Goal: Task Accomplishment & Management: Use online tool/utility

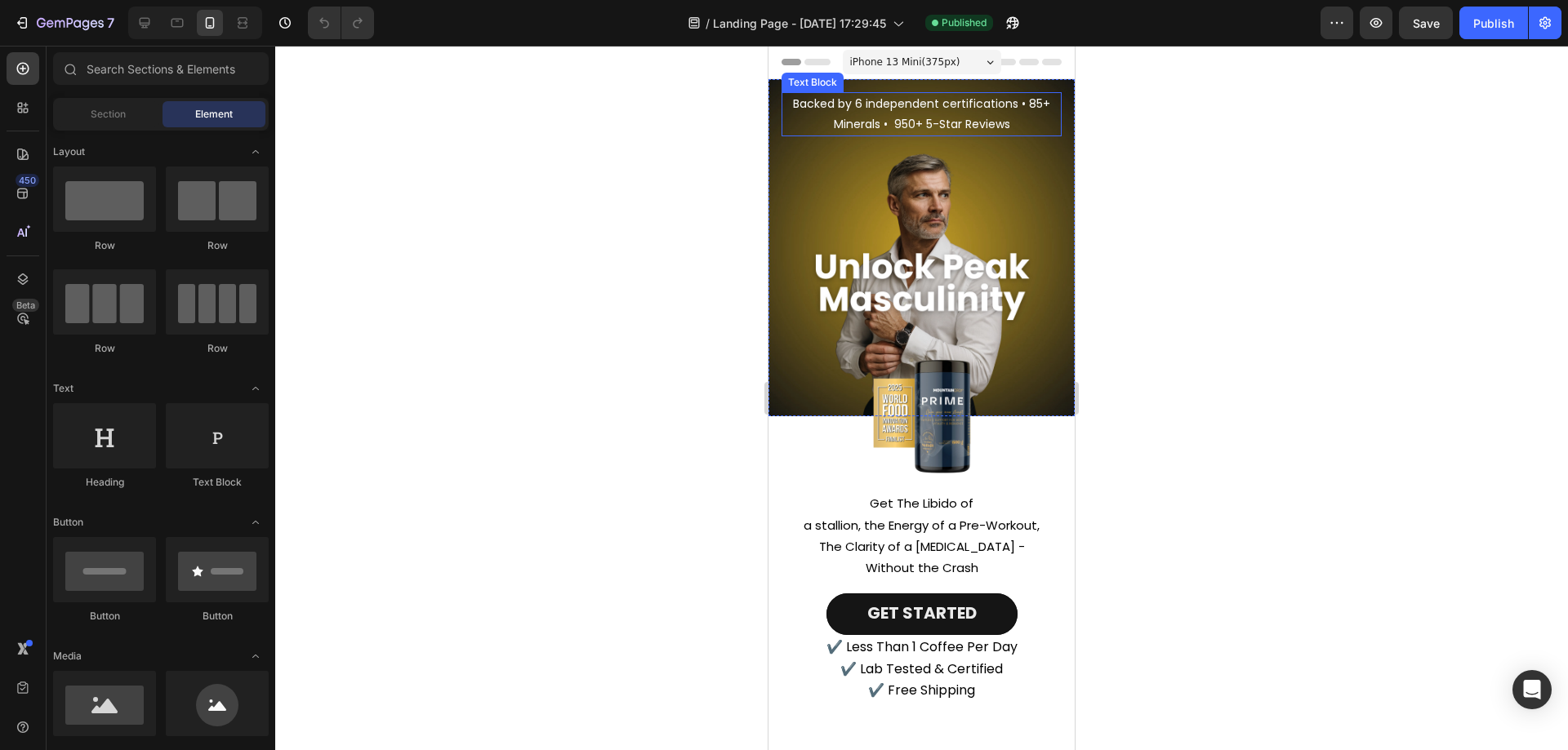
click at [933, 127] on p "Backed by 6 independent certifications • 85+ Minerals • 950+ 5-Star Reviews" at bounding box center [921, 114] width 276 height 41
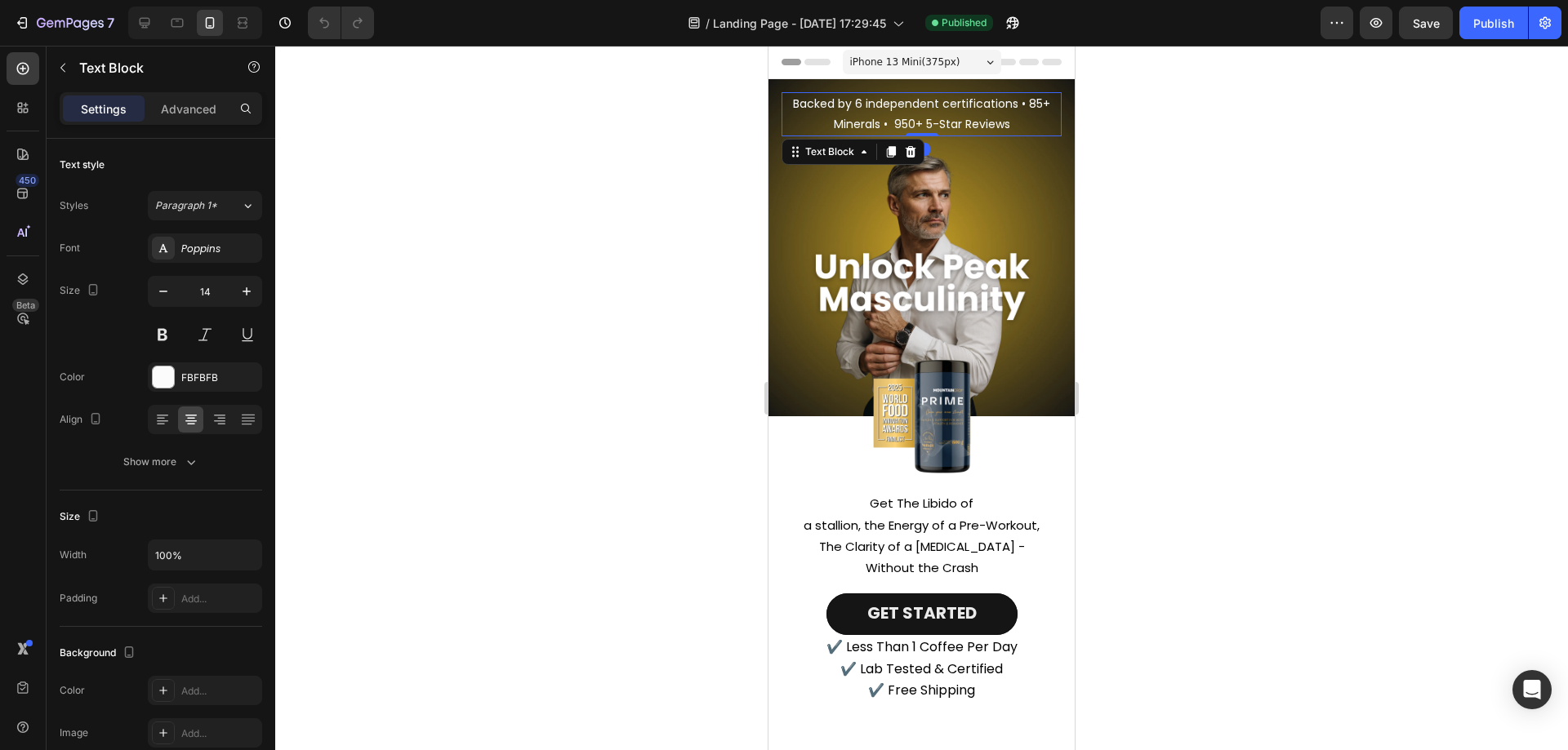
click at [885, 122] on p "Backed by 6 independent certifications • 85+ Minerals • 950+ 5-Star Reviews" at bounding box center [921, 114] width 276 height 41
click at [895, 122] on p "Backed by 6 independent certifications • 85+ Minerals • 950+ 5-Star Reviews" at bounding box center [921, 114] width 276 height 41
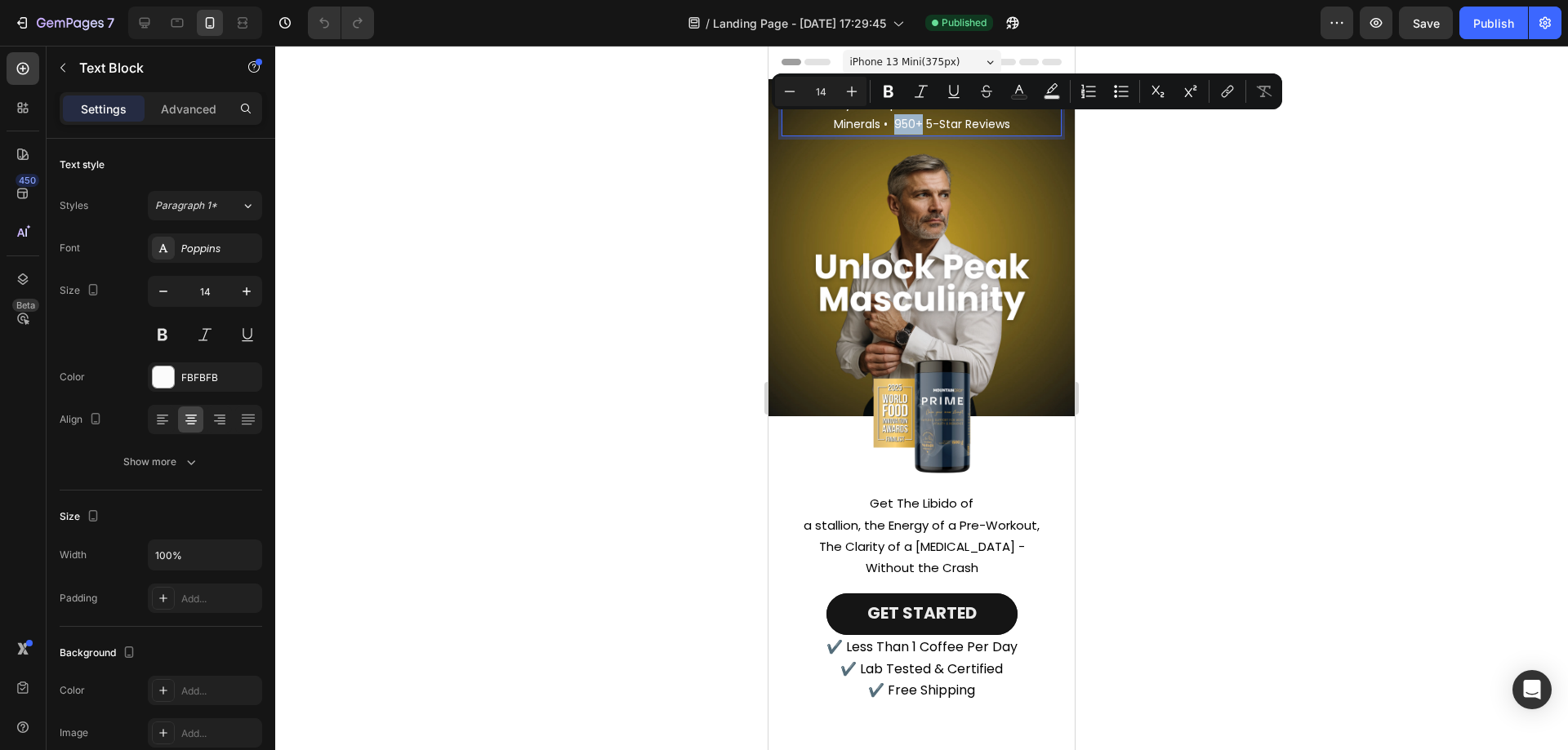
drag, startPoint x: 895, startPoint y: 122, endPoint x: 911, endPoint y: 123, distance: 16.0
click at [911, 123] on p "Backed by 6 independent certifications • 85+ Minerals • 950+ 5-Star Reviews" at bounding box center [921, 114] width 276 height 41
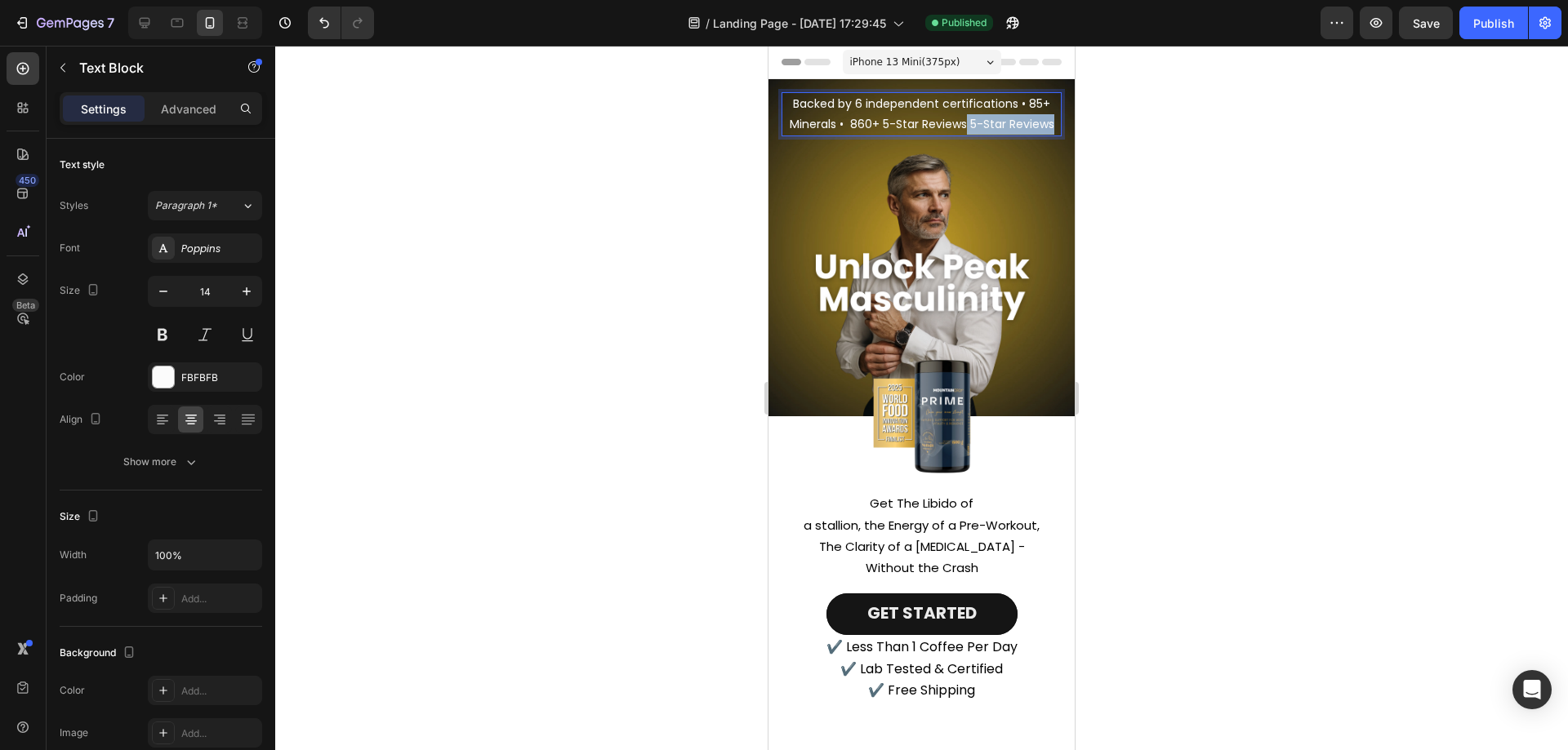
drag, startPoint x: 984, startPoint y: 124, endPoint x: 990, endPoint y: 147, distance: 23.8
click at [990, 135] on p "Backed by 6 independent certifications • 85+ Minerals • 860+ 5-Star Reviews 5-S…" at bounding box center [921, 114] width 276 height 41
click at [1196, 144] on div at bounding box center [922, 398] width 1293 height 705
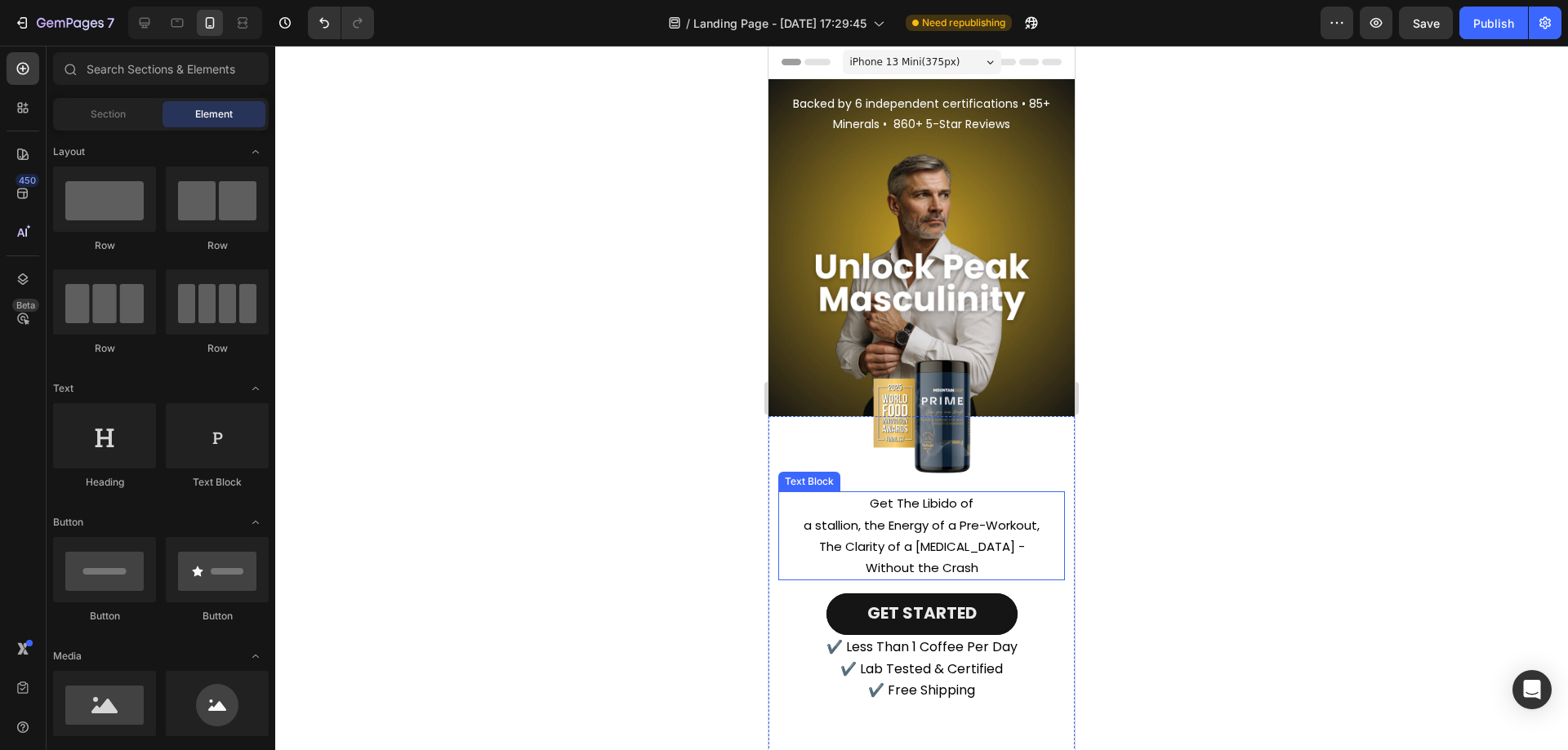
click at [917, 517] on span "a stallion, the Energy of a Pre-Workout, The Clarity of a [MEDICAL_DATA] - With…" at bounding box center [922, 546] width 236 height 60
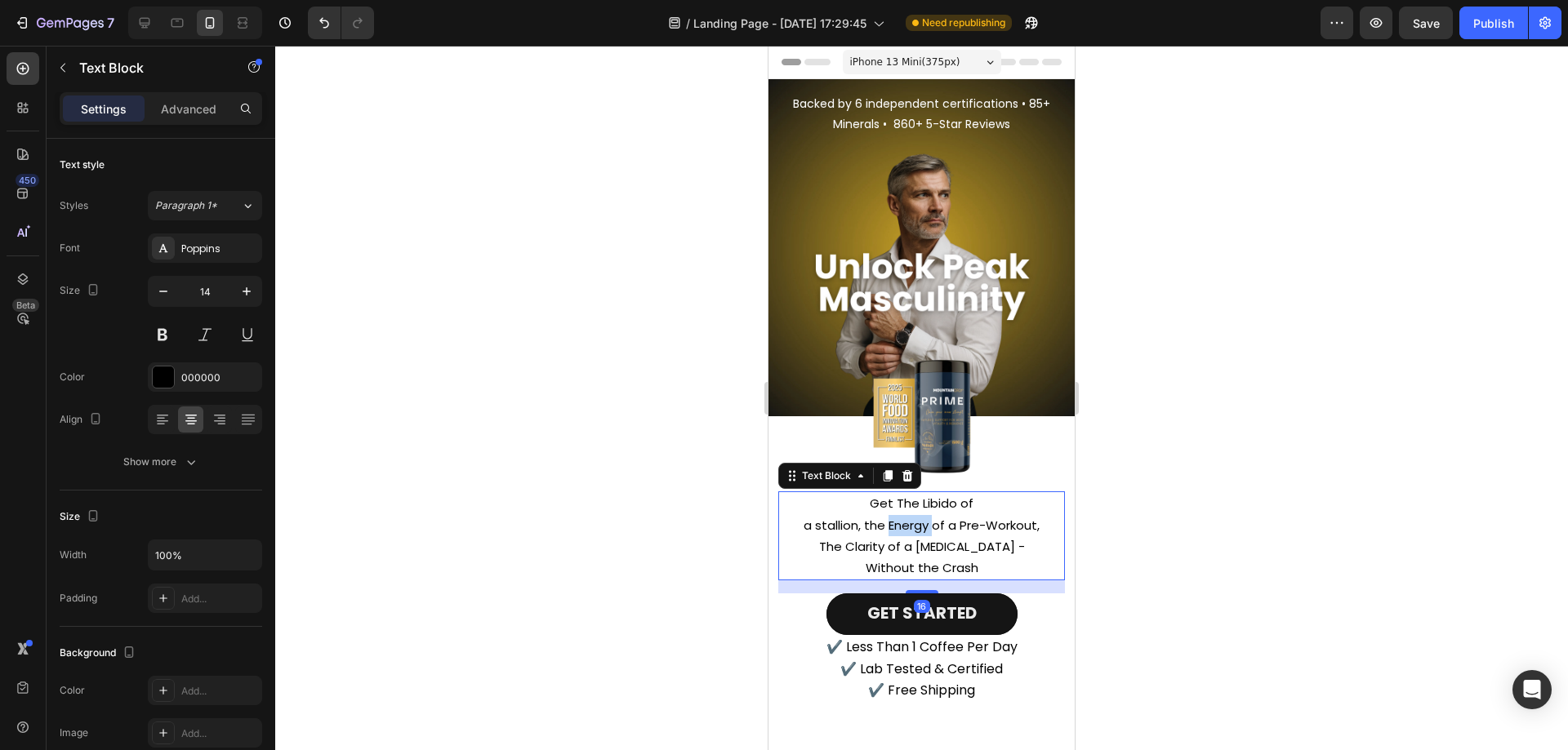
click at [917, 517] on span "a stallion, the Energy of a Pre-Workout, The Clarity of a [MEDICAL_DATA] - With…" at bounding box center [922, 546] width 236 height 60
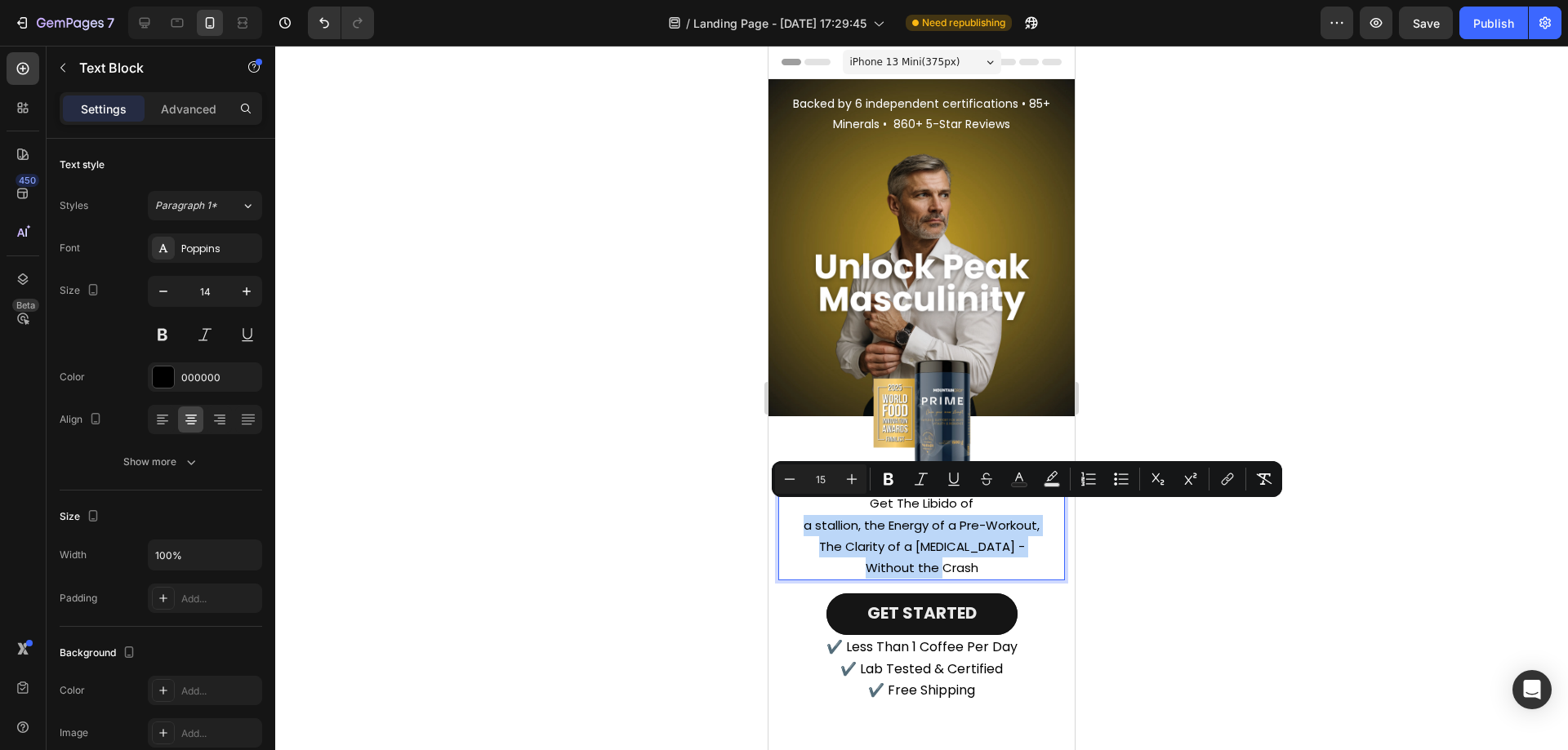
click at [917, 517] on span "a stallion, the Energy of a Pre-Workout, The Clarity of a [MEDICAL_DATA] - With…" at bounding box center [922, 546] width 236 height 60
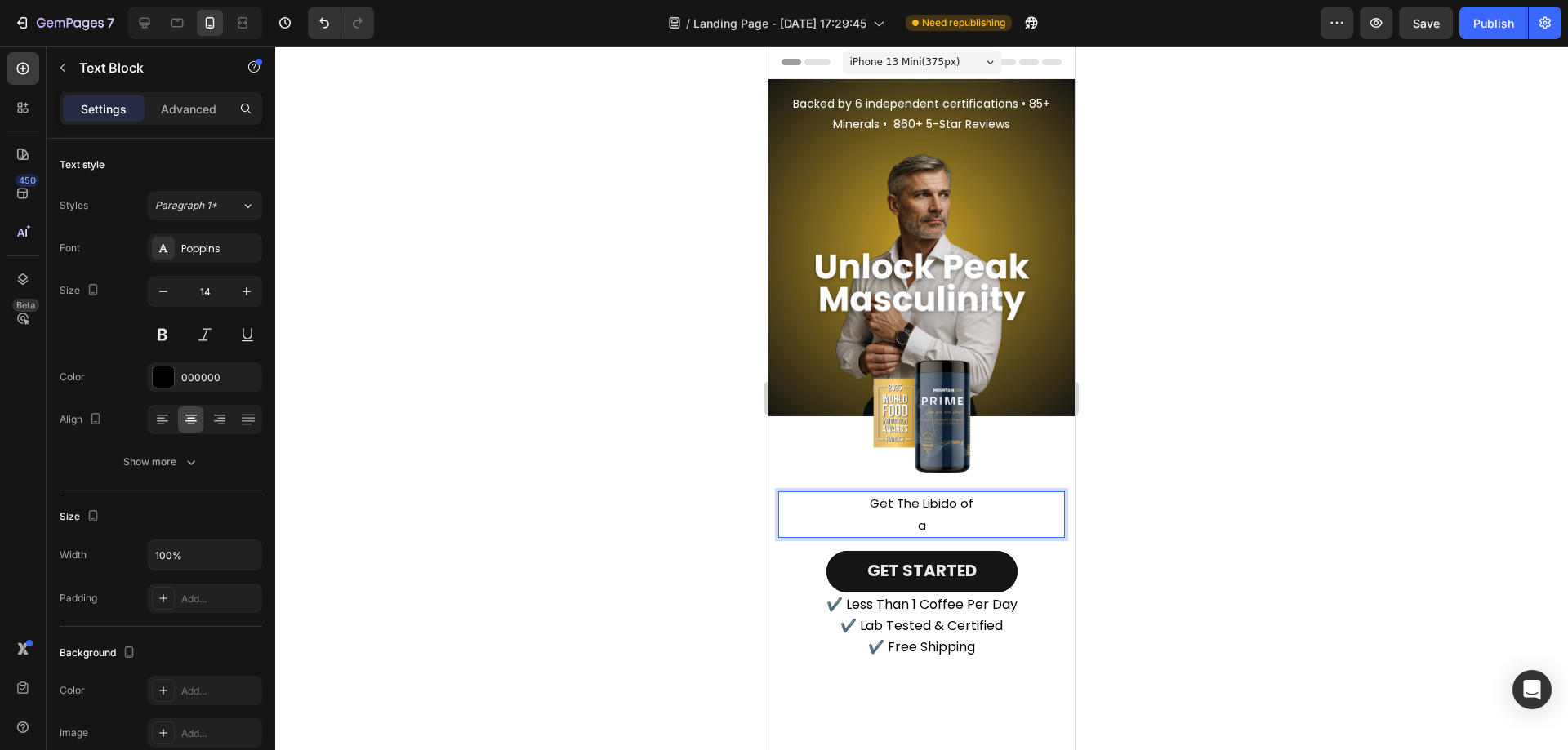
click at [935, 516] on p "a" at bounding box center [921, 526] width 251 height 21
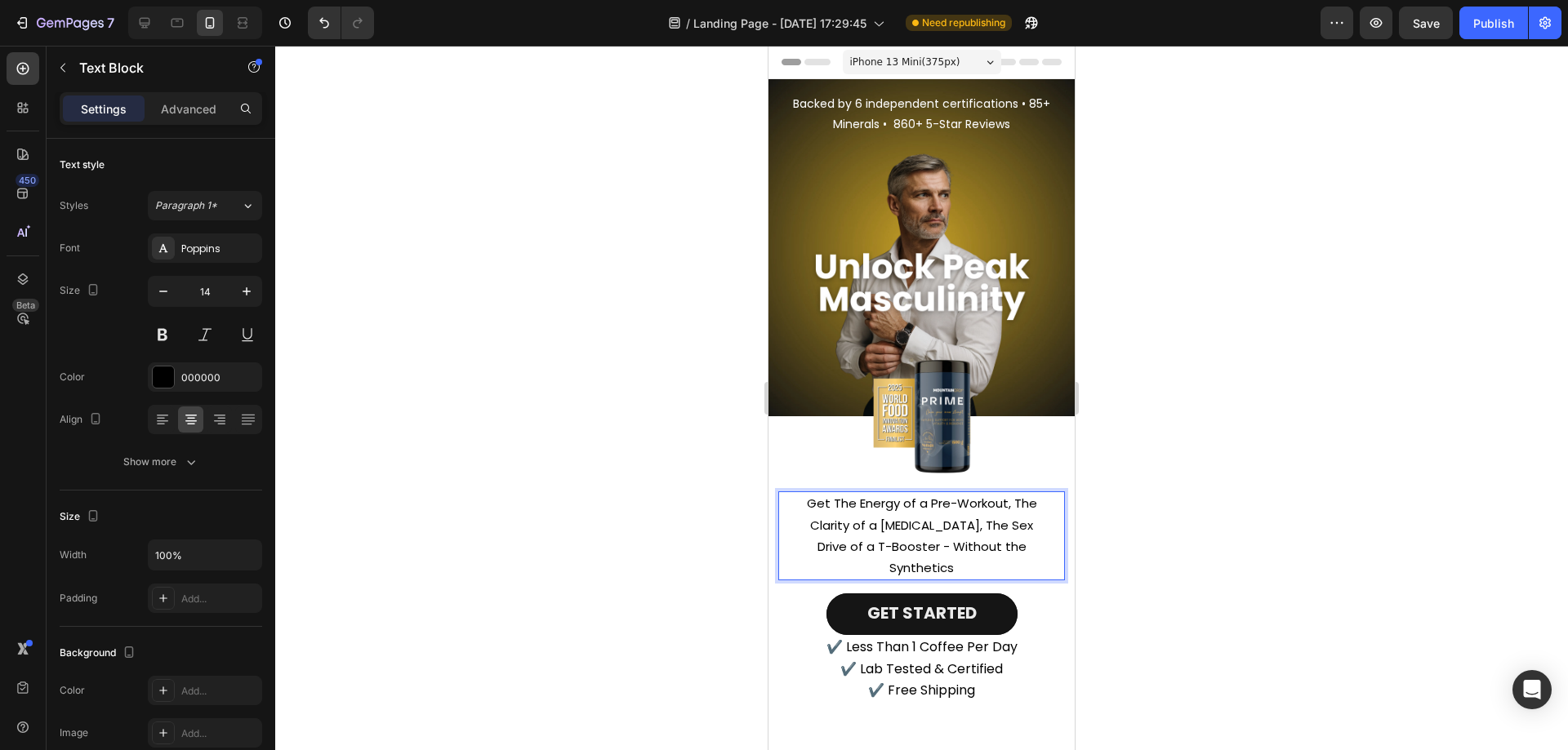
click at [1223, 473] on div at bounding box center [922, 398] width 1293 height 705
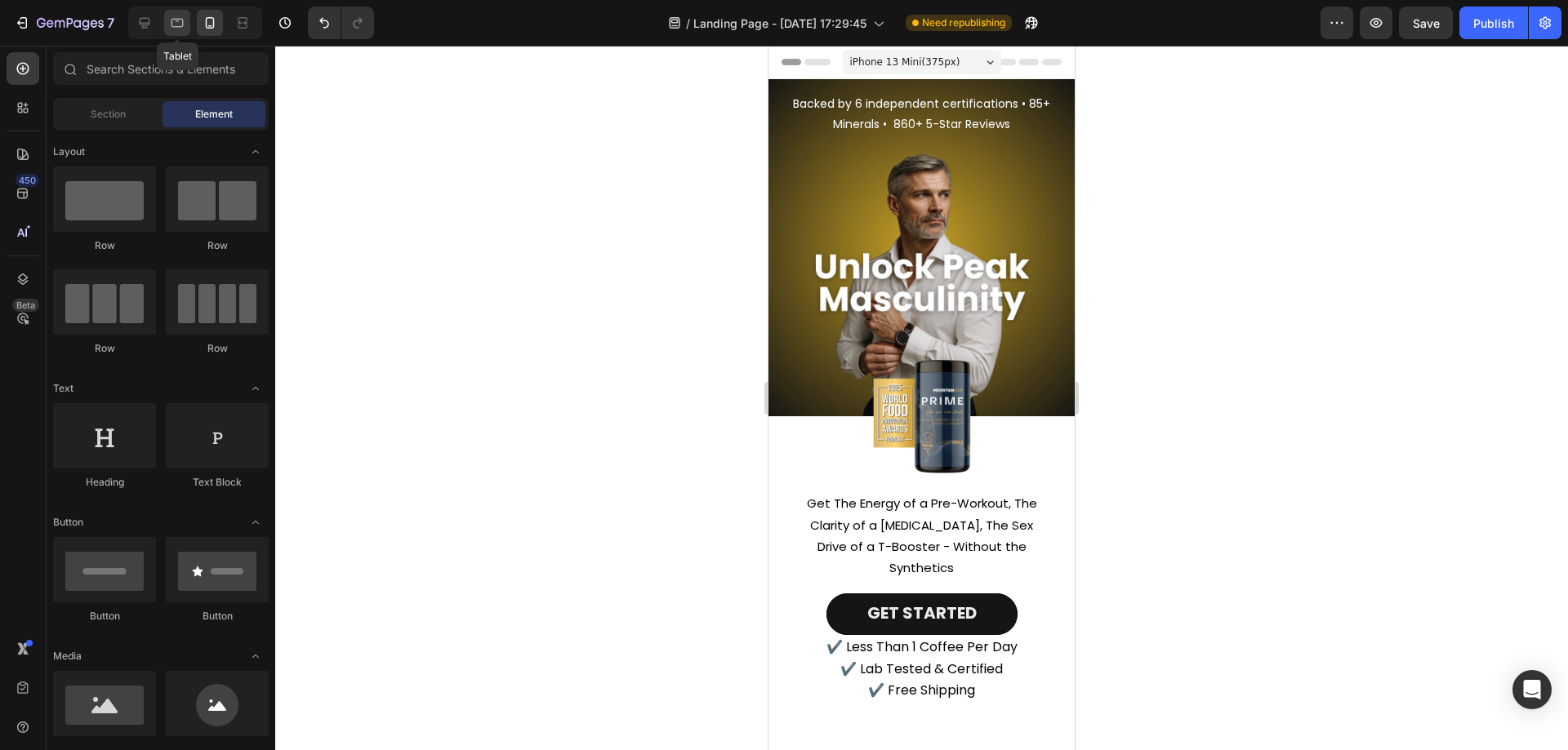
click at [175, 25] on icon at bounding box center [177, 22] width 17 height 17
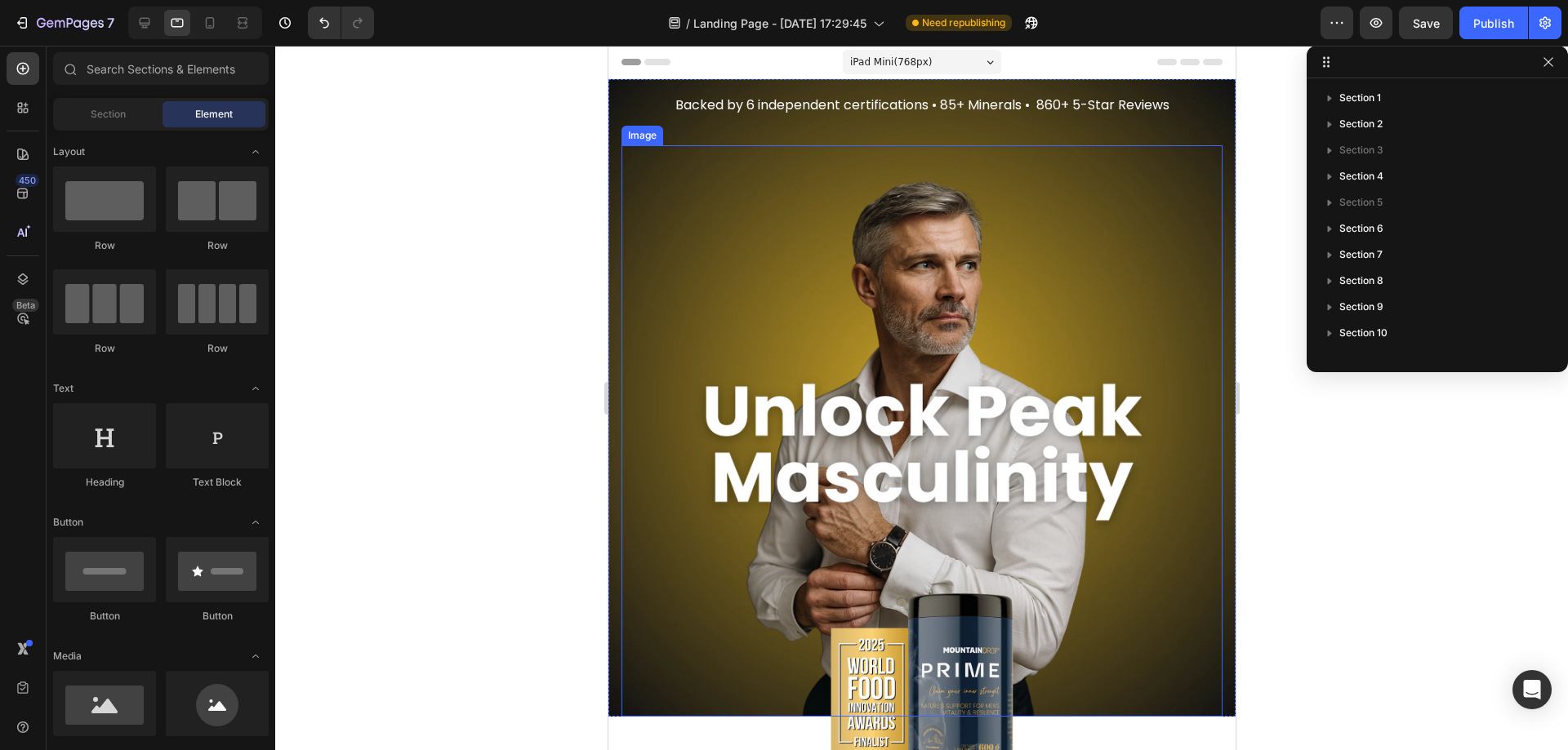
scroll to position [408, 0]
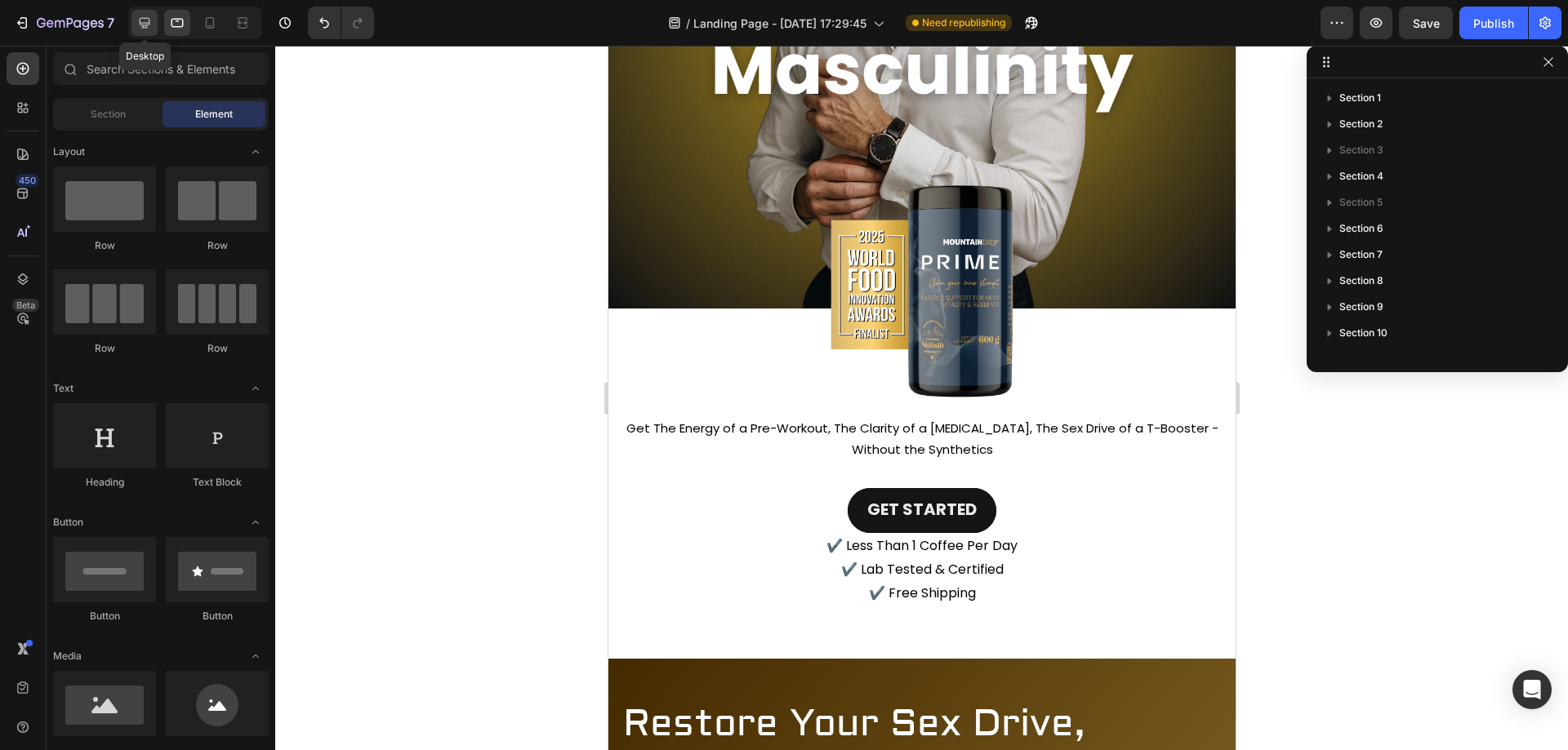
click at [152, 21] on icon at bounding box center [145, 22] width 17 height 17
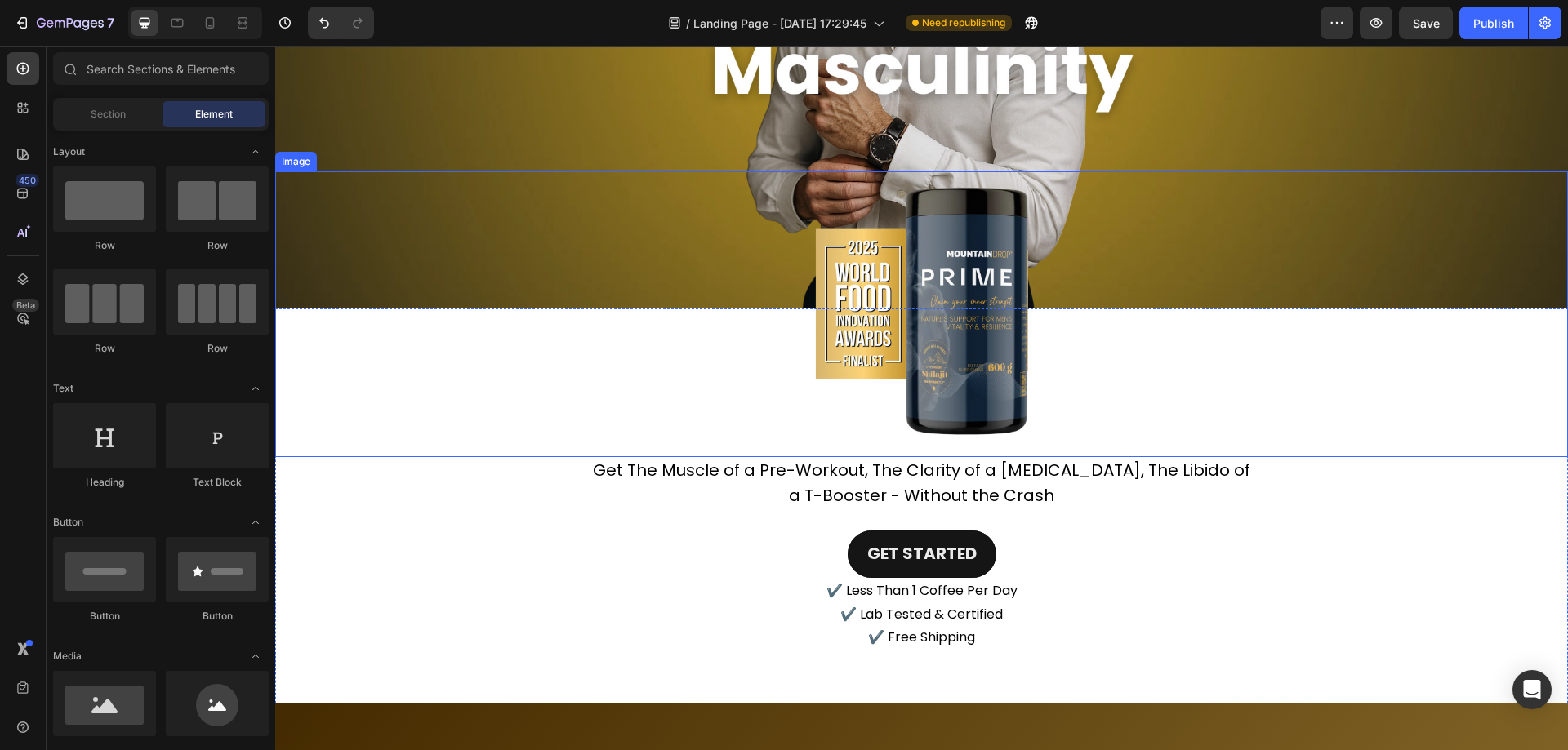
scroll to position [490, 0]
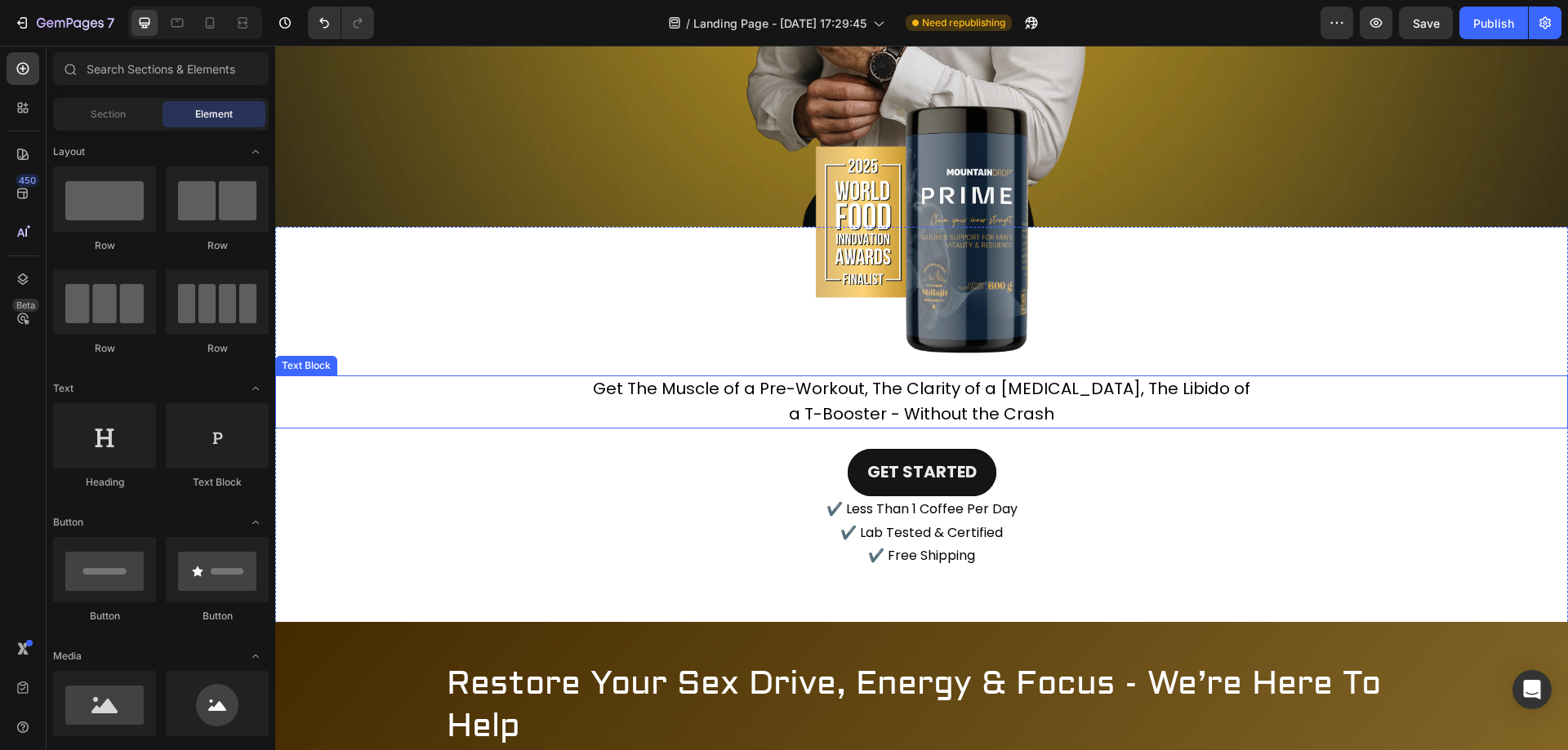
click at [872, 402] on span "a T-Booster - Without the Crash" at bounding box center [922, 413] width 266 height 22
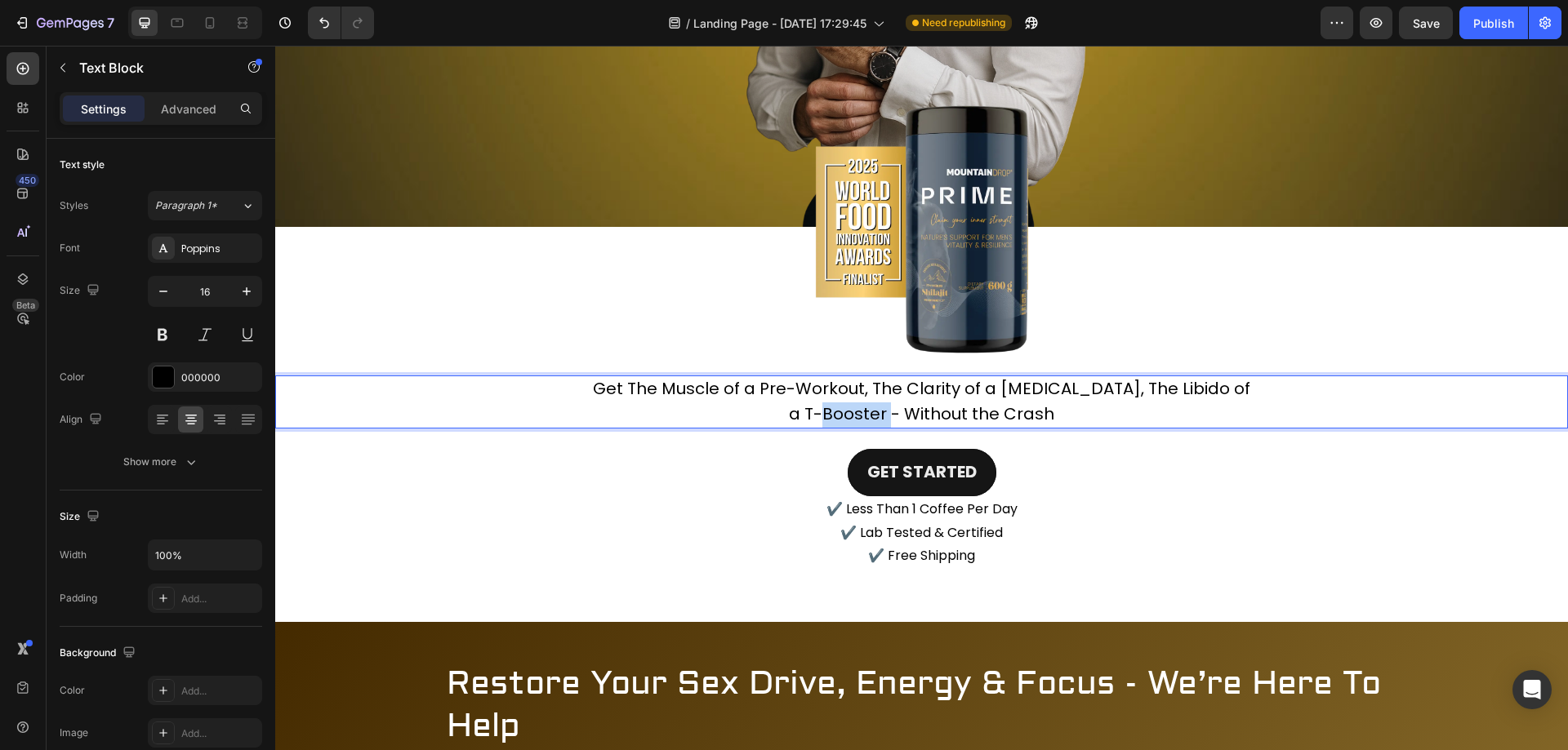
click at [872, 402] on span "a T-Booster - Without the Crash" at bounding box center [922, 413] width 266 height 22
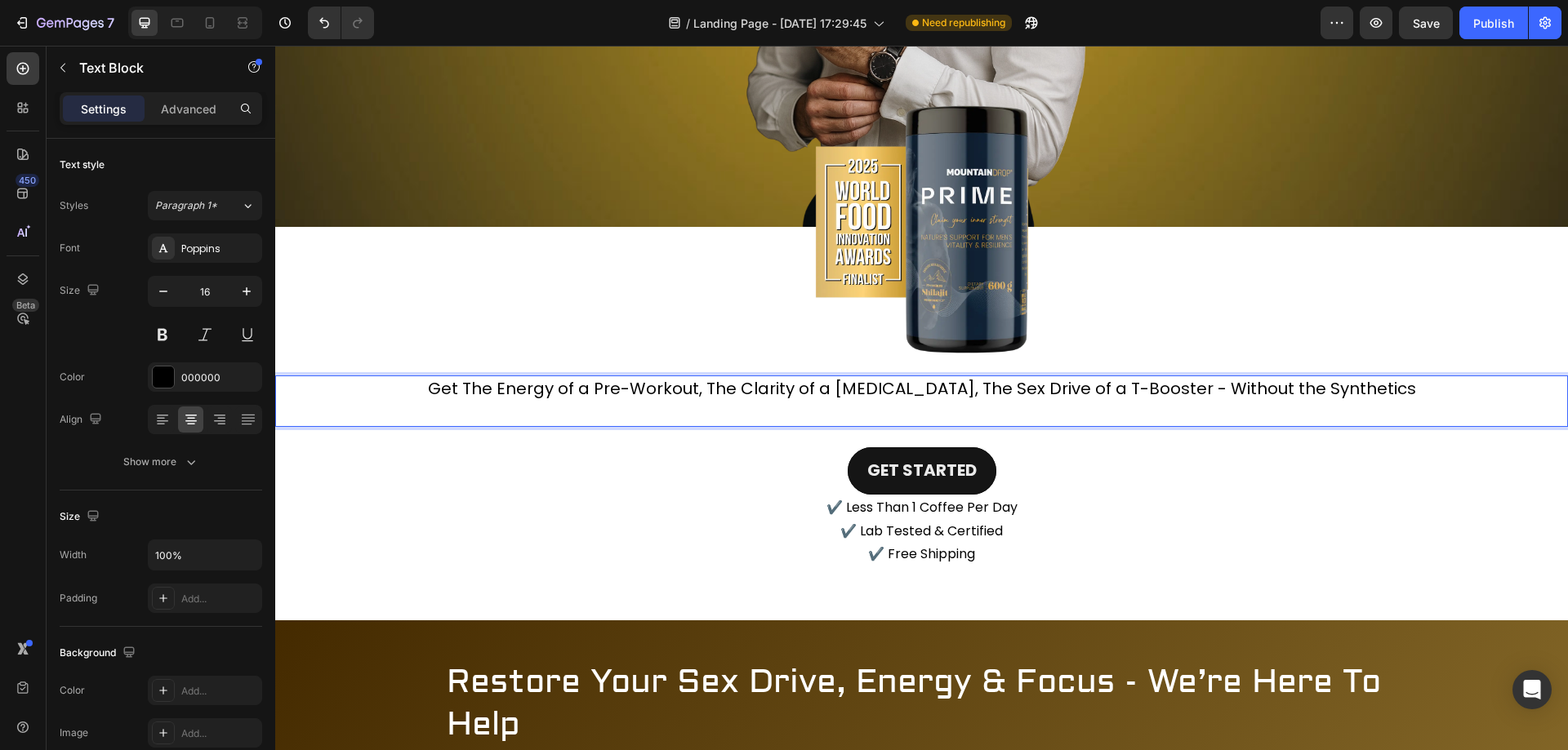
click at [935, 396] on span "Get The Energy of a Pre-Workout, The Clarity of a [MEDICAL_DATA], The Sex Drive…" at bounding box center [922, 388] width 989 height 22
click at [952, 390] on span "Get The Energy of a Pre-Workout, The Clarity of a [MEDICAL_DATA], The Sex Drive…" at bounding box center [922, 388] width 989 height 22
click at [945, 389] on span "Get The Energy of a Pre-Workout, The Clarity of a [MEDICAL_DATA], The Sex Drive…" at bounding box center [922, 388] width 989 height 22
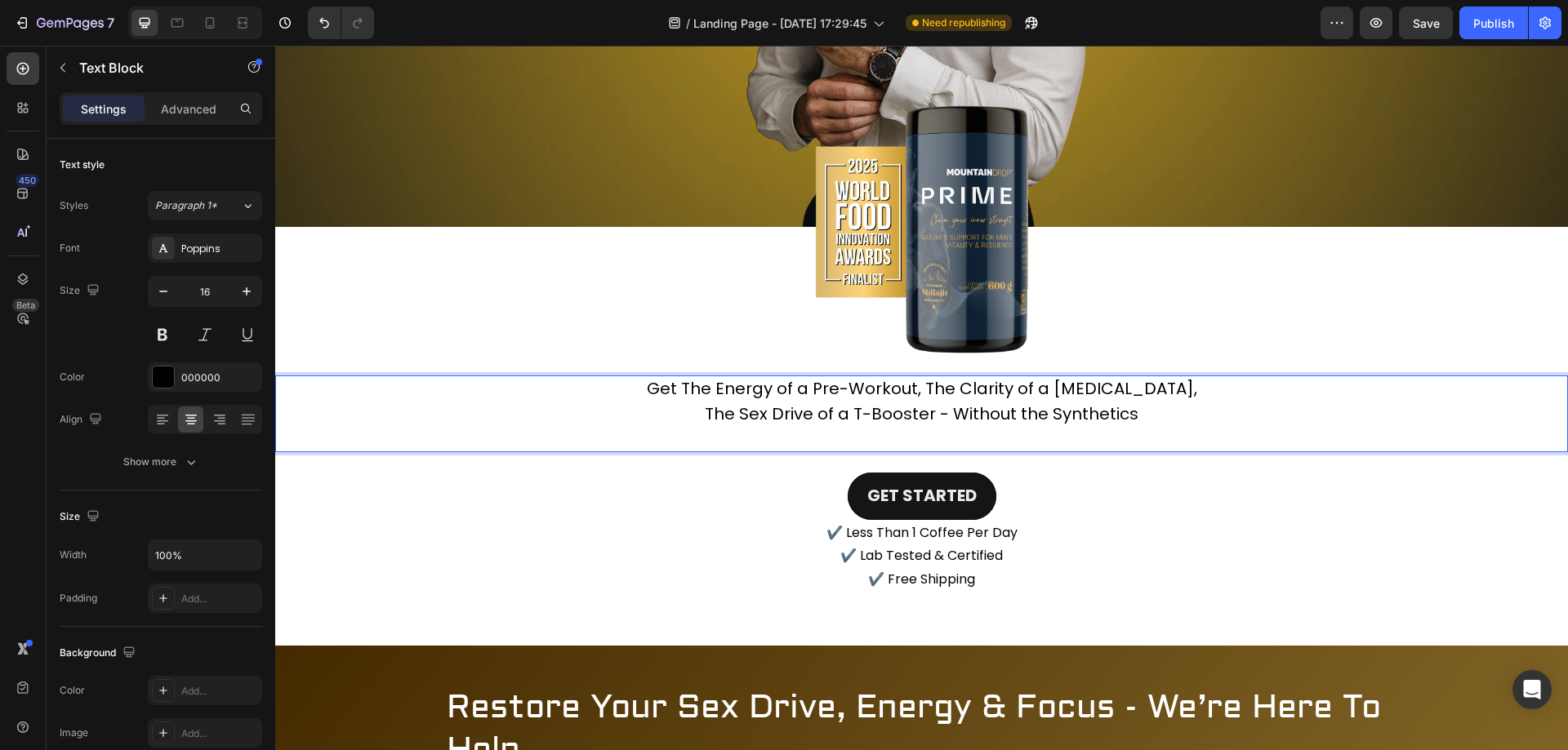
click at [938, 428] on p "The Sex Drive of a T-Booster - Without the Synthetics" at bounding box center [921, 427] width 1290 height 49
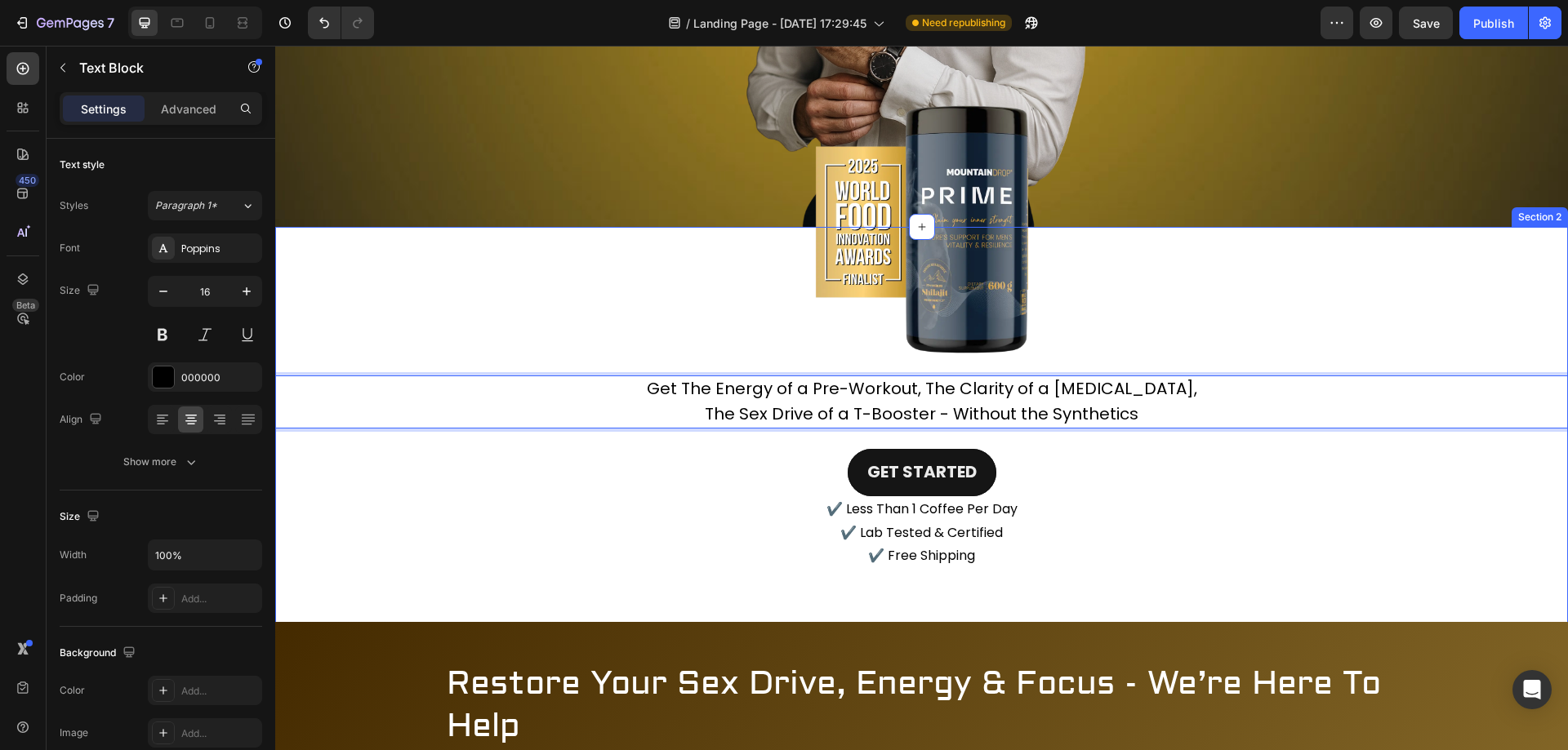
click at [1095, 461] on div "GET STARTED Button" at bounding box center [922, 473] width 1293 height 47
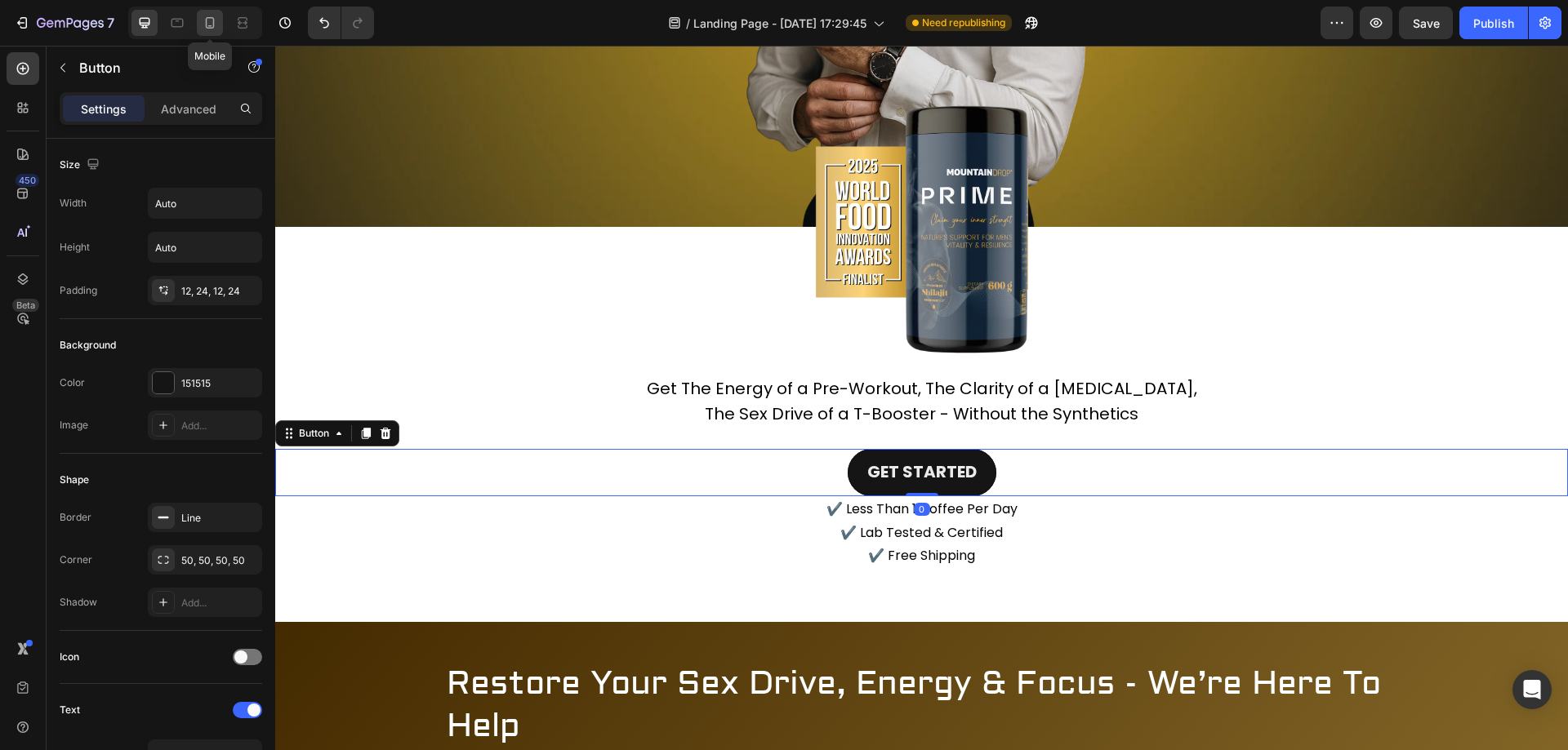
click at [217, 25] on icon at bounding box center [210, 22] width 17 height 17
type input "14"
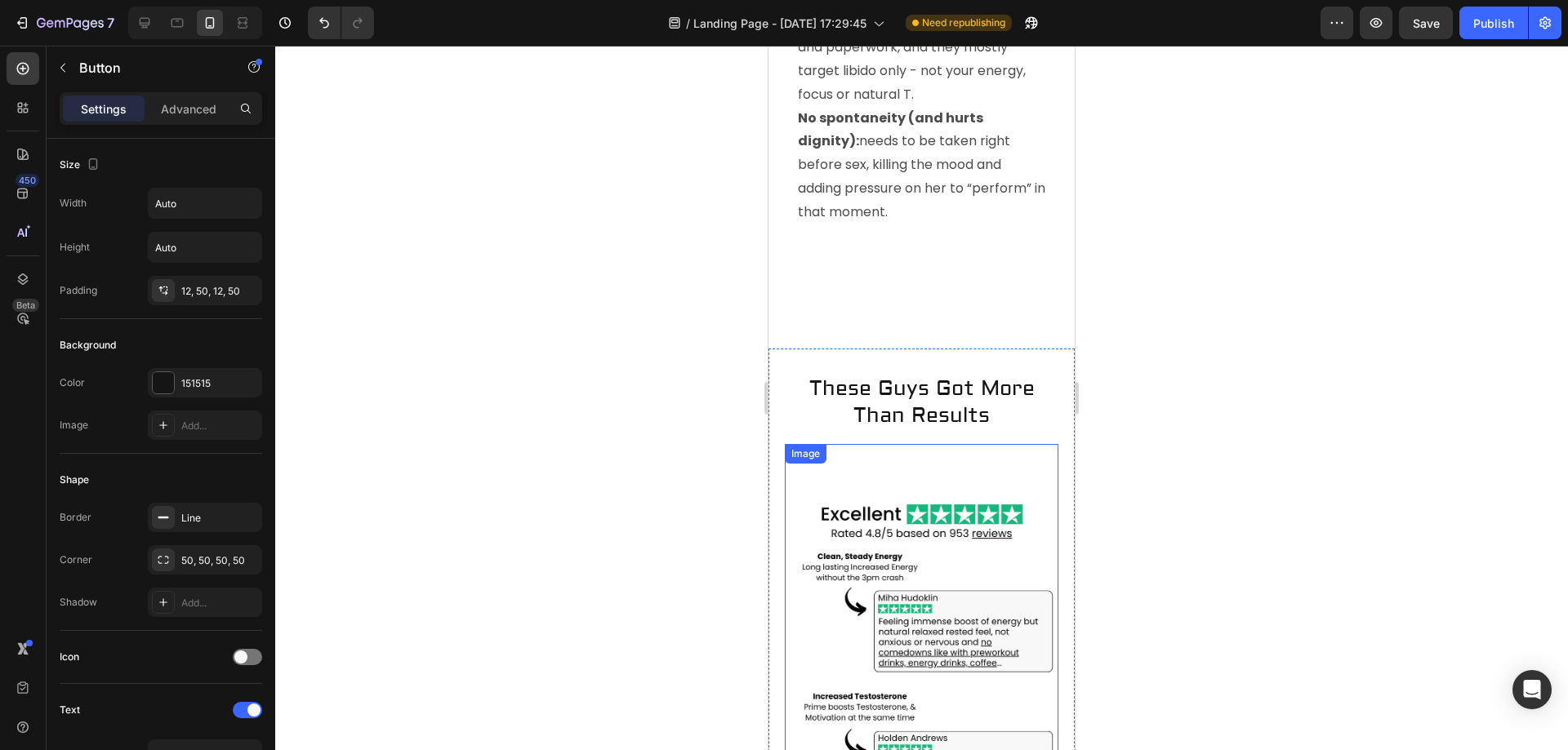
scroll to position [4377, 0]
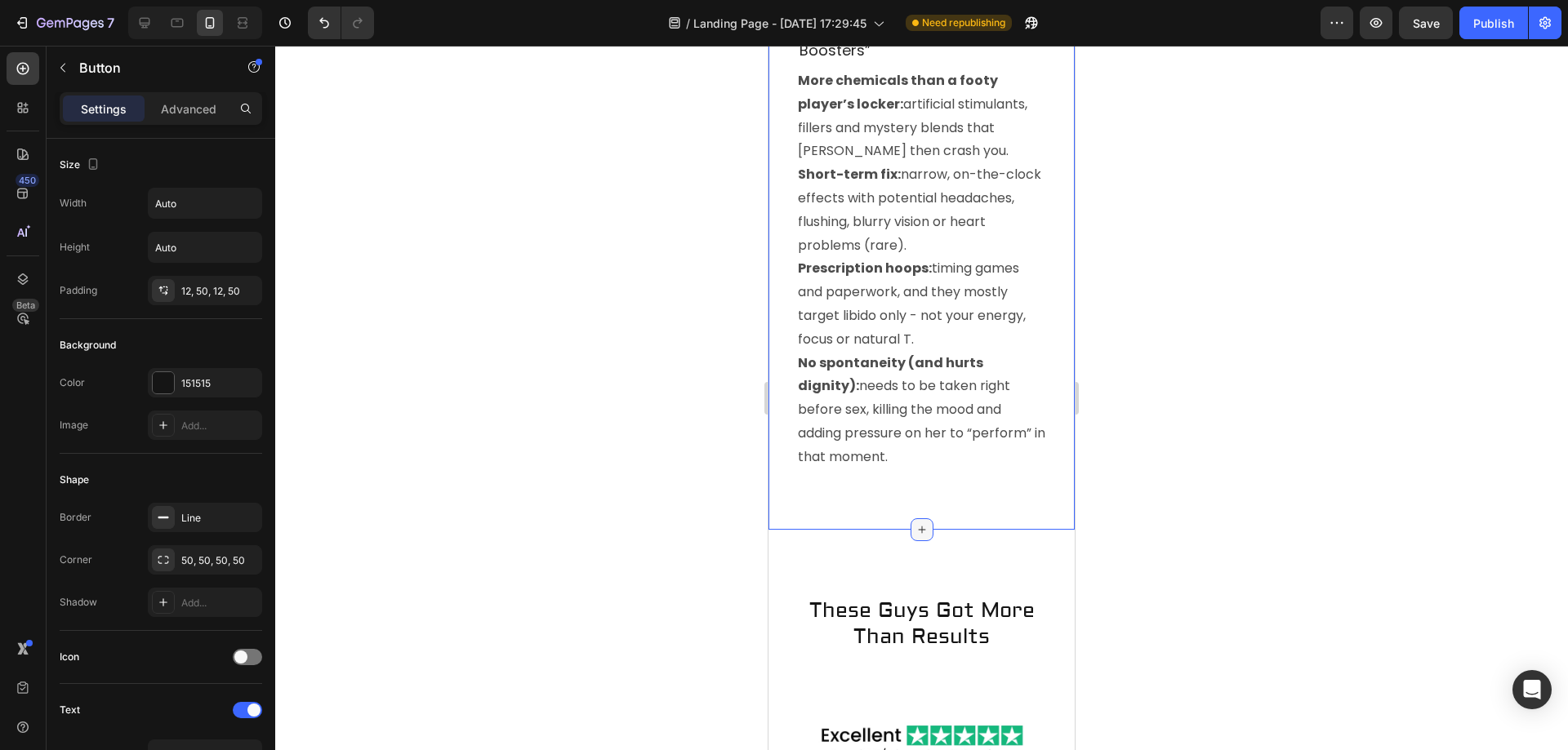
click at [915, 536] on icon at bounding box center [921, 529] width 13 height 13
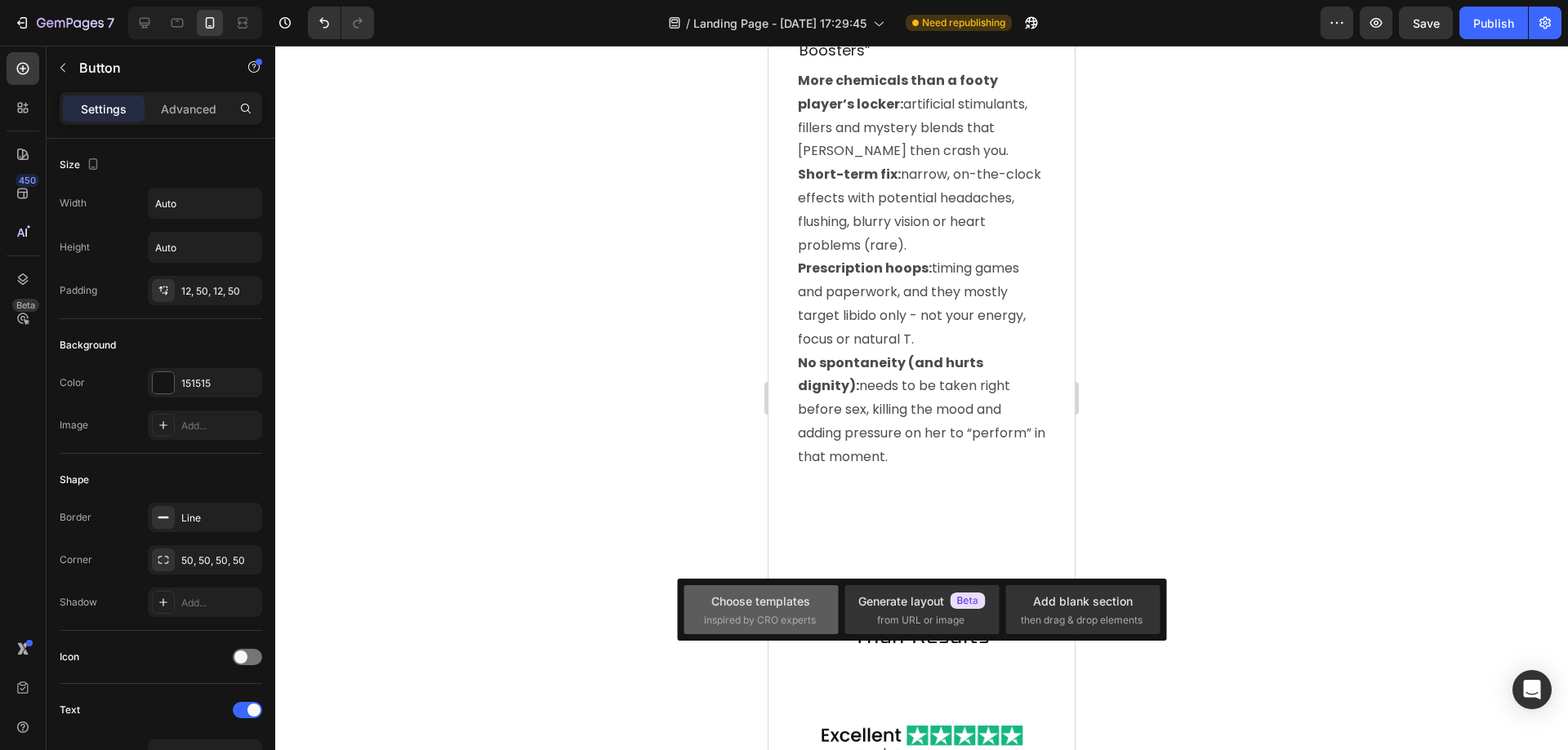
click at [778, 605] on div "Choose templates" at bounding box center [760, 602] width 99 height 18
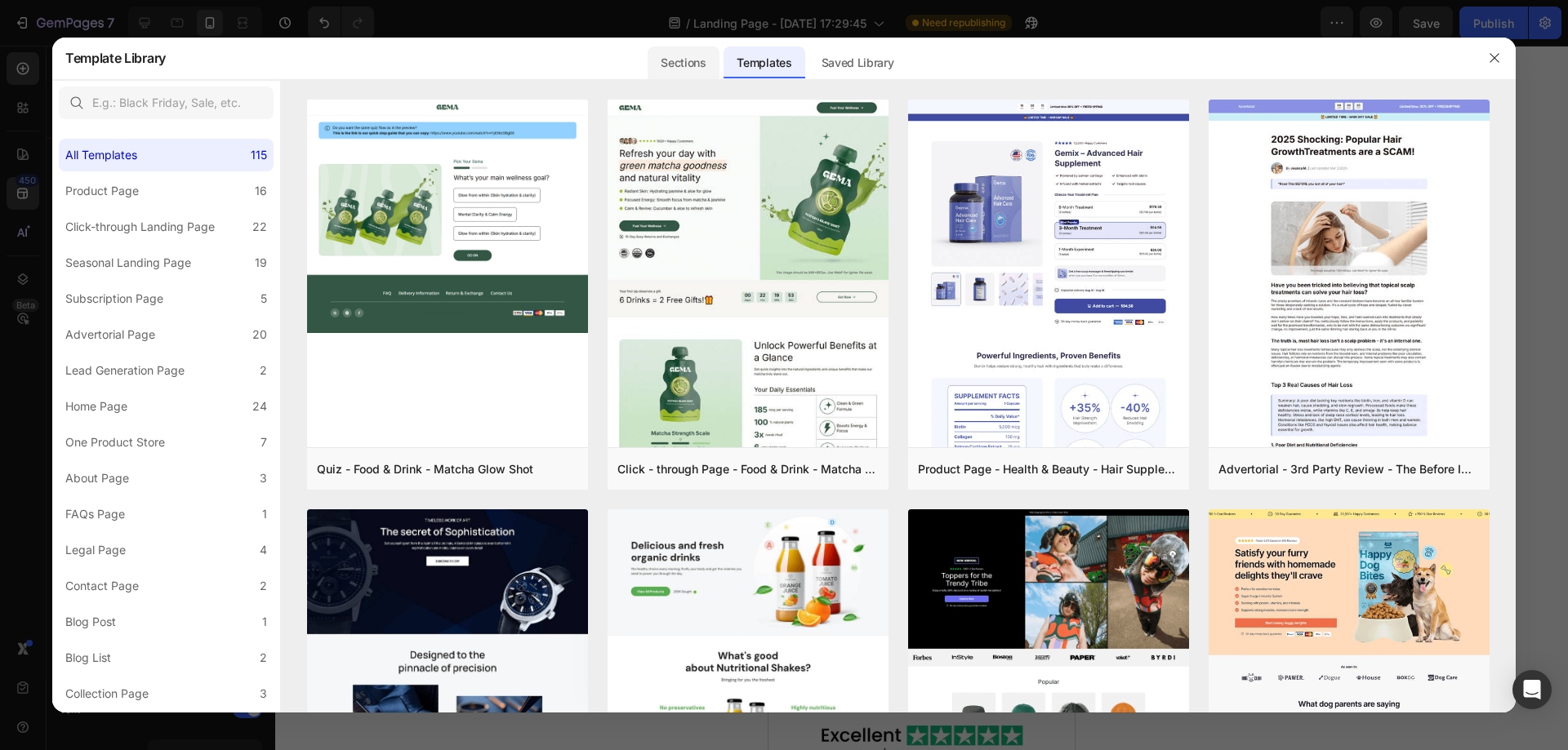
click at [686, 53] on div "Sections" at bounding box center [683, 62] width 71 height 32
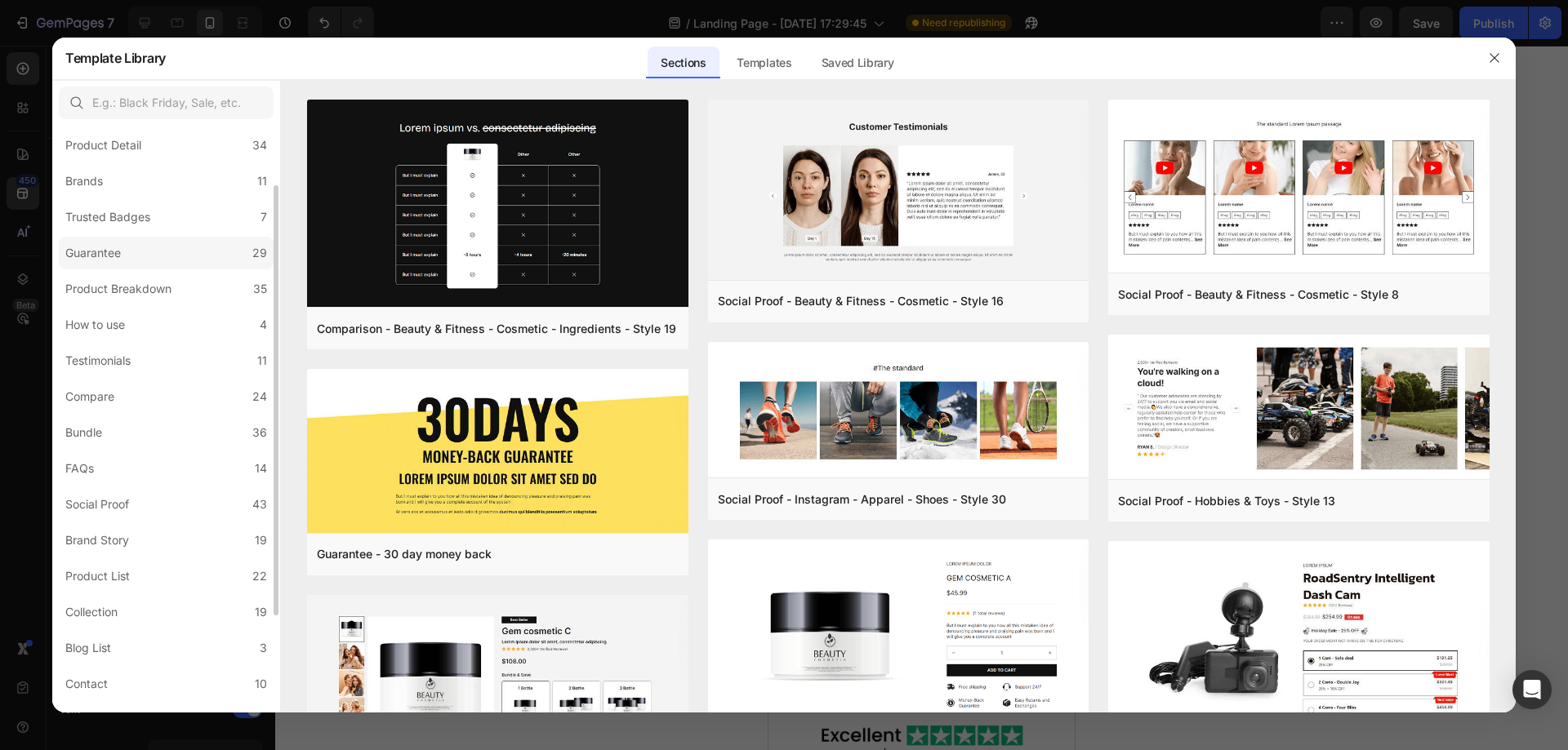
scroll to position [163, 0]
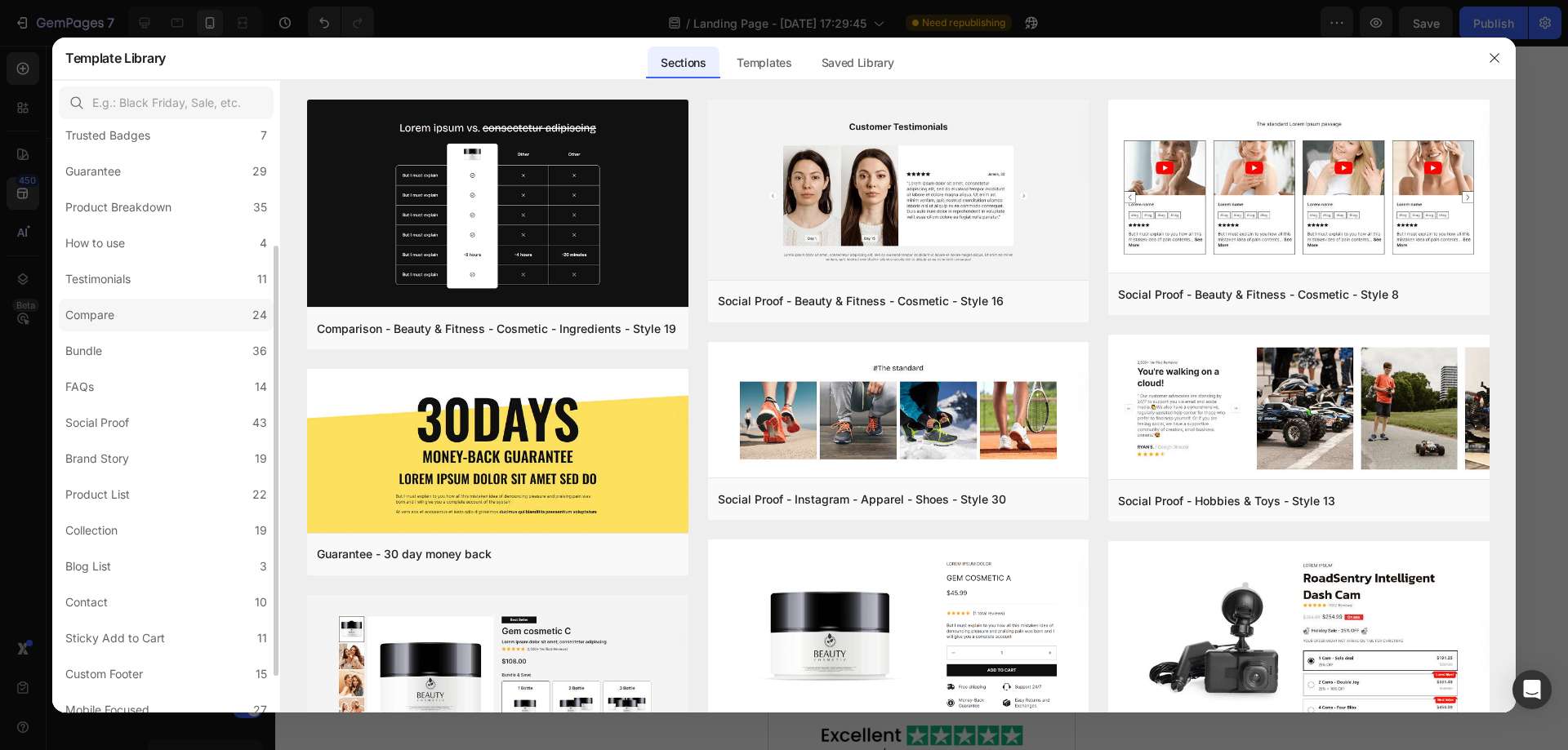
click at [142, 313] on label "Compare 24" at bounding box center [166, 314] width 215 height 32
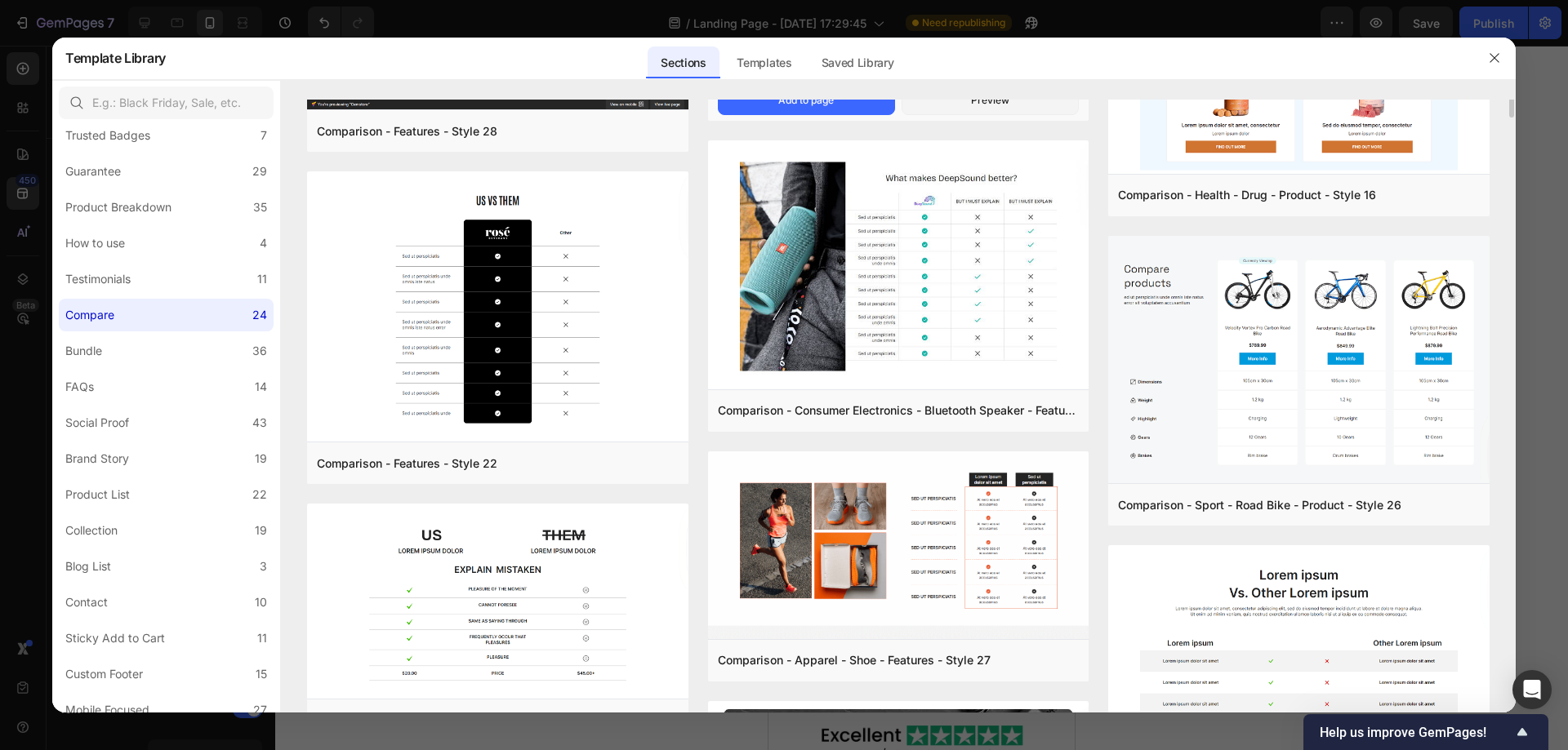
scroll to position [30, 0]
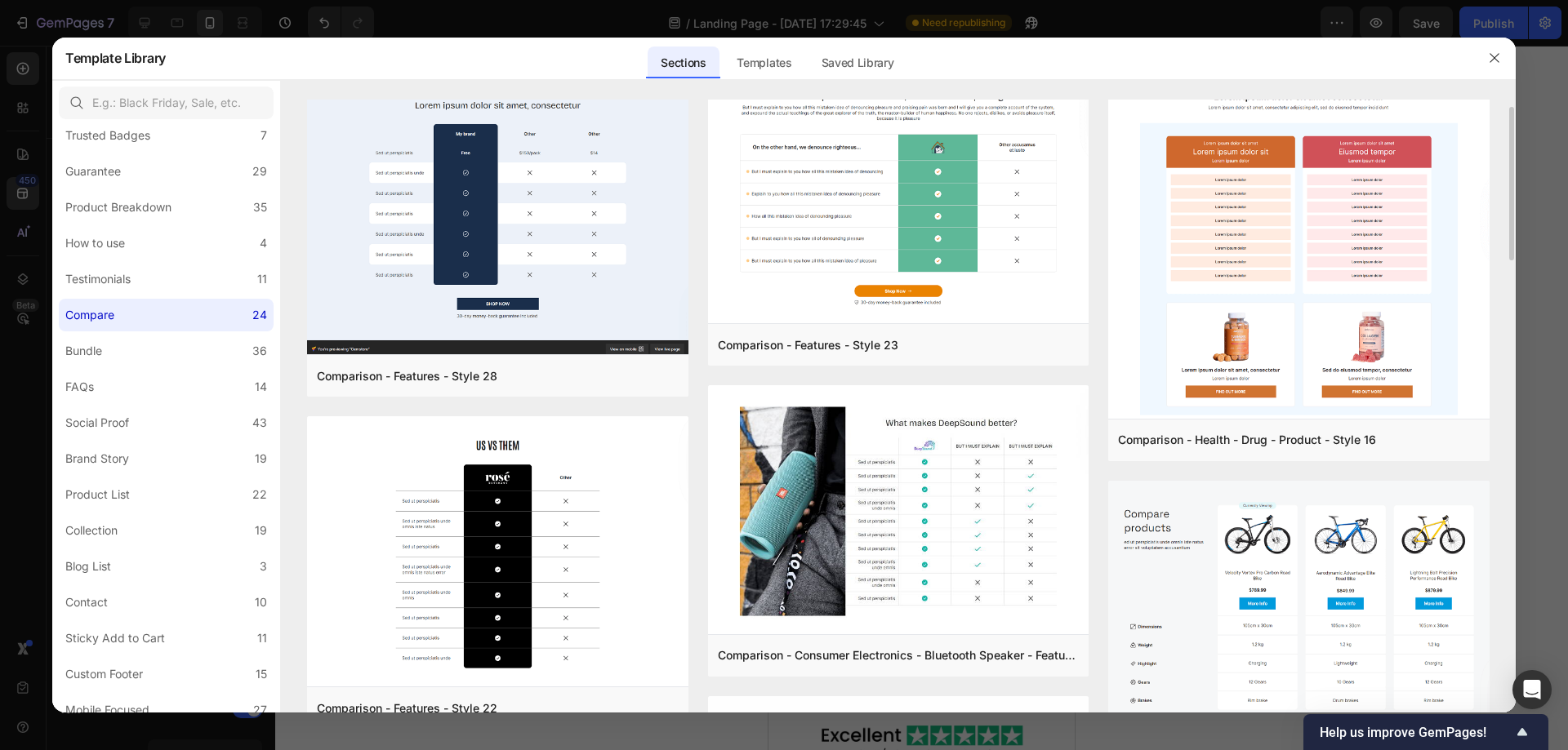
click at [1509, 58] on div at bounding box center [1494, 58] width 42 height 42
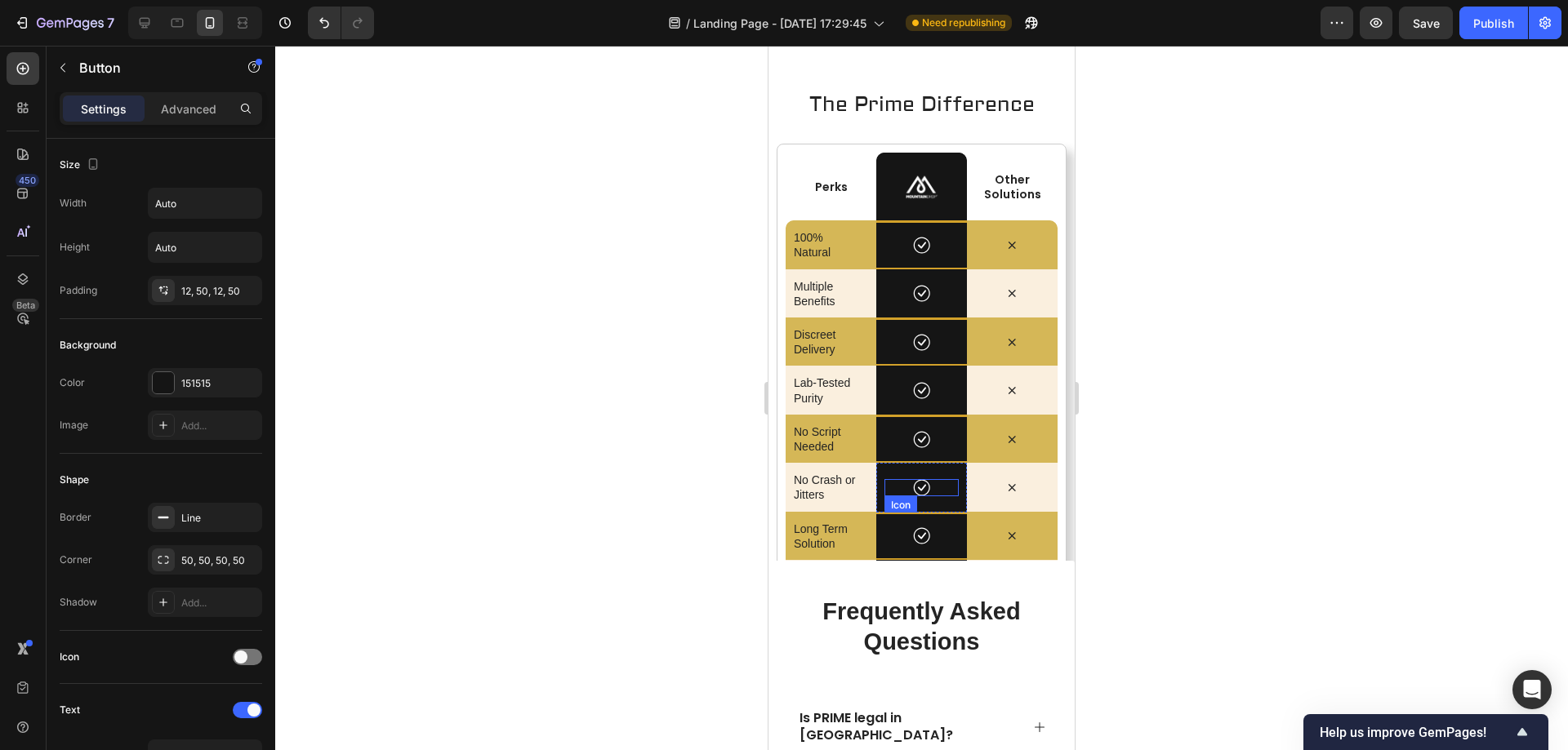
scroll to position [5683, 0]
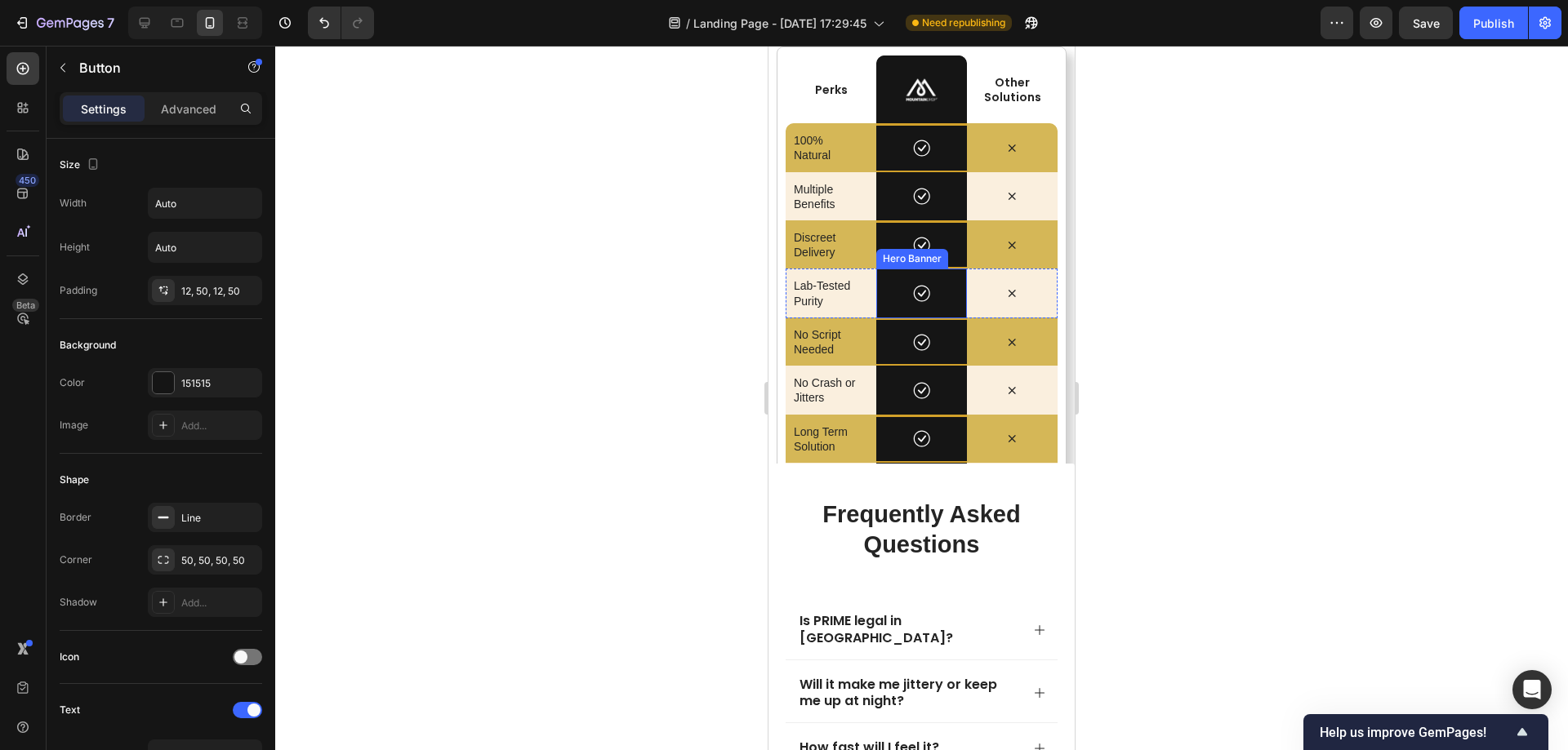
click at [923, 256] on div "Hero Banner" at bounding box center [912, 259] width 65 height 15
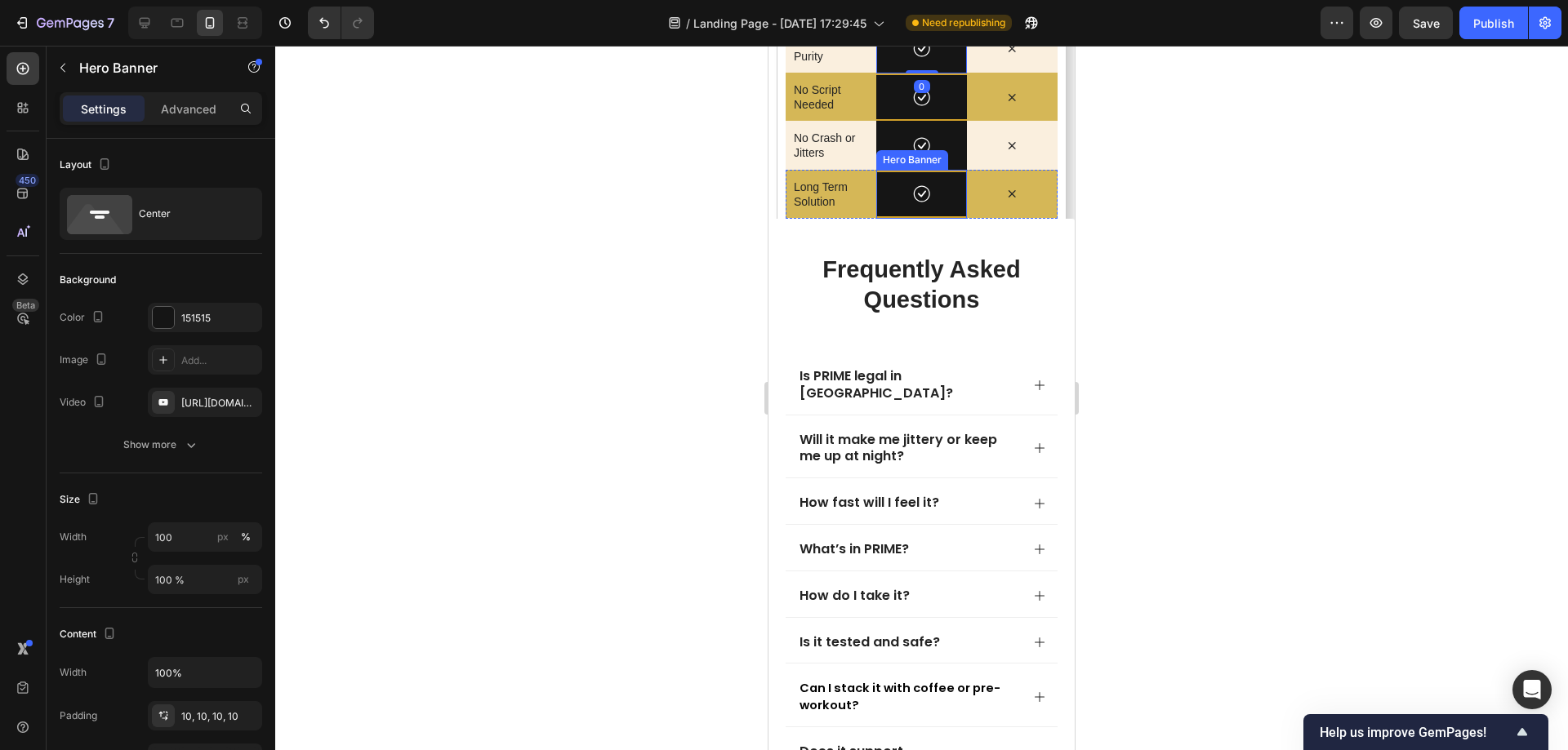
scroll to position [5602, 0]
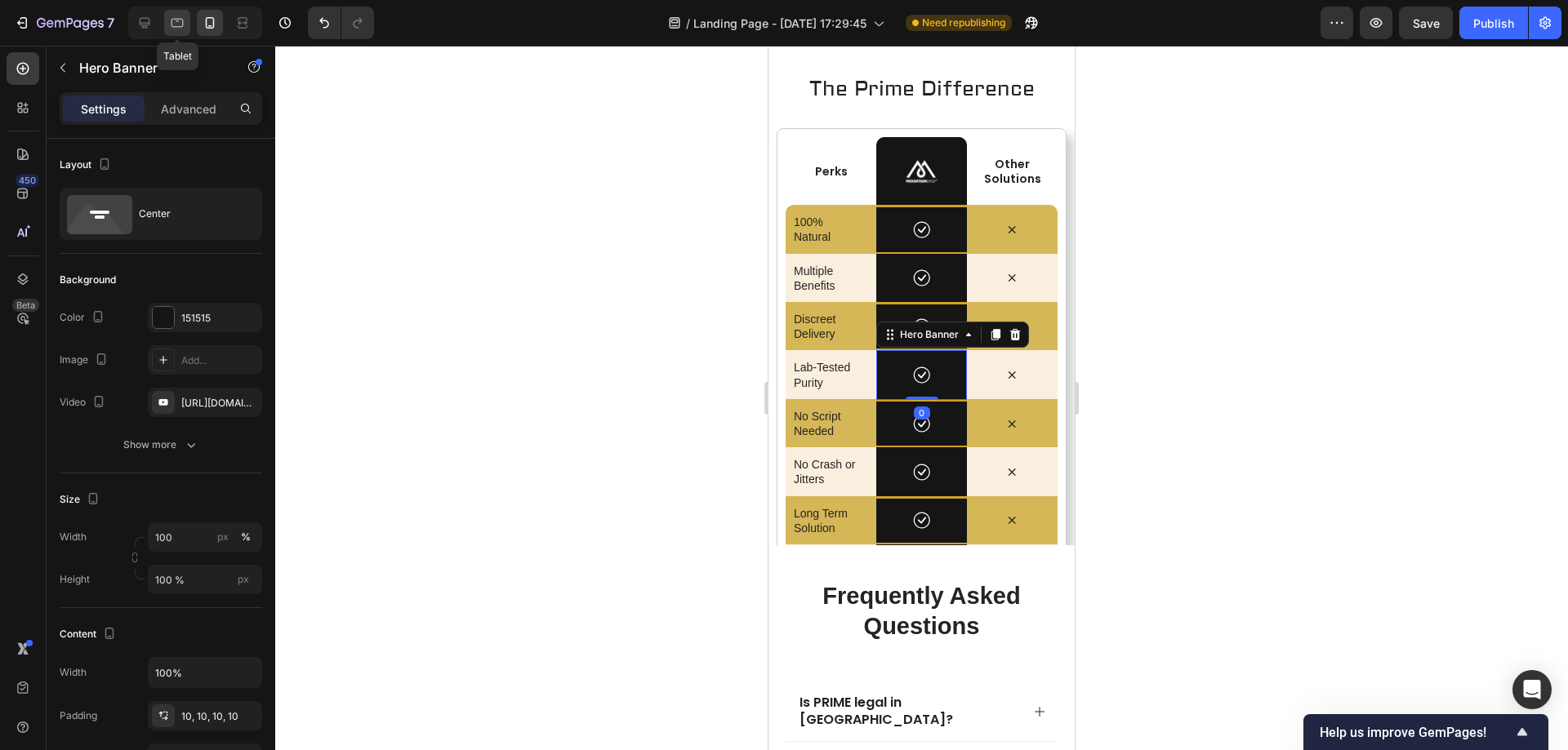
click at [184, 24] on icon at bounding box center [177, 22] width 17 height 17
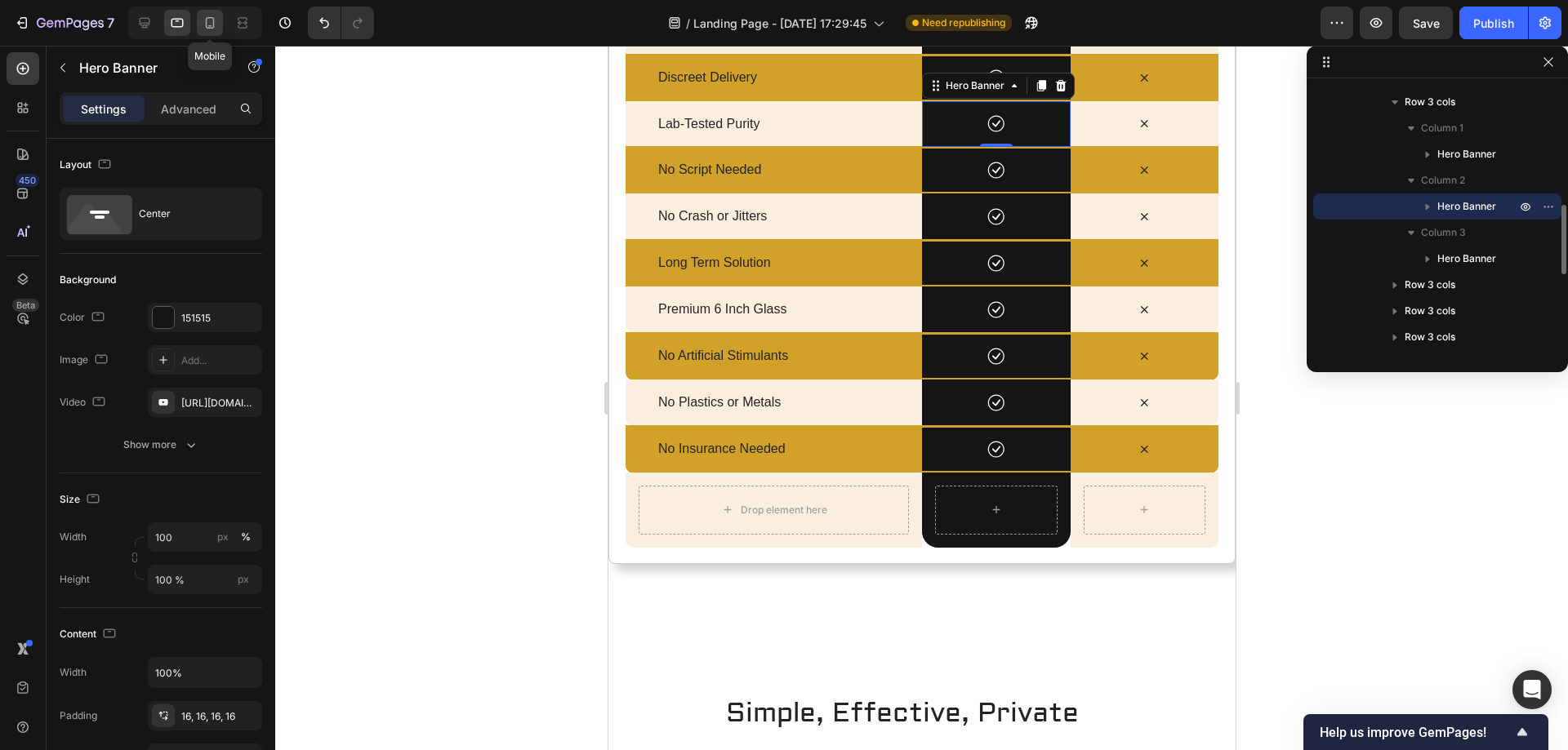
scroll to position [5087, 0]
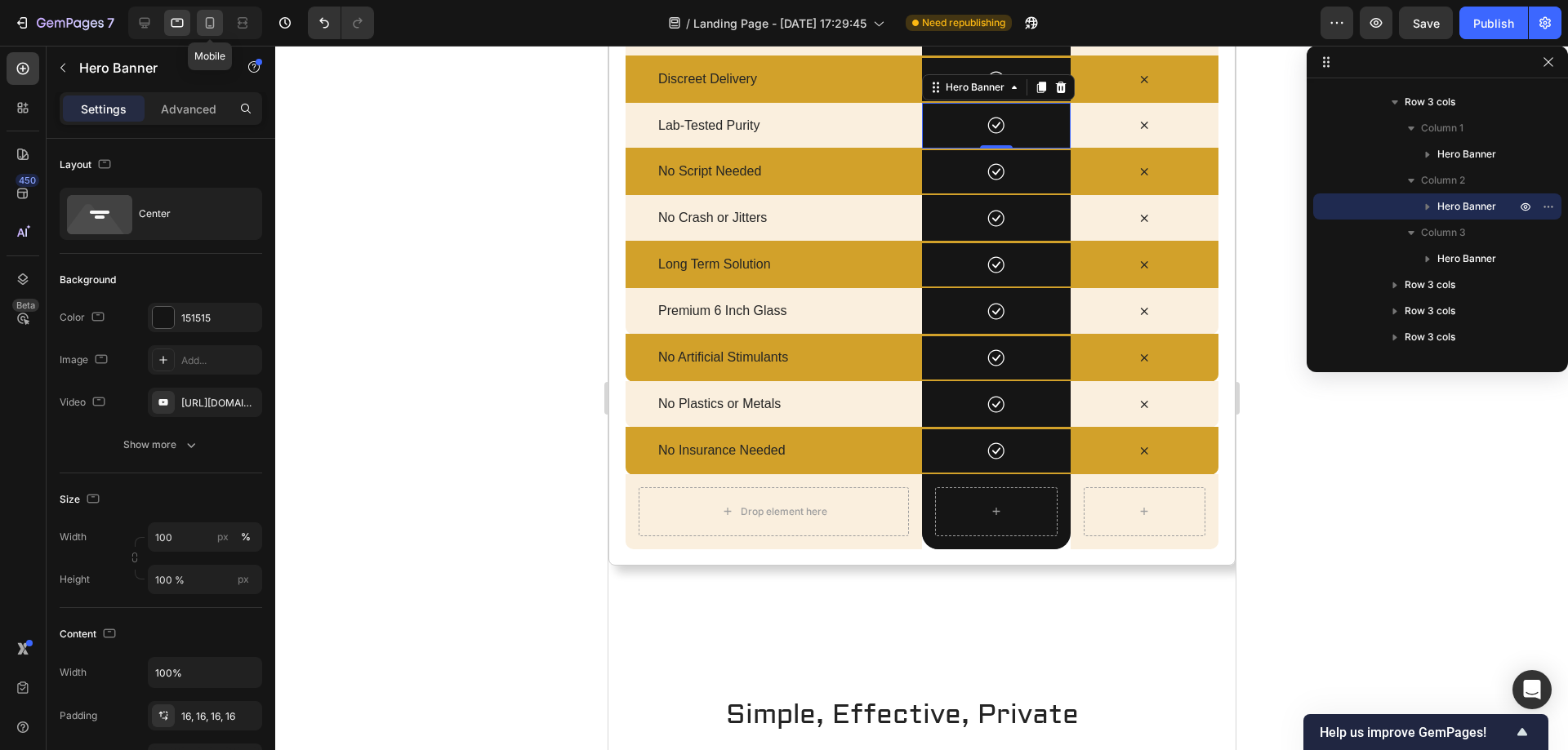
click at [222, 22] on div at bounding box center [210, 22] width 26 height 26
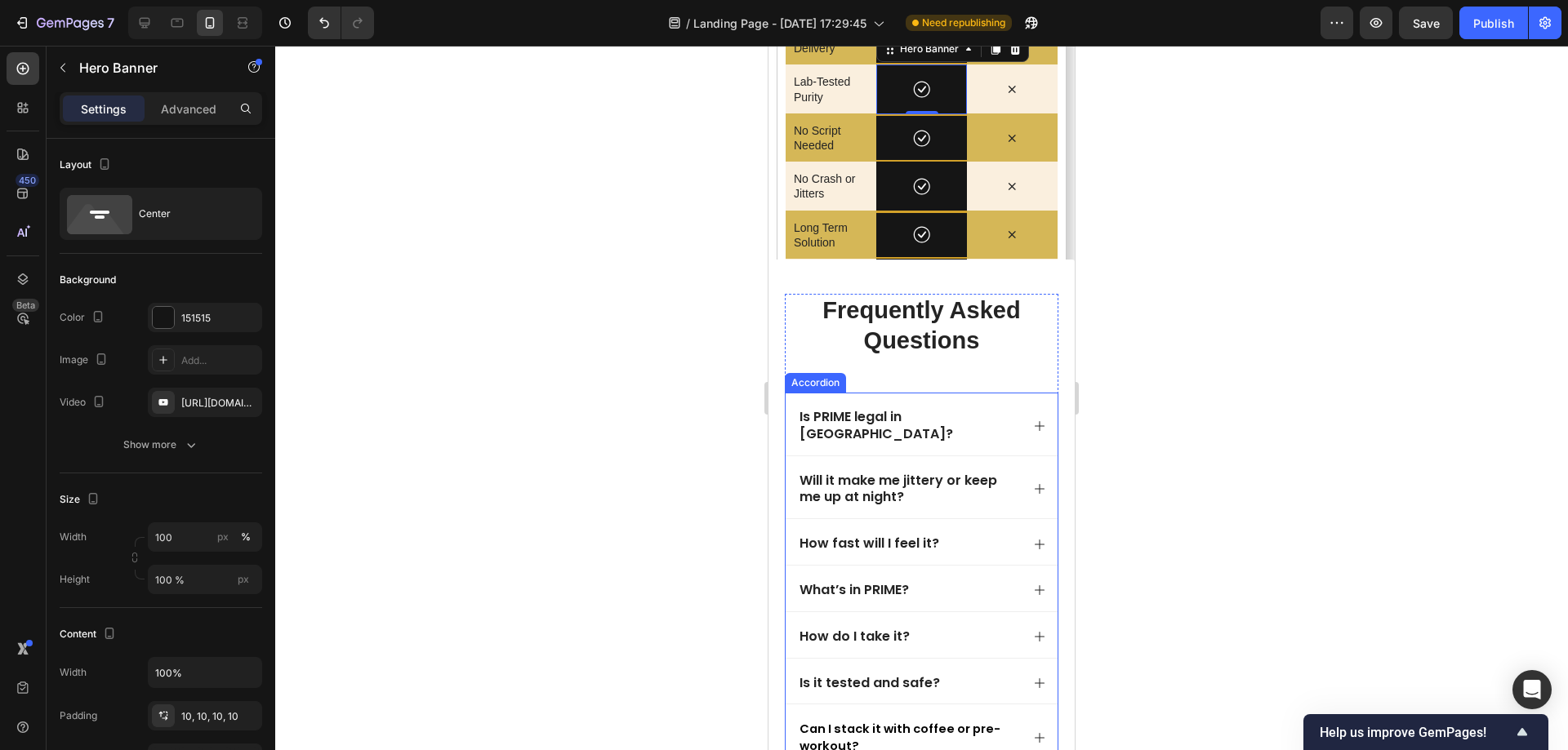
scroll to position [5683, 0]
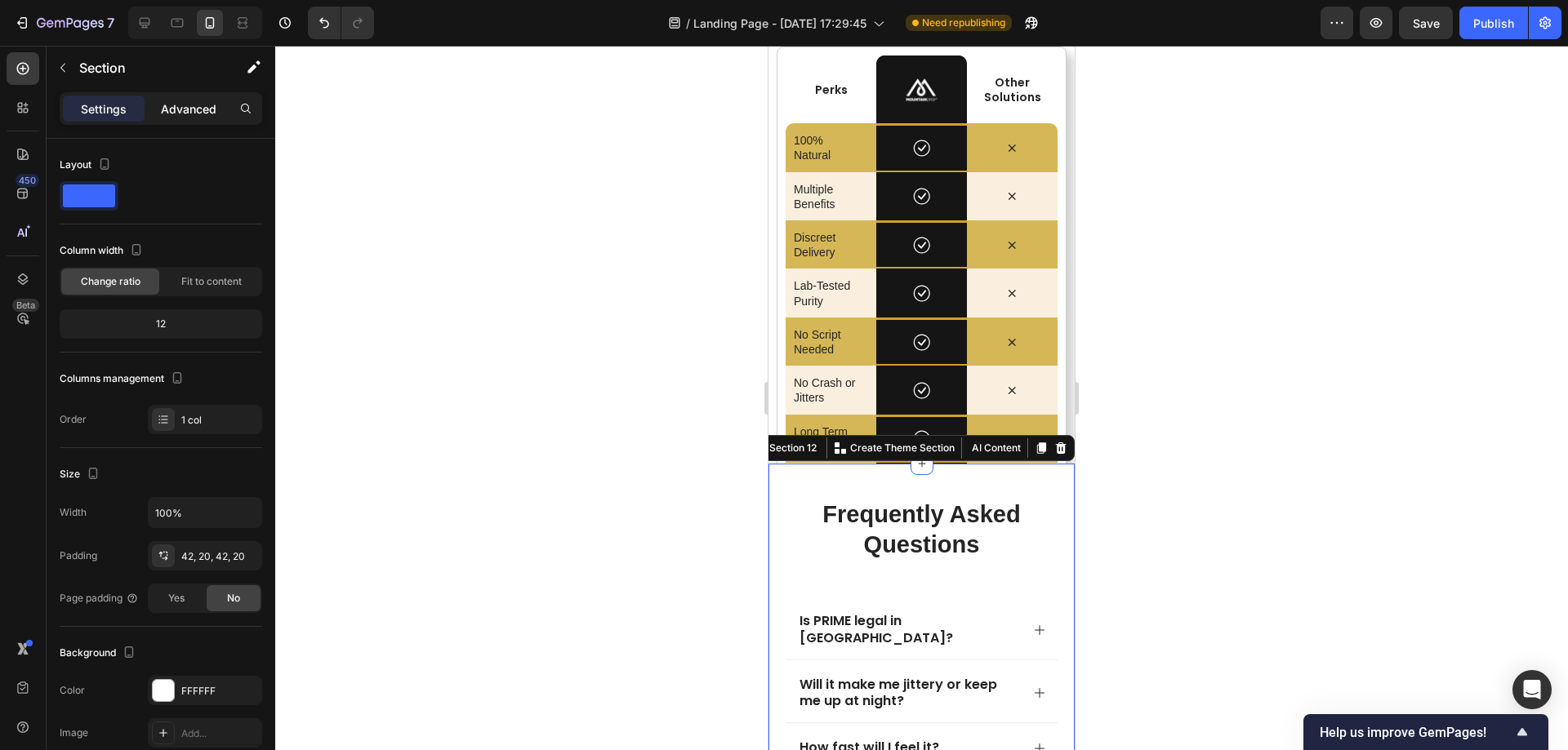
click at [177, 101] on p "Advanced" at bounding box center [189, 109] width 56 height 18
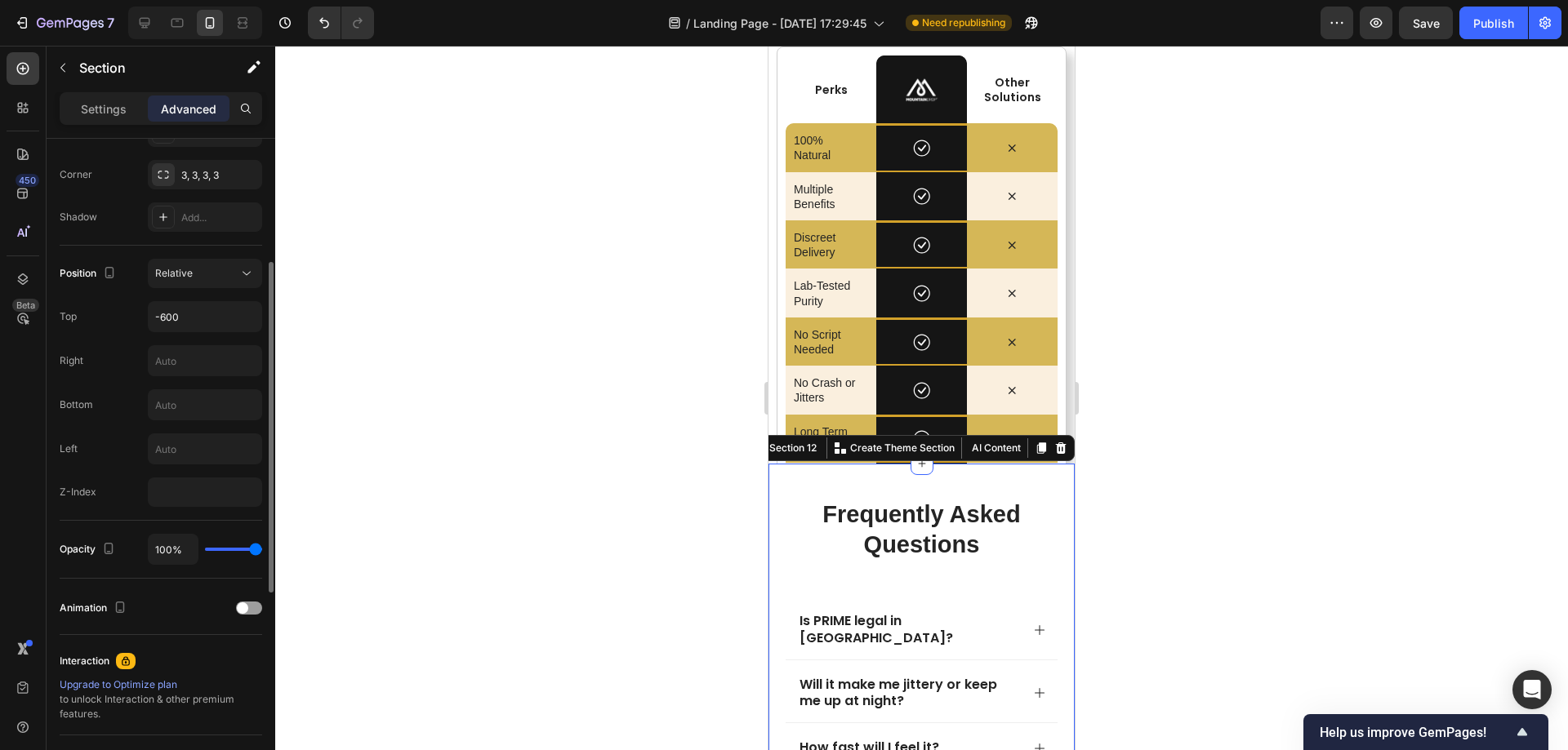
scroll to position [408, 0]
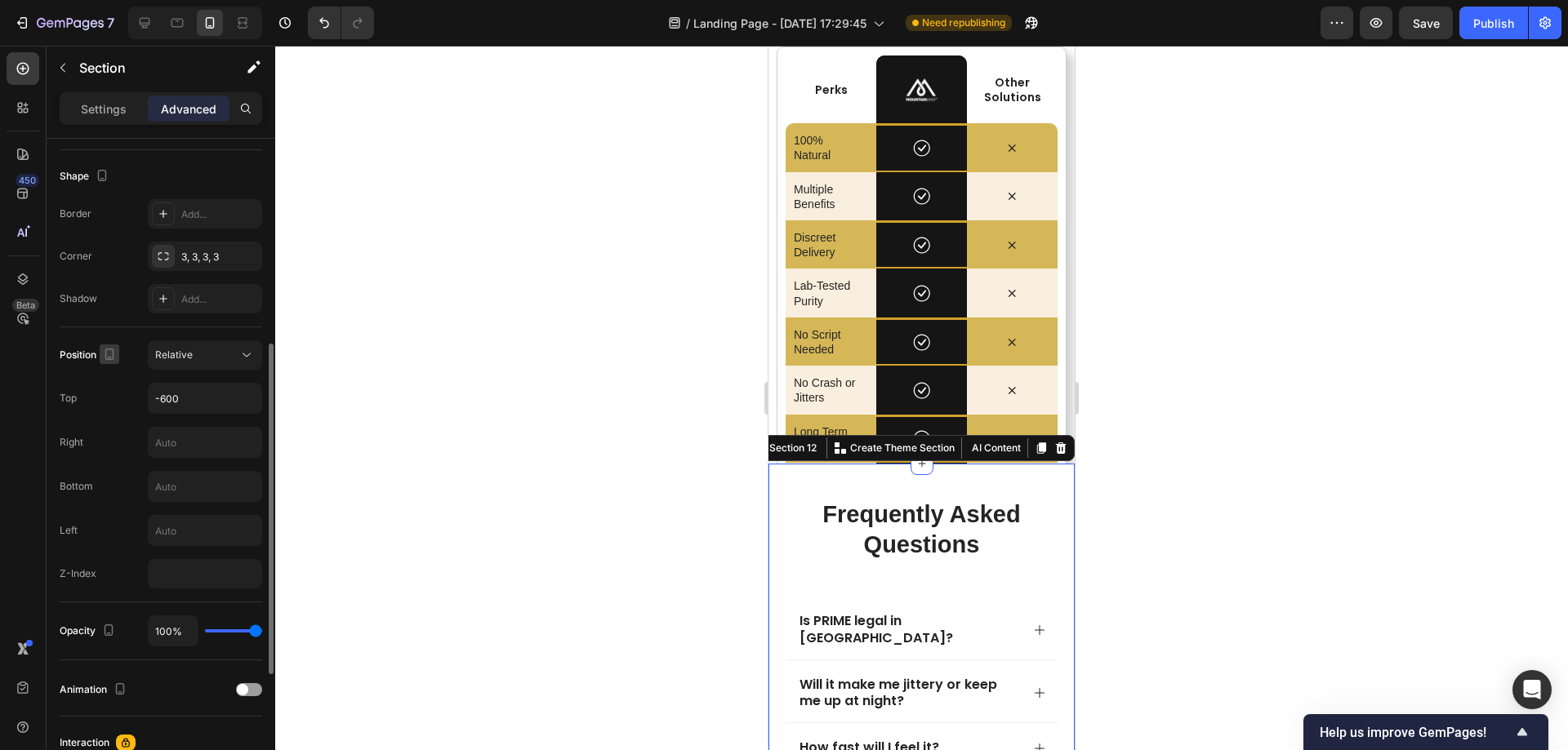
click at [112, 358] on icon "button" at bounding box center [109, 354] width 9 height 12
click at [114, 402] on icon "button" at bounding box center [112, 409] width 17 height 17
type input "80"
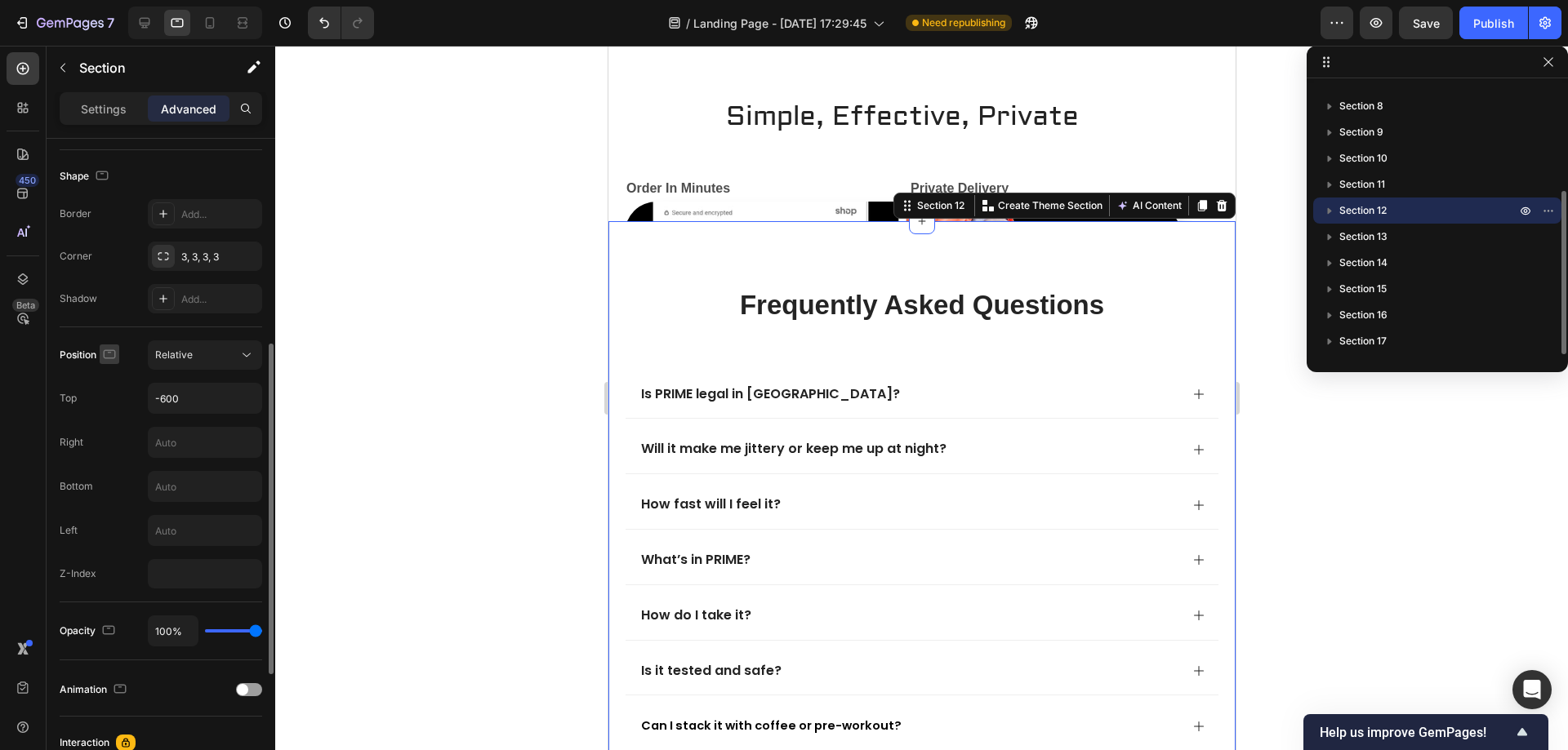
scroll to position [5777, 0]
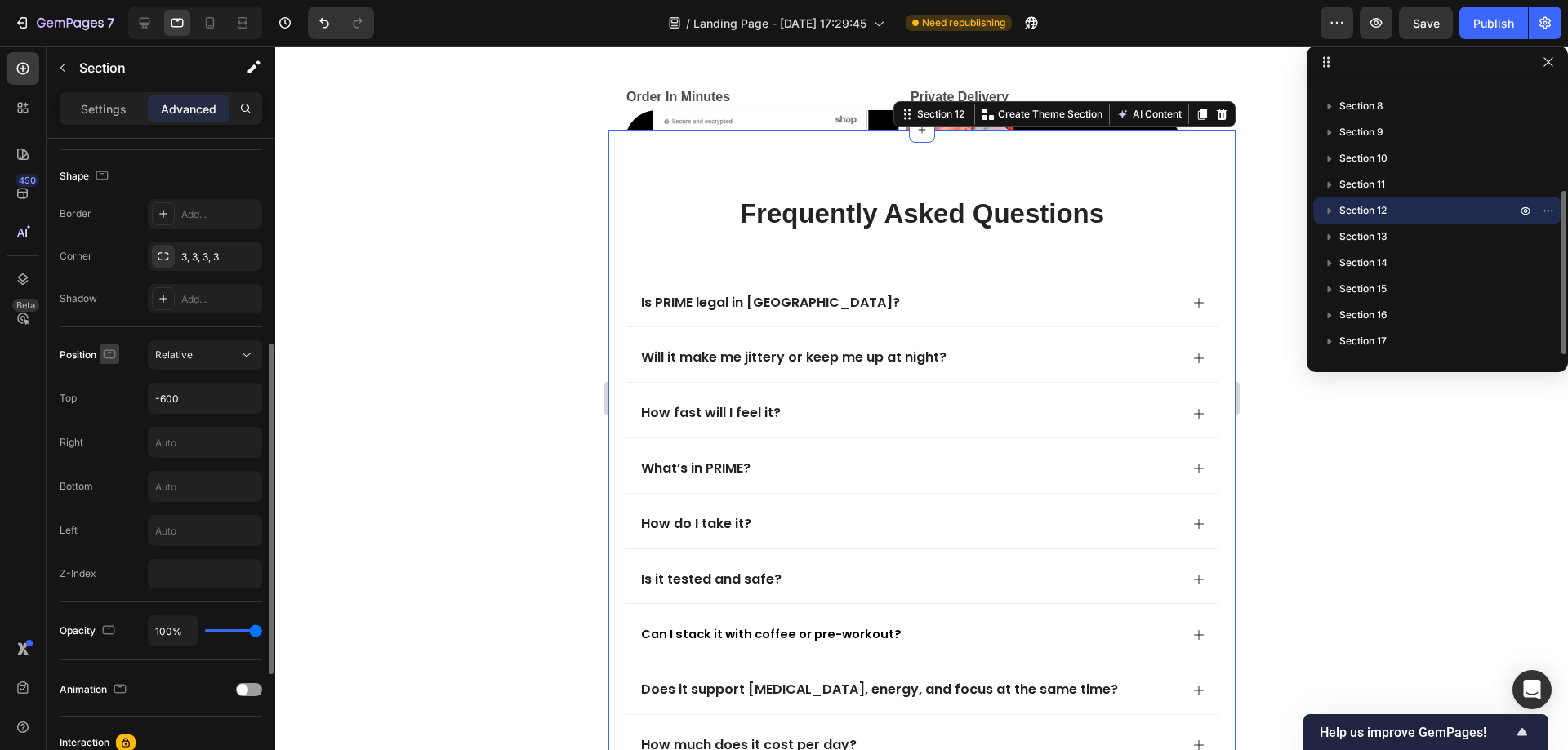
click at [106, 349] on icon "button" at bounding box center [109, 354] width 17 height 17
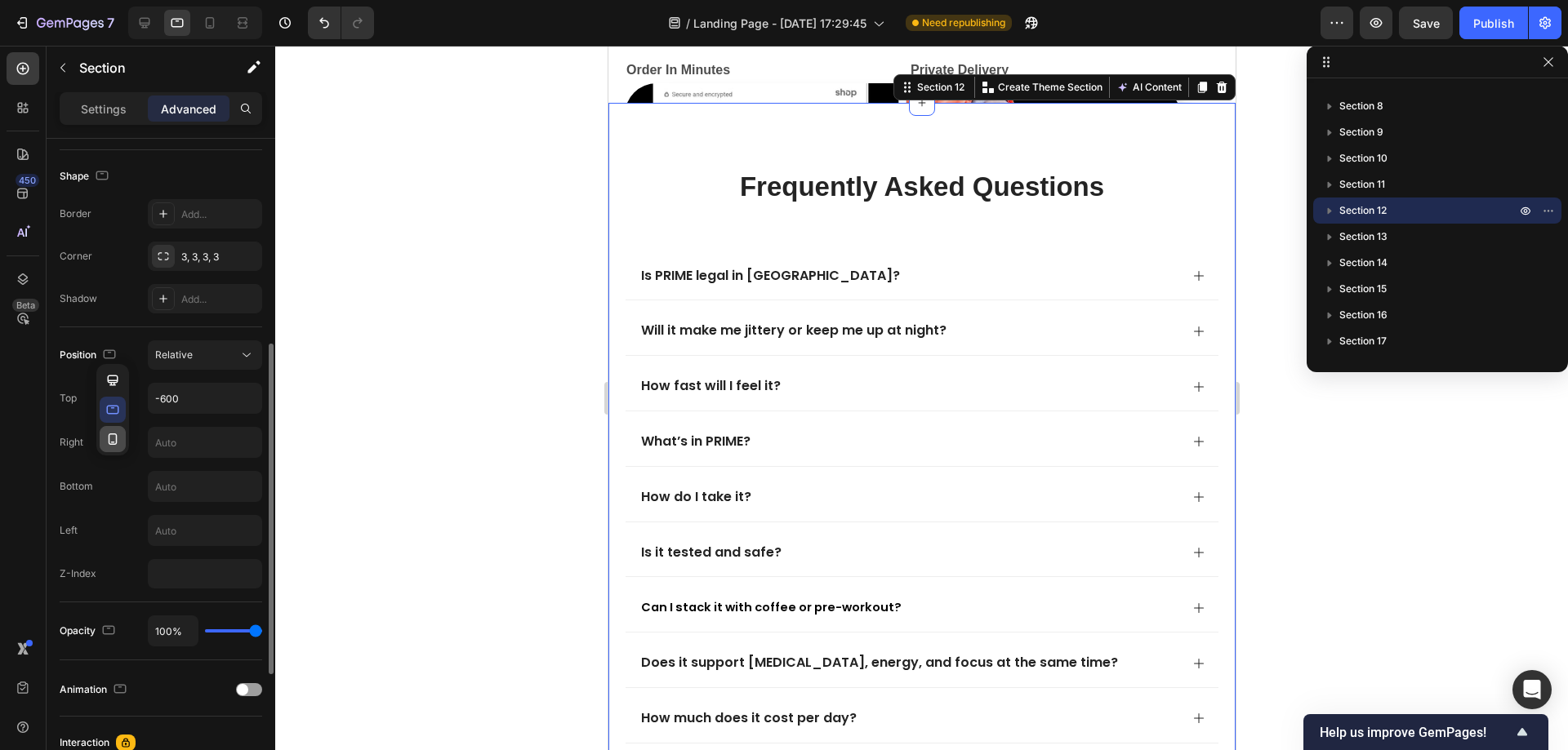
click at [116, 437] on icon "button" at bounding box center [112, 438] width 17 height 17
type input "42"
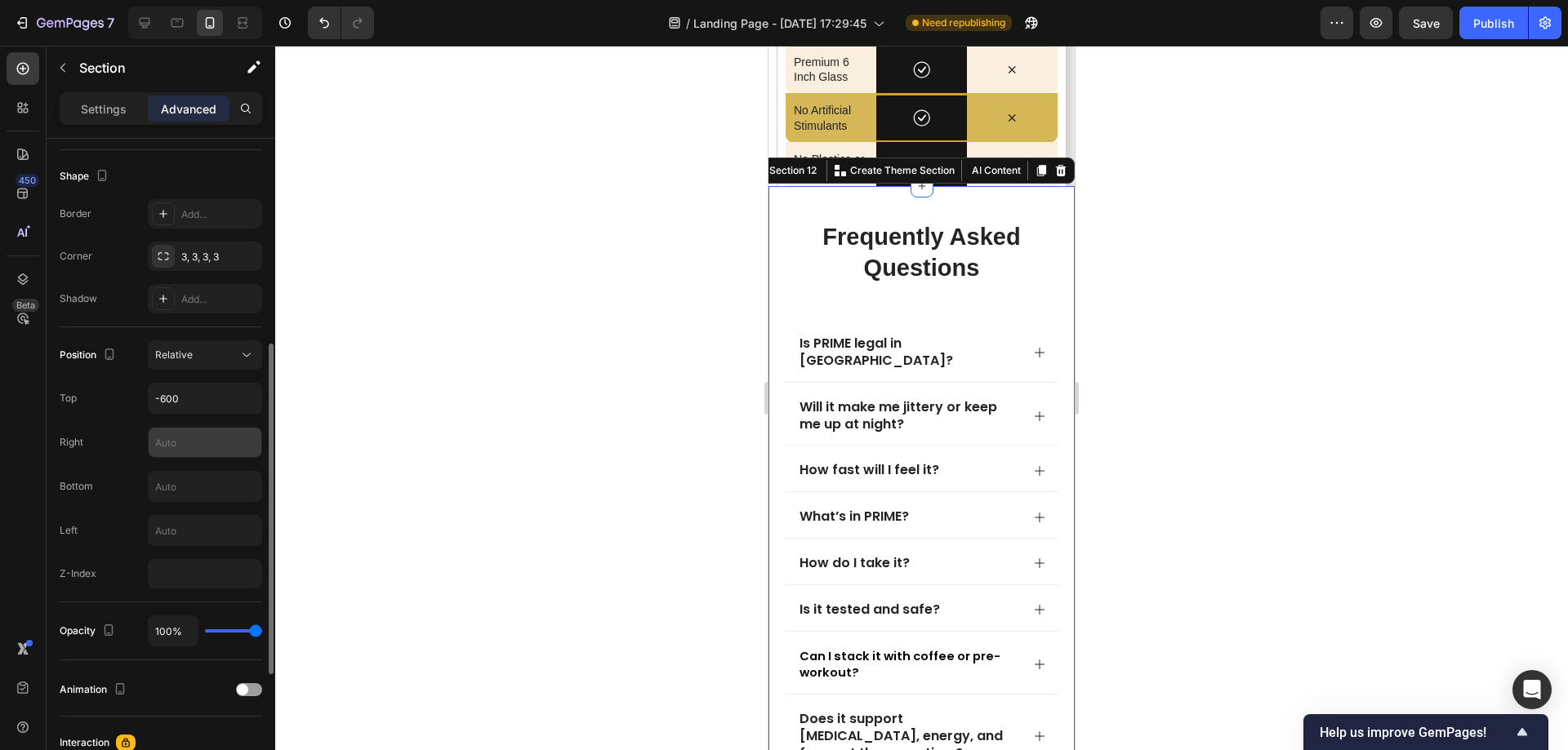
scroll to position [6185, 0]
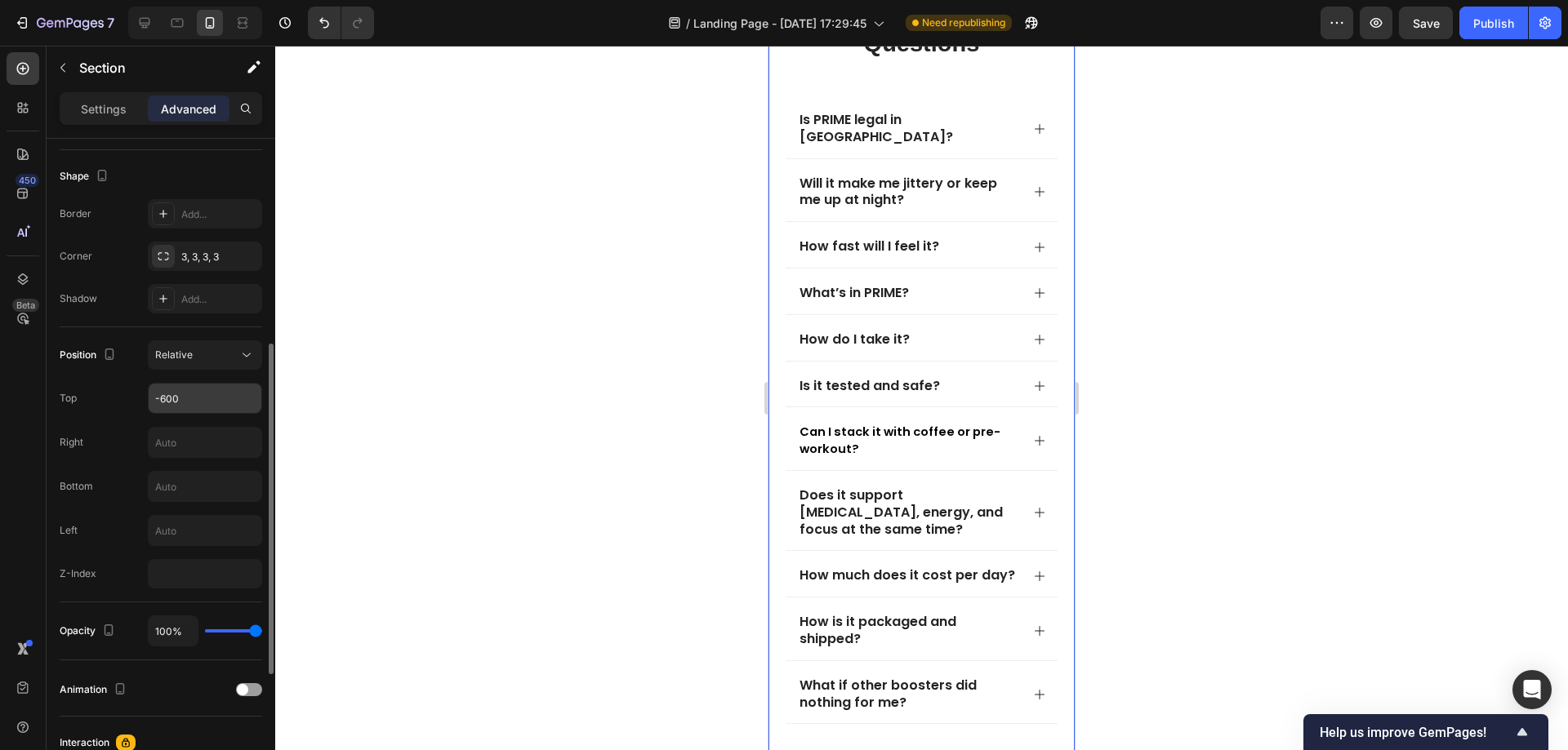
click at [162, 399] on input "-600" at bounding box center [204, 398] width 112 height 29
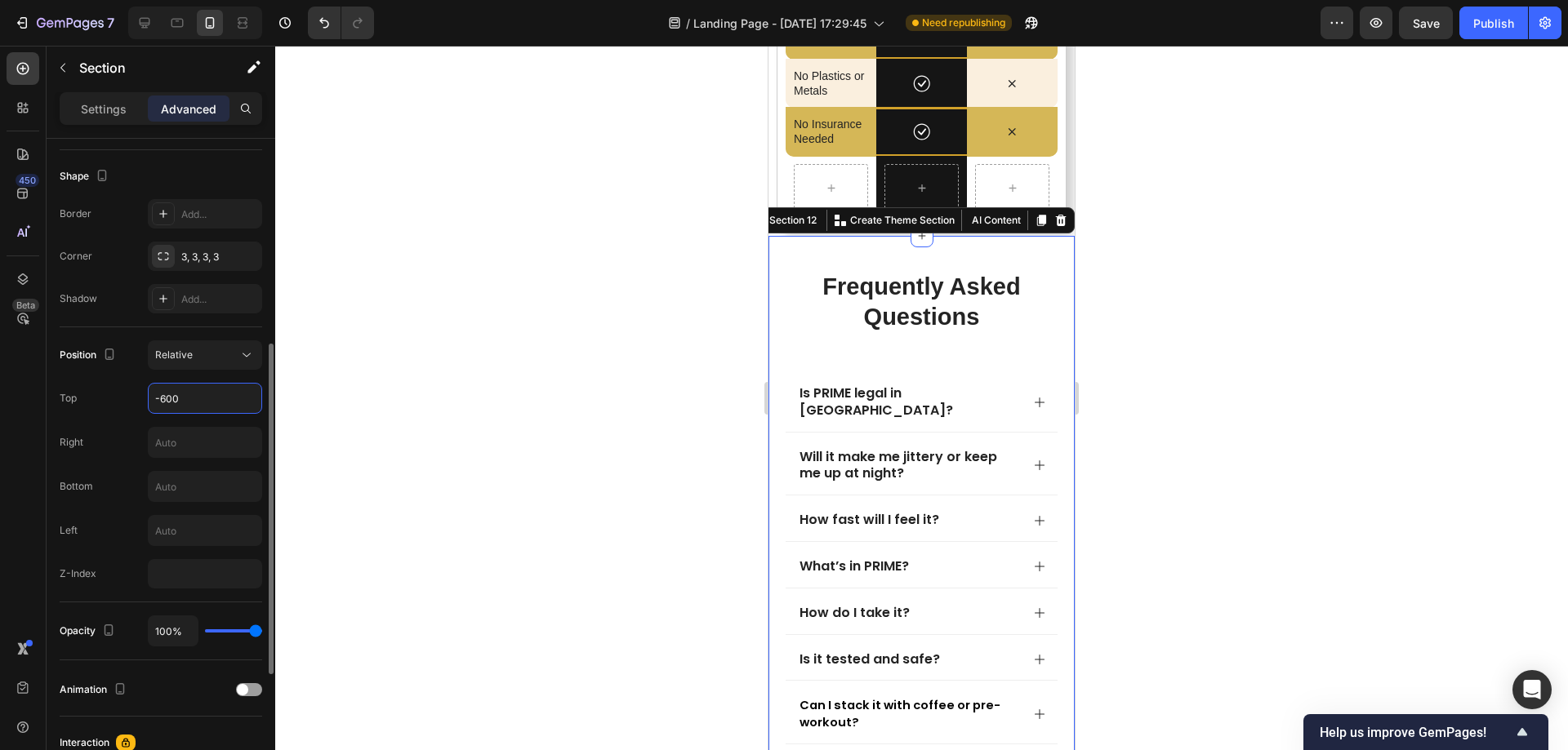
click at [167, 400] on input "-600" at bounding box center [204, 398] width 112 height 29
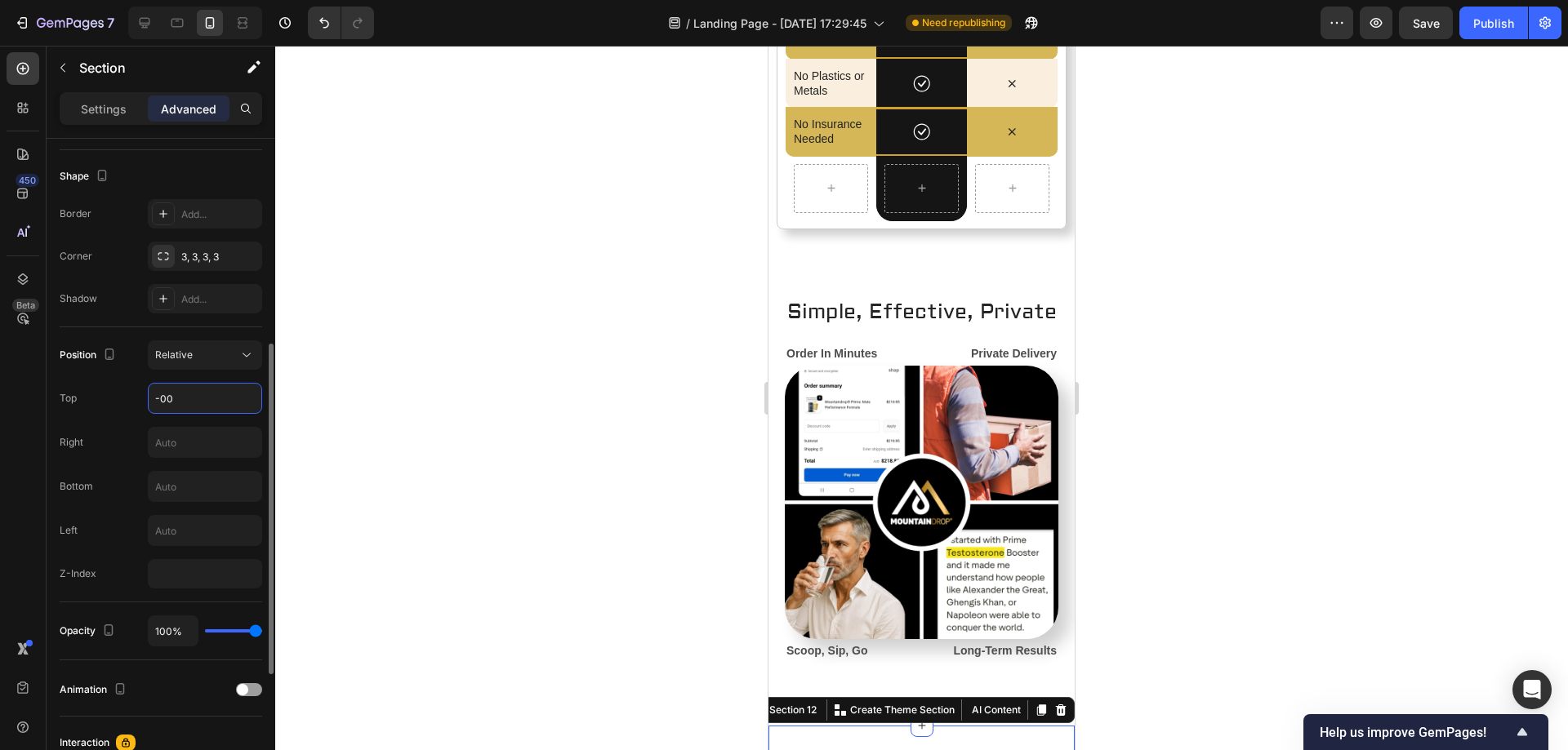
type input "-500"
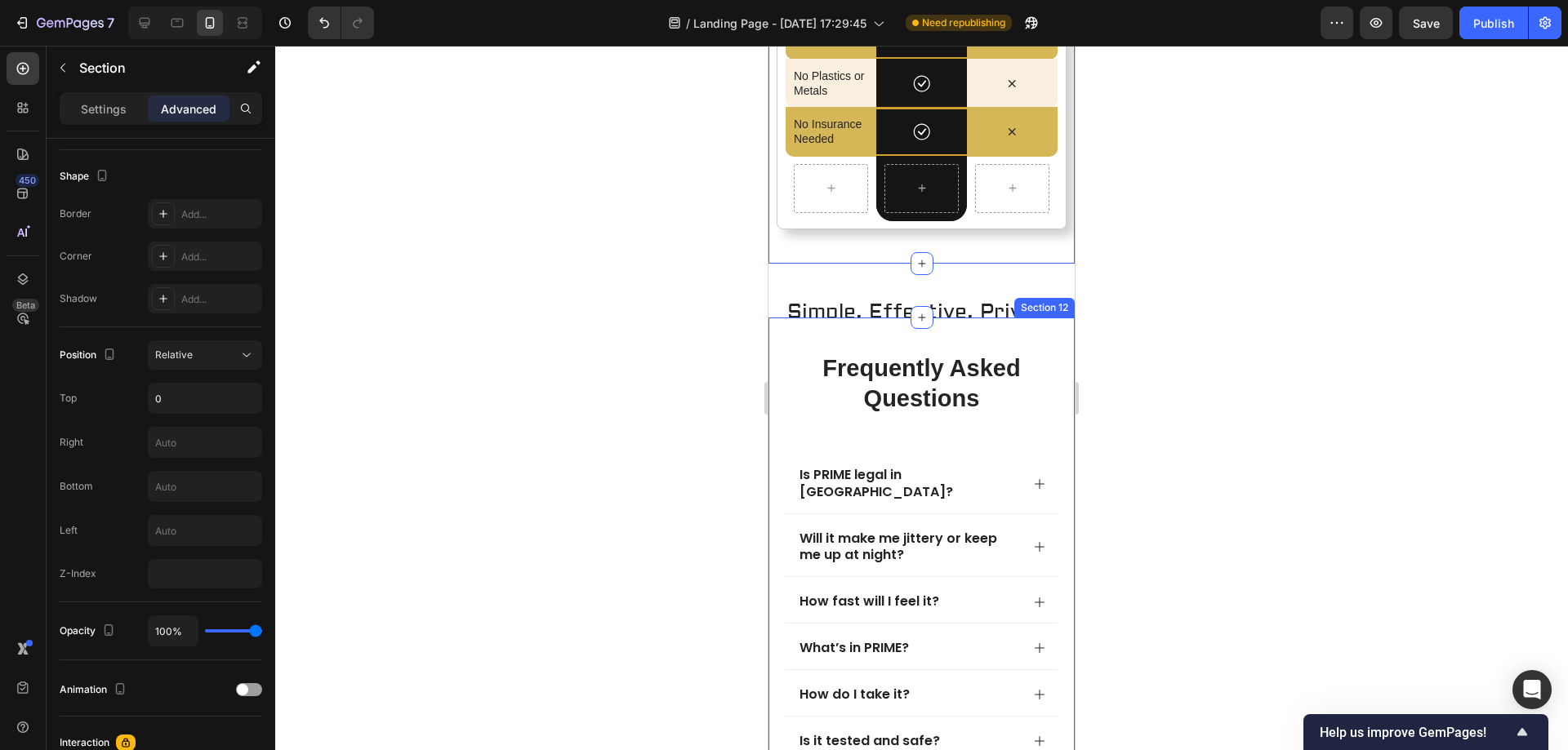
click at [824, 335] on div "frequently asked questions Heading Is PRIME legal in [GEOGRAPHIC_DATA]? Will it…" at bounding box center [922, 732] width 307 height 831
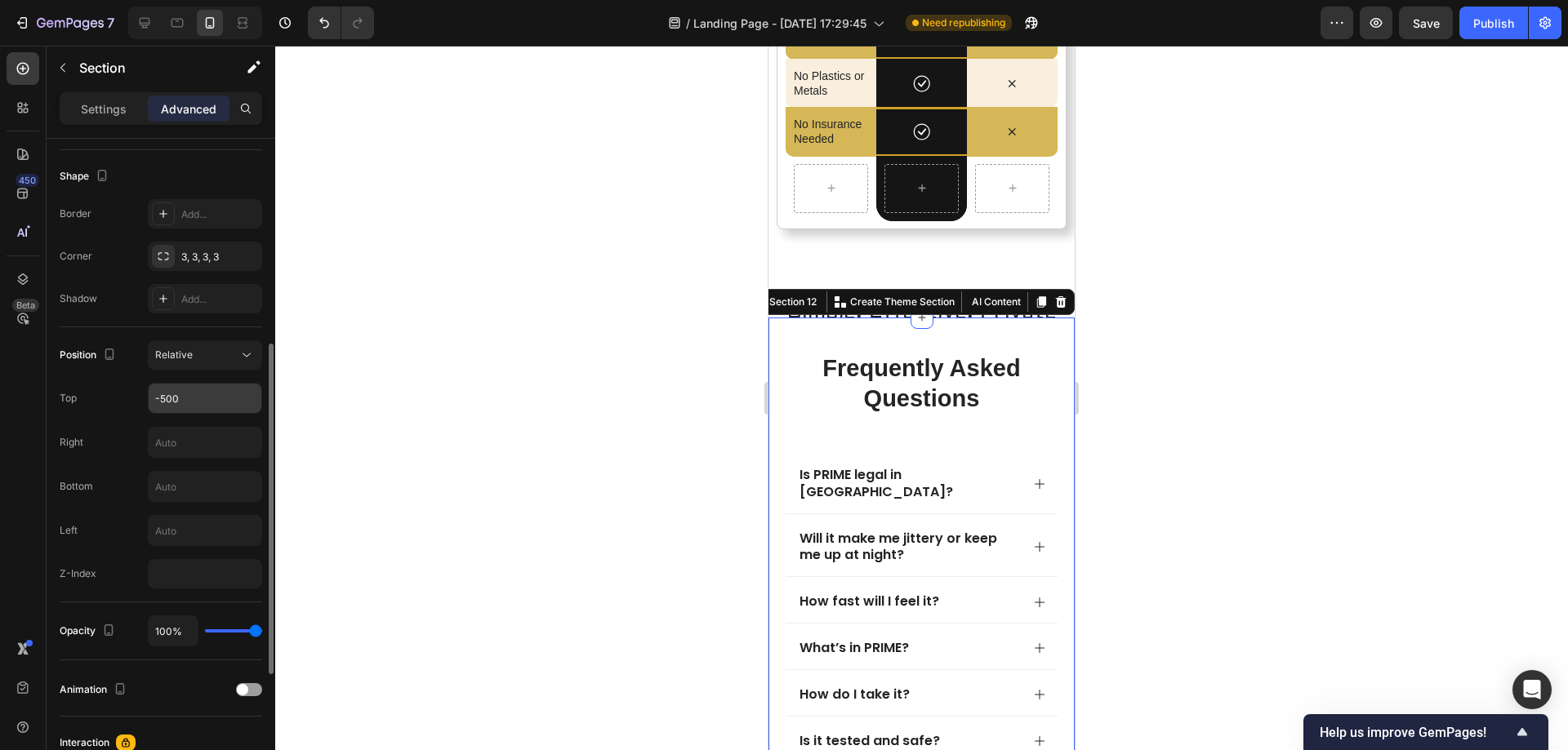
click at [155, 400] on input "-500" at bounding box center [204, 398] width 112 height 29
drag, startPoint x: 166, startPoint y: 400, endPoint x: 177, endPoint y: 402, distance: 11.2
click at [168, 400] on input "-500" at bounding box center [204, 398] width 112 height 29
click at [178, 400] on input "-500" at bounding box center [204, 398] width 112 height 29
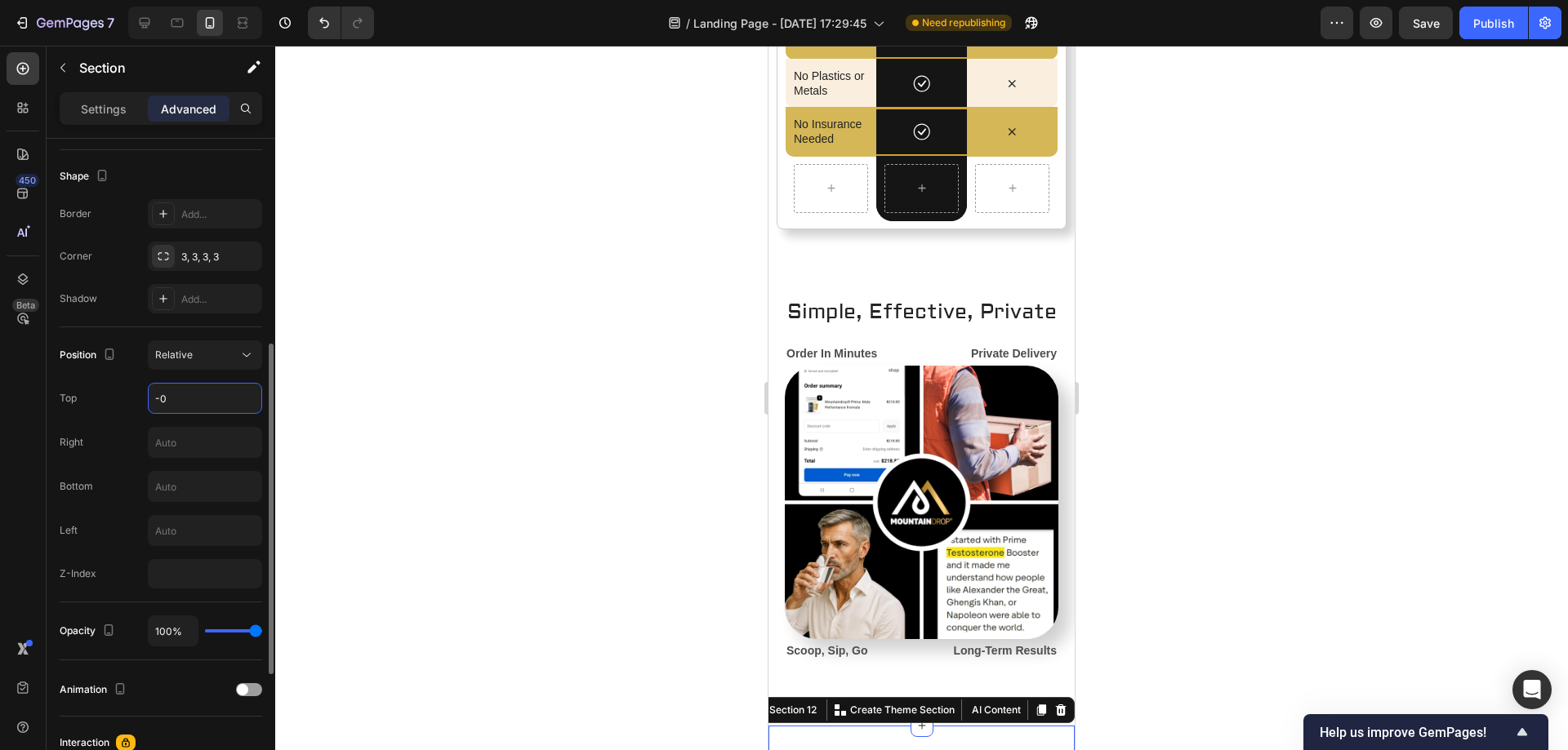
type input "-"
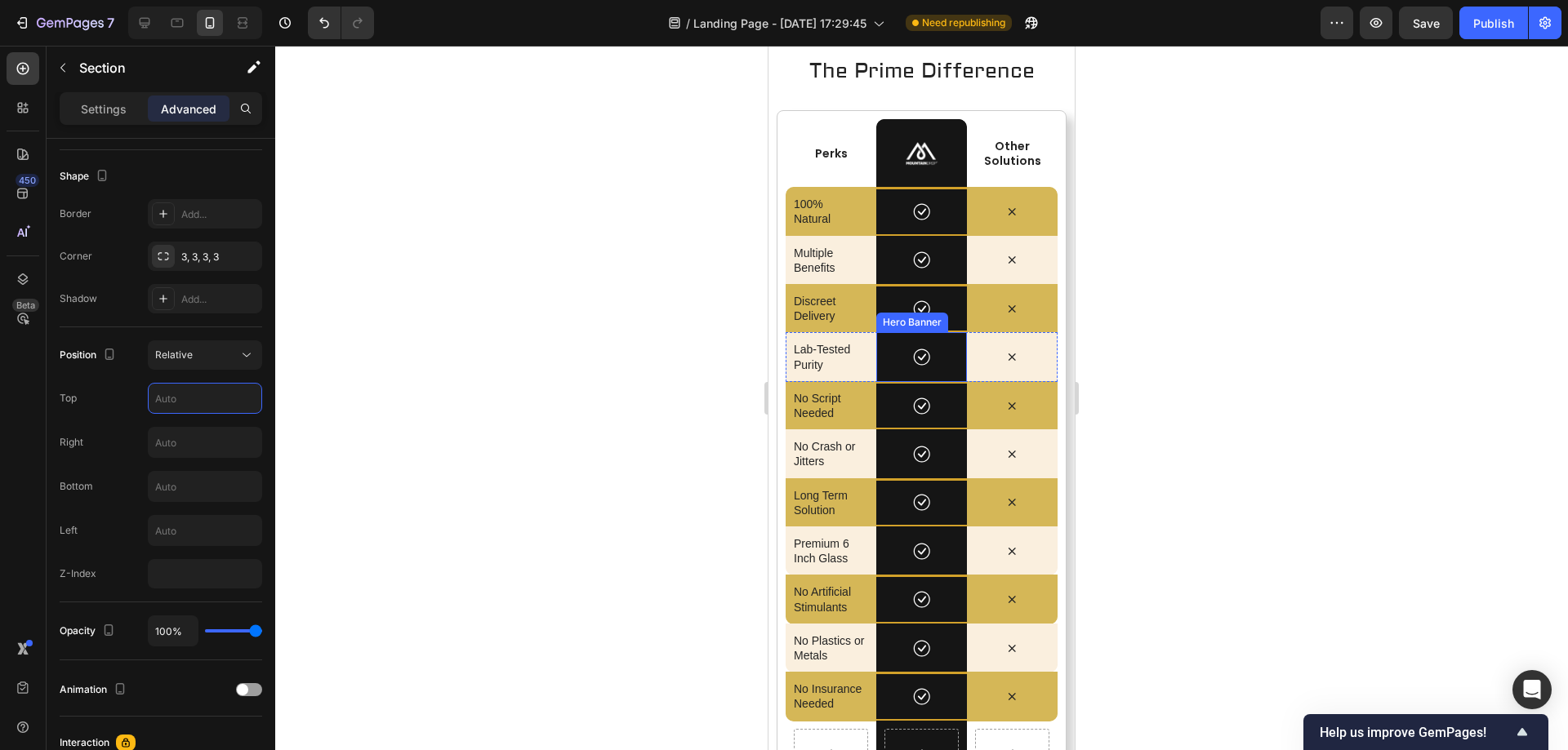
scroll to position [5946, 0]
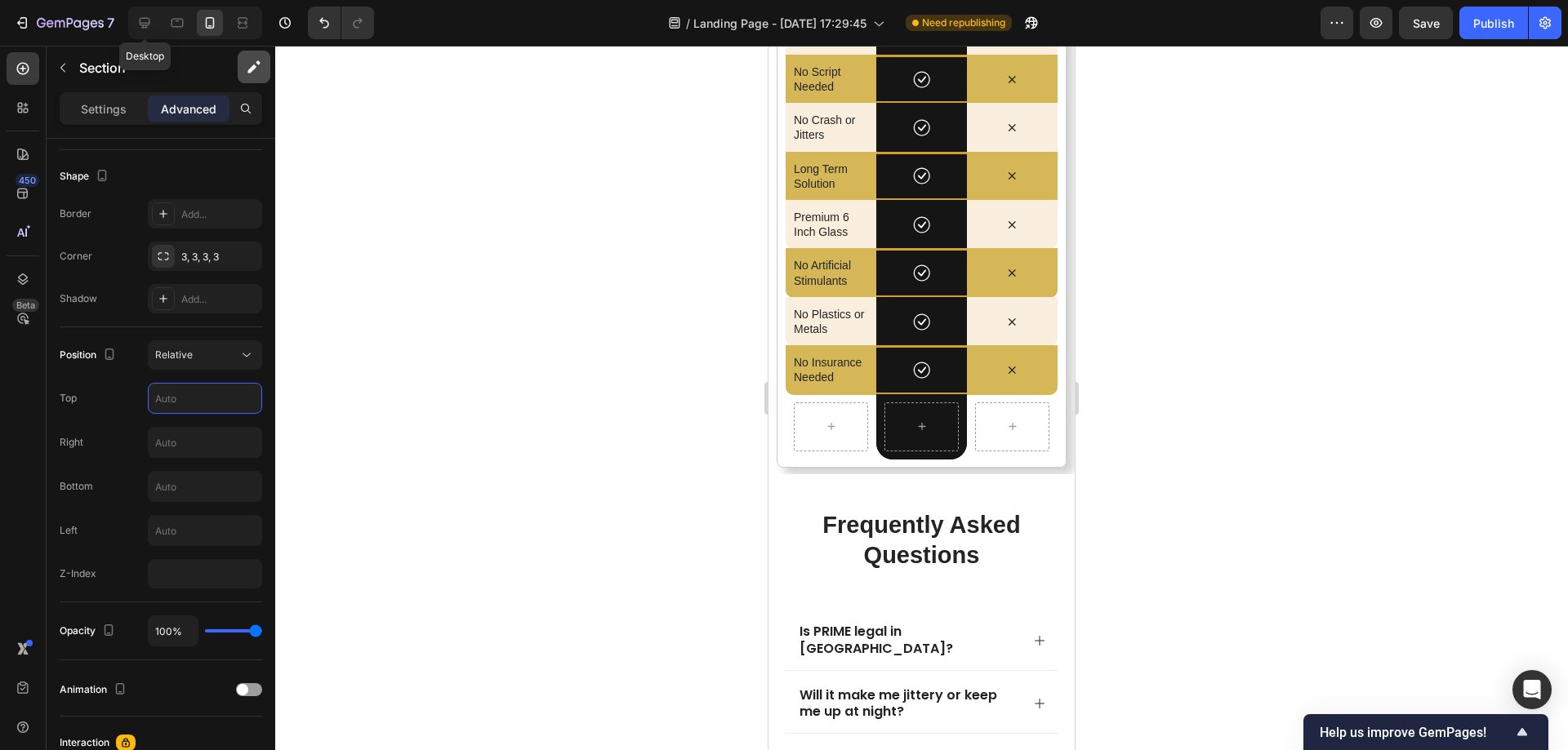
click at [144, 20] on icon at bounding box center [145, 22] width 17 height 17
type input "80"
type input "-600"
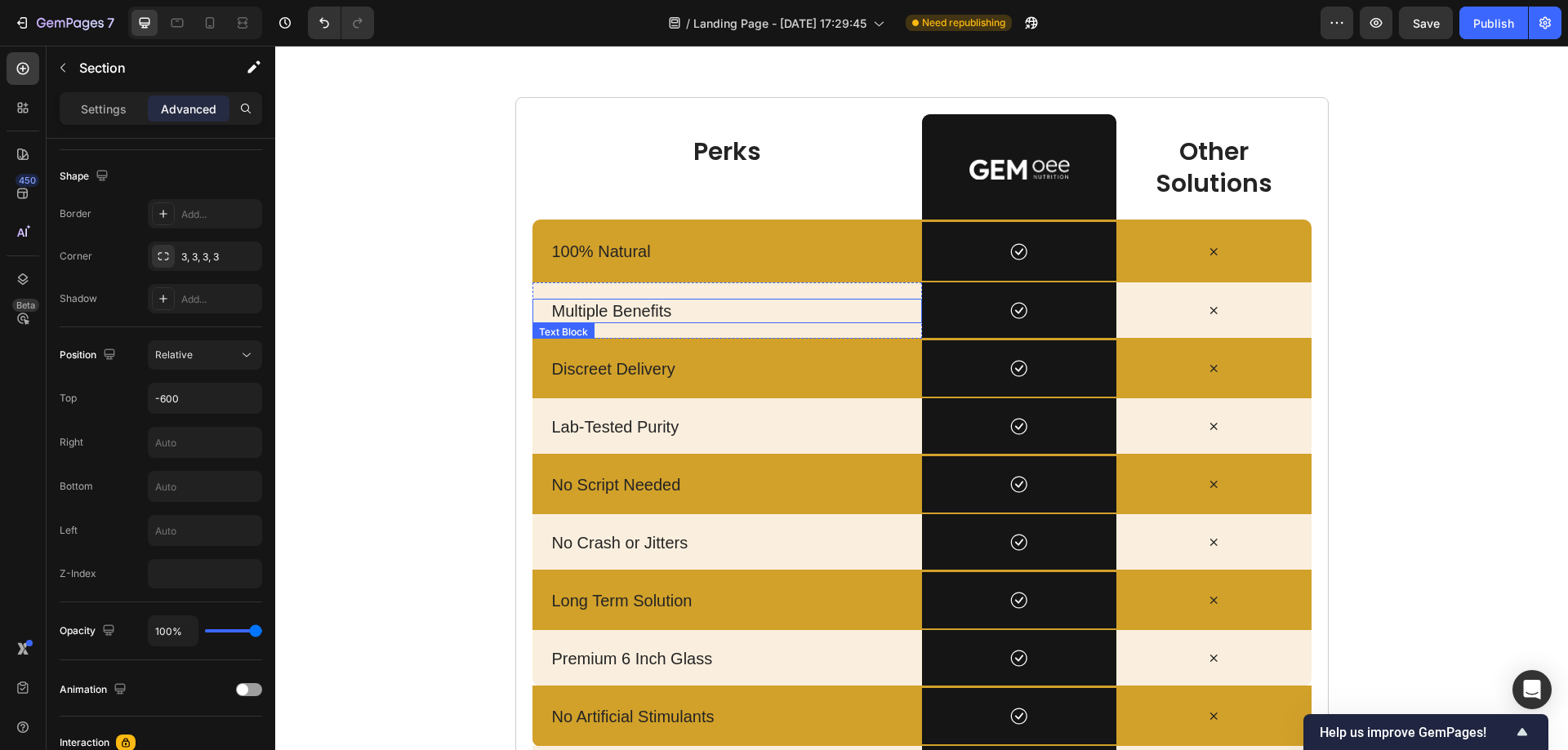
scroll to position [4576, 0]
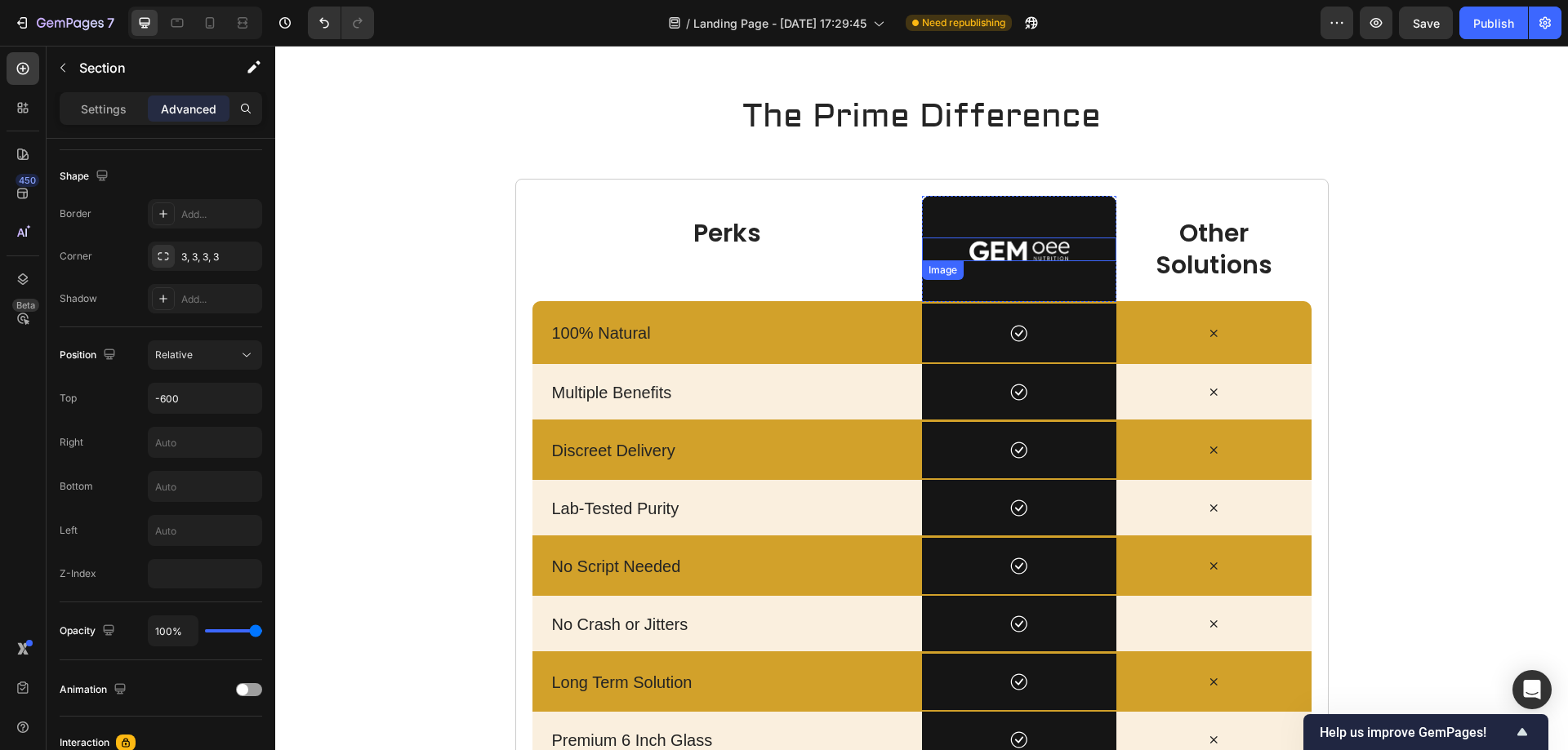
click at [1005, 252] on img at bounding box center [1019, 249] width 103 height 23
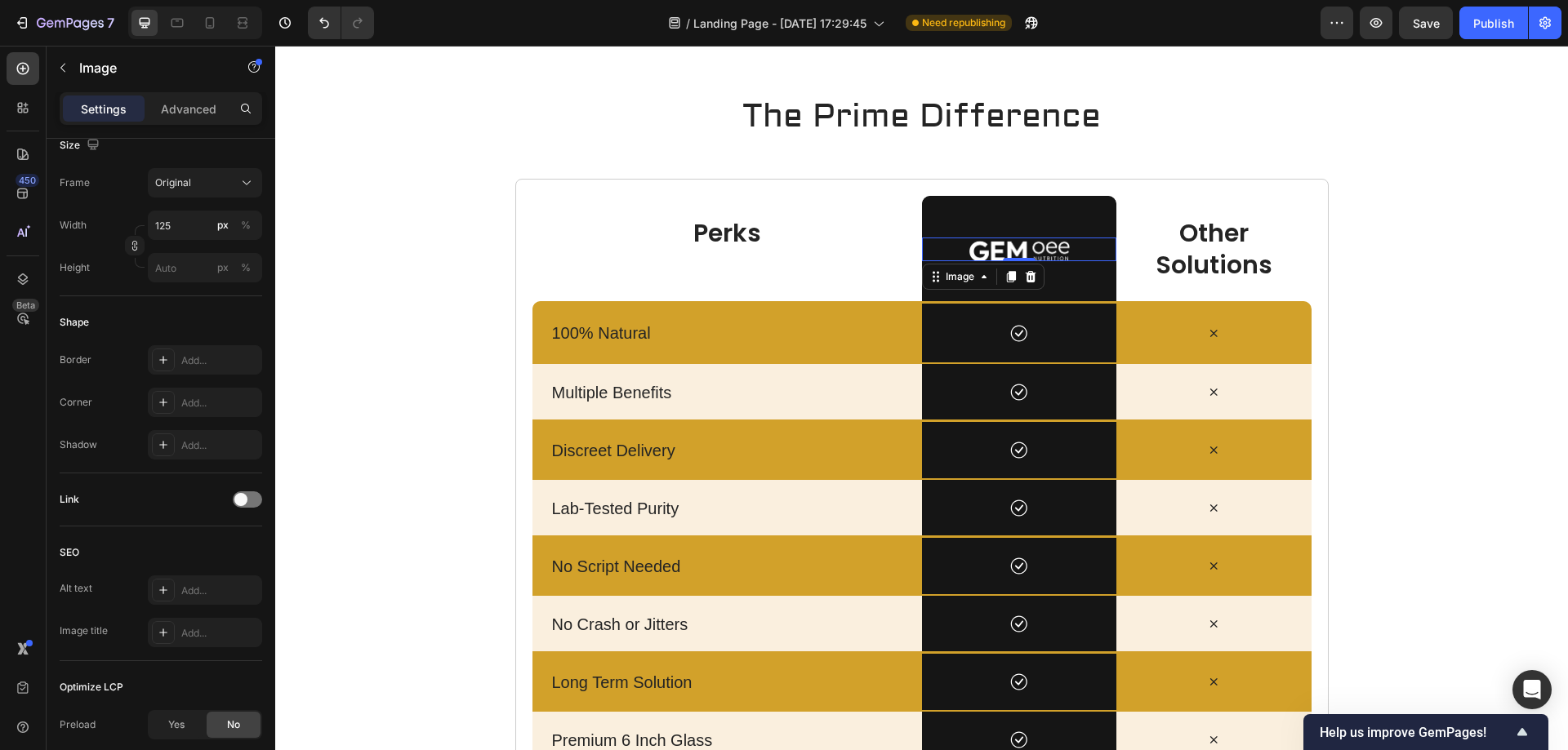
scroll to position [0, 0]
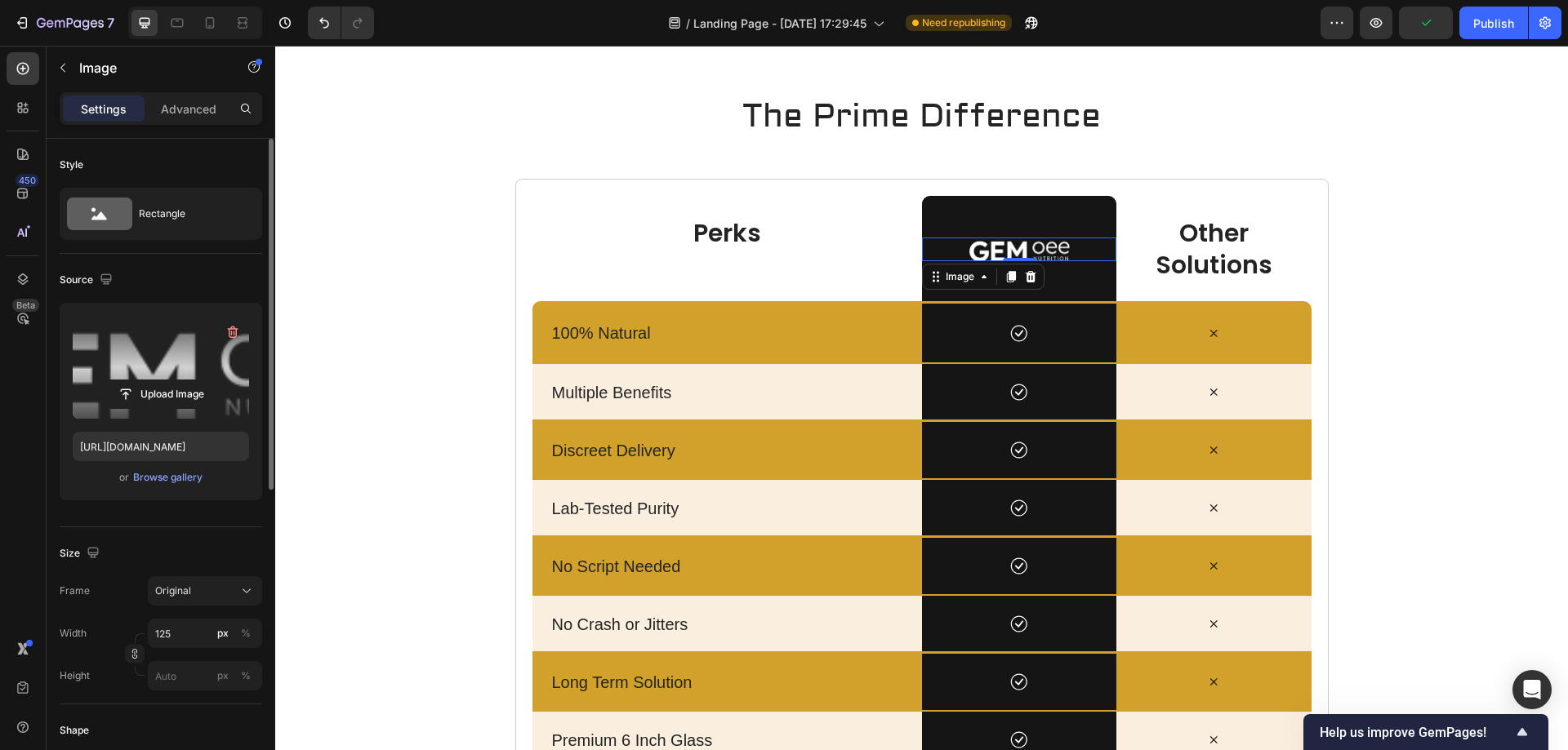
click at [151, 370] on label at bounding box center [160, 367] width 177 height 103
click at [151, 381] on input "file" at bounding box center [160, 395] width 112 height 27
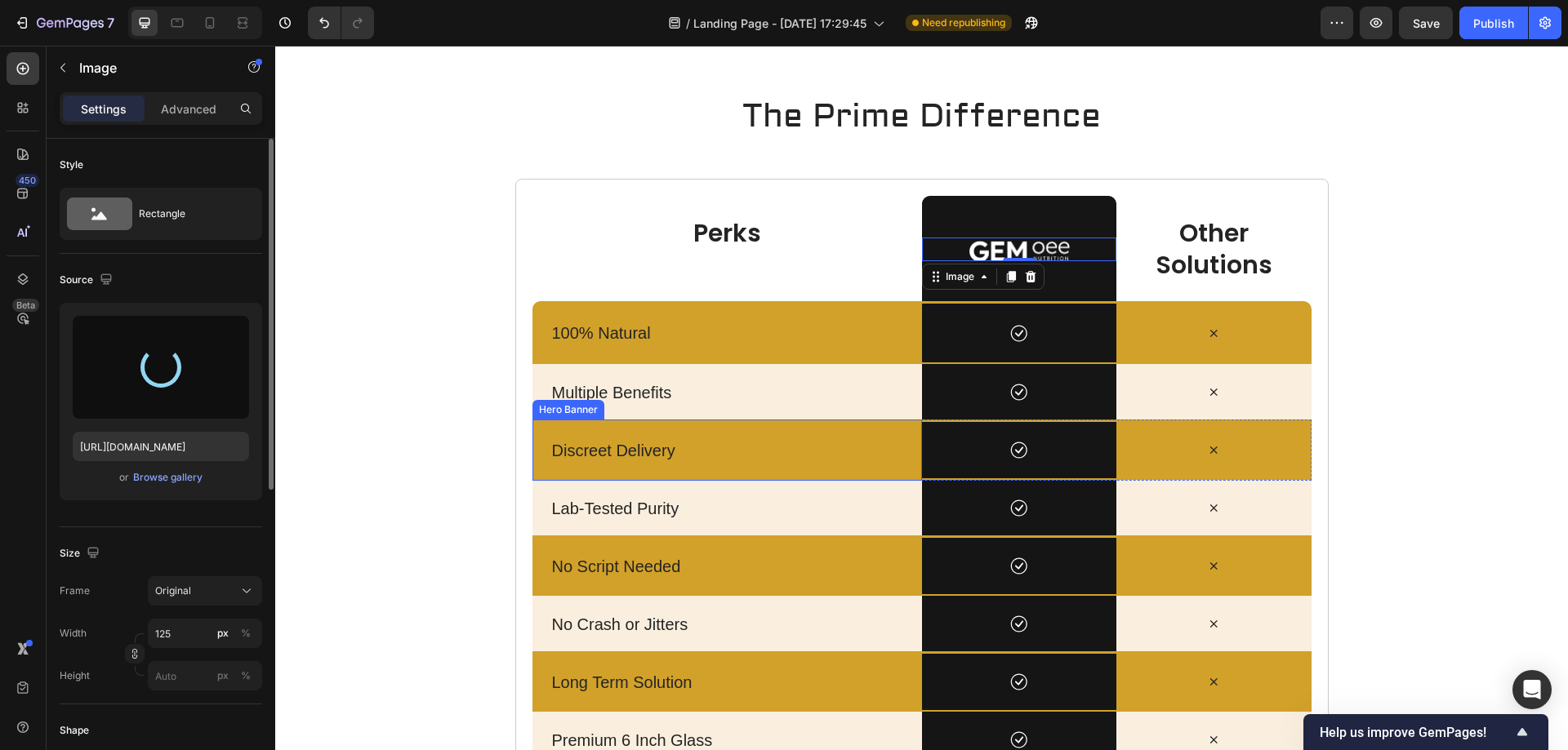
type input "[URL][DOMAIN_NAME]"
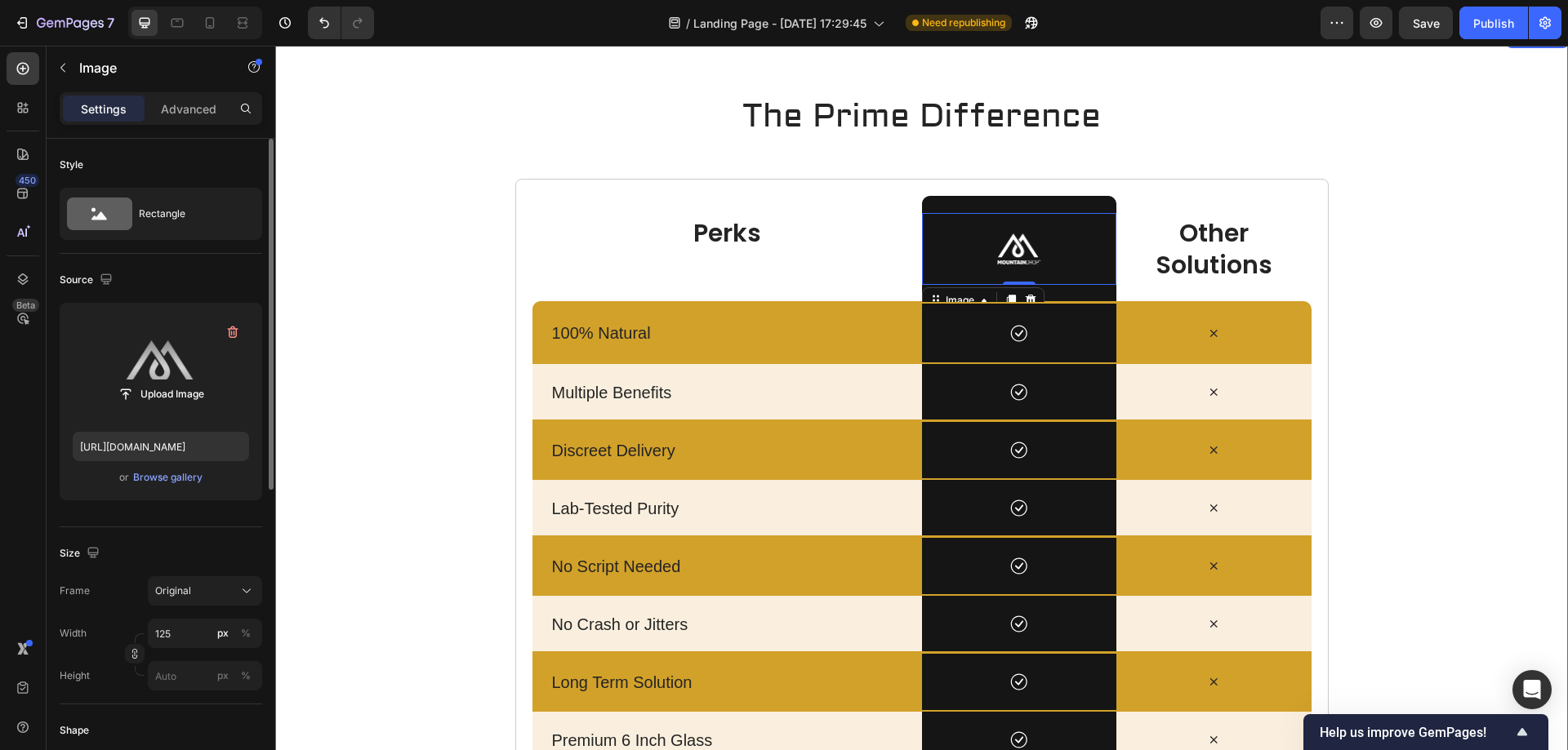
click at [360, 266] on div "The Prime Difference Heading Perks Text Block Hero Banner Image 0 Hero Banner O…" at bounding box center [922, 570] width 1293 height 954
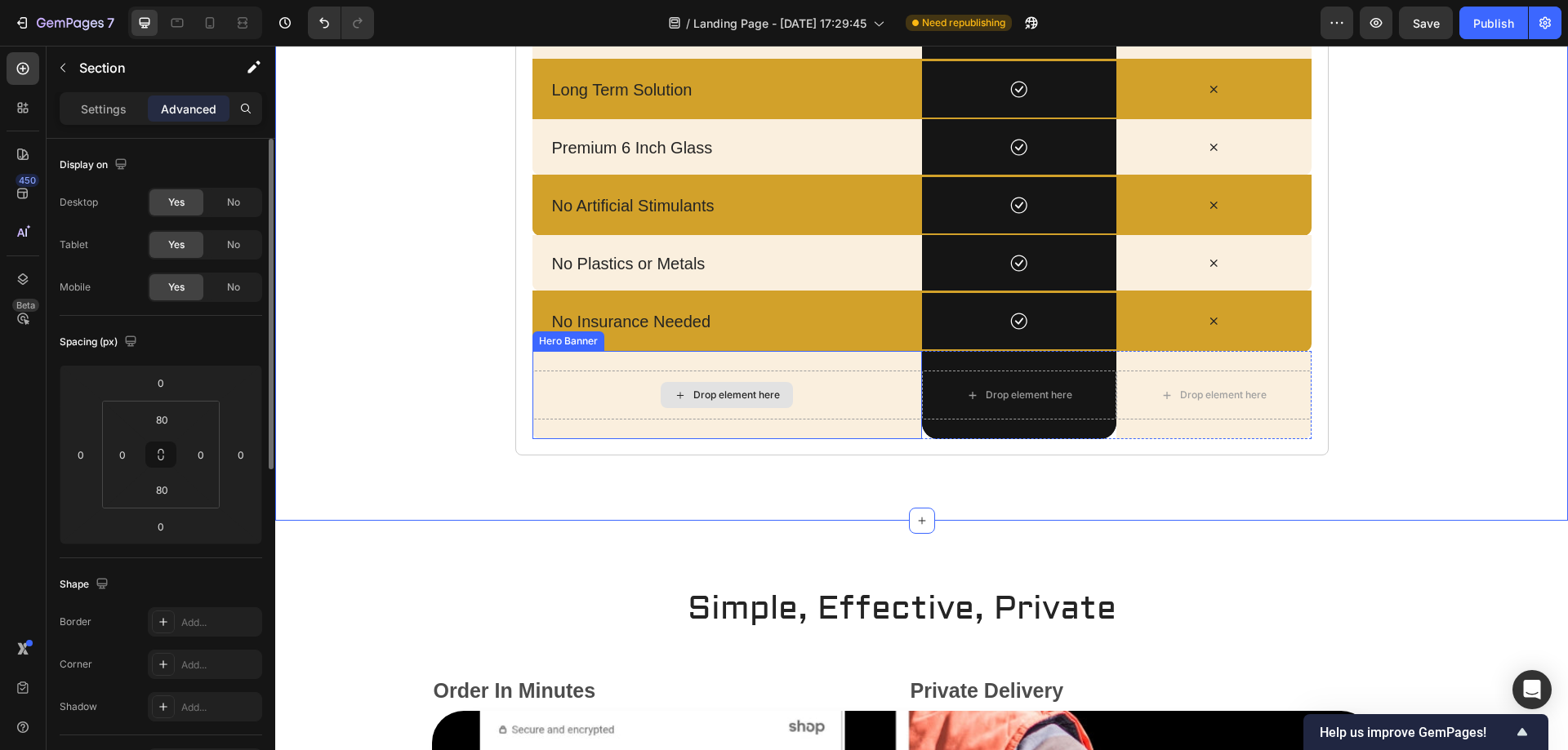
scroll to position [5393, 0]
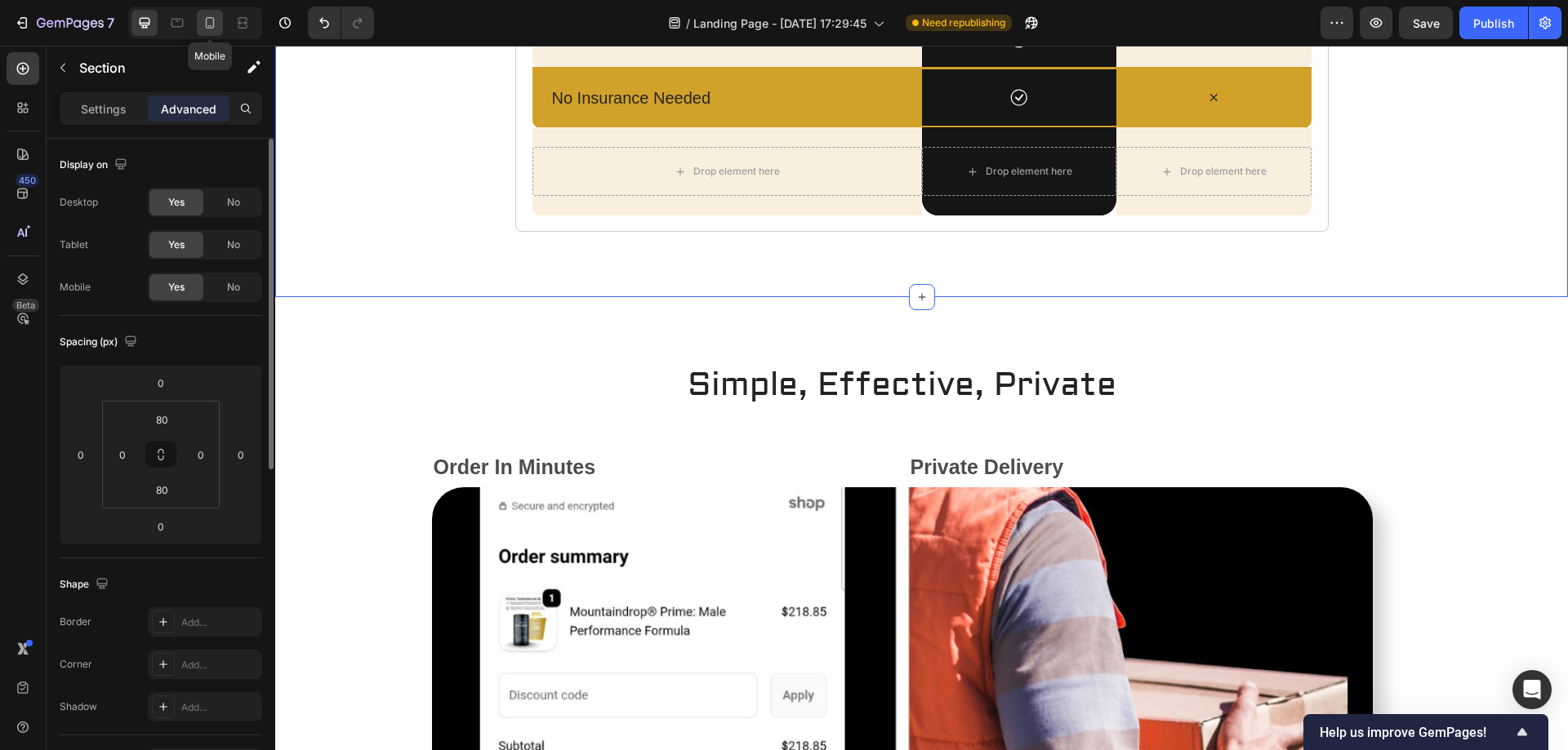
click at [214, 21] on icon at bounding box center [210, 23] width 9 height 12
type input "0"
type input "10"
type input "42"
type input "10"
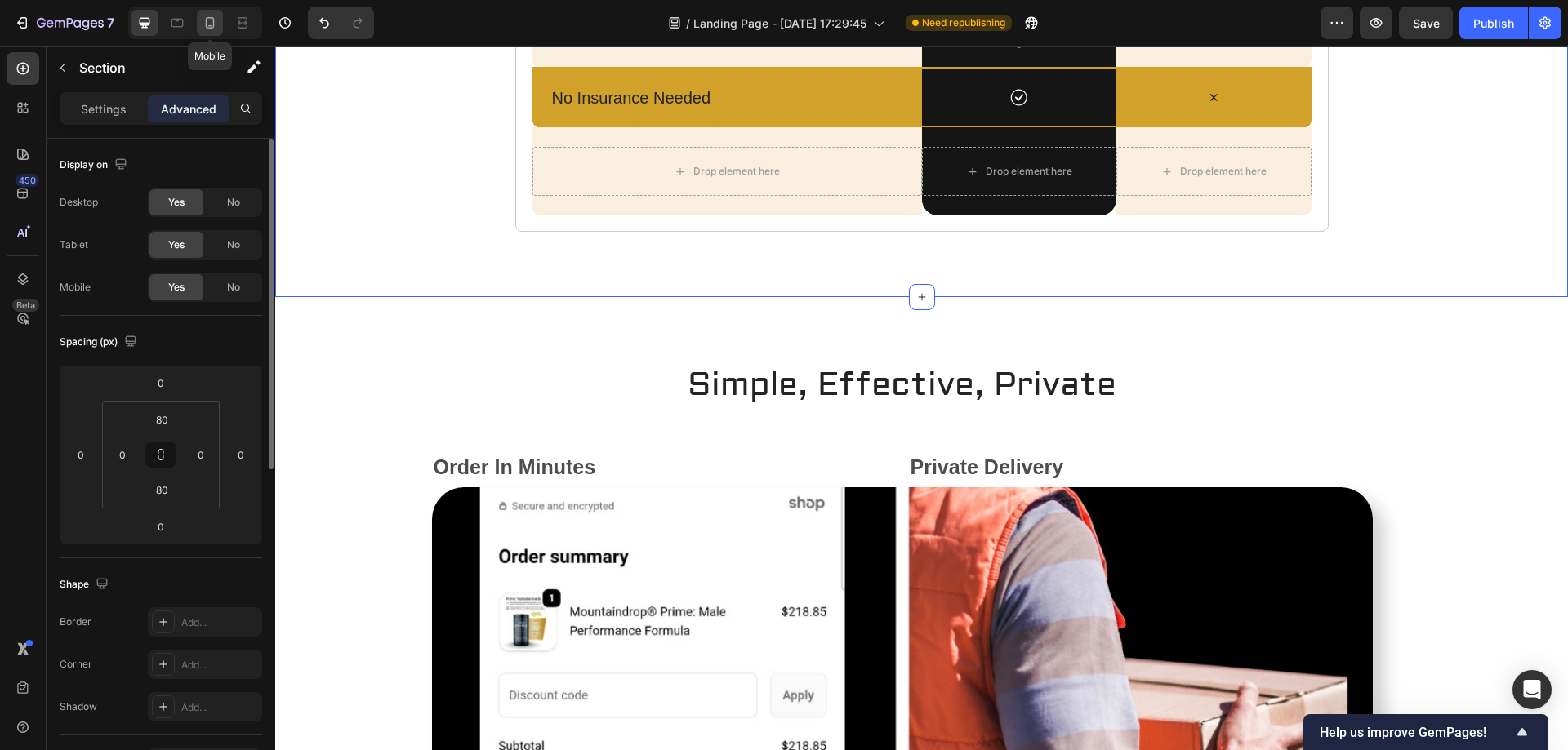
type input "0"
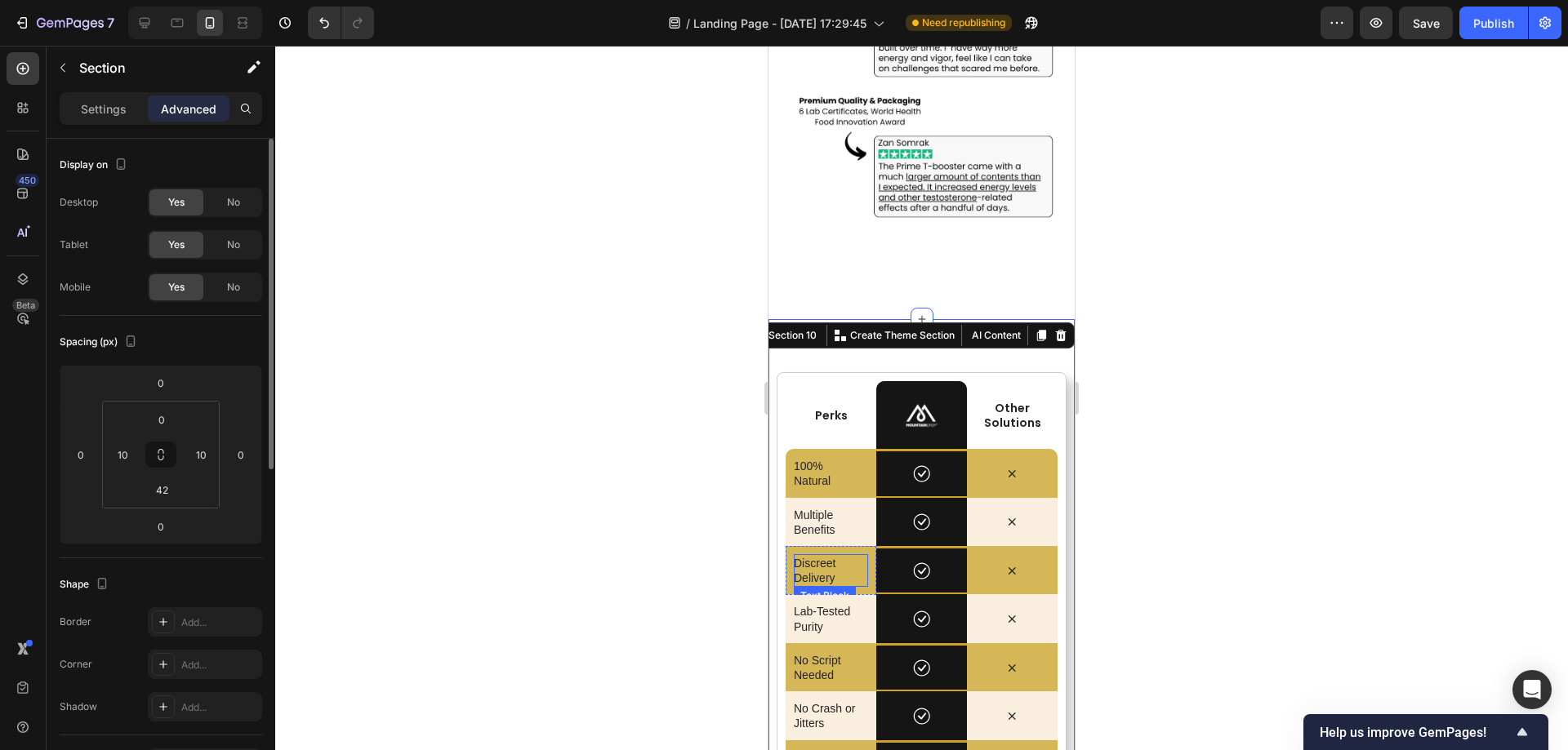
scroll to position [5247, 0]
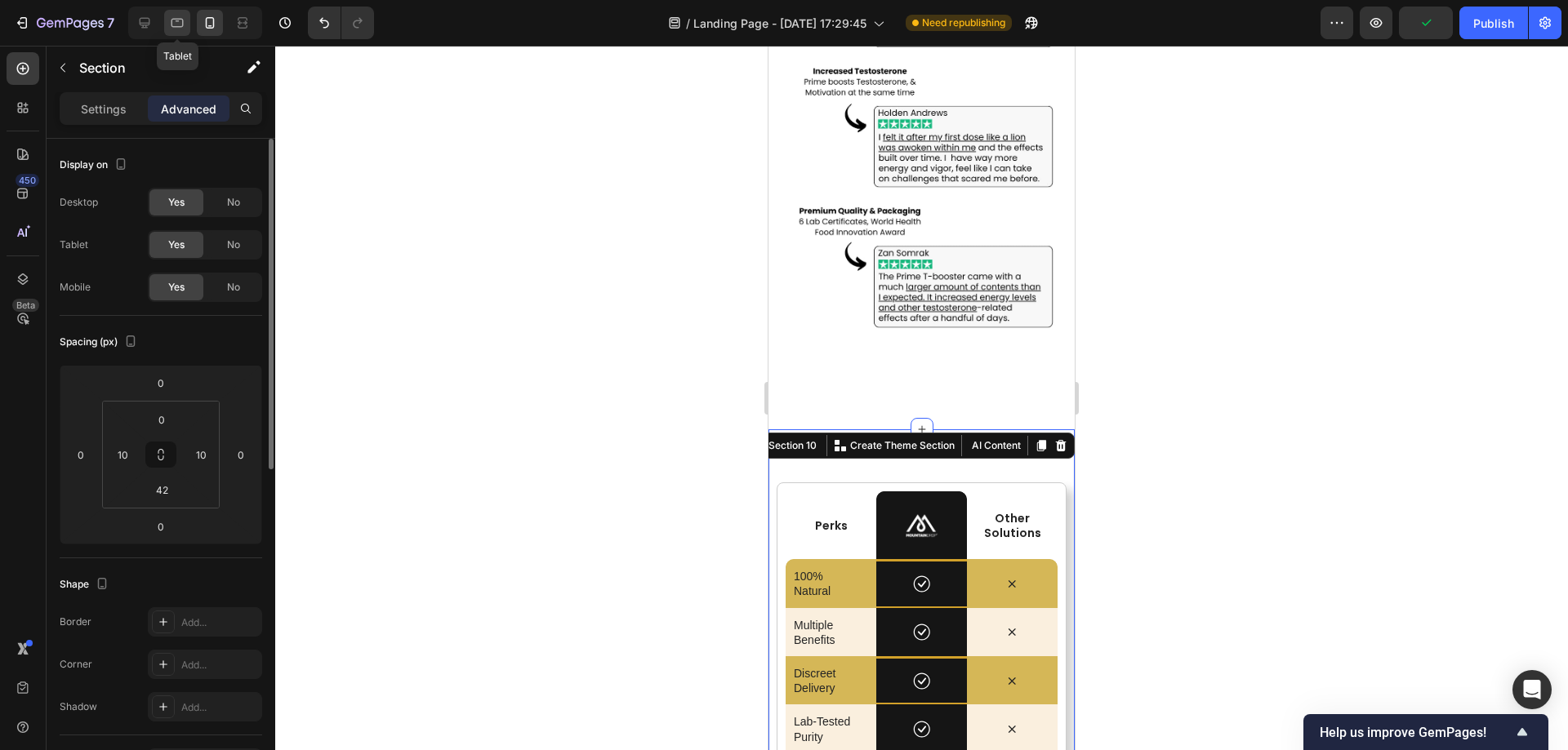
click at [174, 27] on icon at bounding box center [177, 22] width 17 height 17
type input "80"
type input "0"
type input "80"
type input "0"
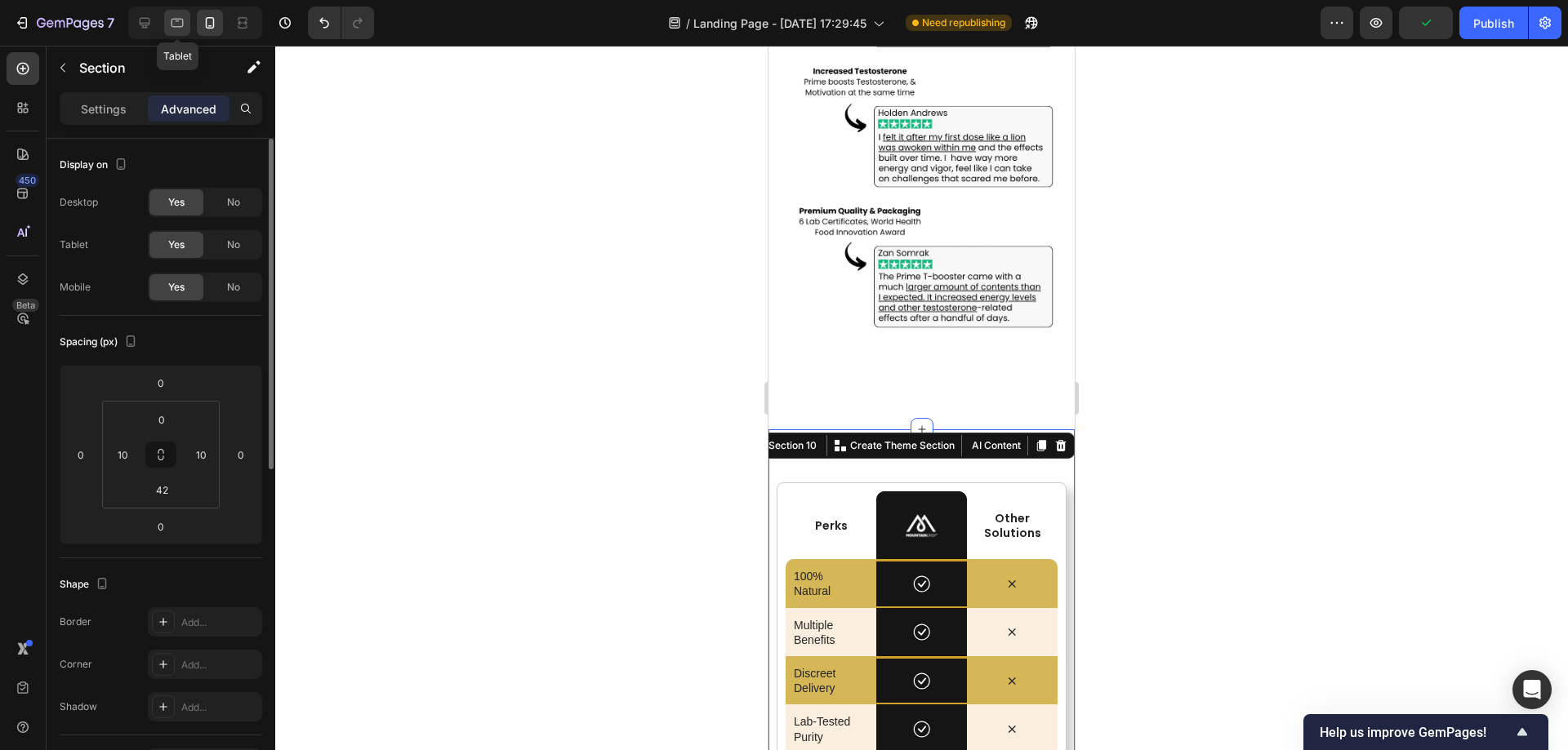
type input "-600"
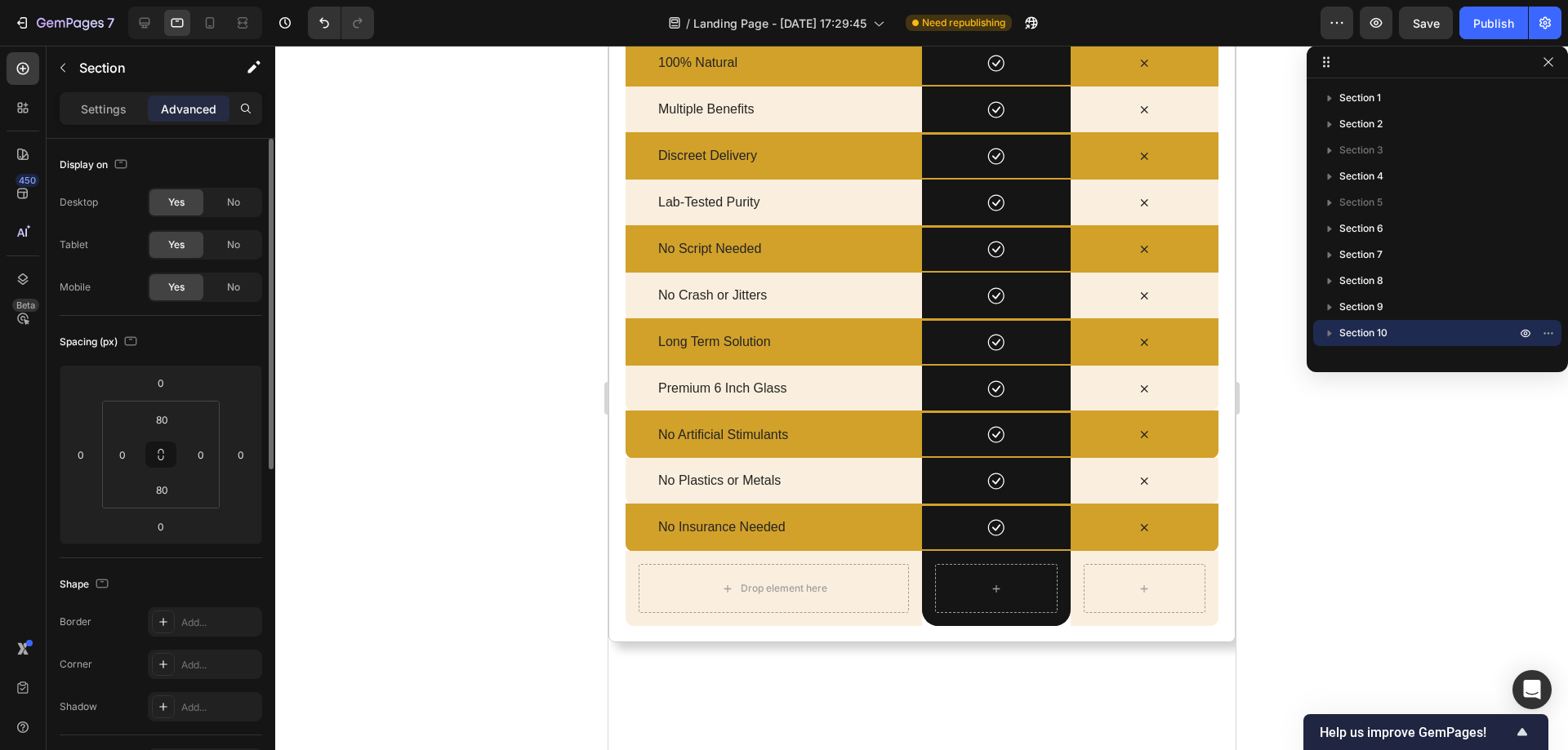
scroll to position [4695, 0]
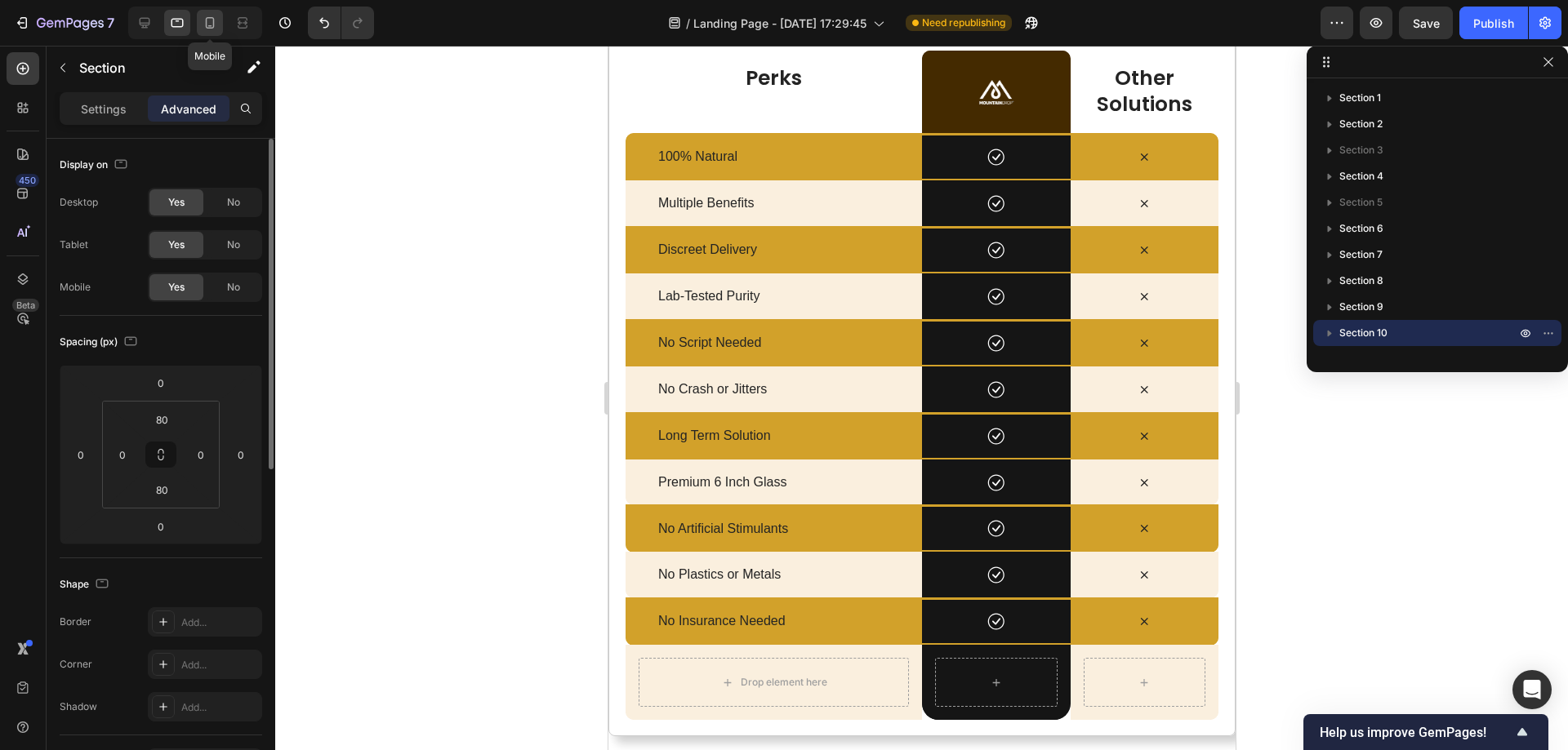
click at [215, 25] on icon at bounding box center [210, 22] width 17 height 17
type input "0"
type input "10"
type input "42"
type input "10"
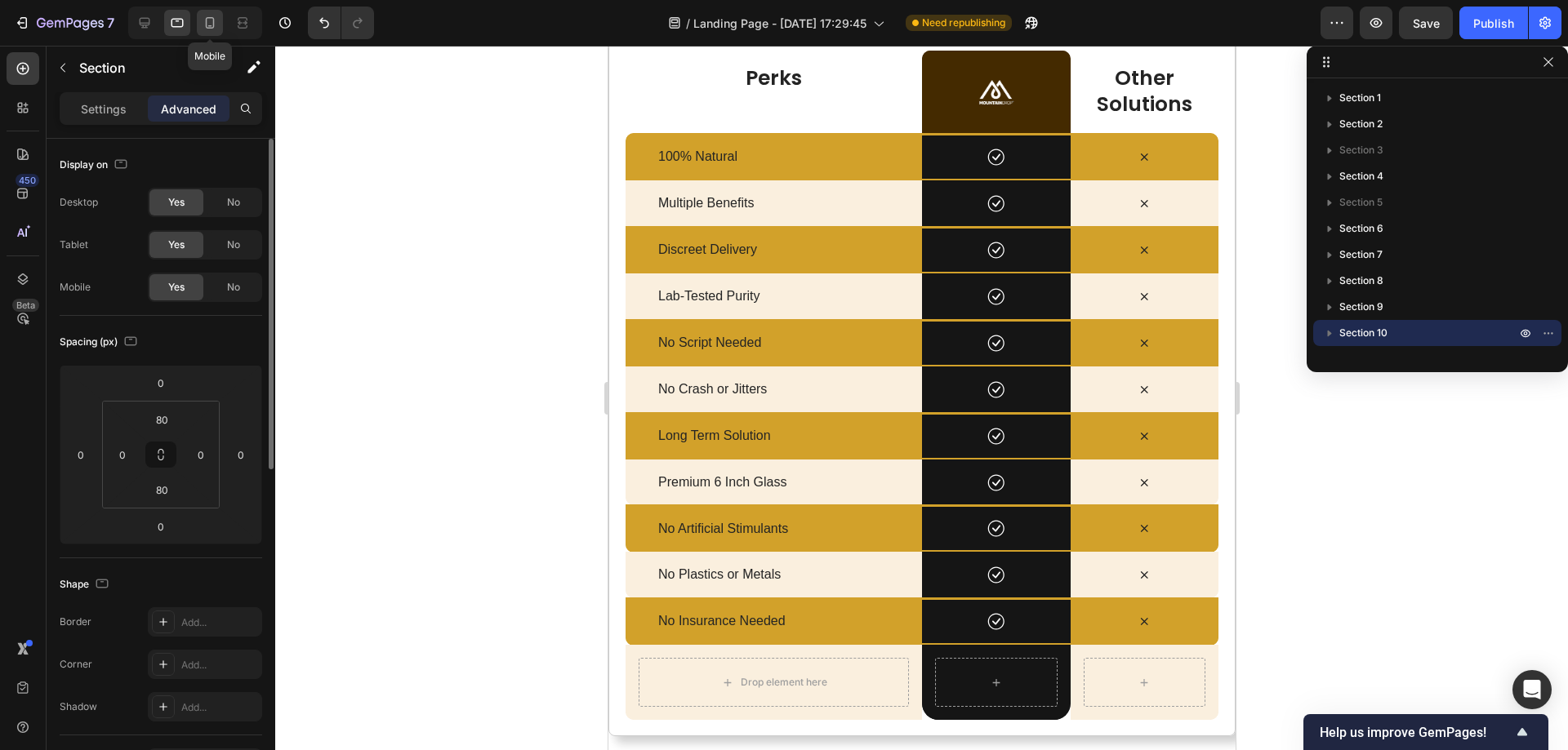
type input "0"
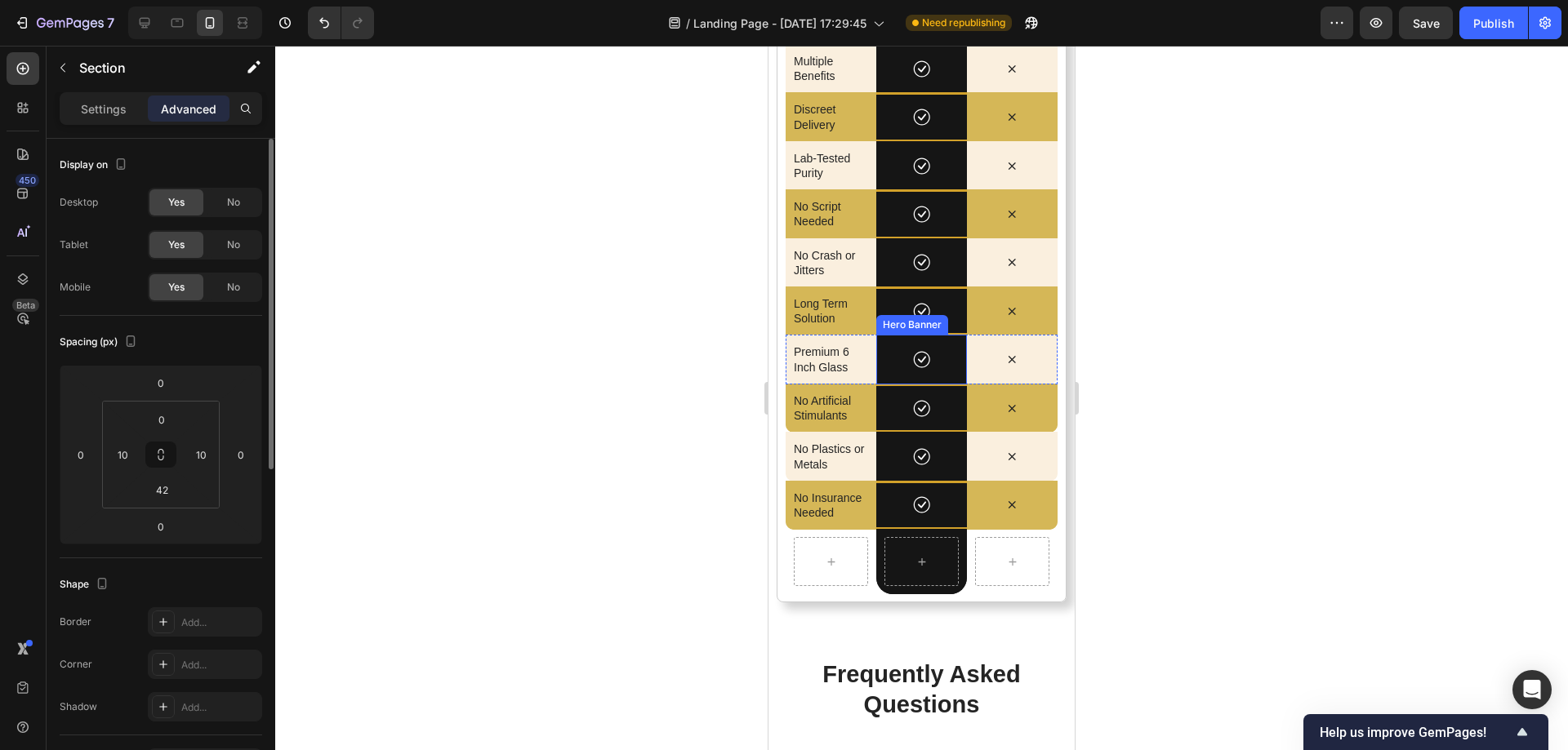
scroll to position [5762, 0]
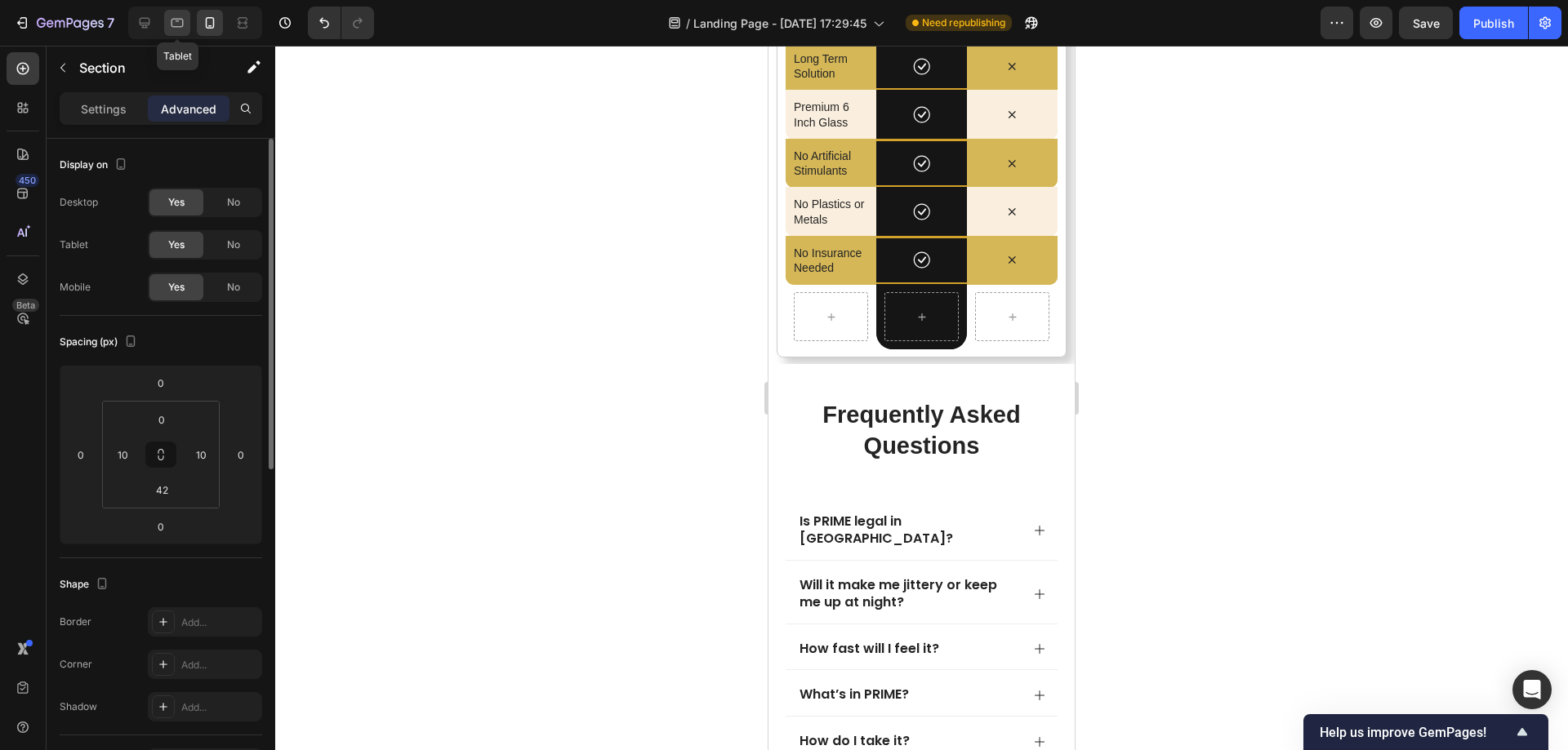
click at [191, 31] on div at bounding box center [177, 22] width 26 height 26
type input "80"
type input "0"
type input "80"
type input "0"
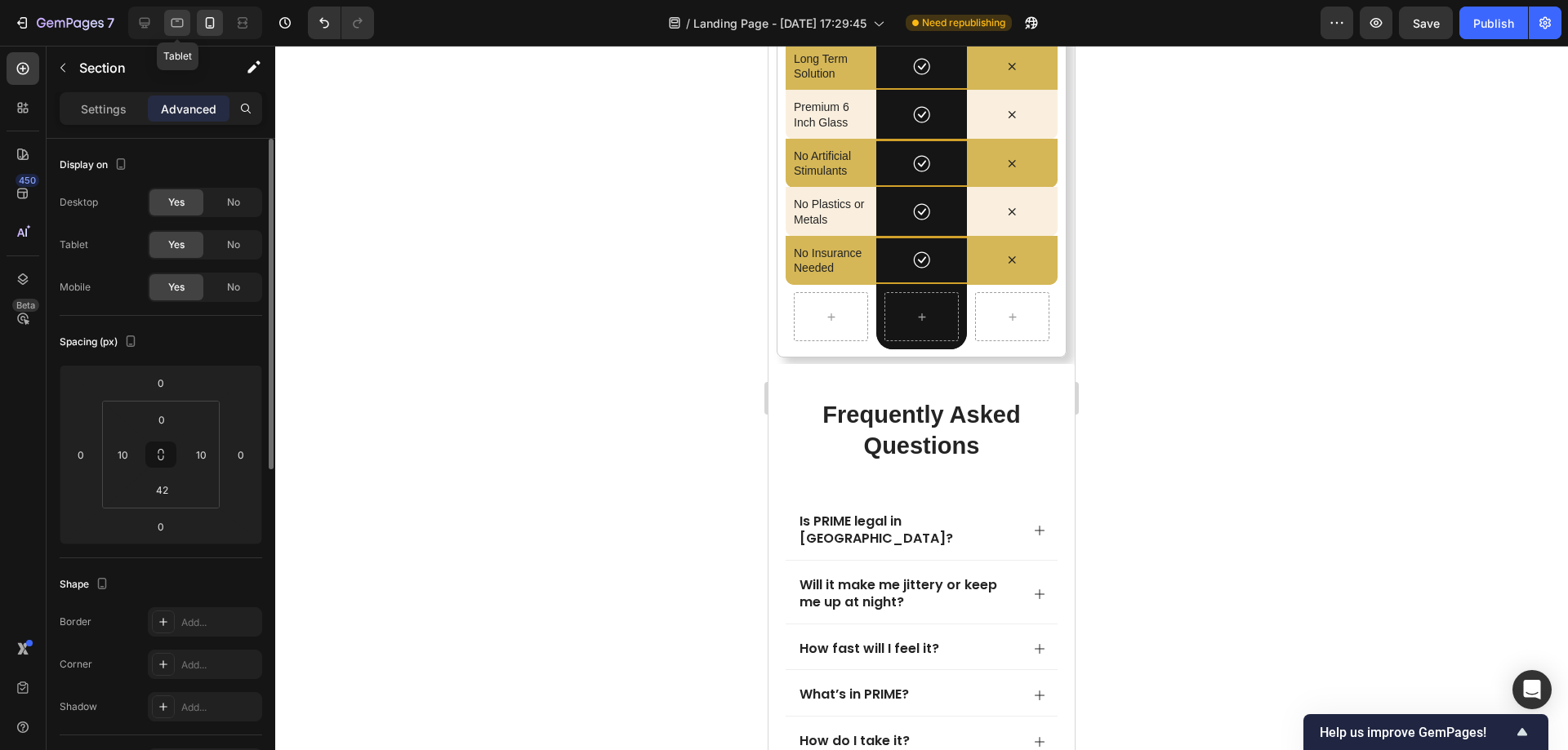
type input "-600"
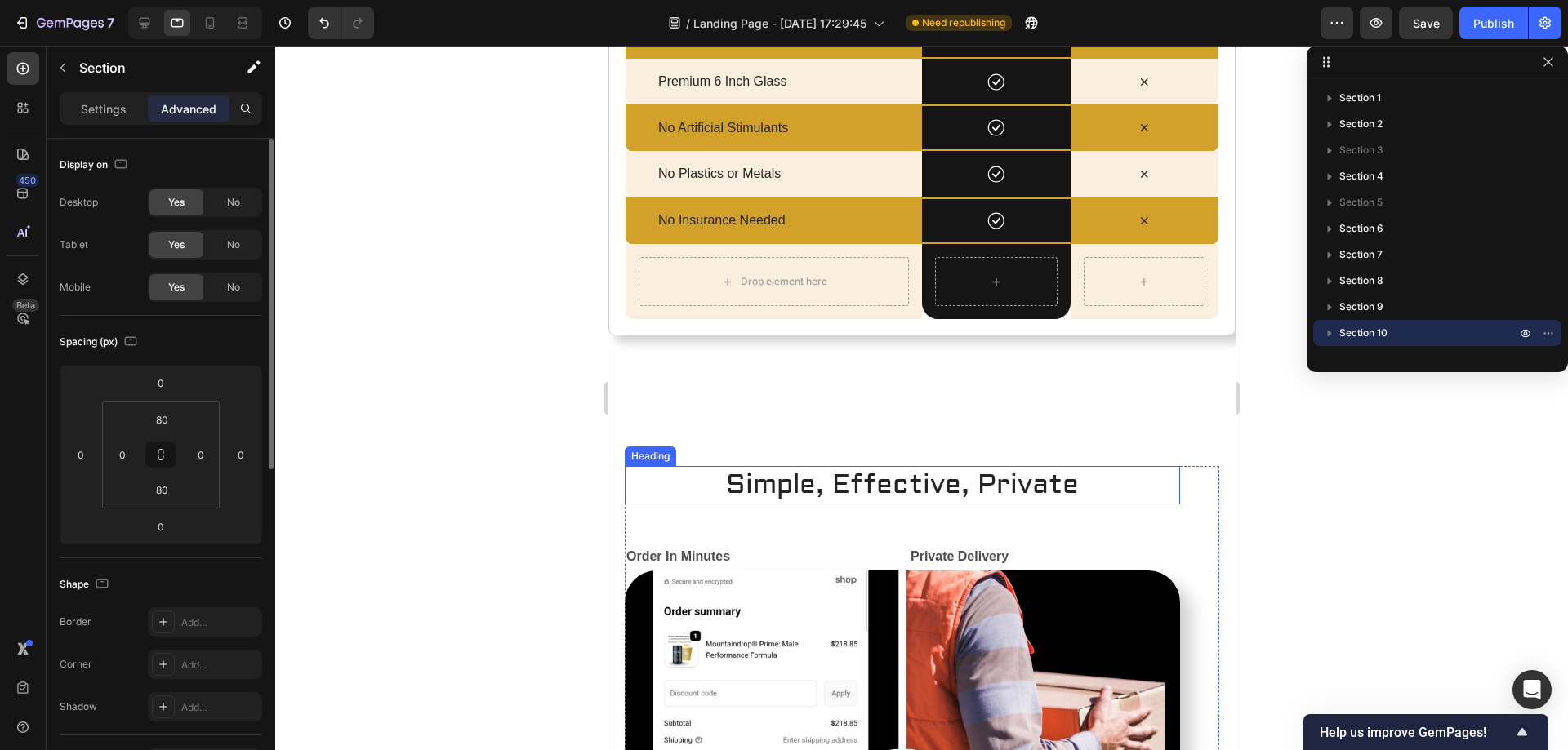
scroll to position [5062, 0]
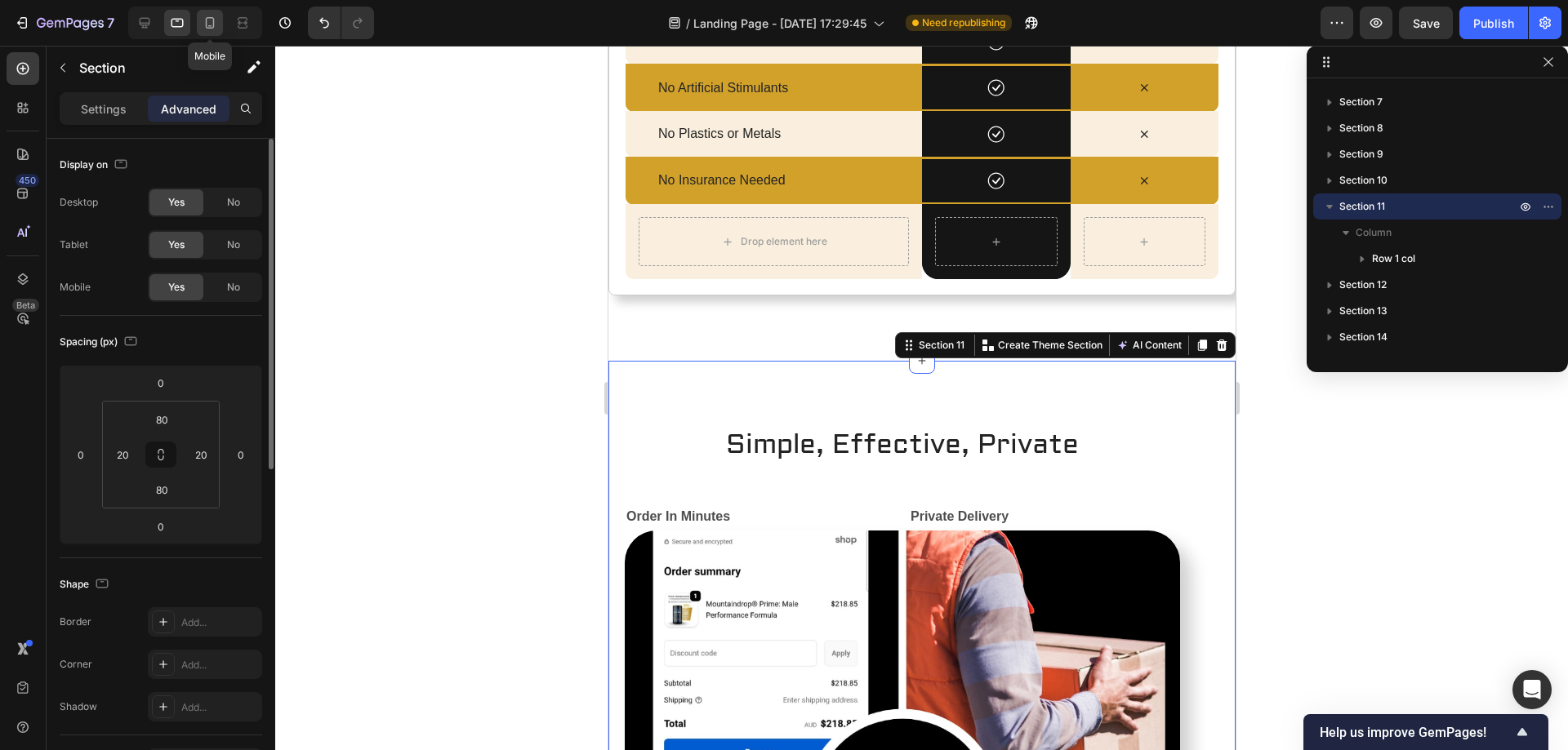
click at [211, 26] on icon at bounding box center [210, 26] width 4 height 2
type input "42"
type input "0"
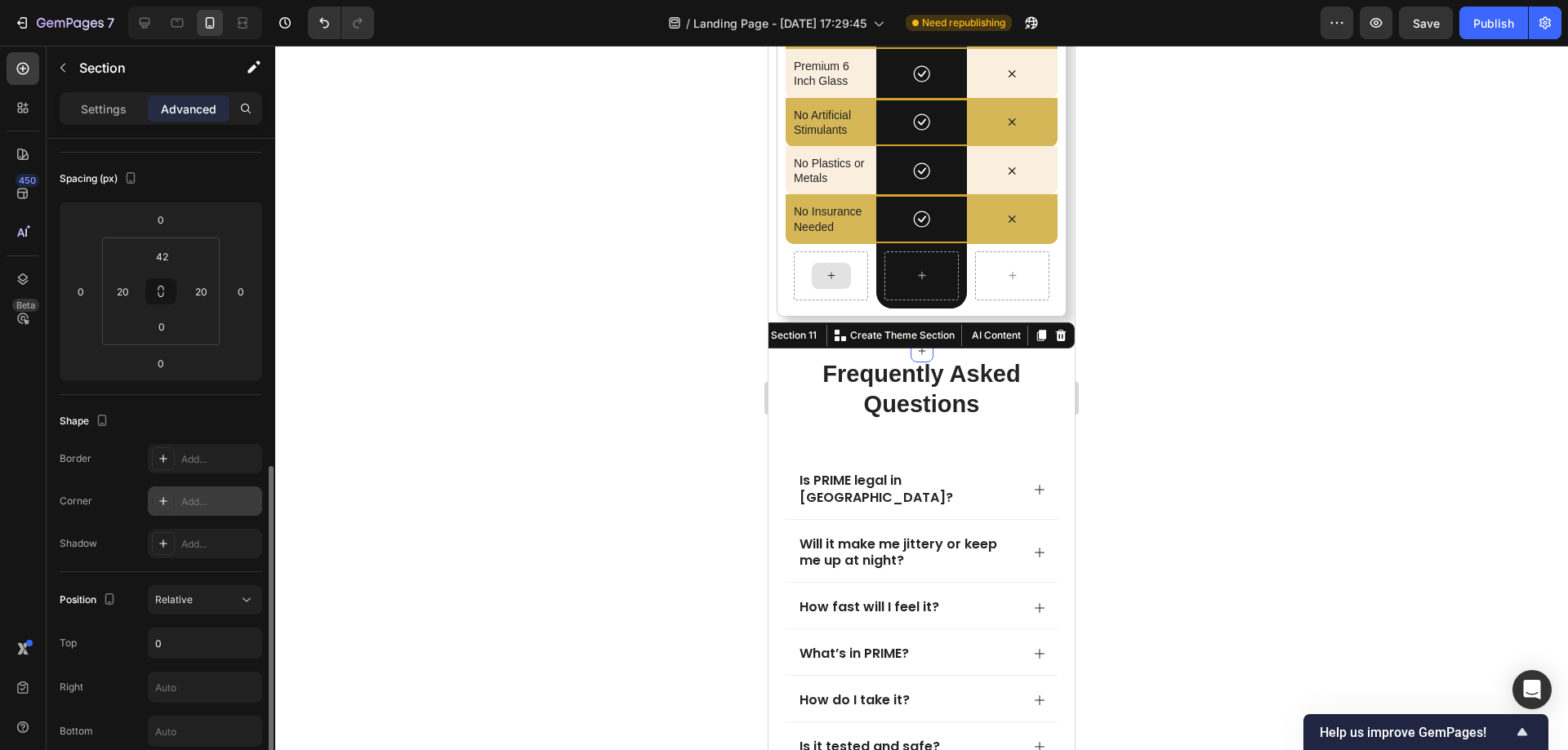
scroll to position [326, 0]
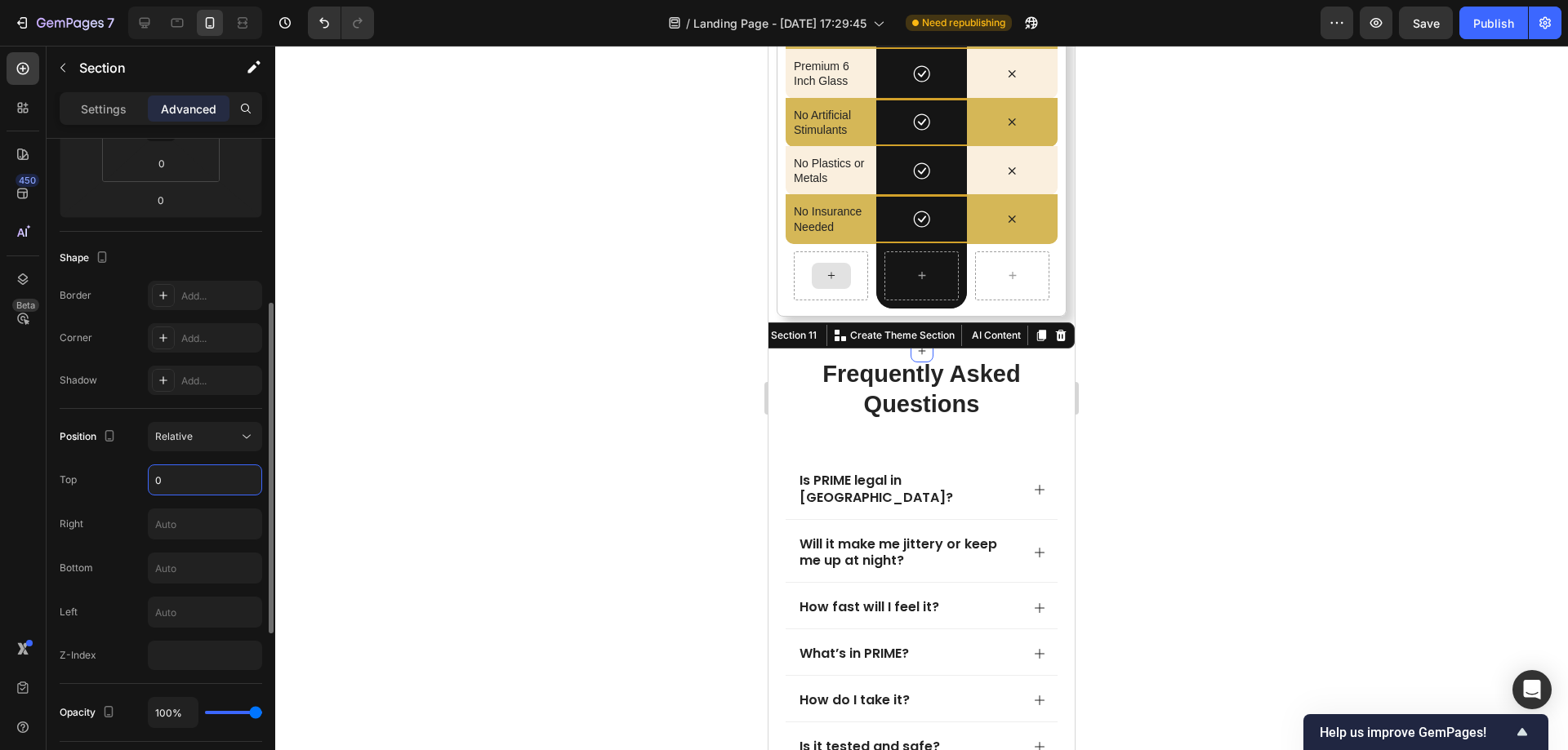
click at [180, 490] on input "0" at bounding box center [204, 480] width 112 height 29
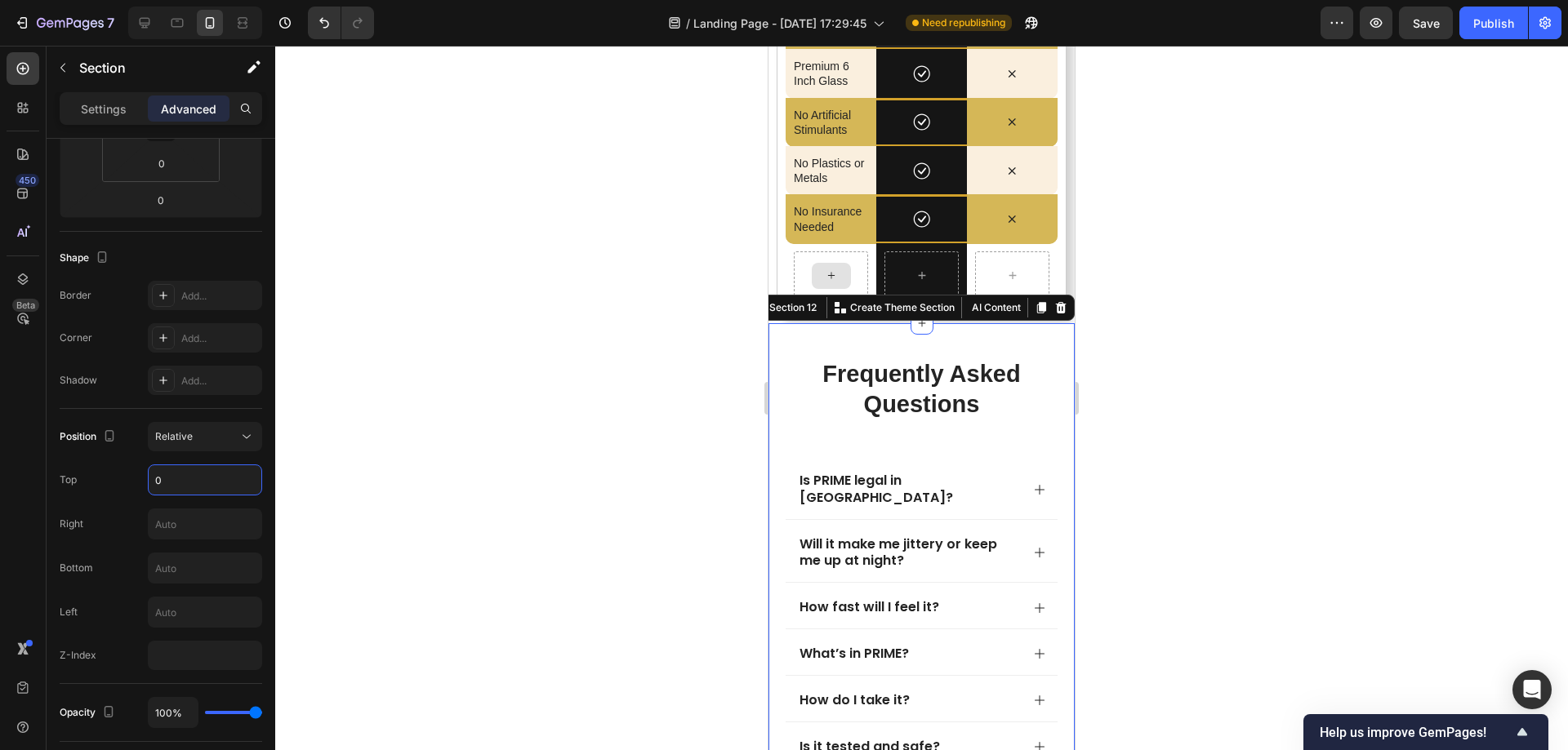
click at [776, 371] on div "frequently asked questions Heading Is PRIME legal in [GEOGRAPHIC_DATA]? Will it…" at bounding box center [922, 738] width 307 height 831
click at [167, 480] on input "-600" at bounding box center [204, 480] width 112 height 29
click at [157, 480] on input "-600" at bounding box center [204, 480] width 112 height 29
click at [169, 481] on input "-600" at bounding box center [204, 480] width 112 height 29
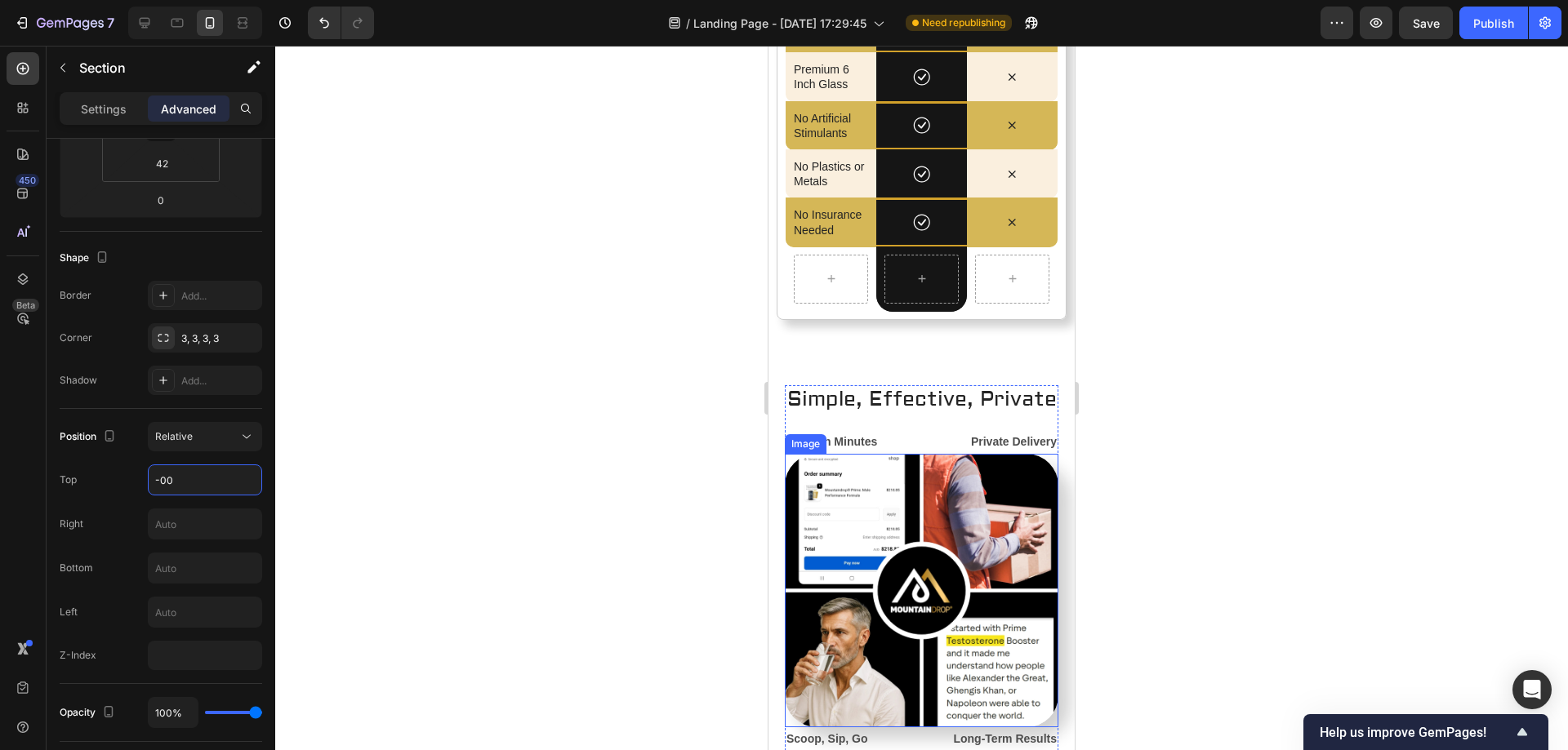
scroll to position [5650, 0]
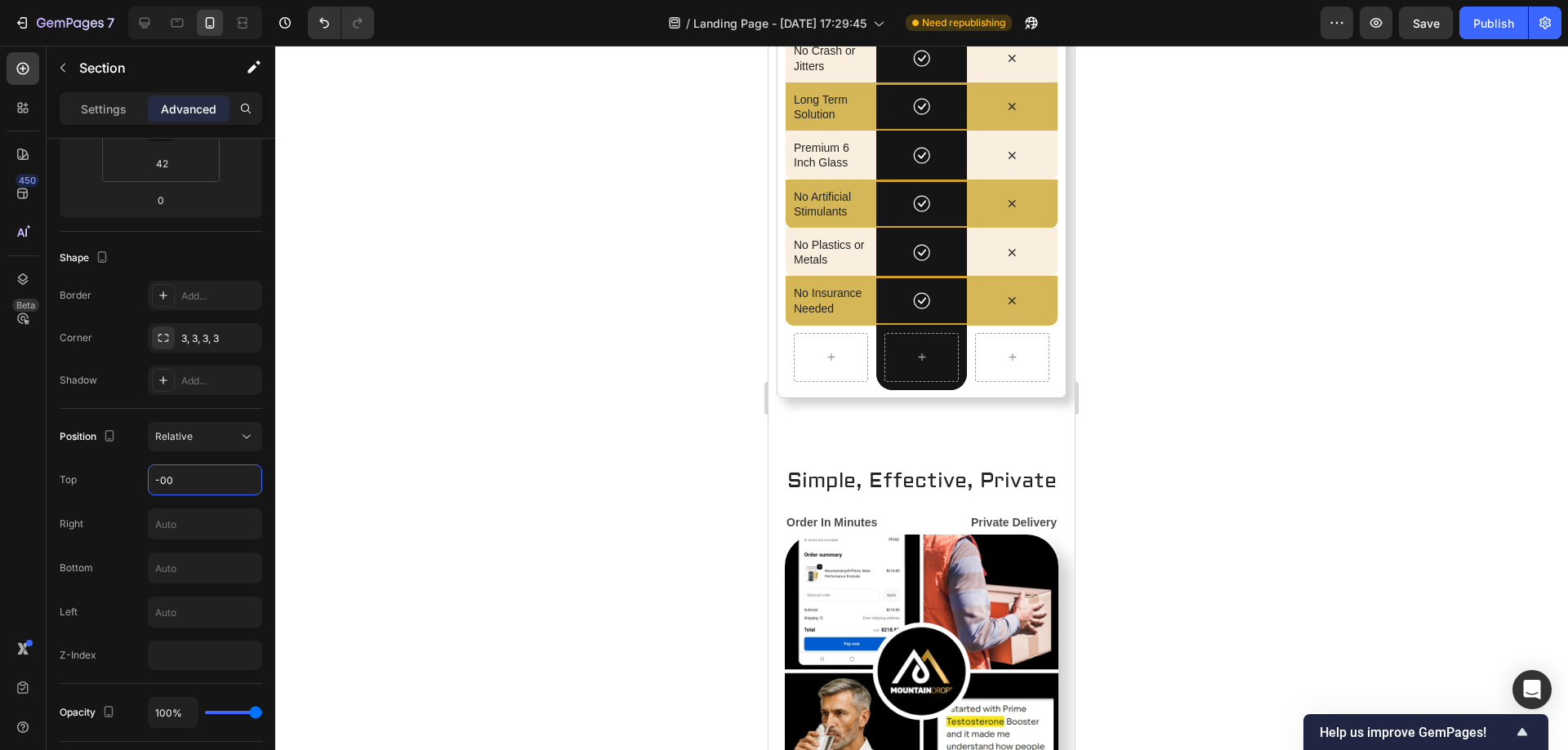
click at [1484, 25] on div "Publish" at bounding box center [1494, 23] width 41 height 18
type input "0"
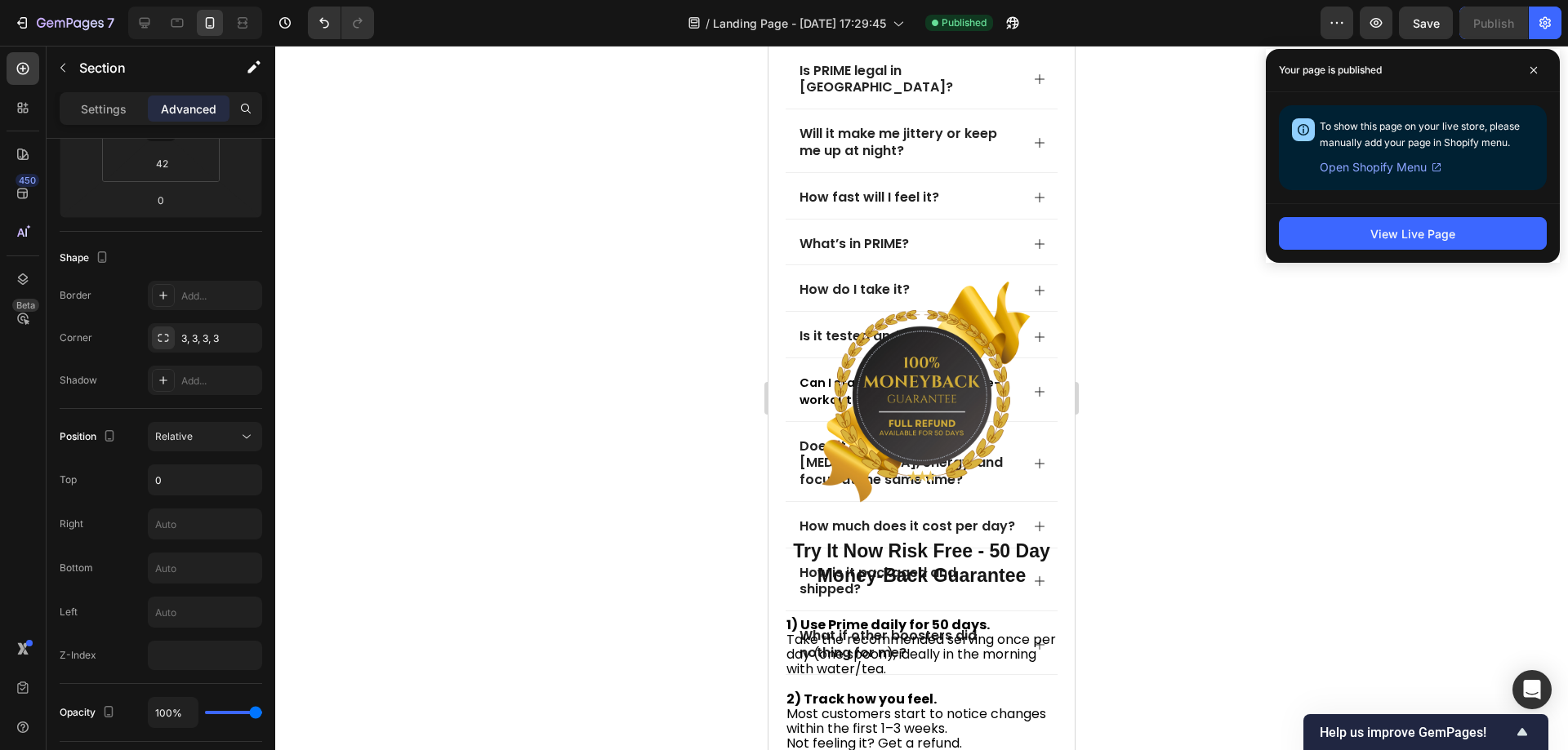
scroll to position [6630, 0]
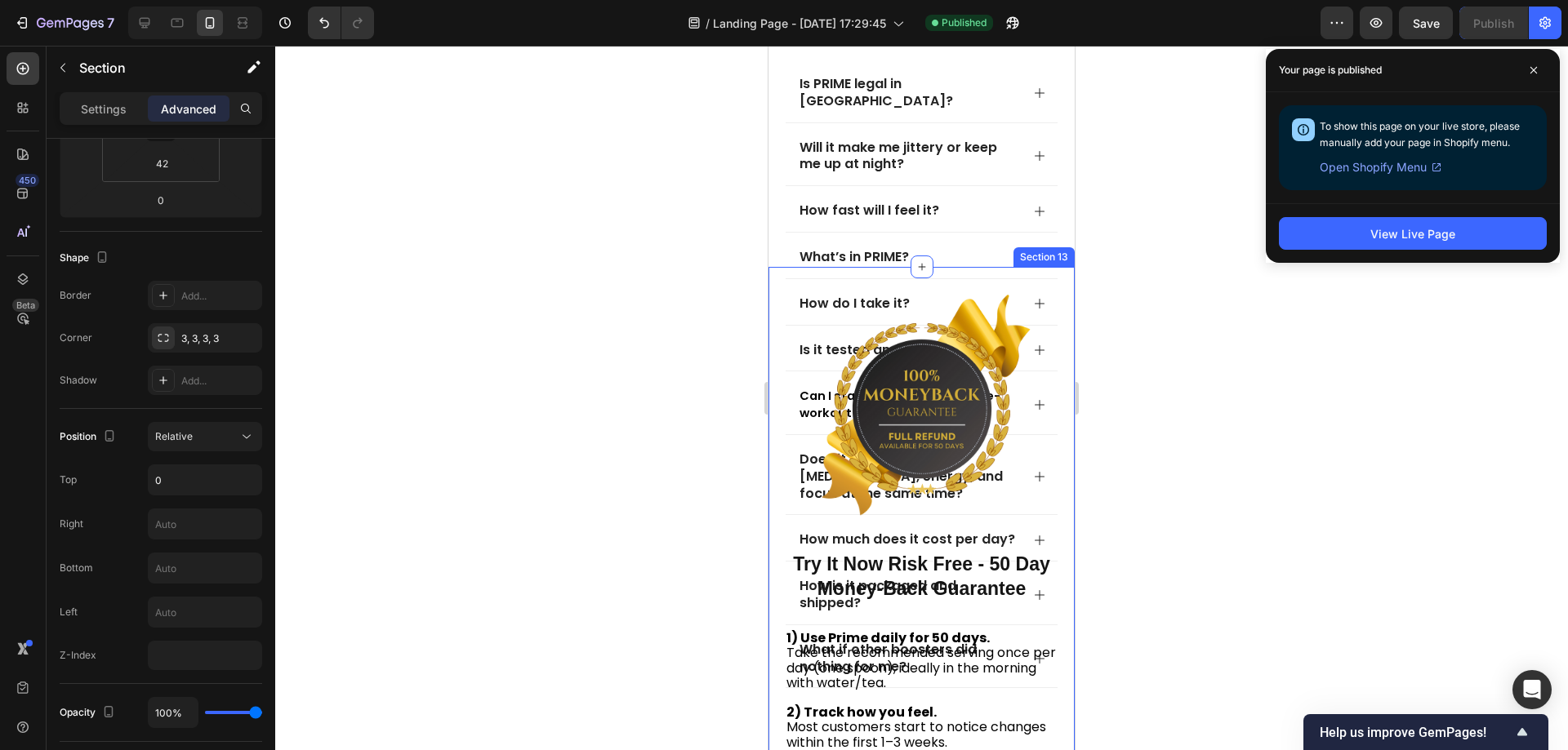
click at [780, 360] on div "Image Try It Now Risk Free - 50 Day Money-Back Guarantee Text Block 1) Use Prim…" at bounding box center [922, 604] width 307 height 675
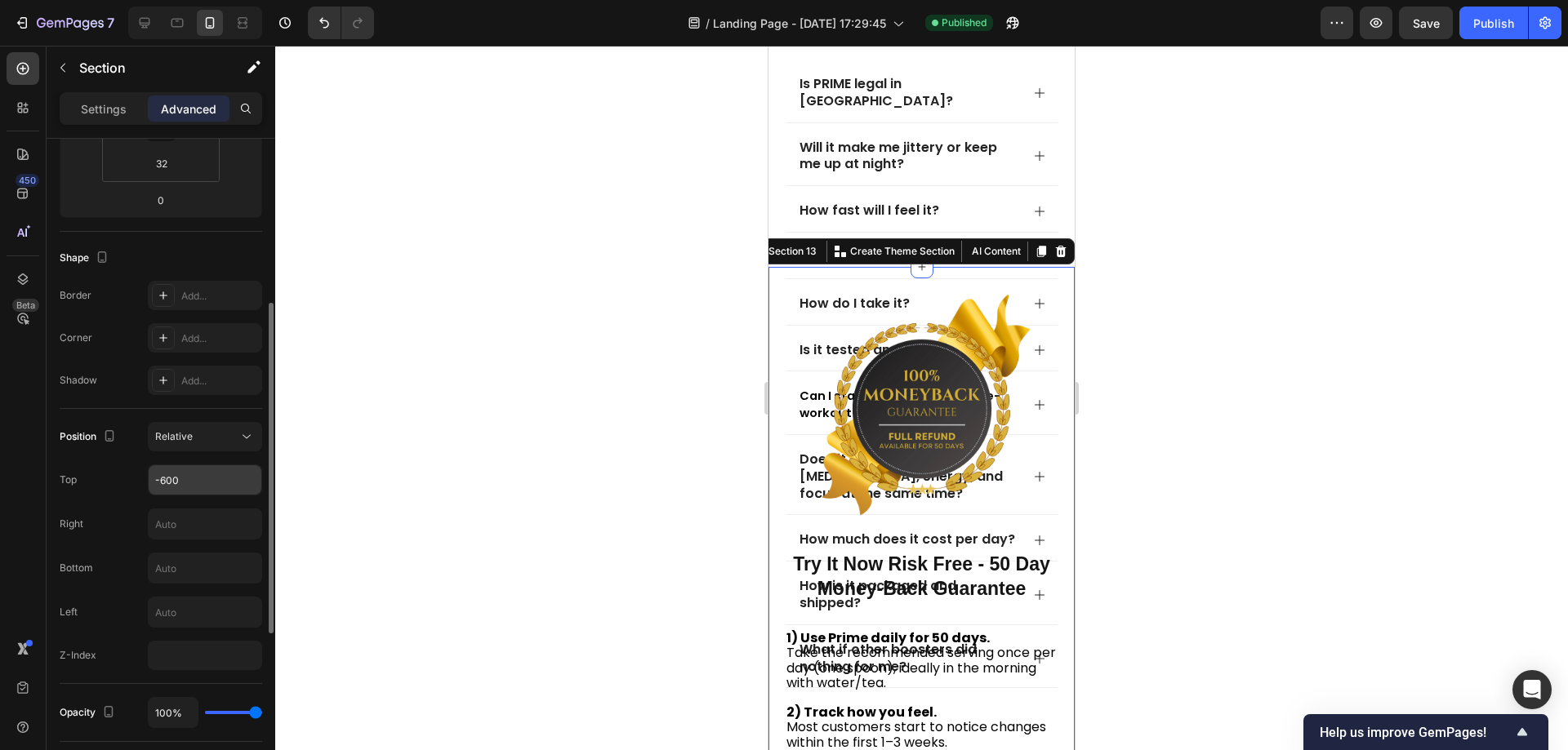
click at [187, 475] on input "-600" at bounding box center [204, 480] width 112 height 29
type input "0"
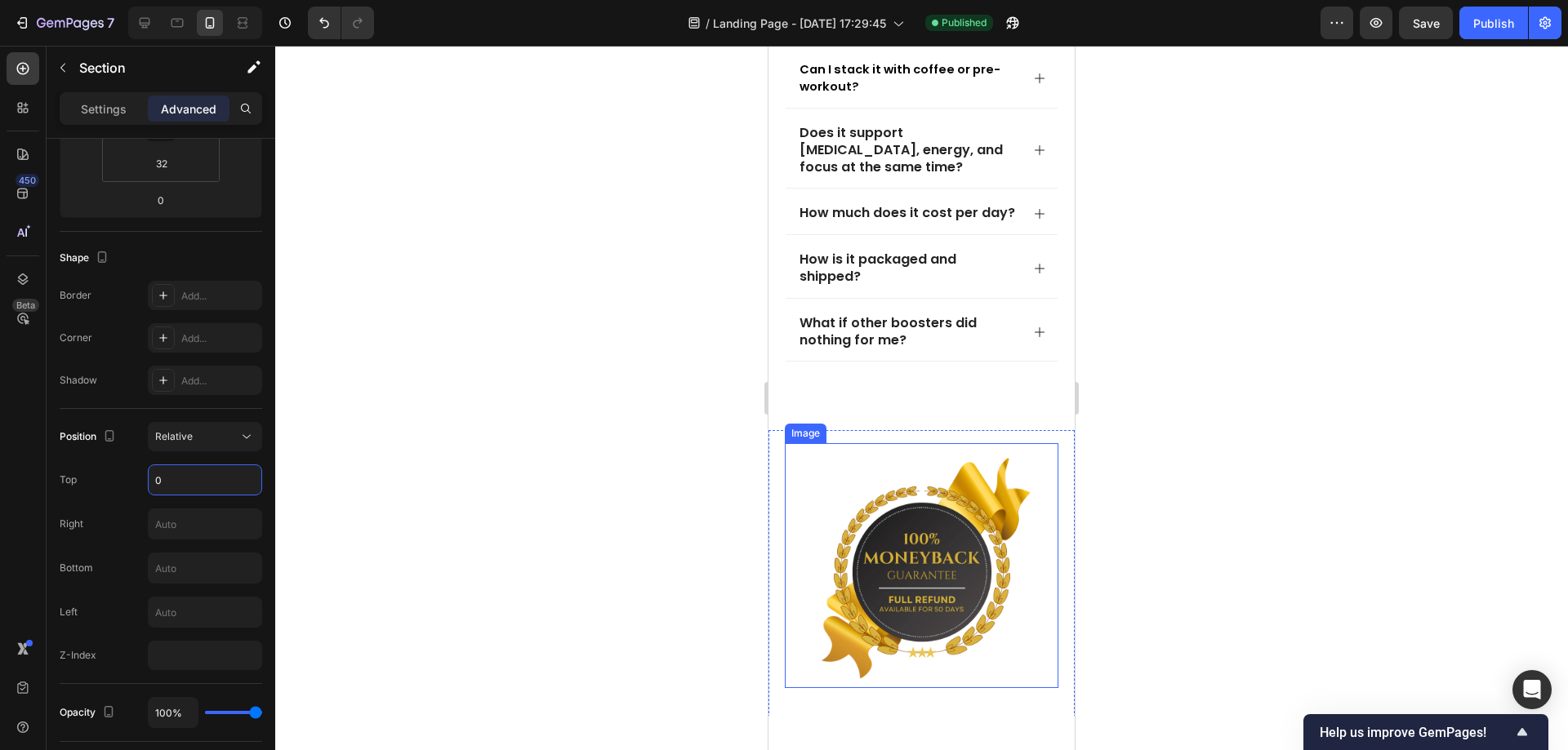
scroll to position [7202, 0]
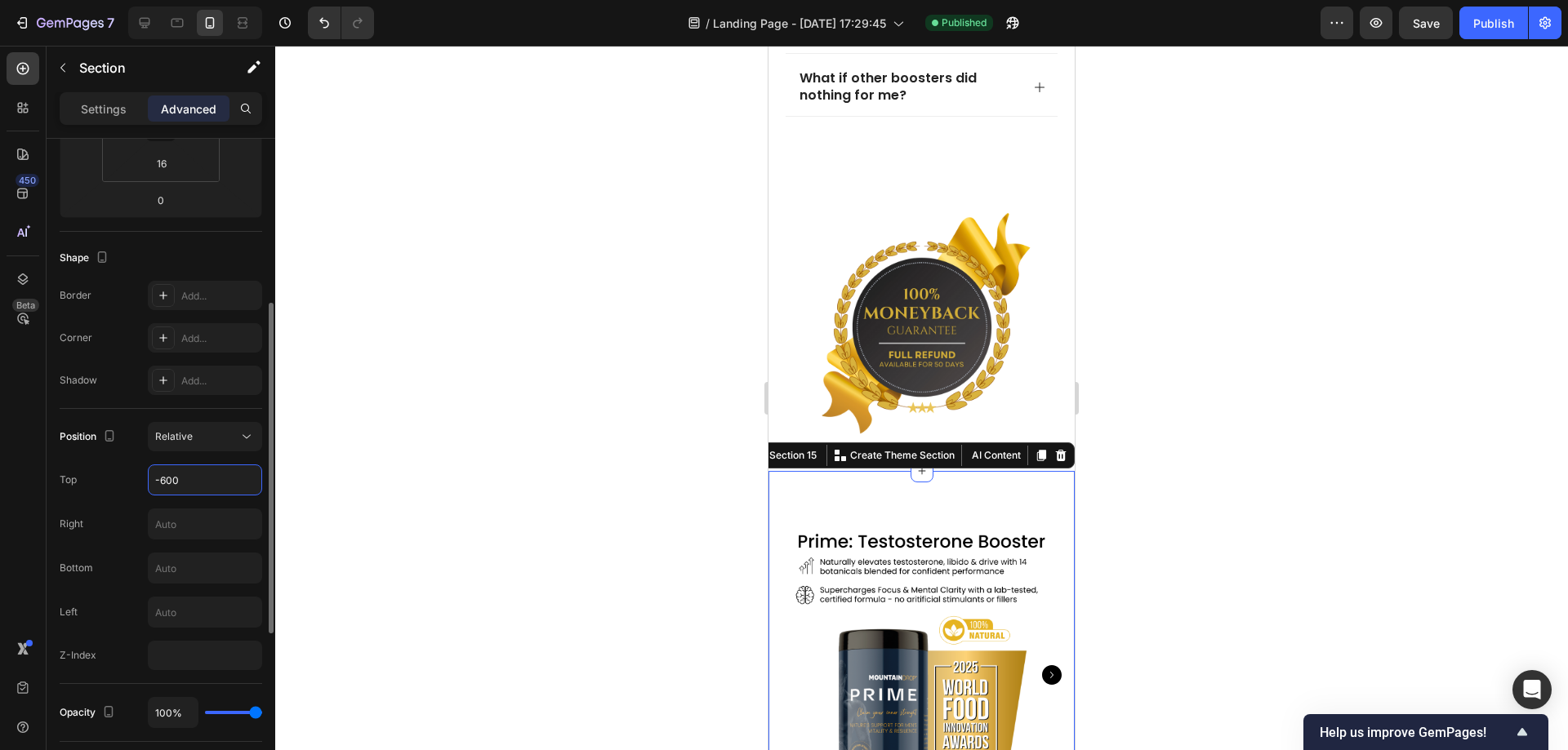
click at [194, 484] on input "-600" at bounding box center [204, 480] width 112 height 29
type input "0"
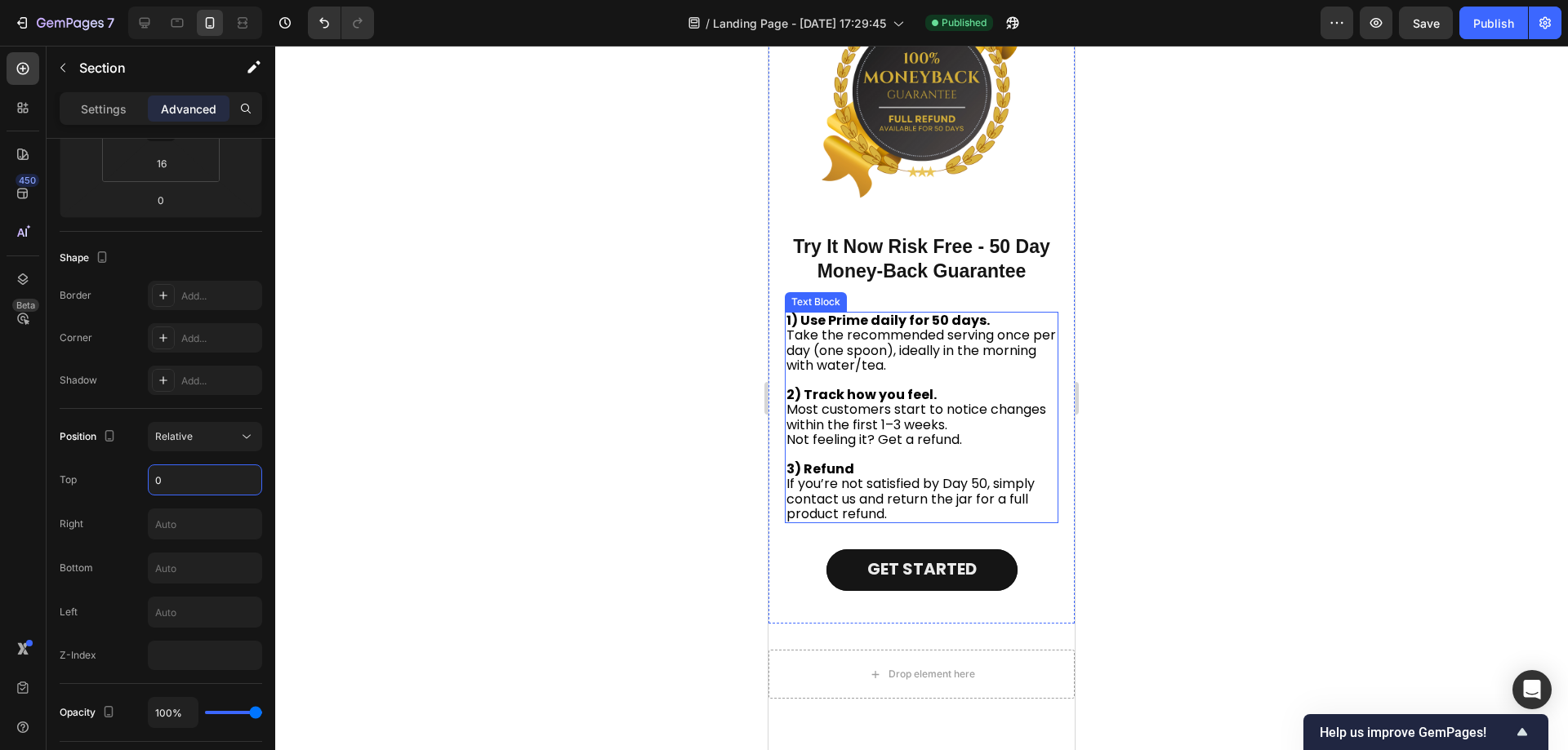
scroll to position [7773, 0]
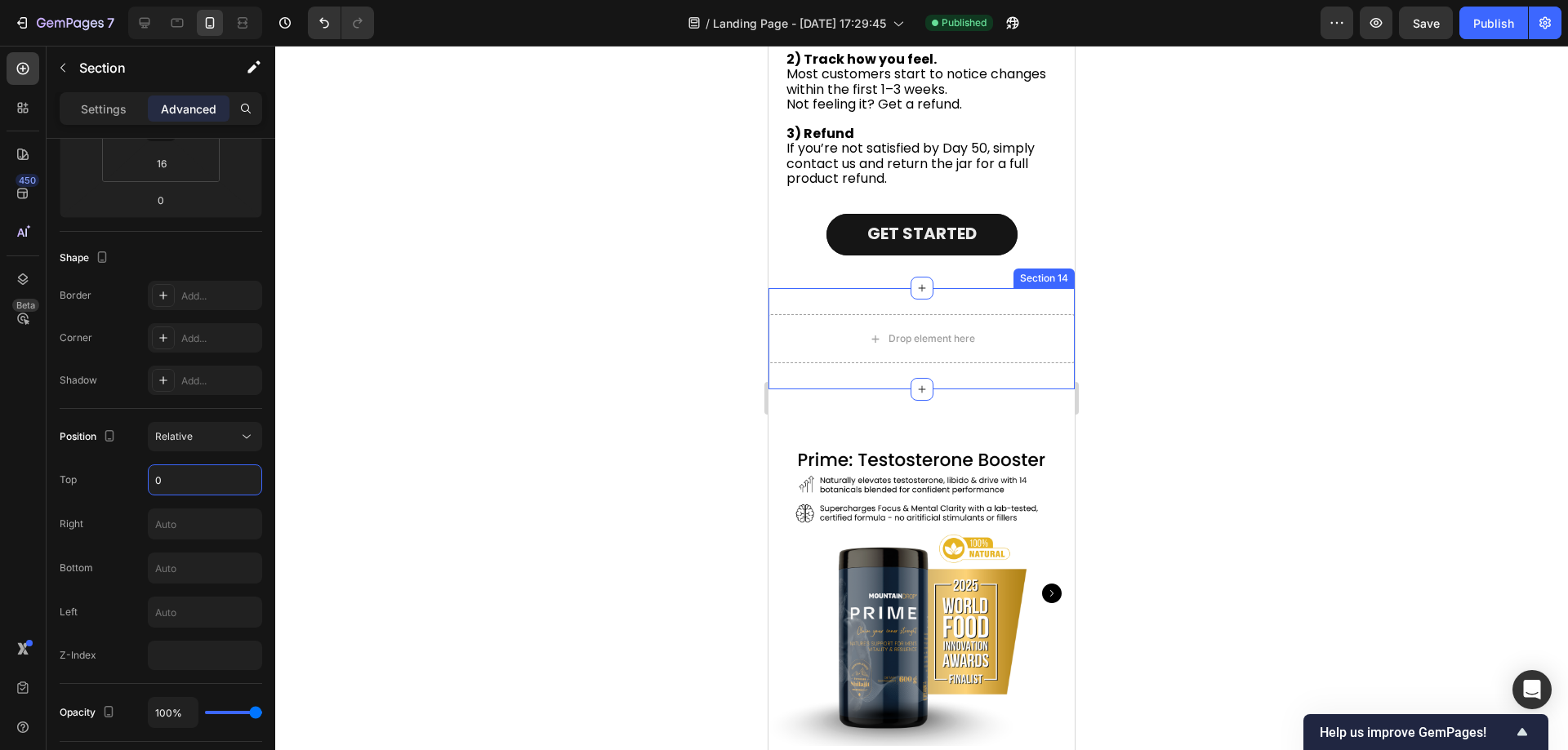
click at [823, 301] on div "Drop element here Section 14" at bounding box center [922, 339] width 307 height 102
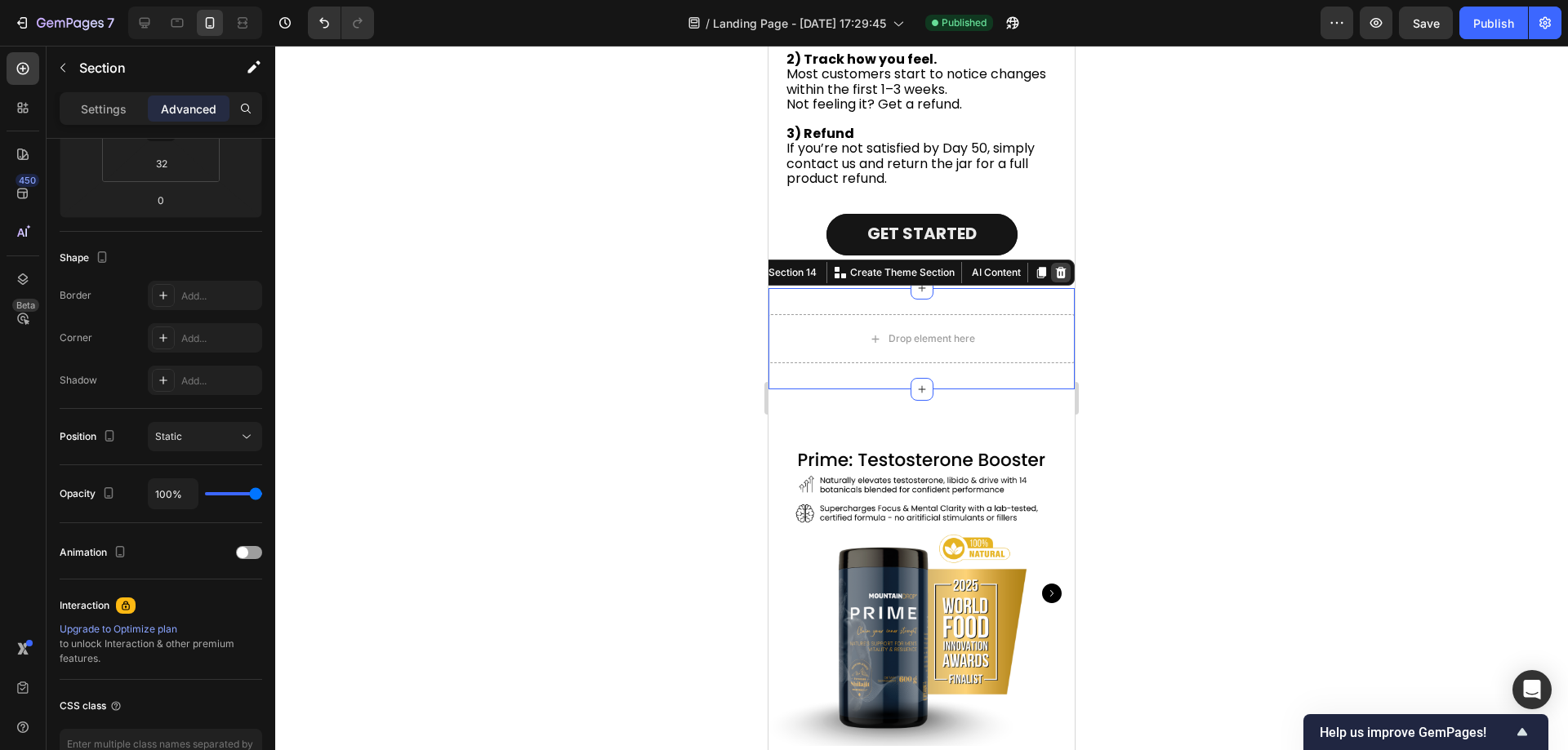
click at [1054, 271] on icon at bounding box center [1060, 272] width 13 height 13
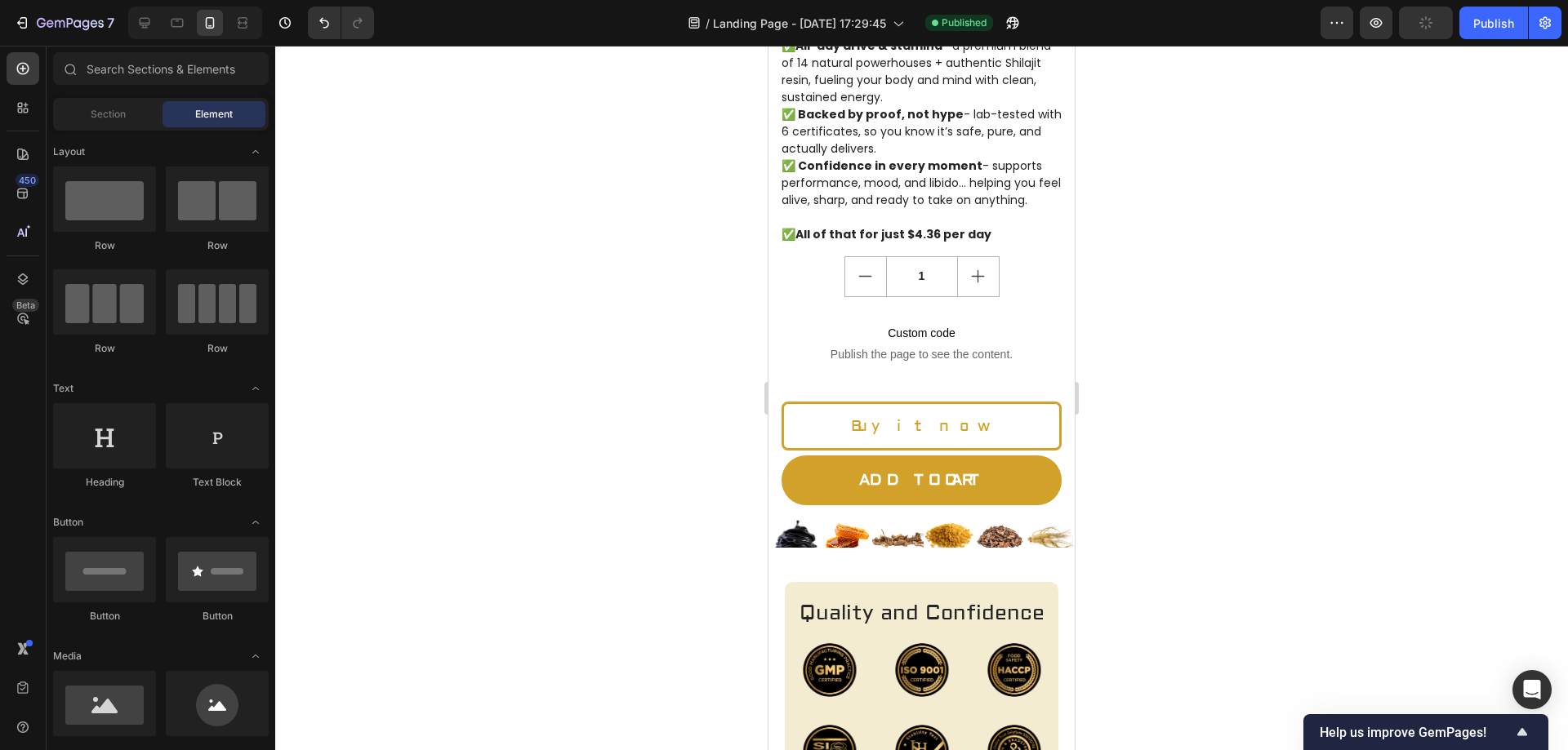
scroll to position [8835, 0]
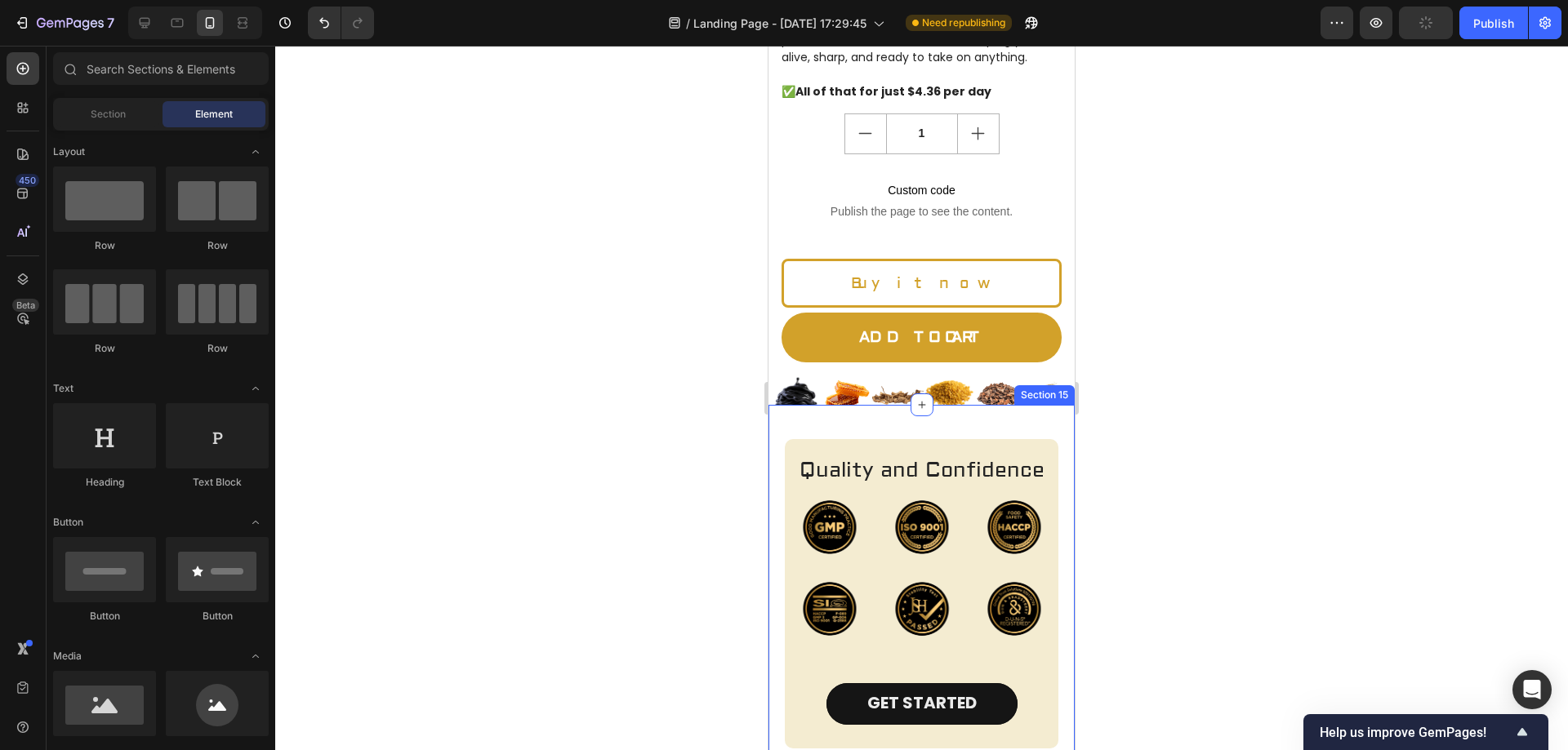
click at [846, 410] on div "Quality and Confidence Heading Image Image Image Image Image Image Row GET STAR…" at bounding box center [922, 594] width 307 height 378
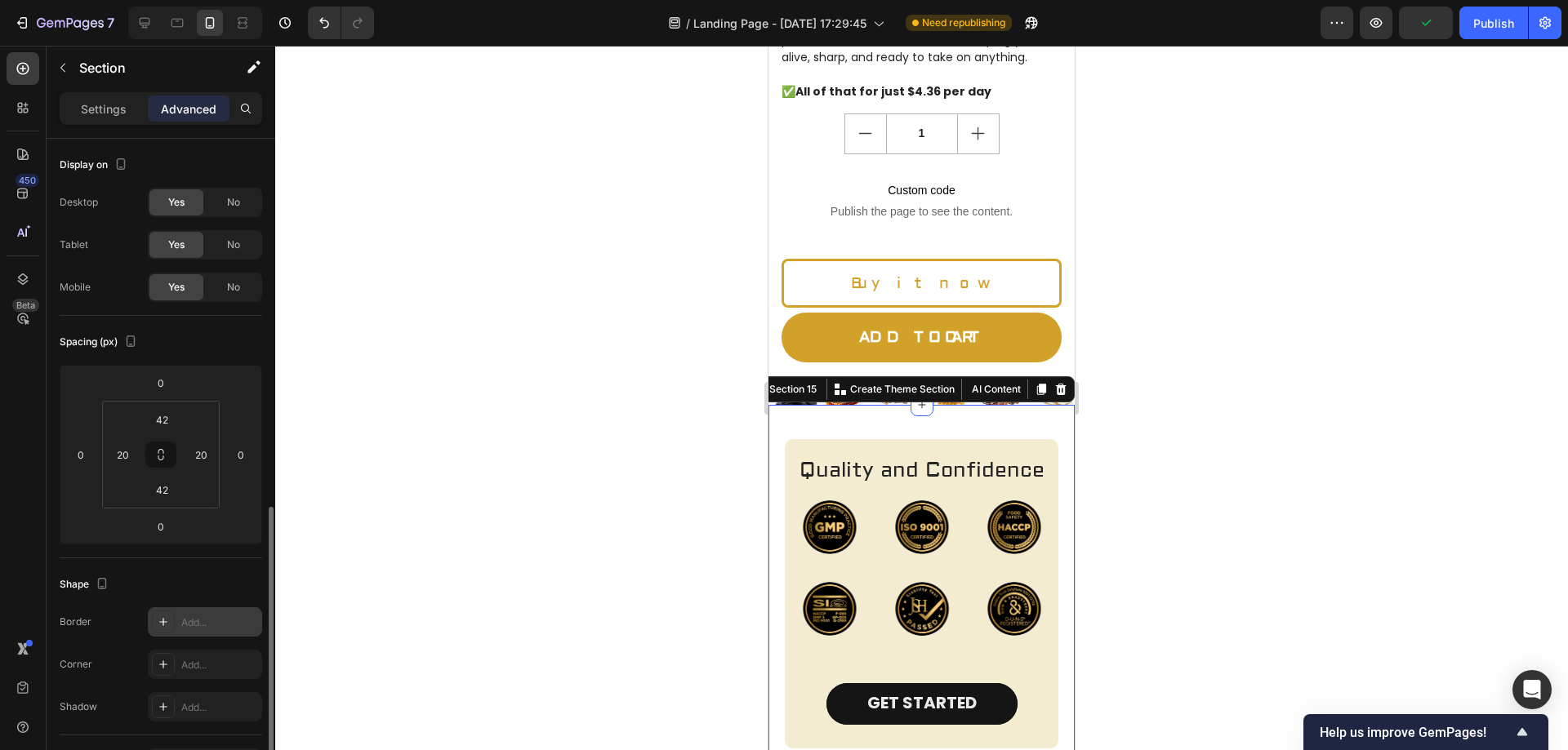
scroll to position [245, 0]
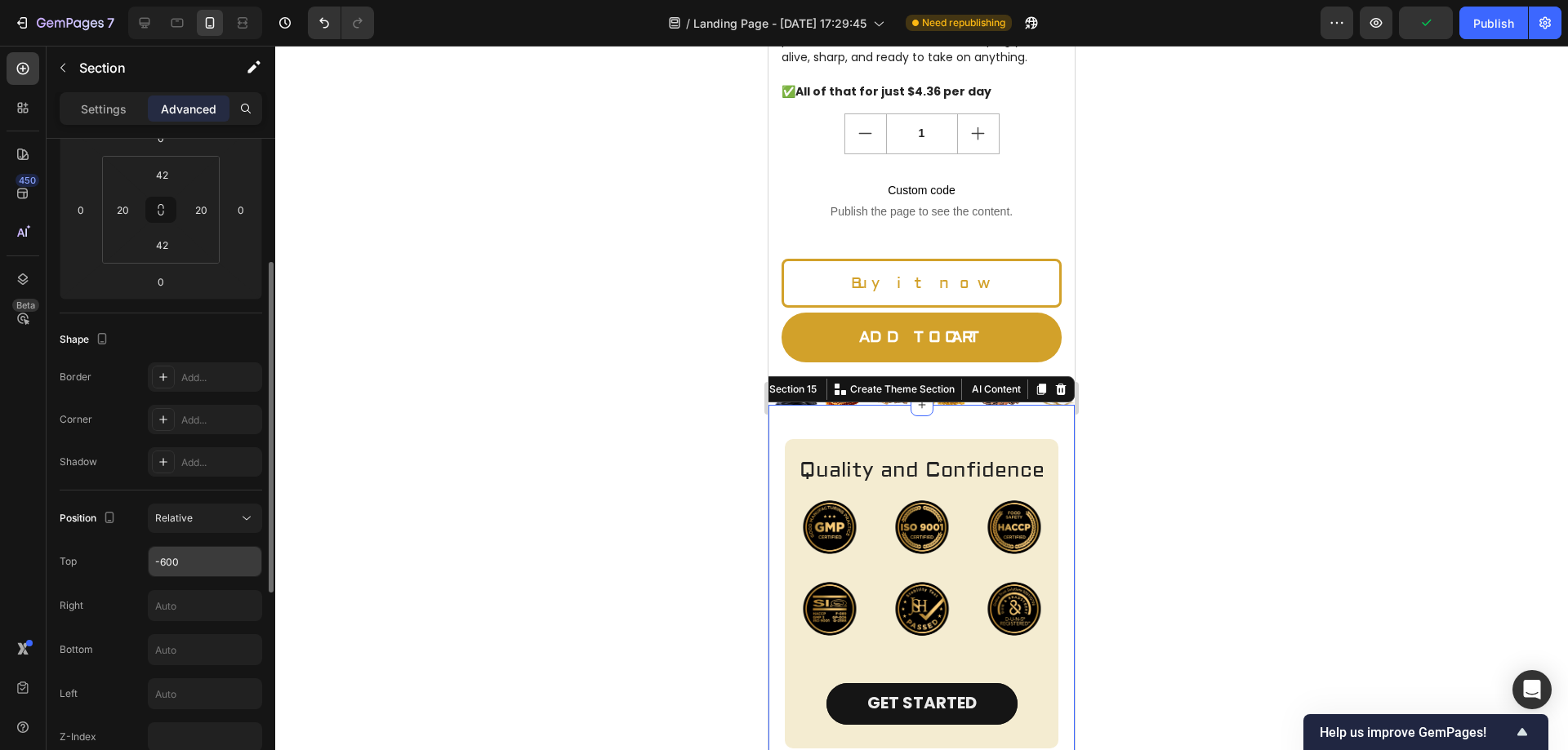
click at [175, 561] on input "-600" at bounding box center [204, 562] width 112 height 29
type input "0"
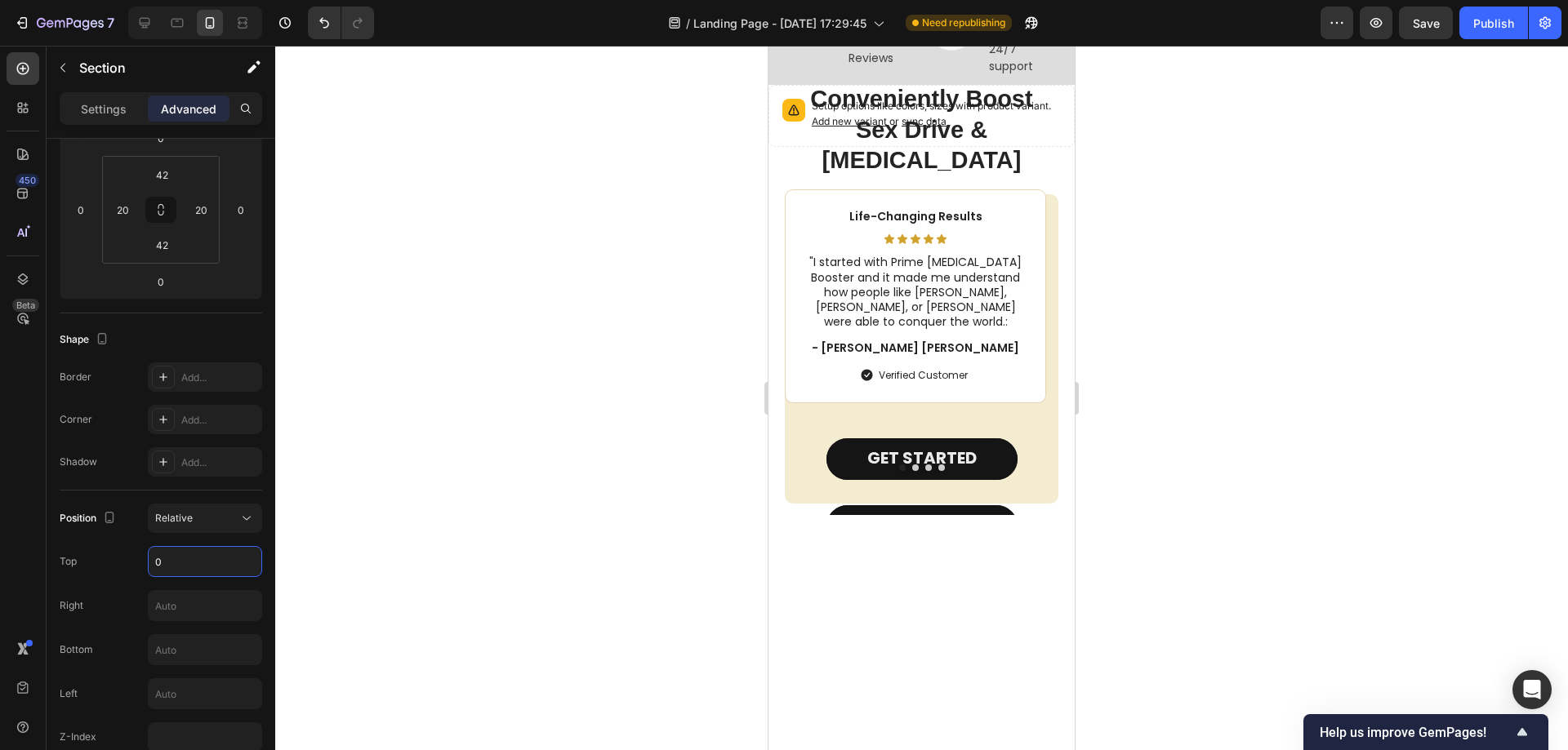
scroll to position [9406, 0]
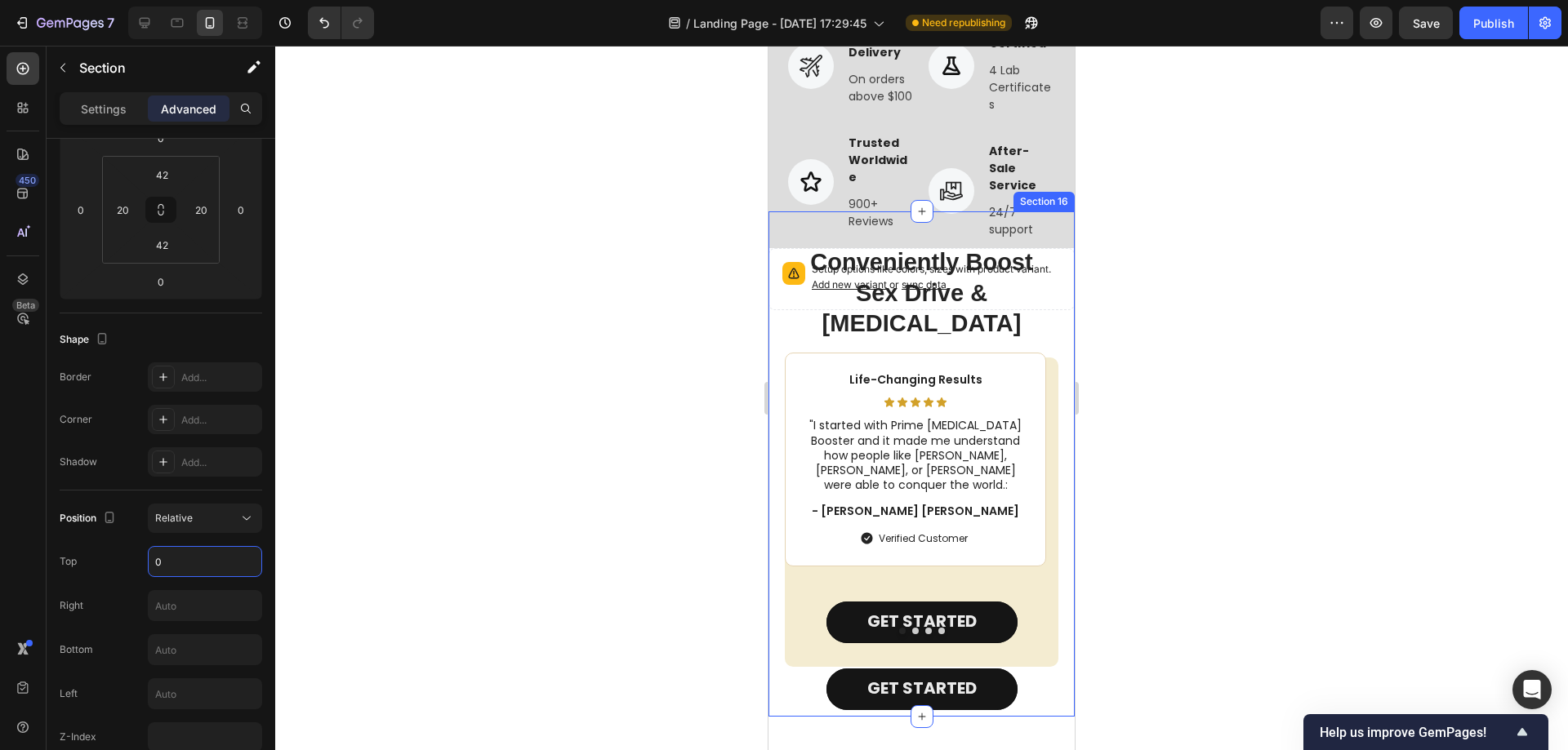
click at [778, 278] on div "Conveniently Boost Sex Drive & [MEDICAL_DATA] Heading Life-Changing Results Tex…" at bounding box center [922, 465] width 307 height 506
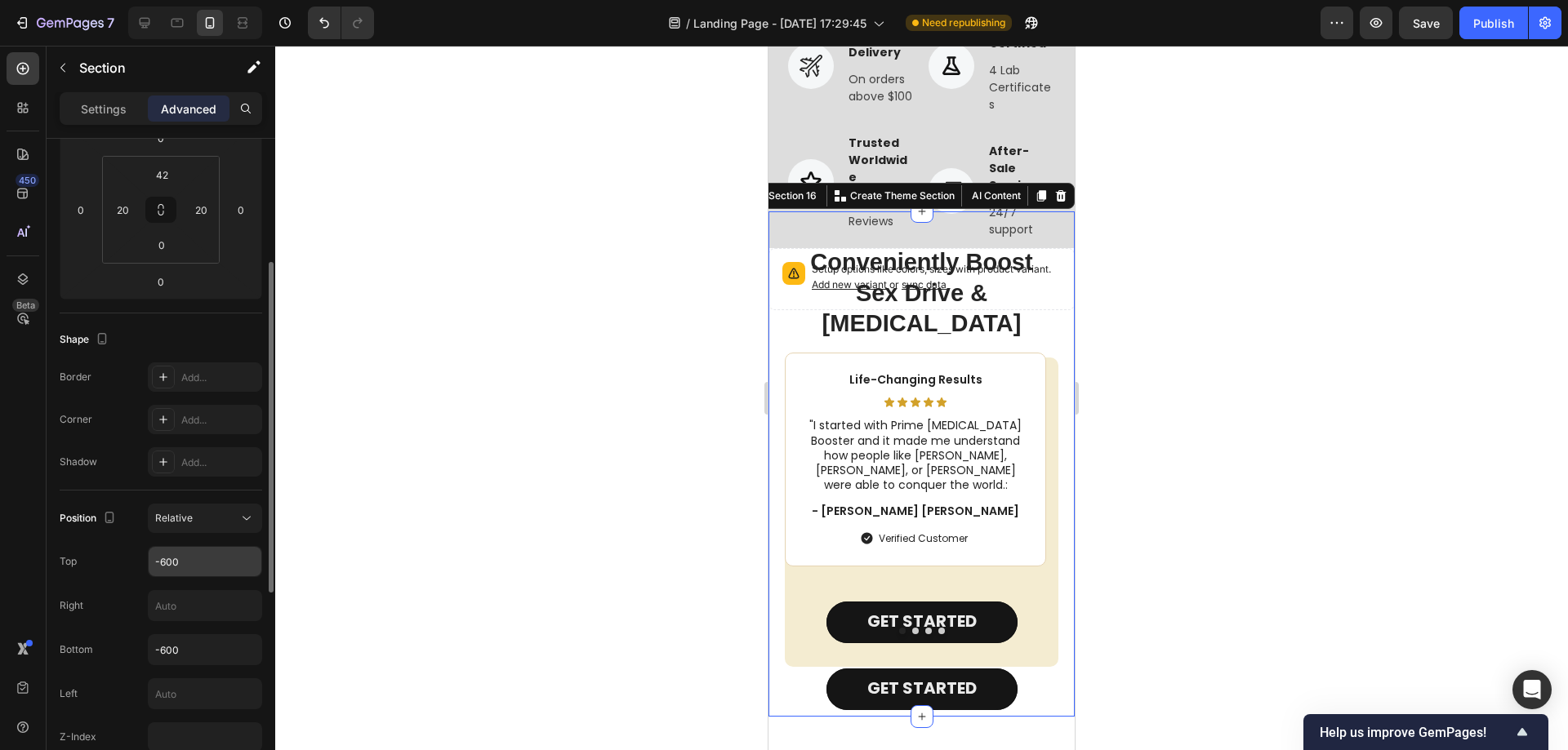
click at [180, 558] on input "-600" at bounding box center [204, 562] width 112 height 29
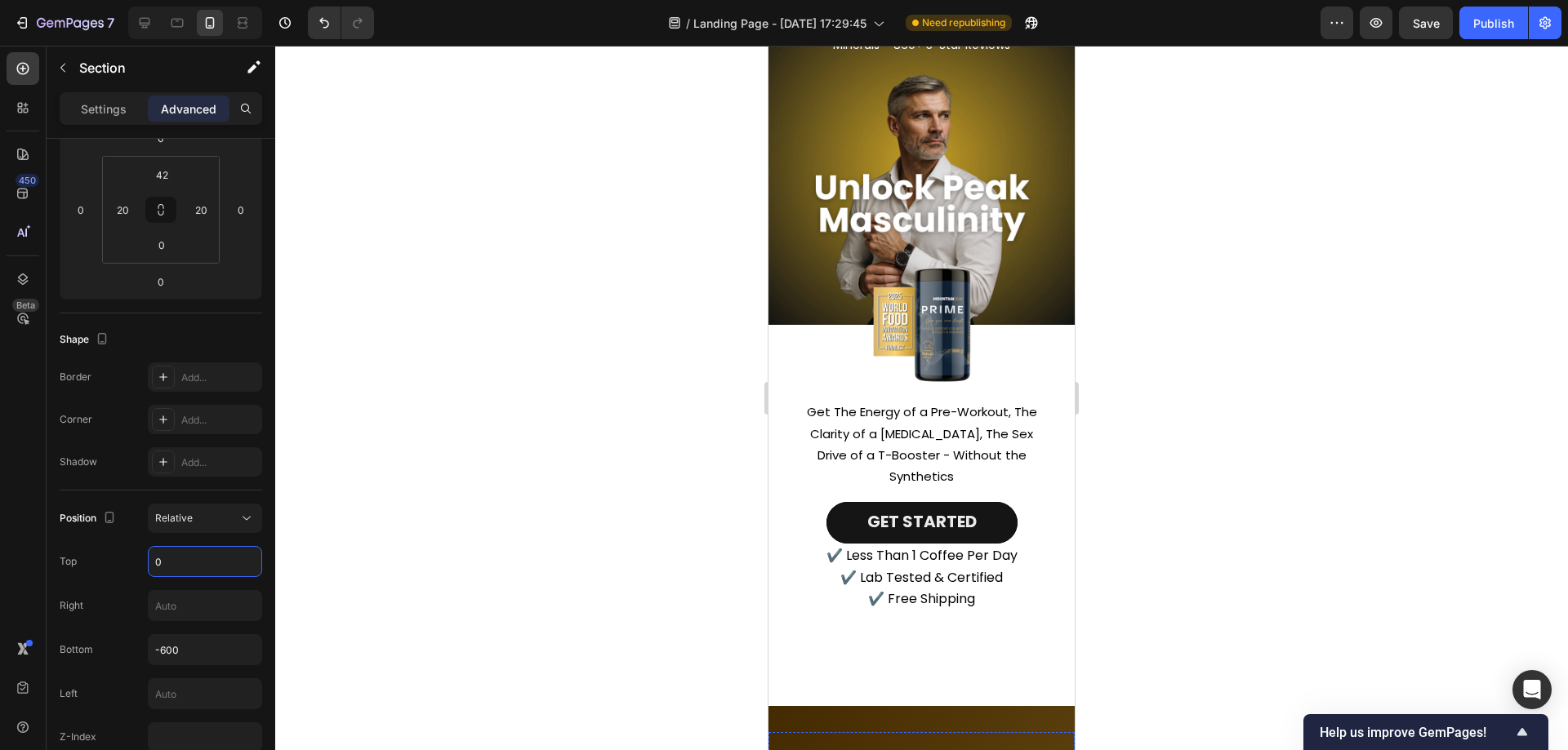
scroll to position [0, 0]
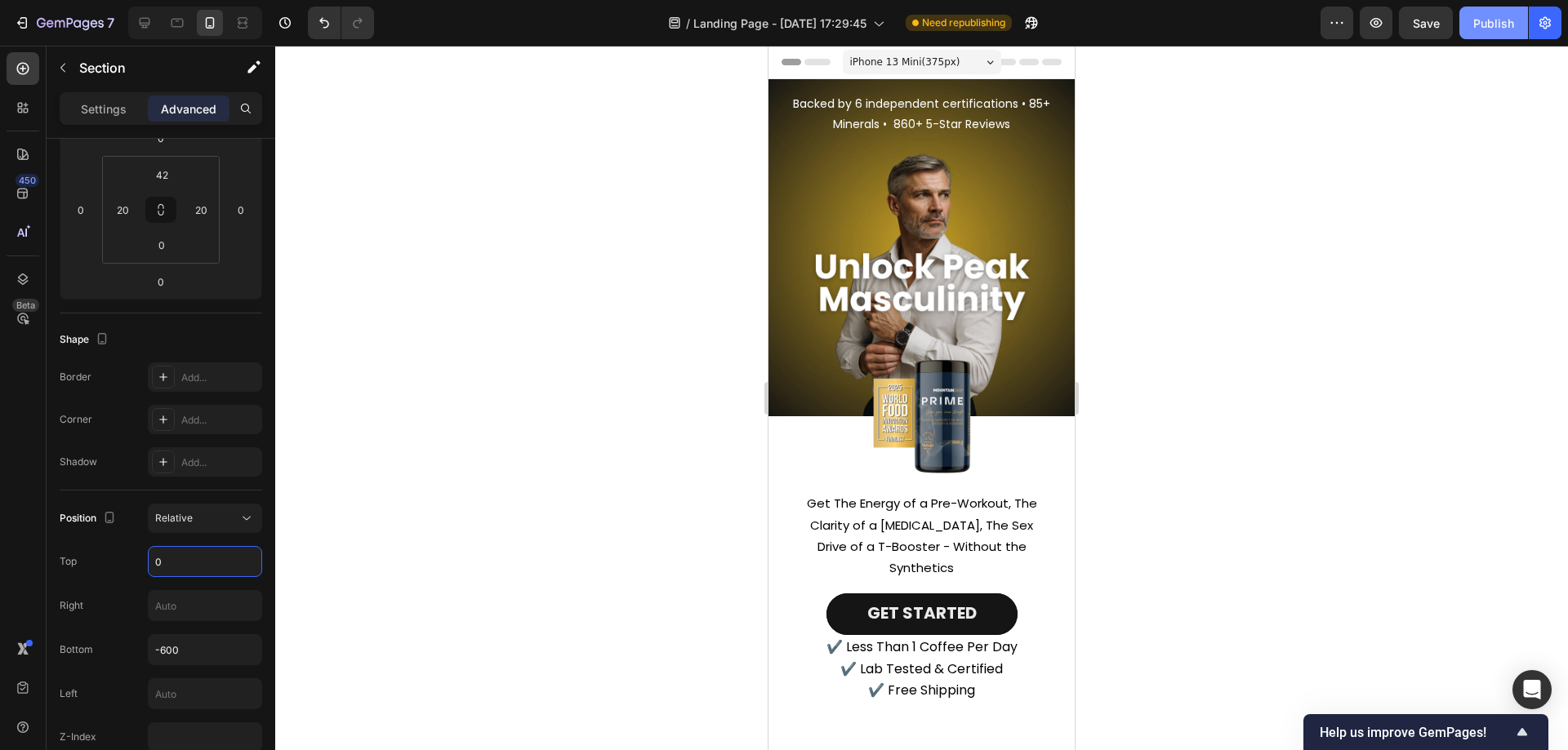
type input "0"
click at [1511, 21] on div "Publish" at bounding box center [1494, 23] width 41 height 18
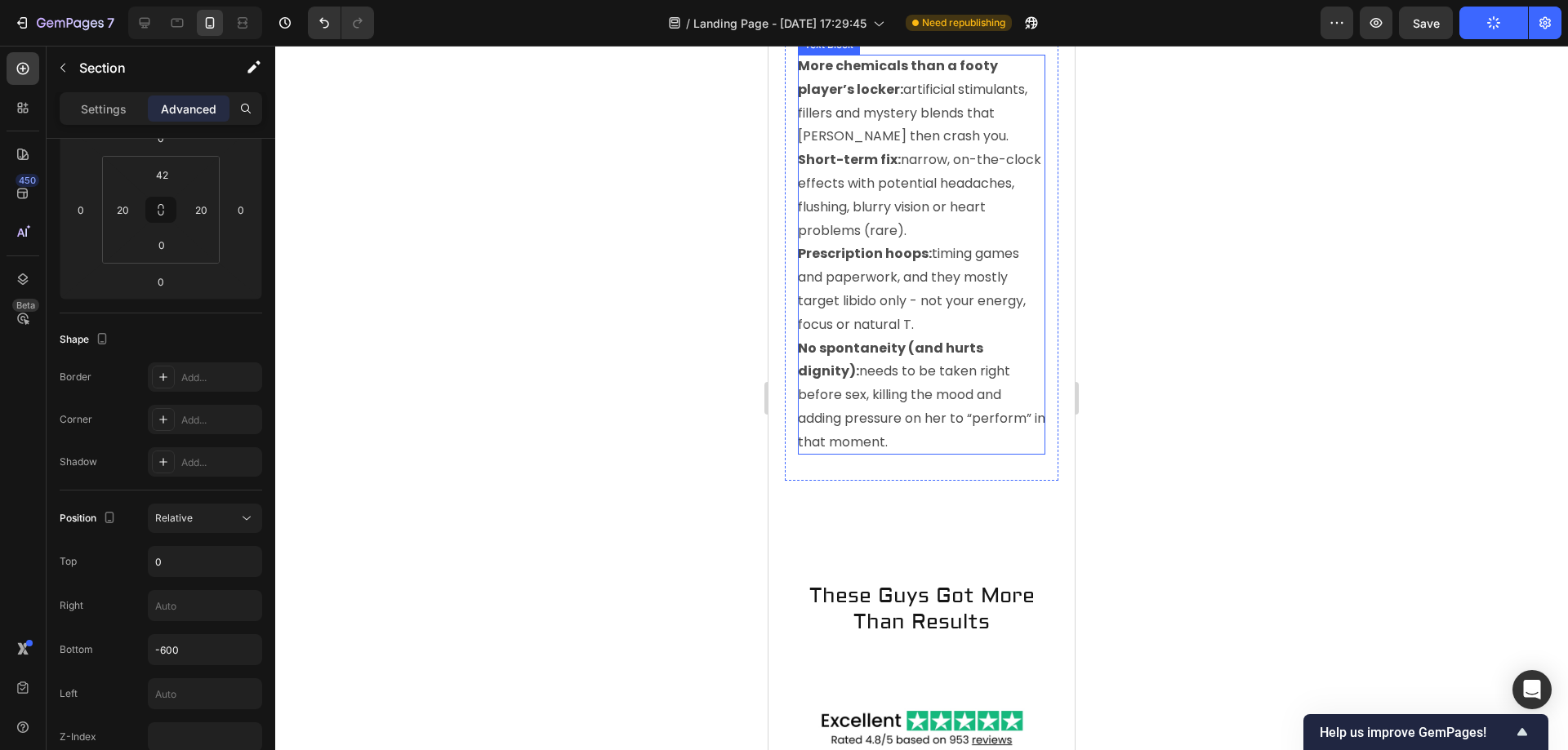
scroll to position [4491, 0]
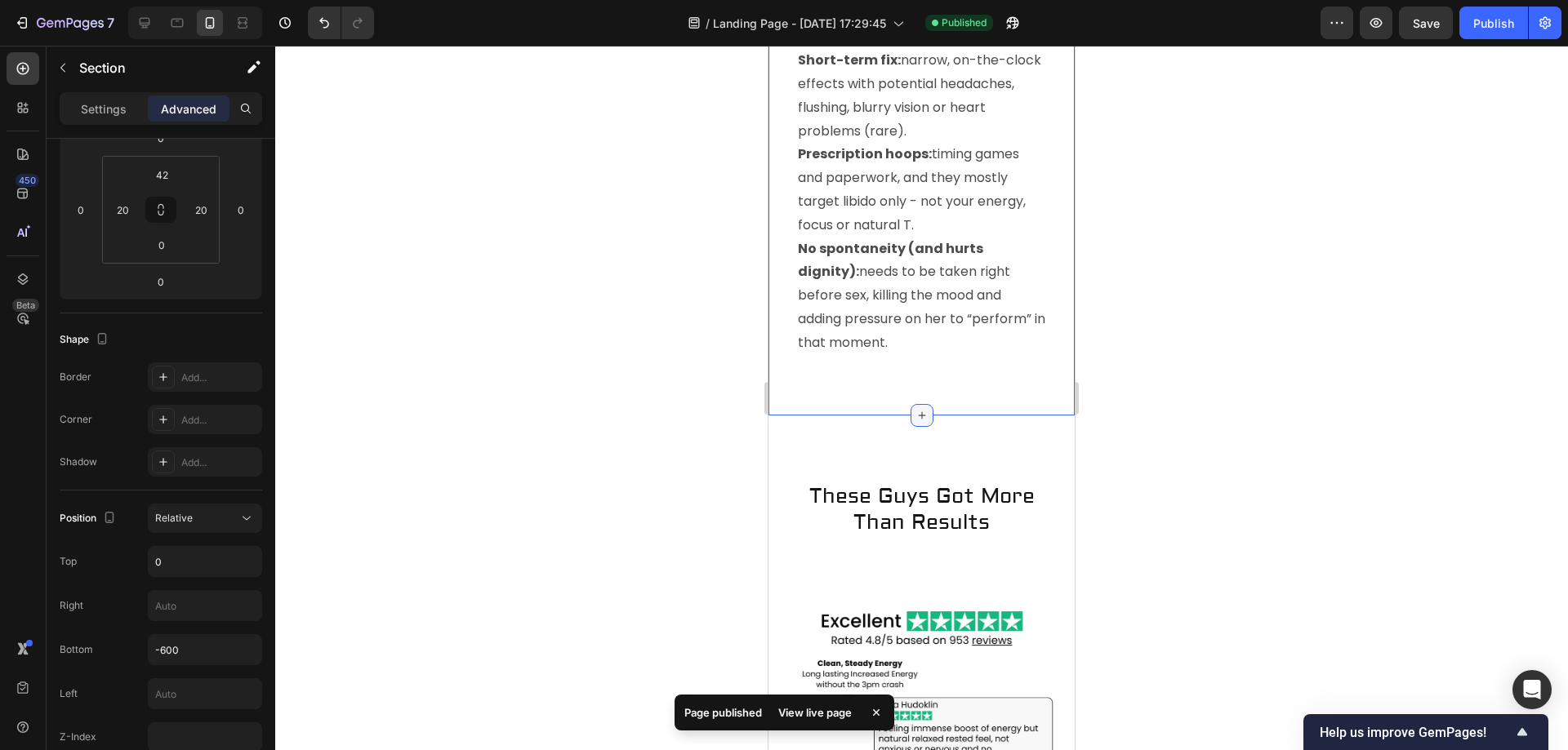
click at [915, 422] on icon at bounding box center [921, 415] width 13 height 13
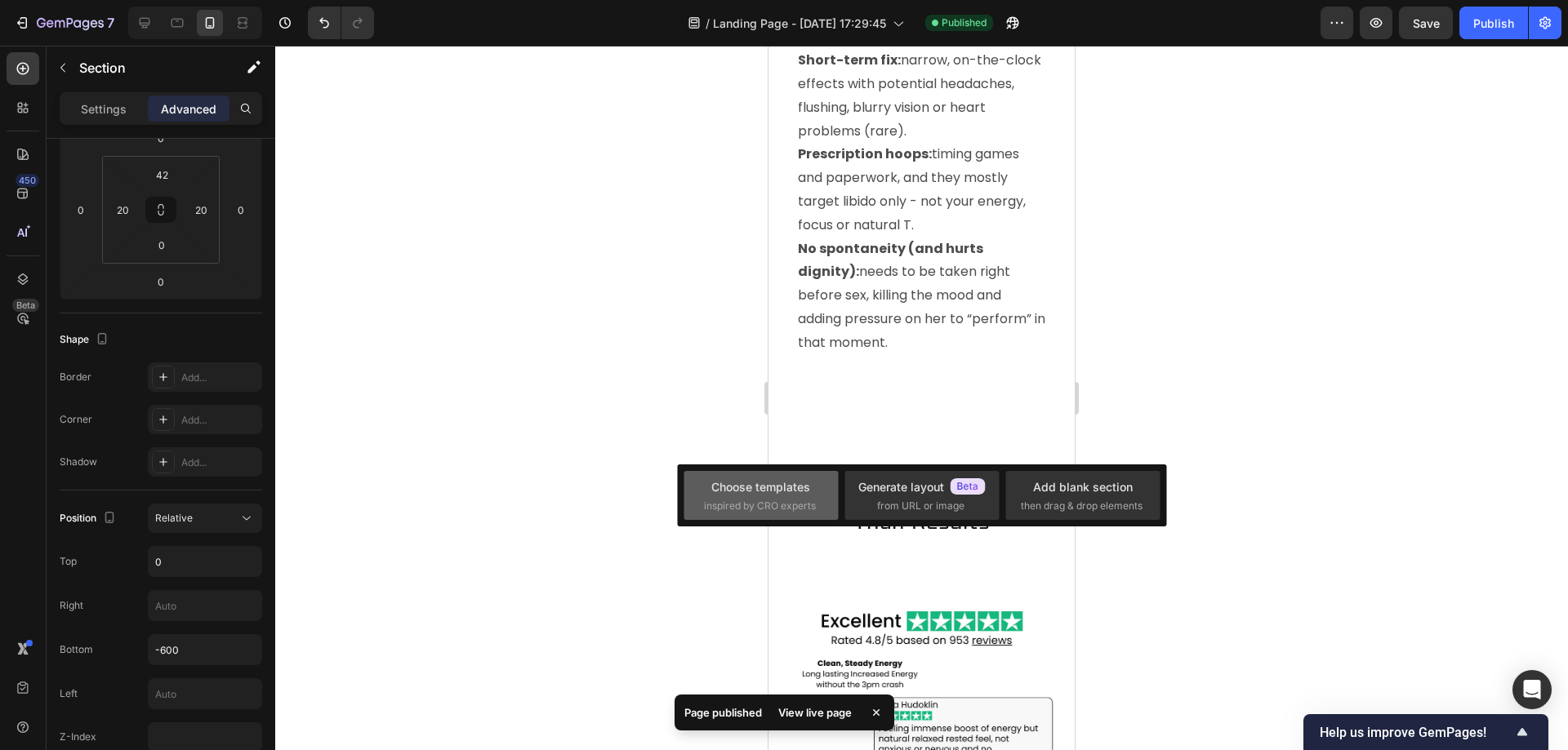
click at [778, 496] on div "Choose templates inspired by CRO experts" at bounding box center [761, 496] width 114 height 35
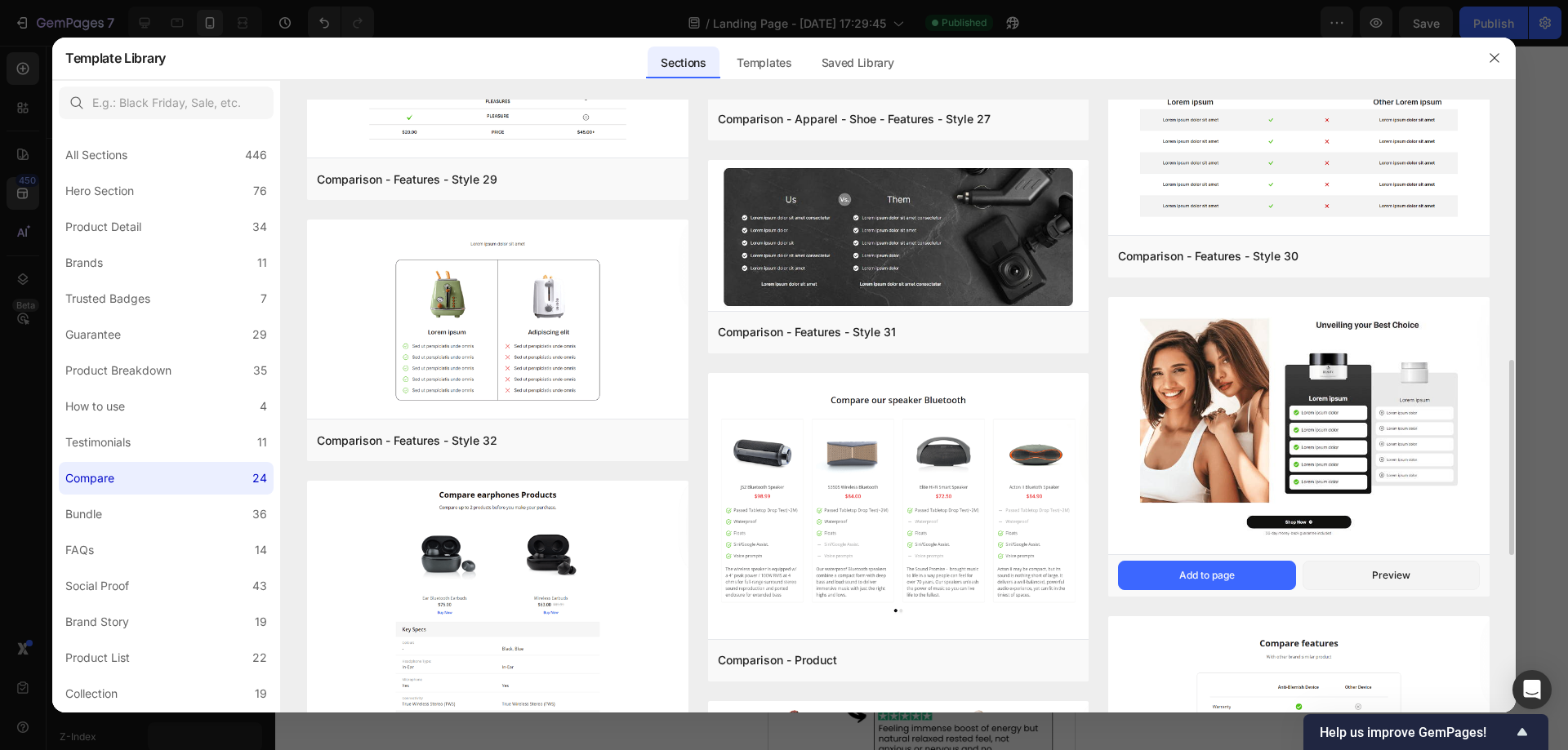
scroll to position [979, 0]
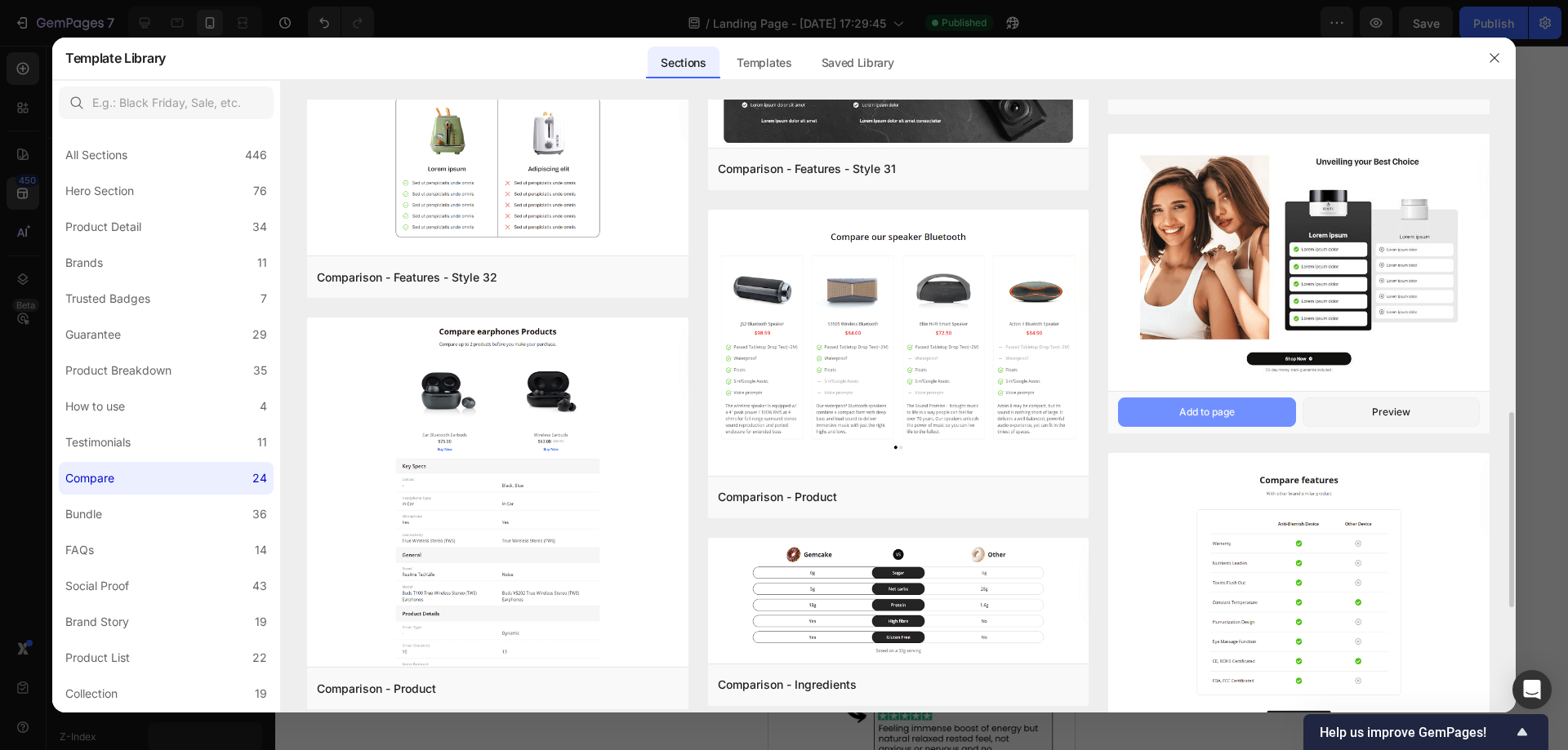
click at [1182, 404] on button "Add to page" at bounding box center [1207, 412] width 177 height 29
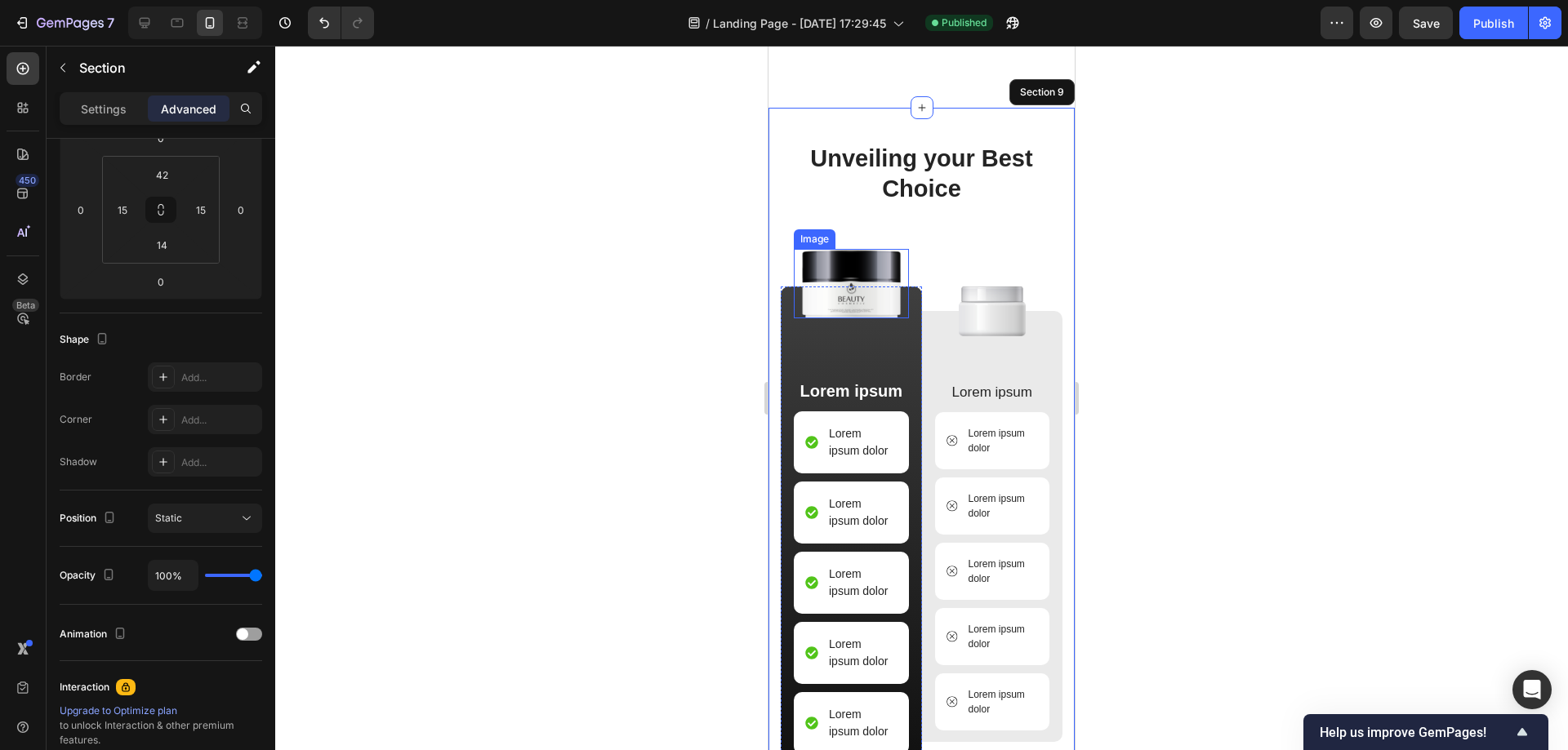
scroll to position [4843, 0]
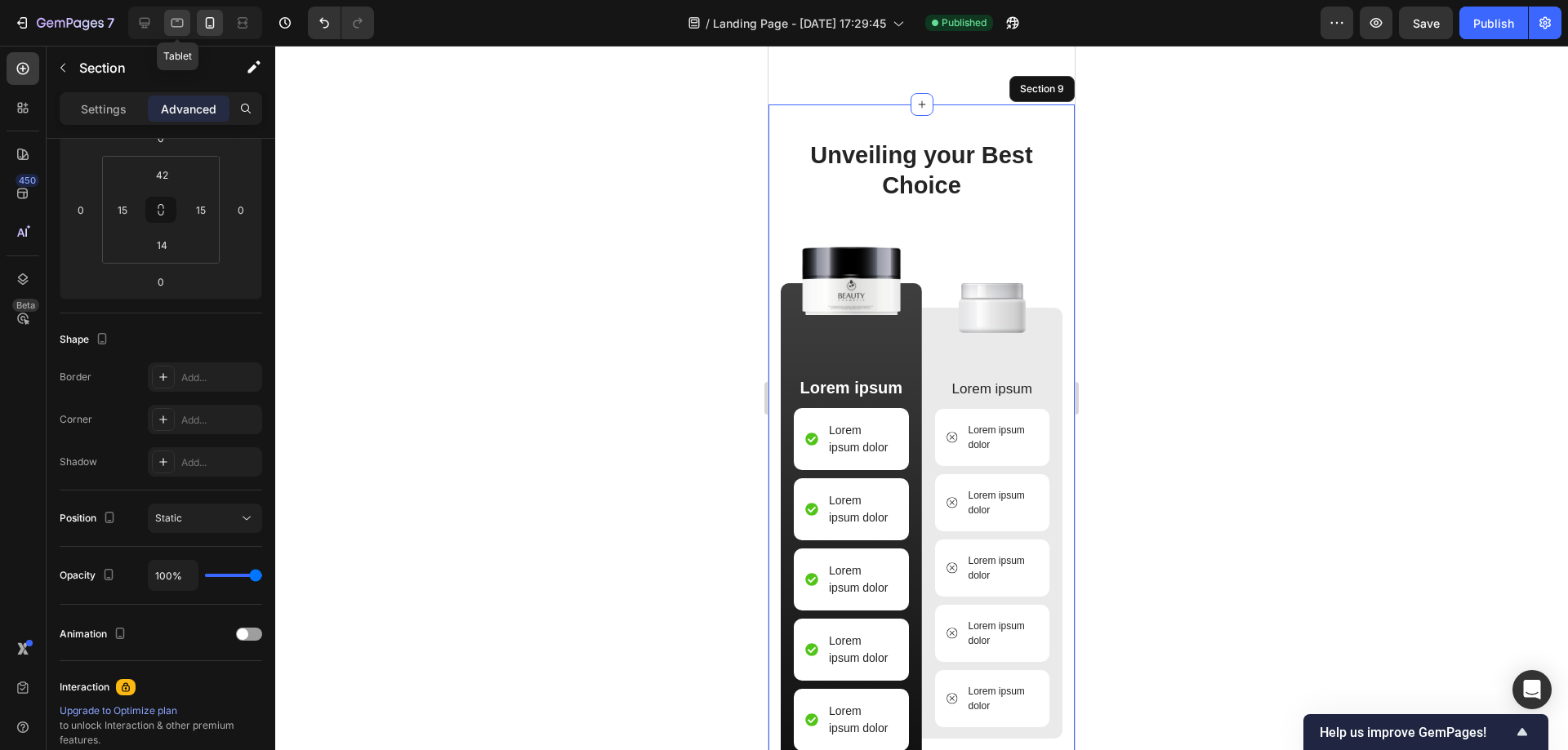
click at [170, 22] on icon at bounding box center [177, 22] width 17 height 17
type input "80"
type input "48"
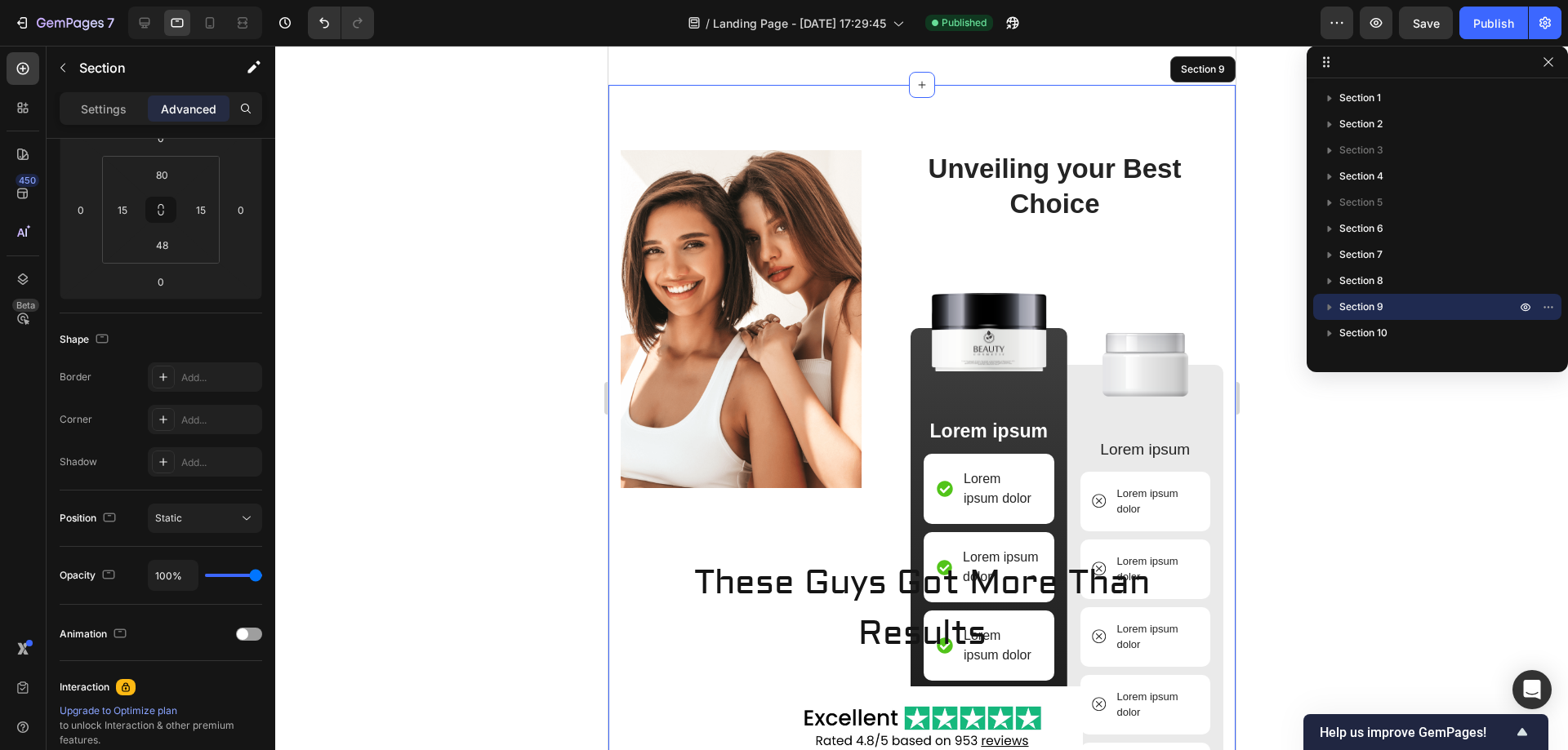
scroll to position [3973, 0]
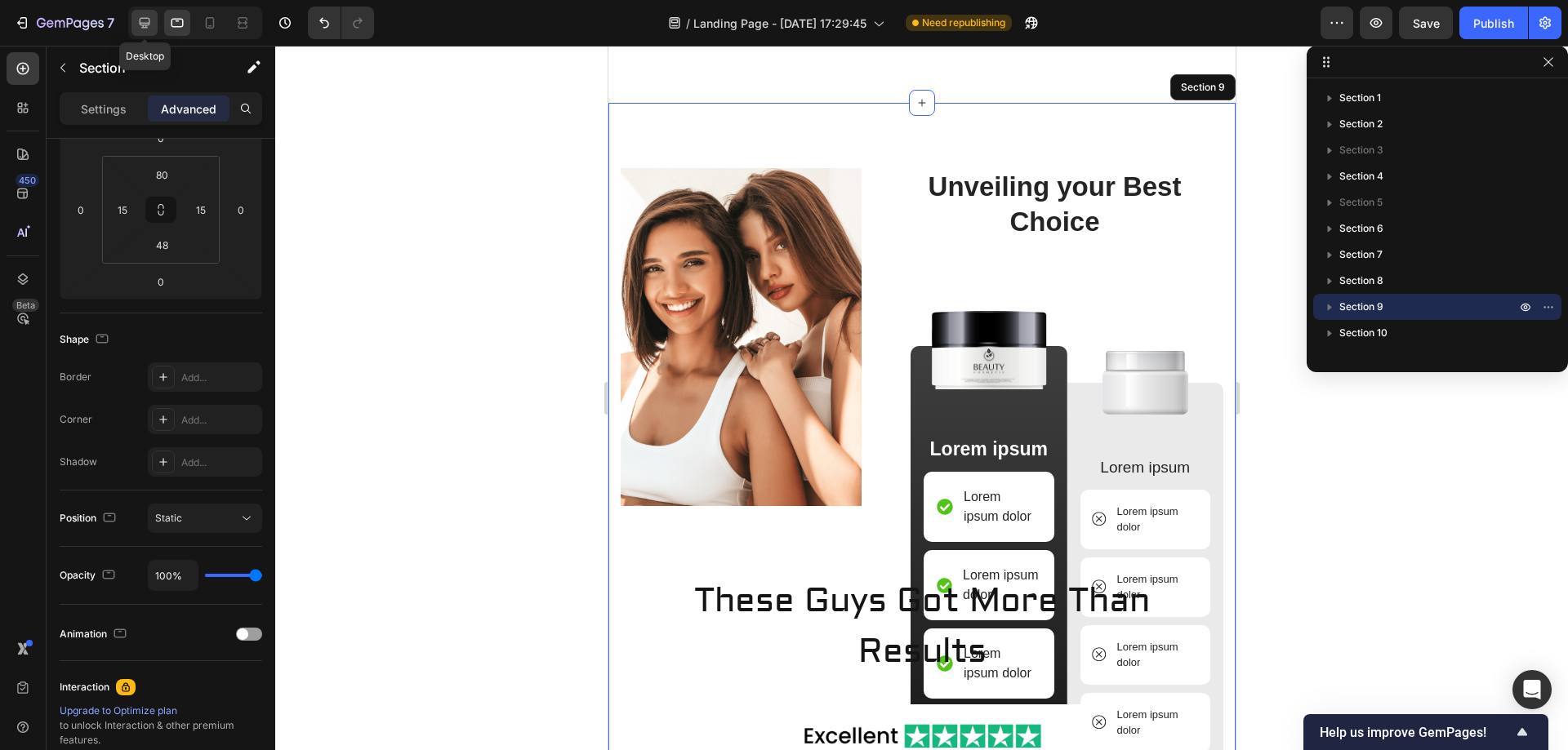
click at [148, 31] on div at bounding box center [145, 22] width 26 height 26
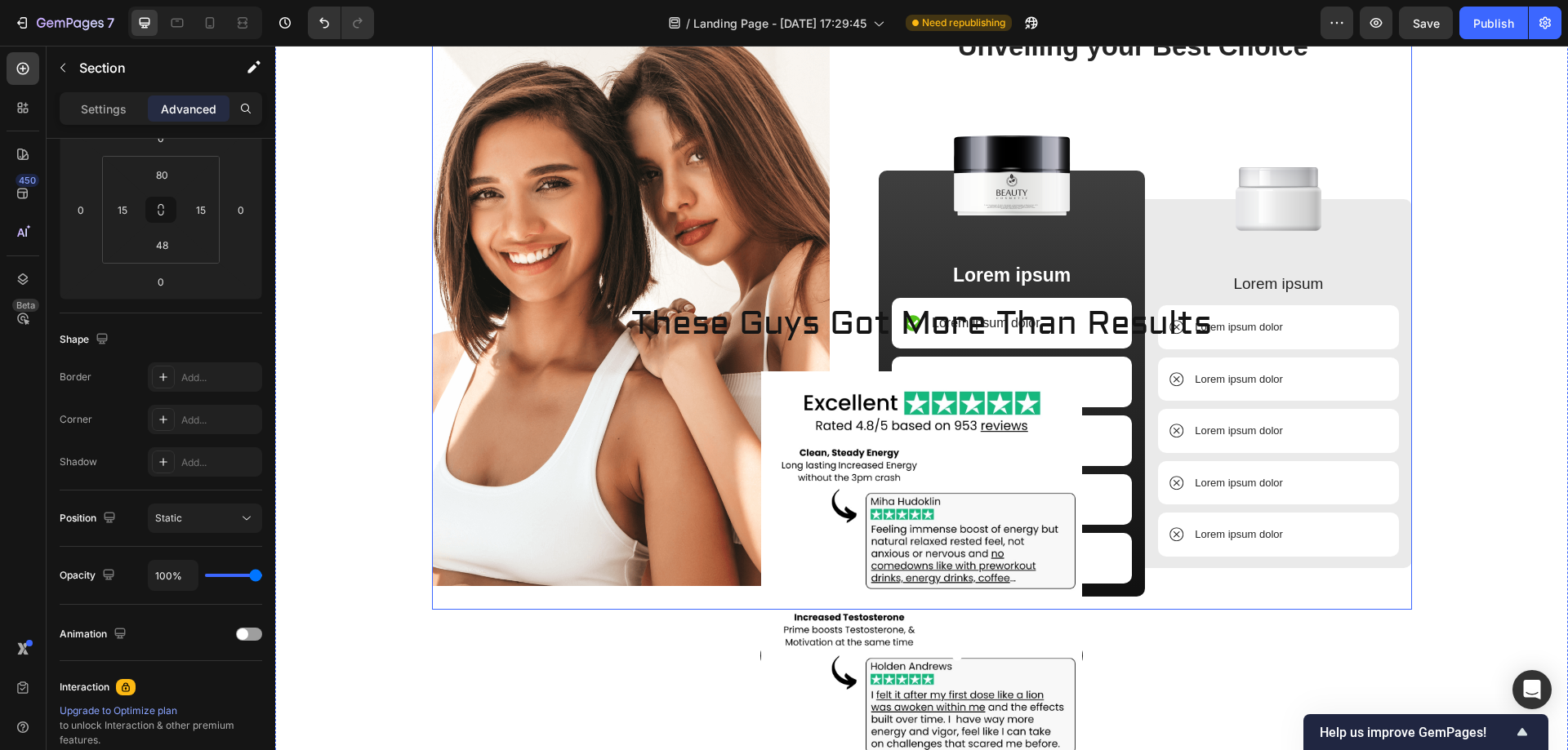
scroll to position [4136, 0]
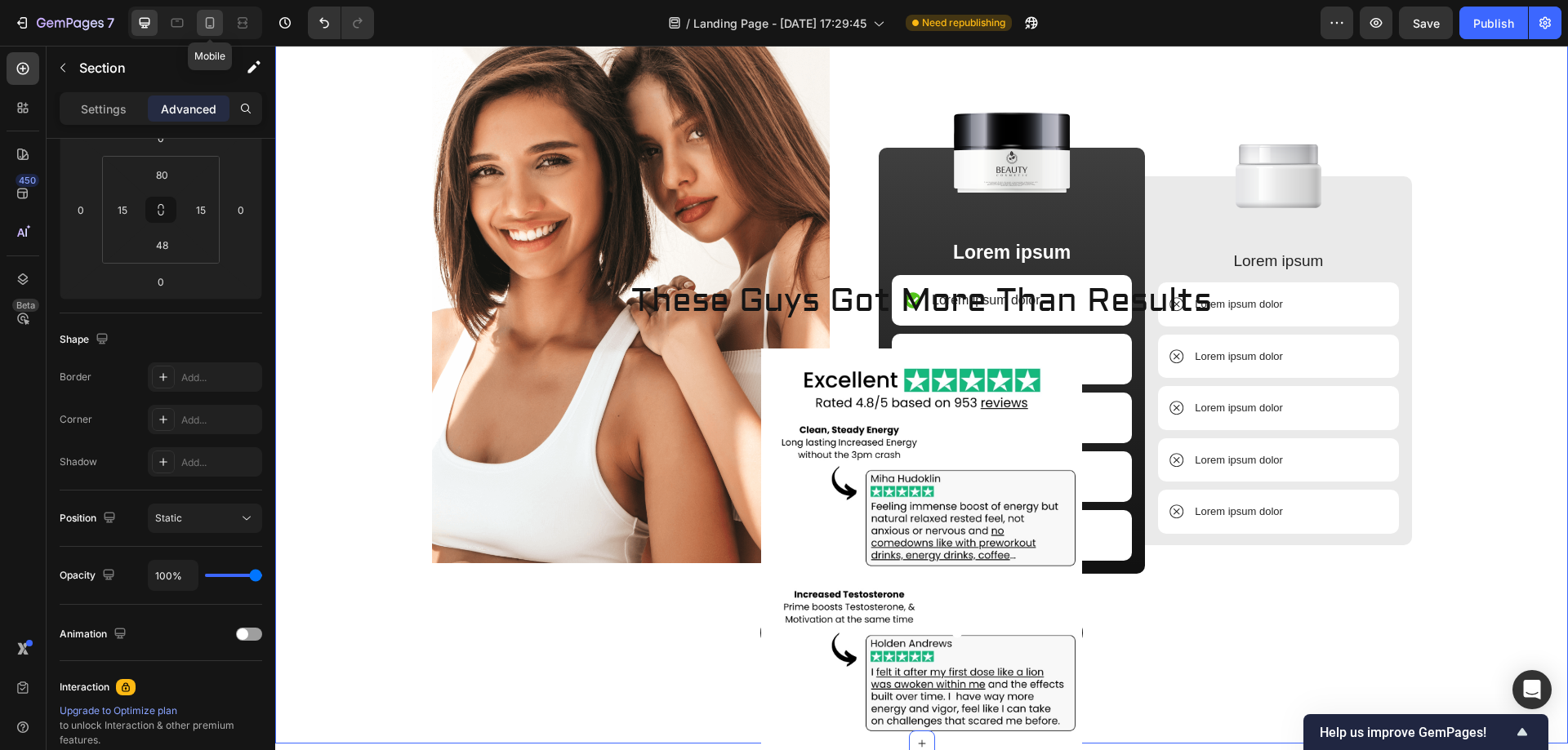
click at [202, 18] on icon at bounding box center [210, 22] width 17 height 17
type input "42"
type input "14"
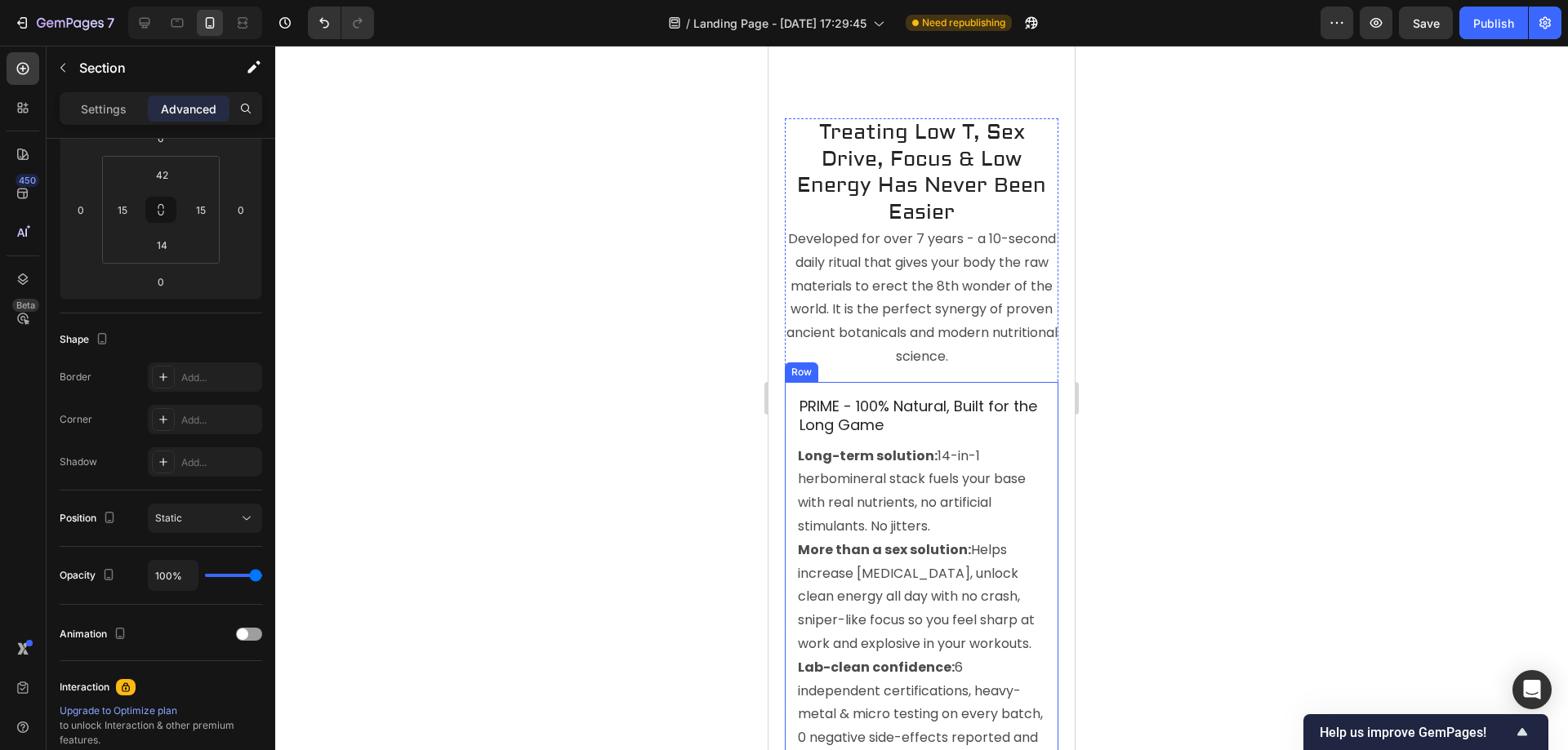
scroll to position [2959, 0]
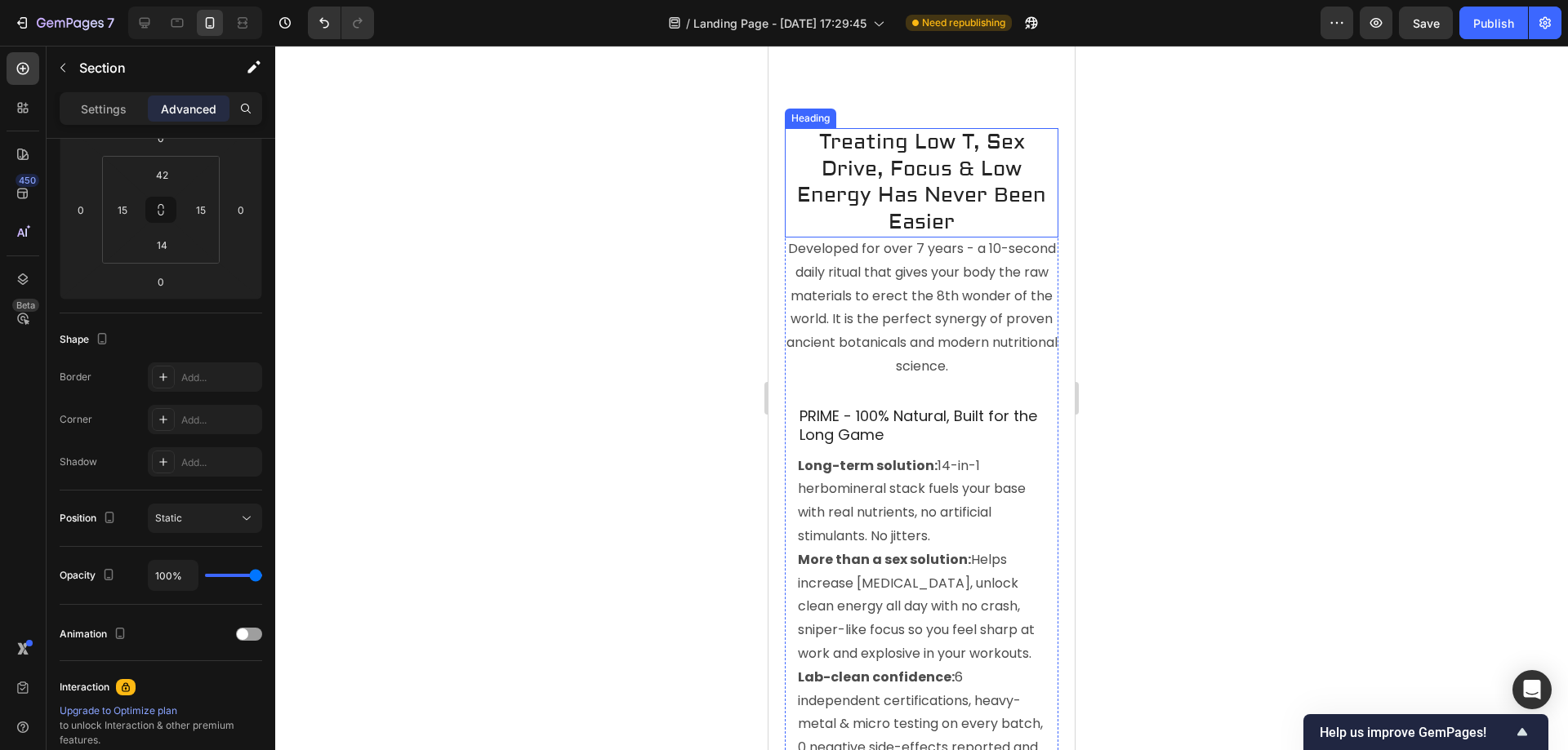
click at [894, 195] on h2 "Treating Low T, Sex Drive, Focus & Low Energy Has Never Been Easier" at bounding box center [922, 183] width 274 height 109
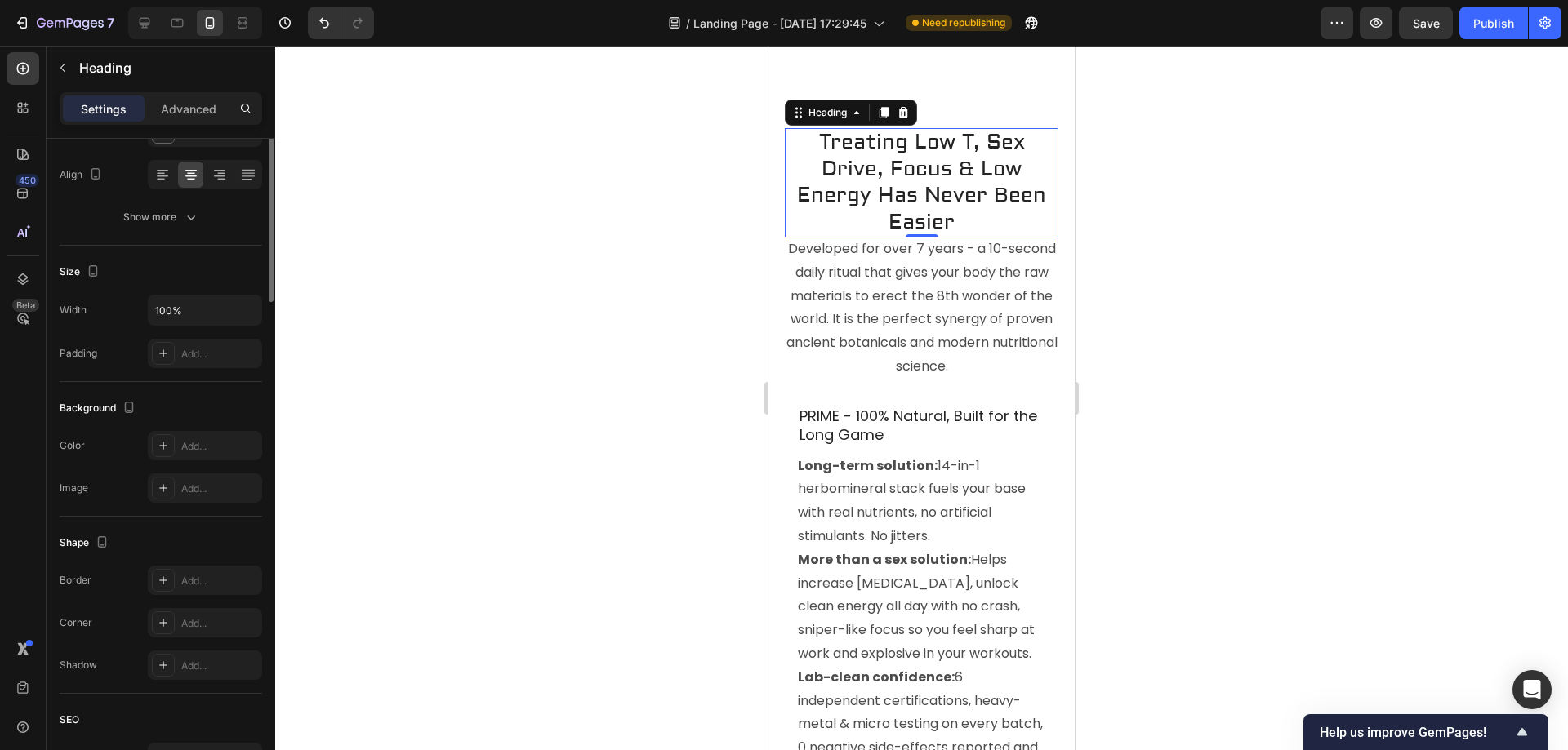
scroll to position [0, 0]
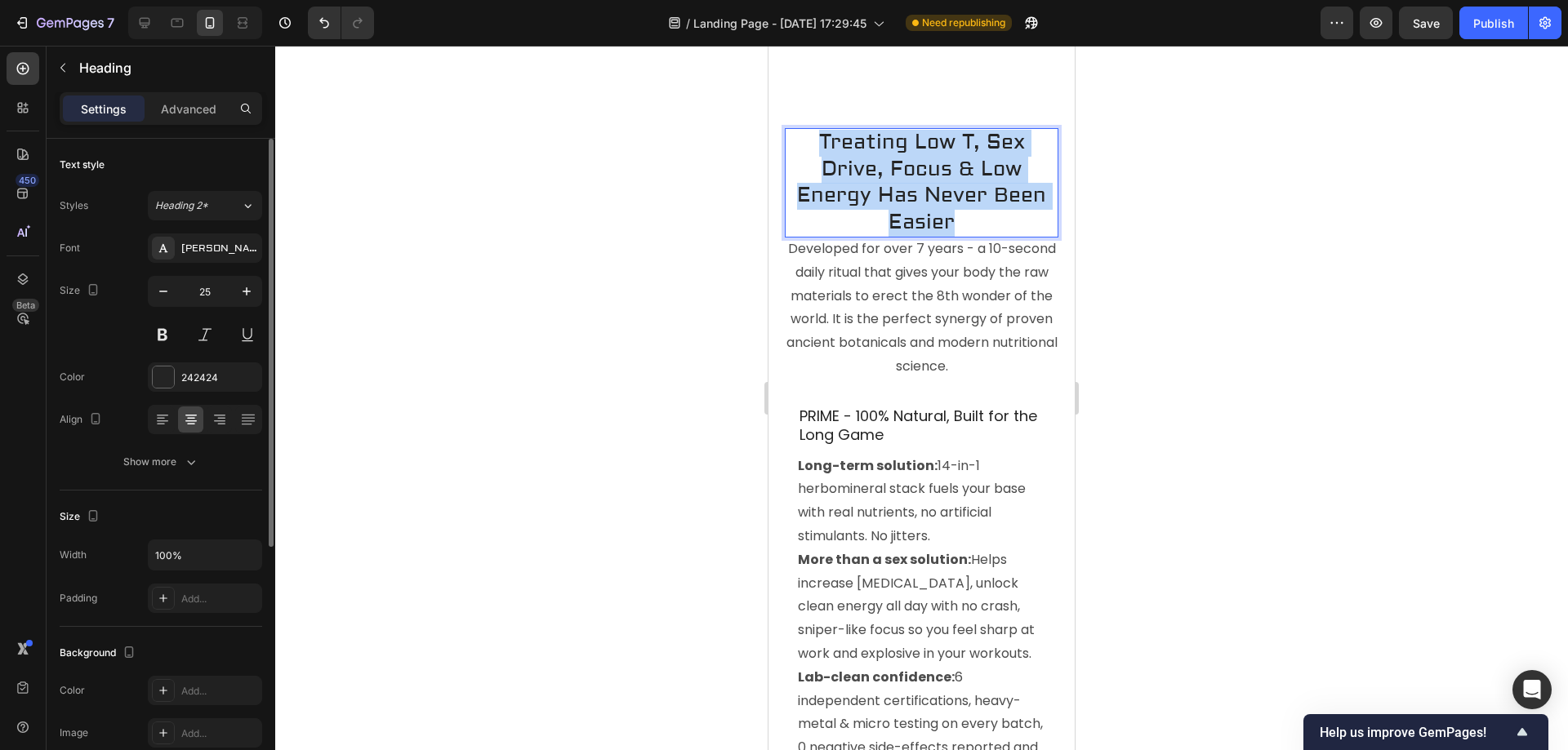
click at [894, 195] on p "Treating Low T, Sex Drive, Focus & Low Energy Has Never Been Easier" at bounding box center [921, 183] width 271 height 106
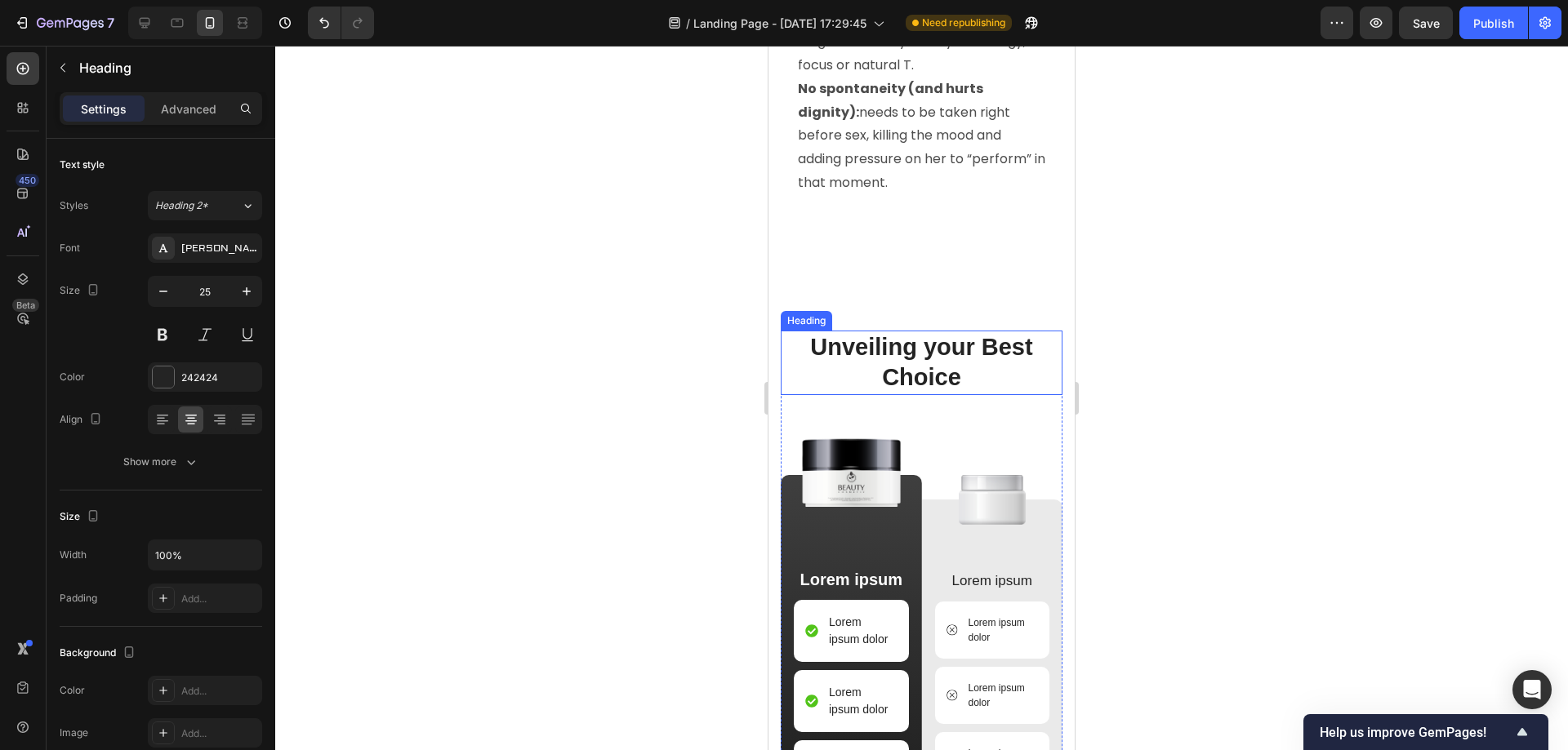
scroll to position [4103, 0]
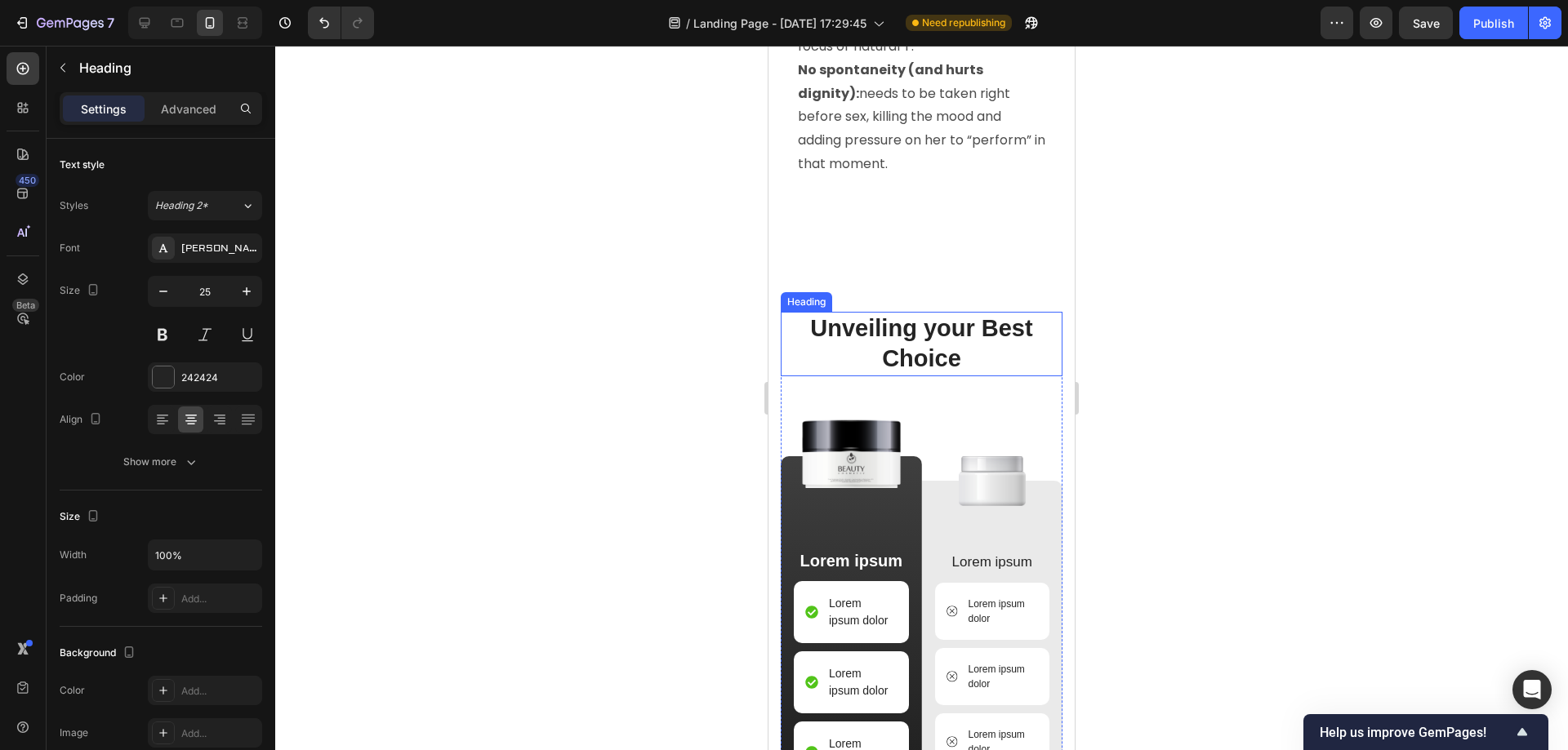
click at [879, 368] on h2 "Unveiling your Best Choice" at bounding box center [921, 344] width 281 height 64
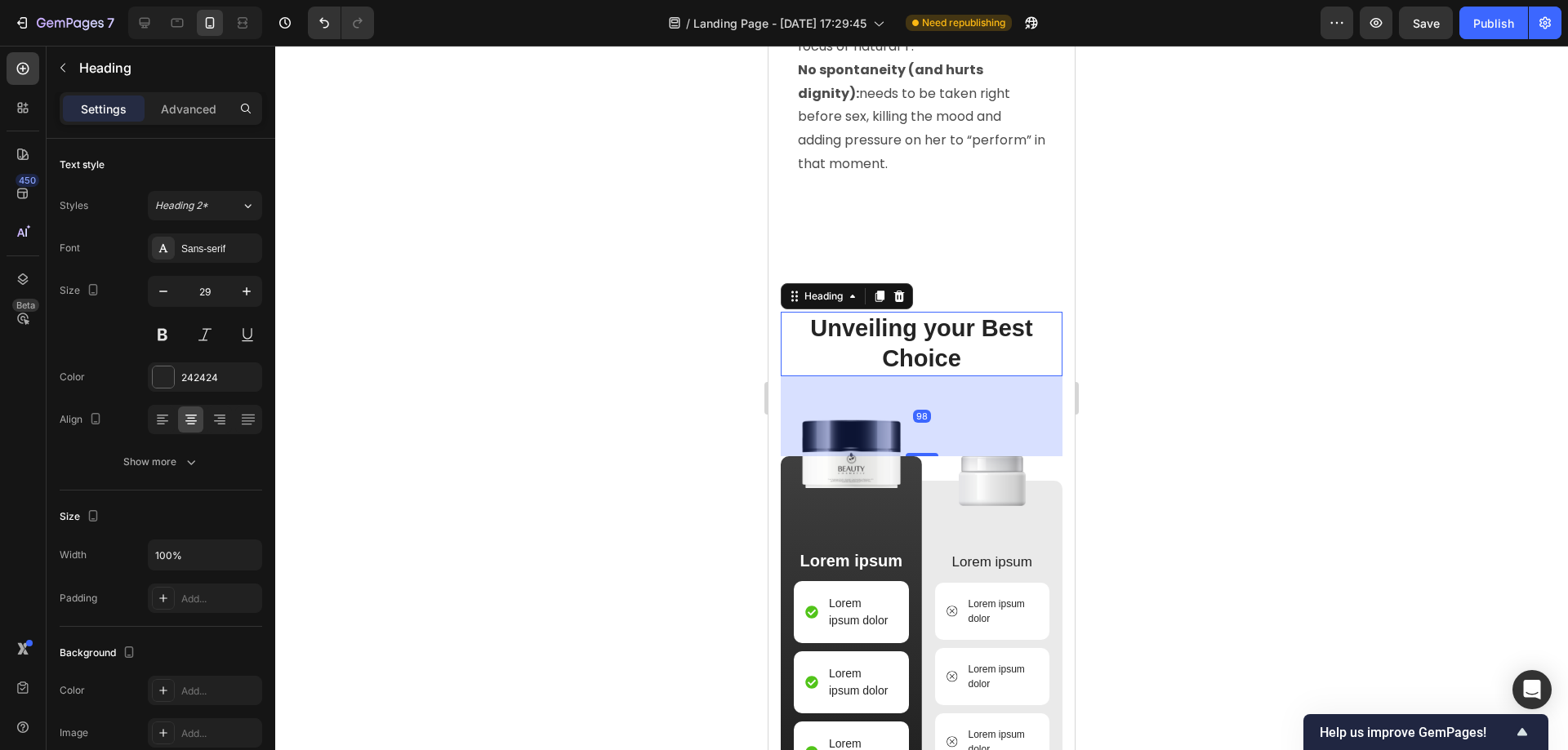
click at [879, 368] on h2 "Unveiling your Best Choice" at bounding box center [921, 344] width 281 height 64
click at [879, 368] on p "Unveiling your Best Choice" at bounding box center [921, 344] width 278 height 62
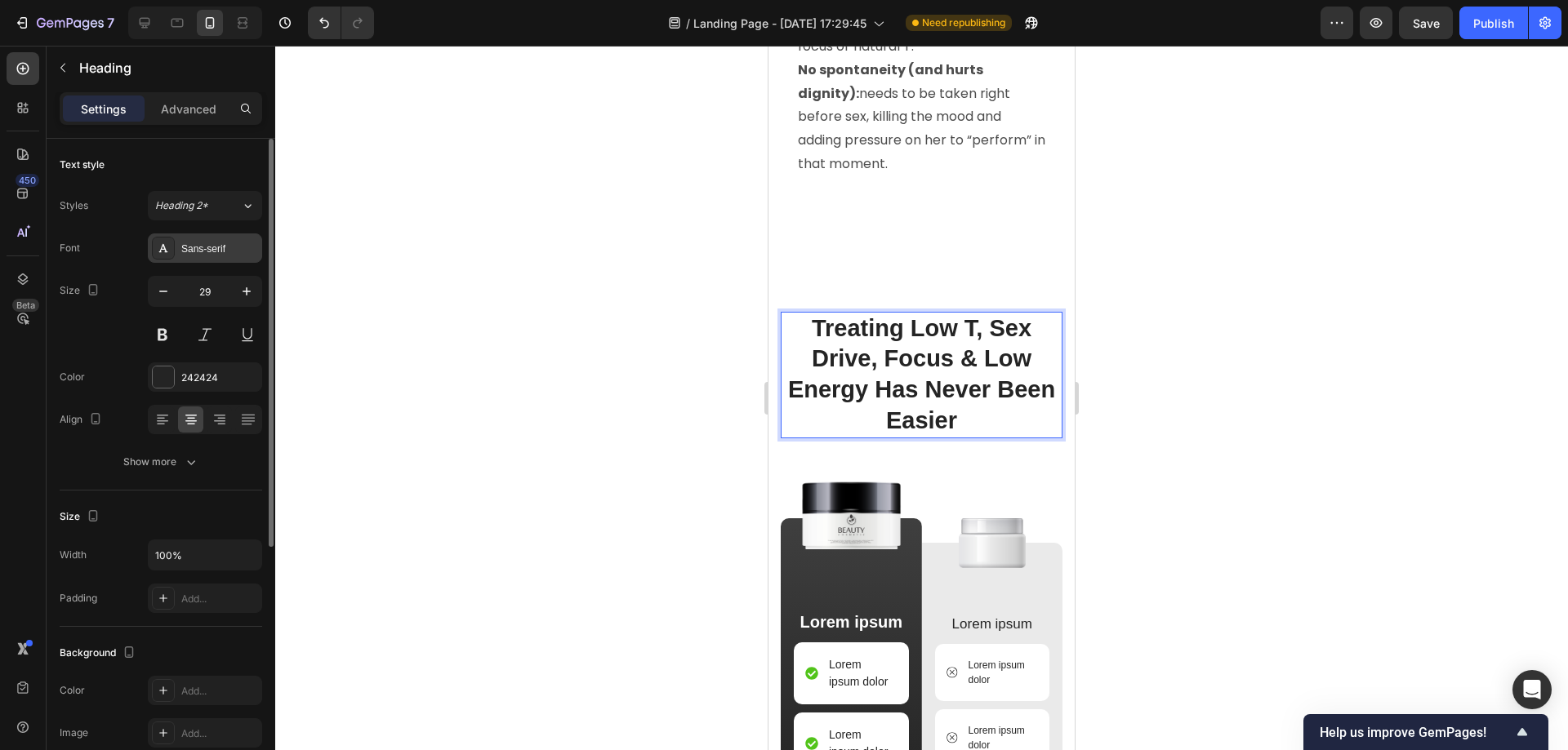
click at [207, 236] on div "Sans-serif" at bounding box center [204, 248] width 114 height 29
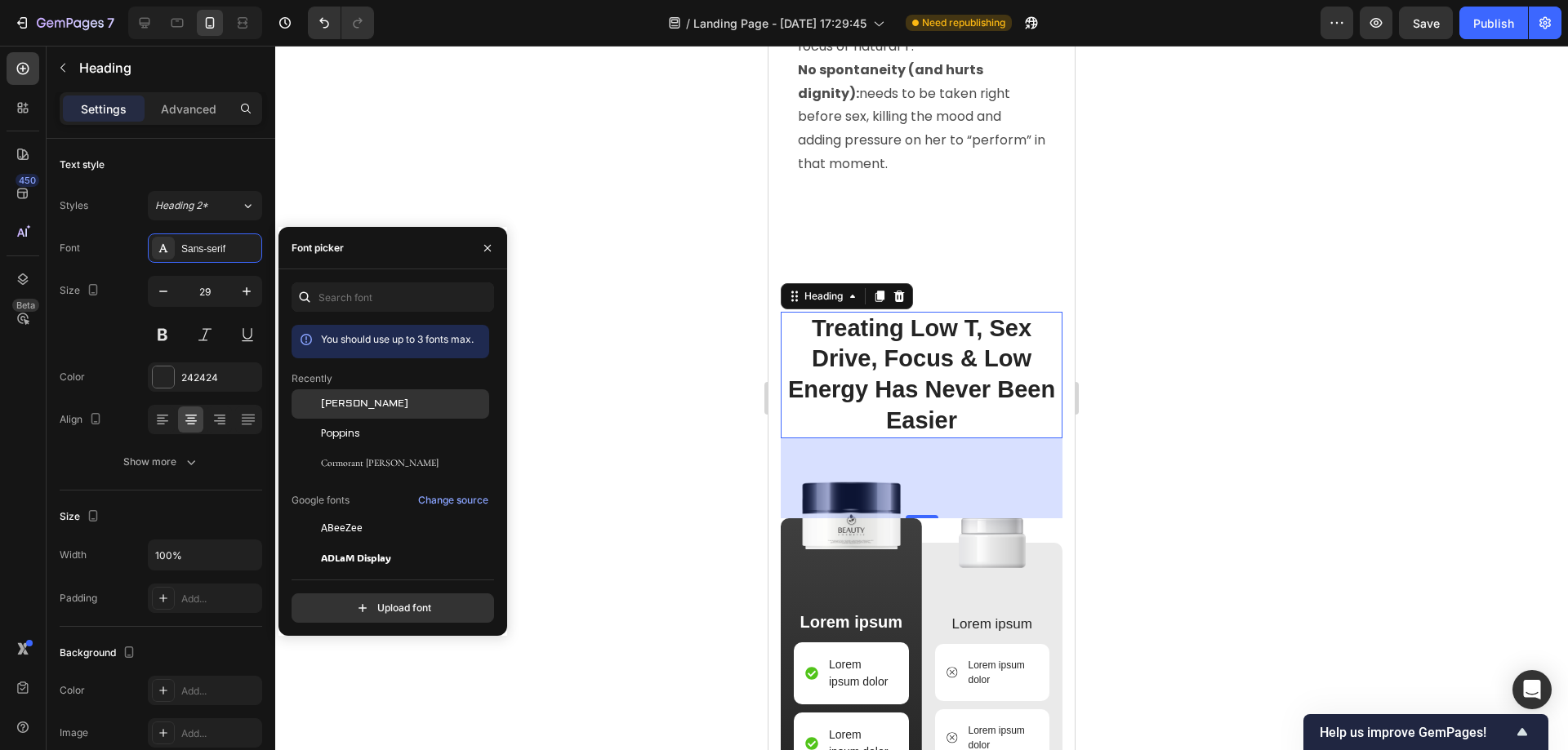
click at [373, 401] on div "[PERSON_NAME]" at bounding box center [403, 403] width 165 height 15
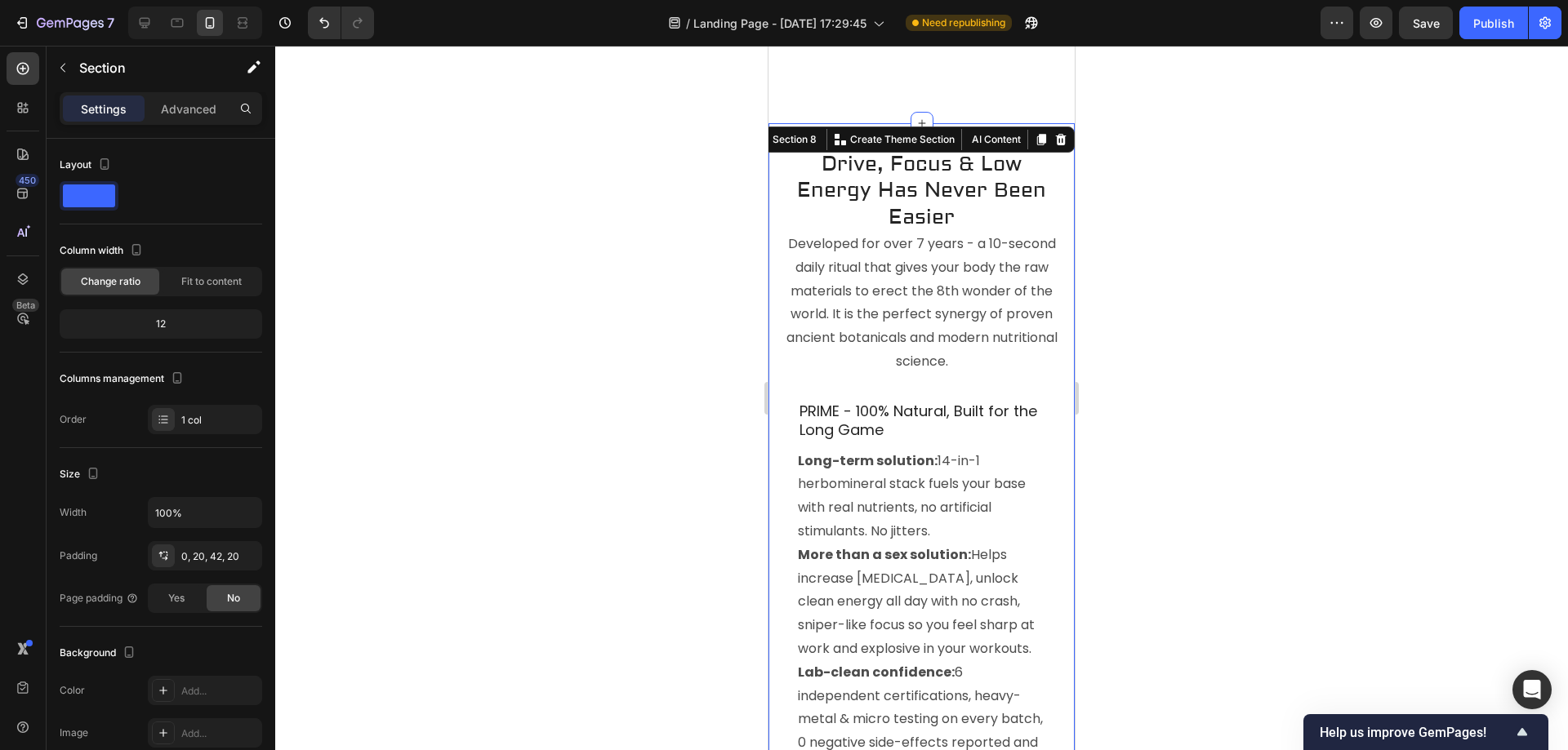
scroll to position [2949, 0]
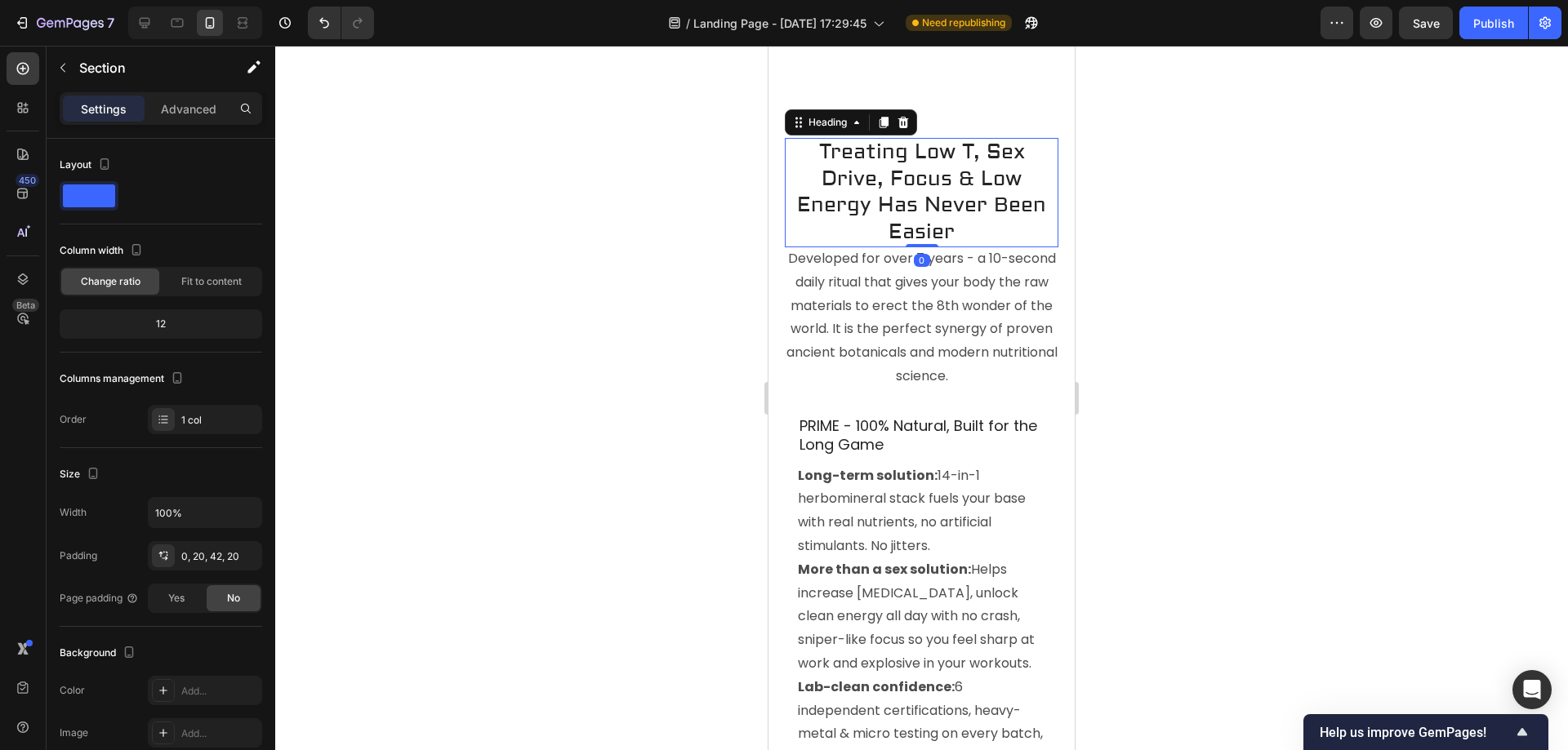
click at [902, 216] on p "Treating Low T, Sex Drive, Focus & Low Energy Has Never Been Easier" at bounding box center [921, 192] width 271 height 106
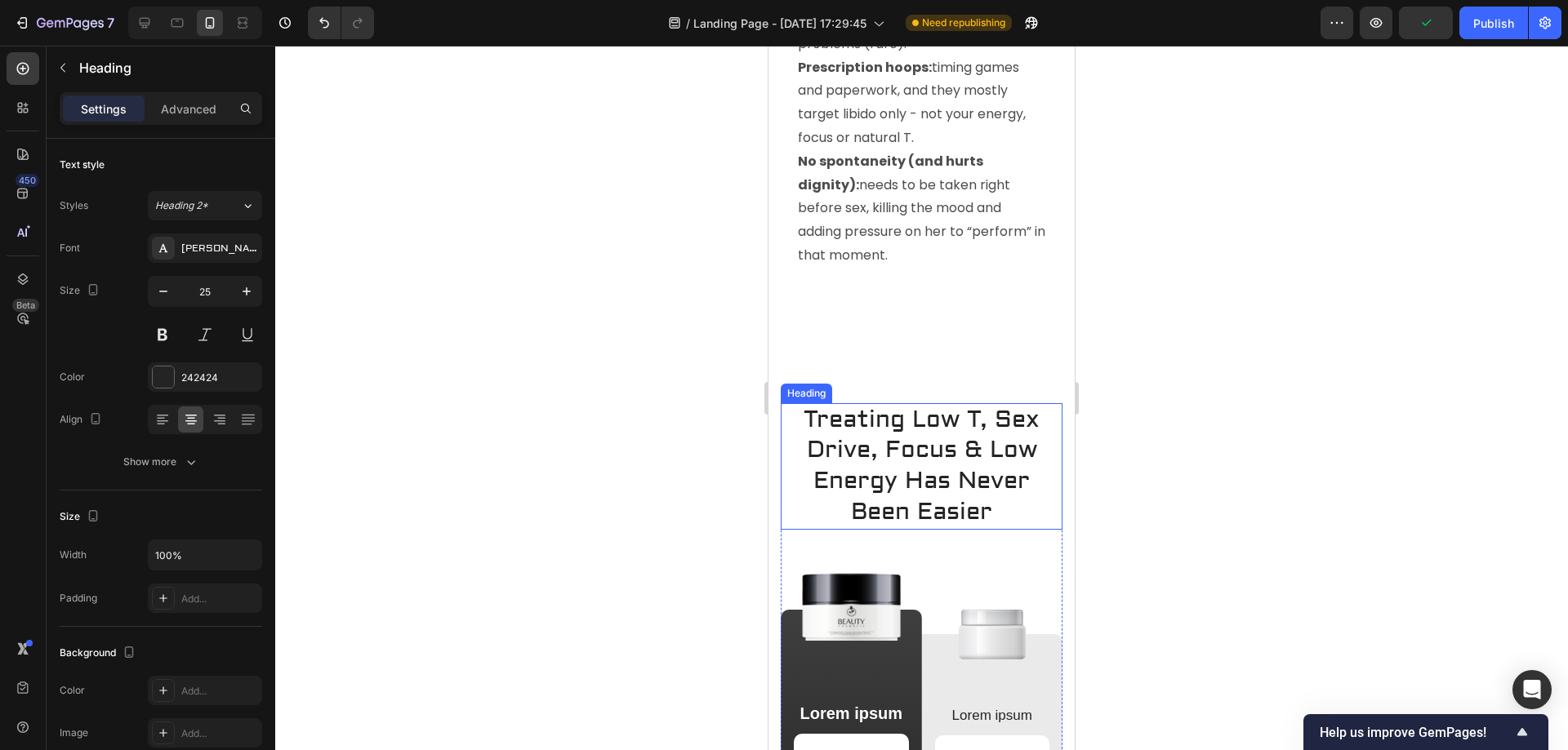
scroll to position [4093, 0]
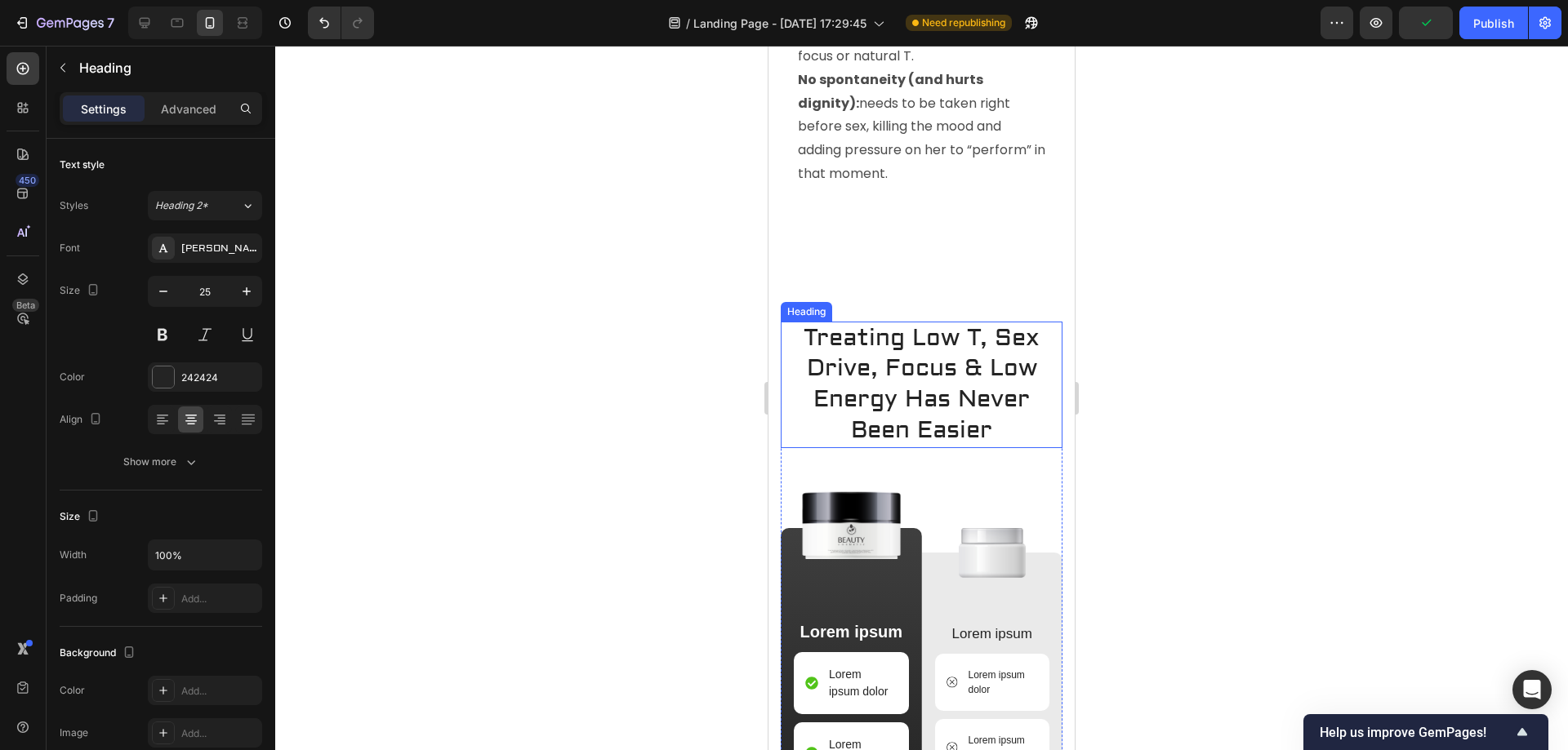
click at [909, 376] on h2 "Treating Low T, Sex Drive, Focus & Low Energy Has Never Been Easier" at bounding box center [921, 385] width 281 height 127
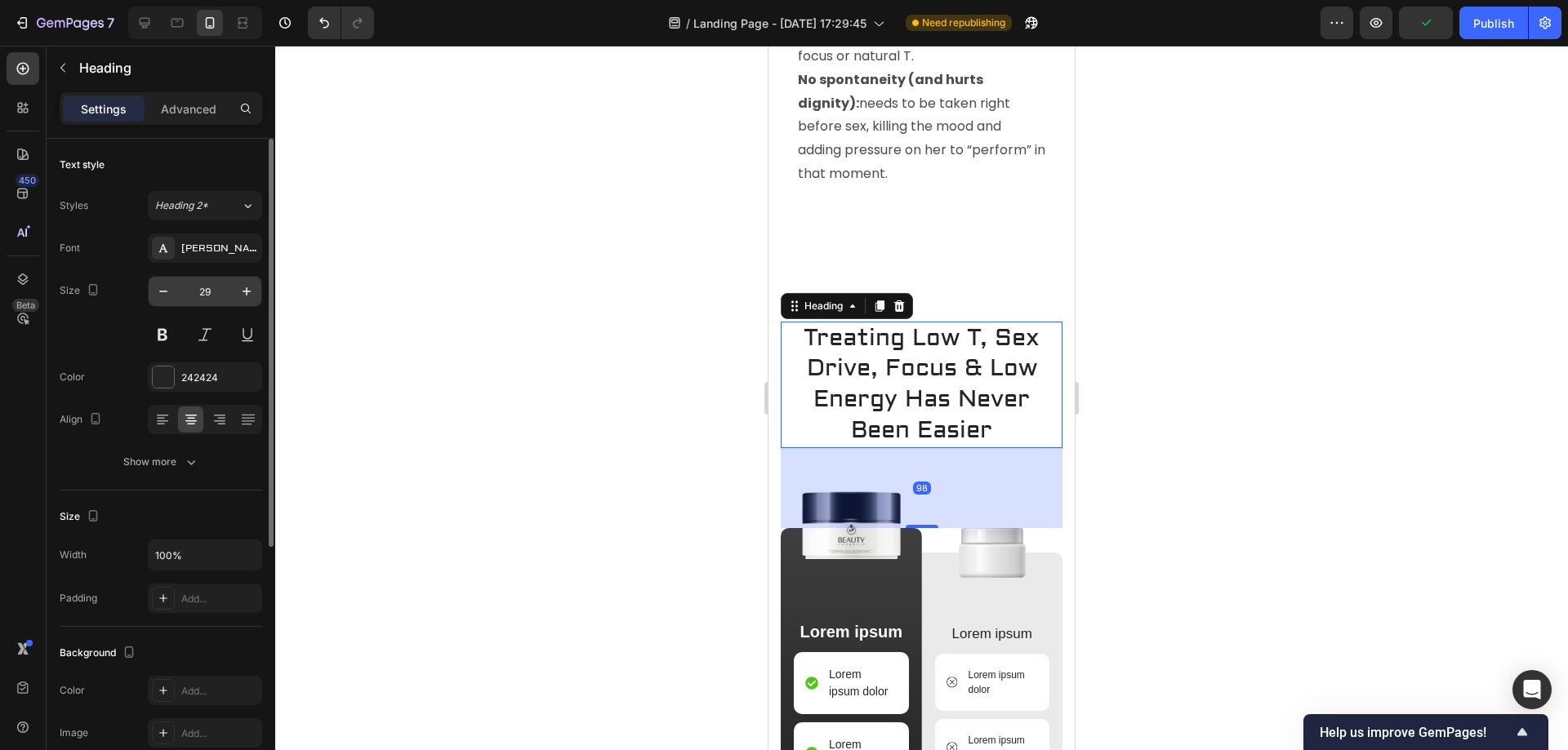
click at [205, 282] on input "29" at bounding box center [204, 291] width 54 height 29
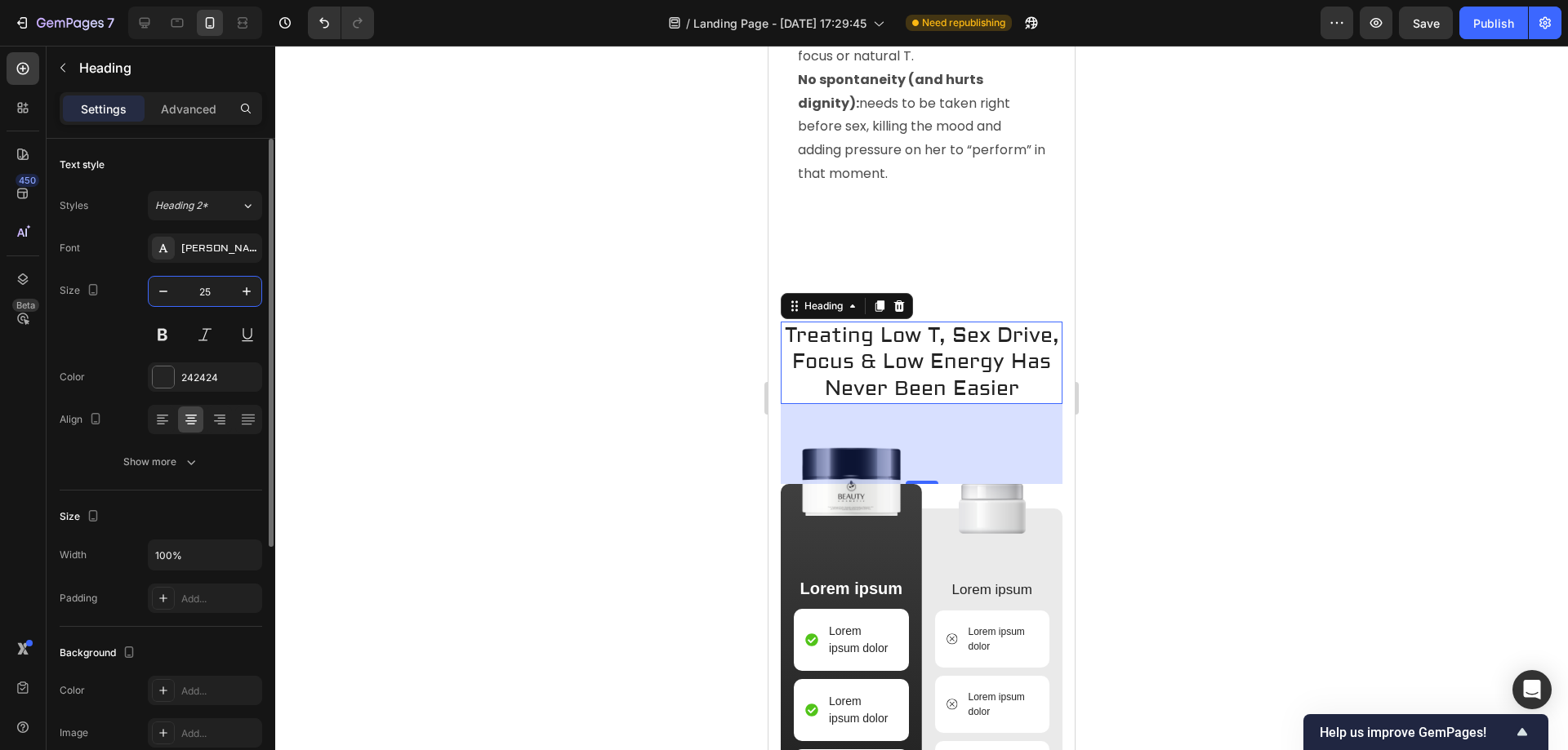
type input "25"
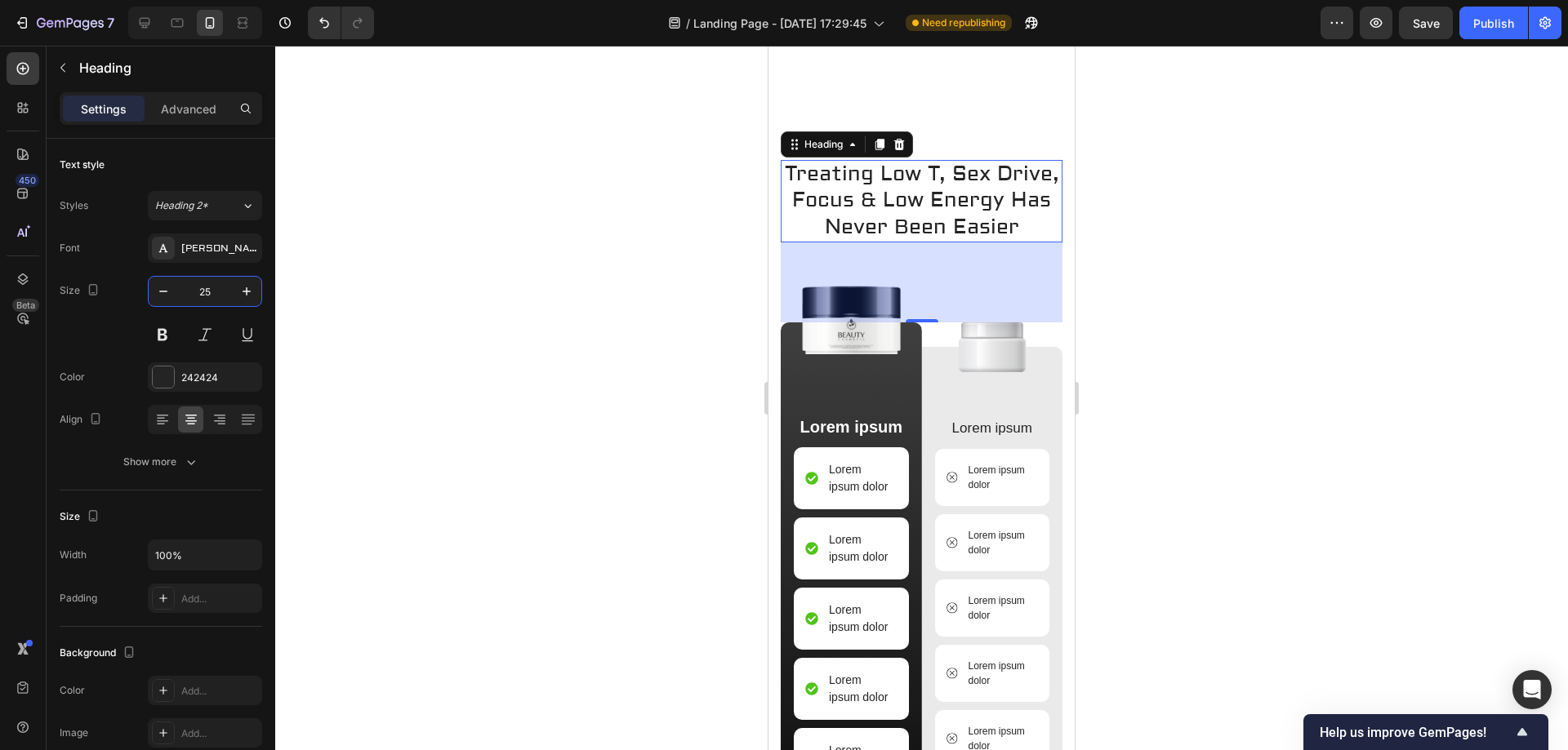
scroll to position [4256, 0]
click at [845, 353] on img at bounding box center [851, 317] width 112 height 69
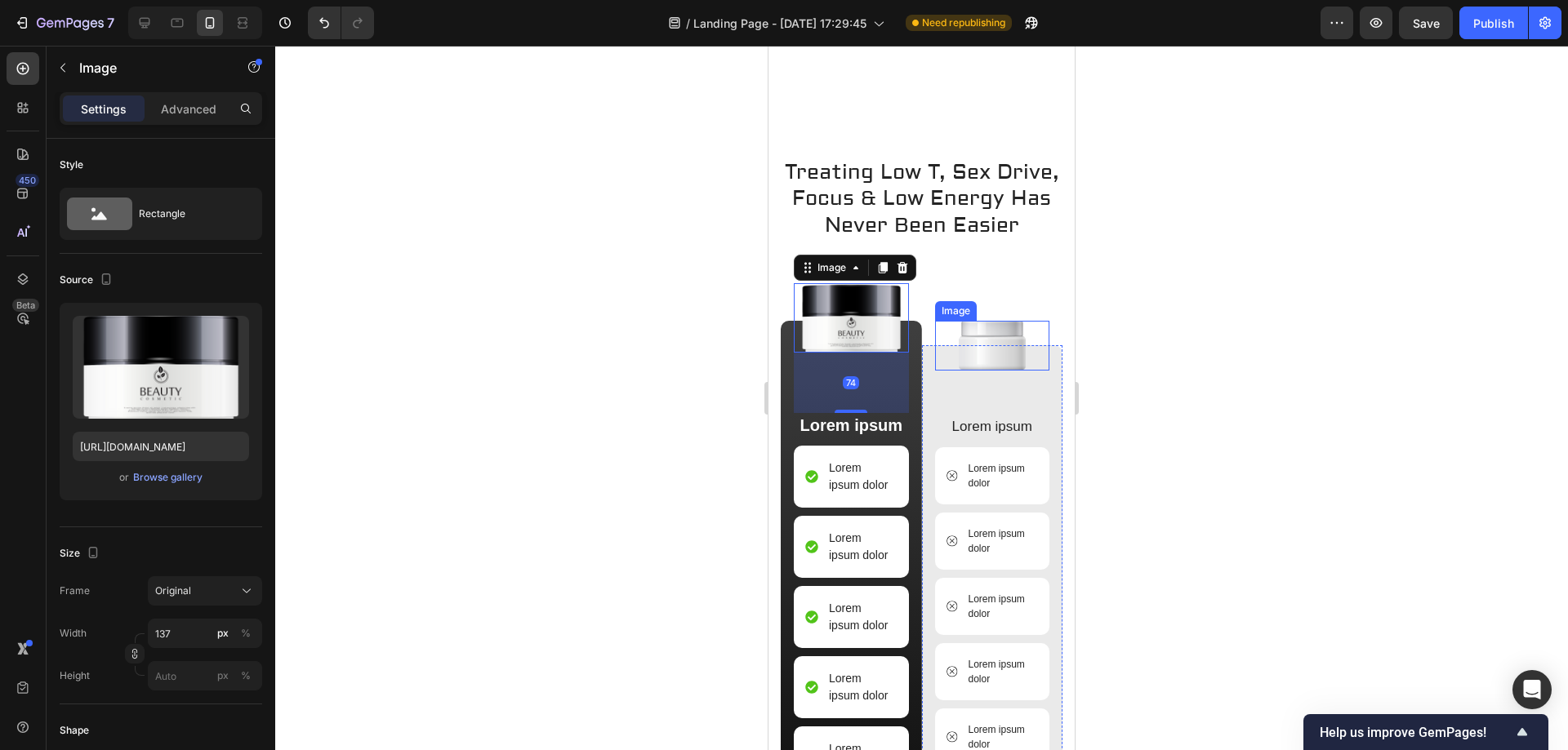
click at [979, 371] on img at bounding box center [993, 346] width 67 height 50
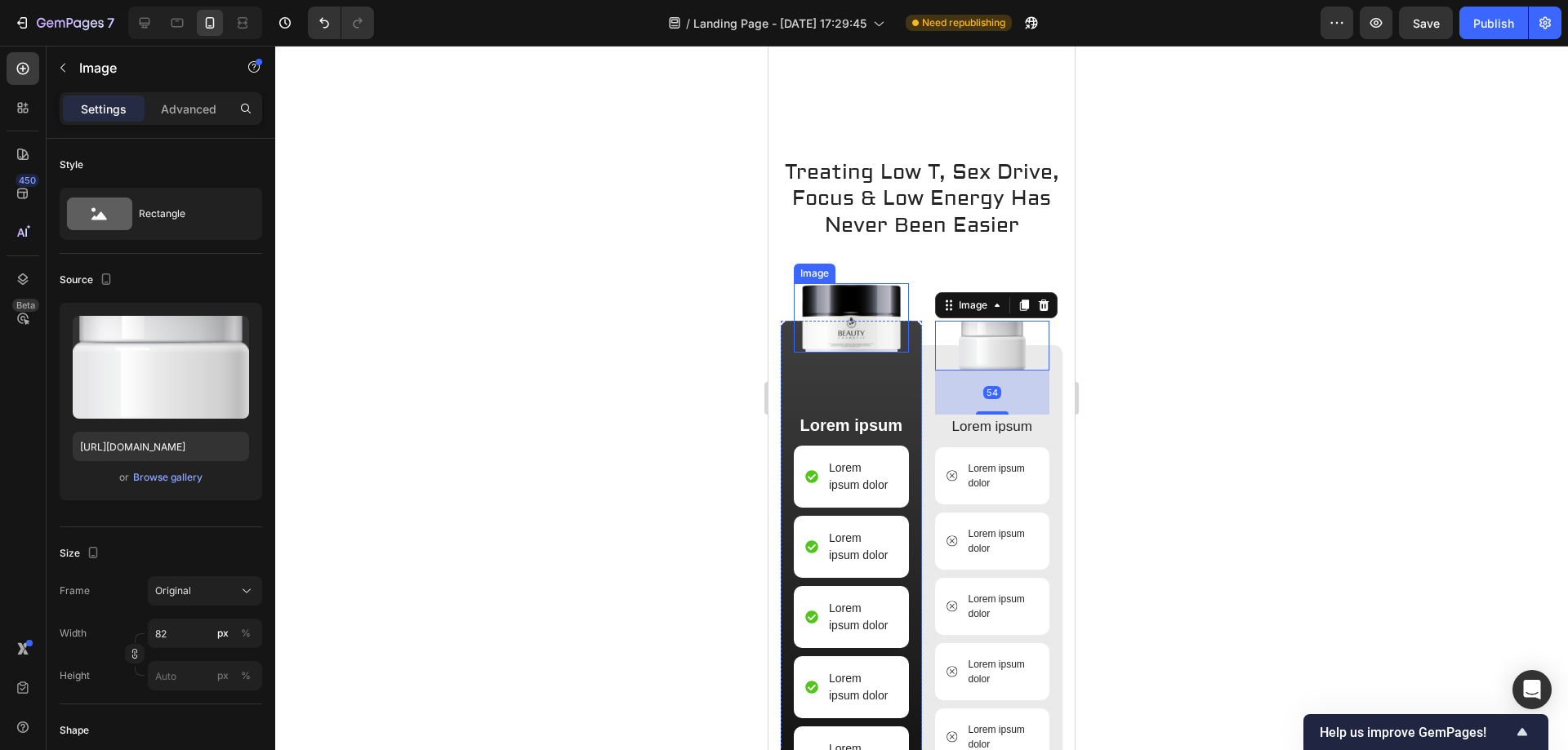
click at [831, 353] on img at bounding box center [851, 317] width 112 height 69
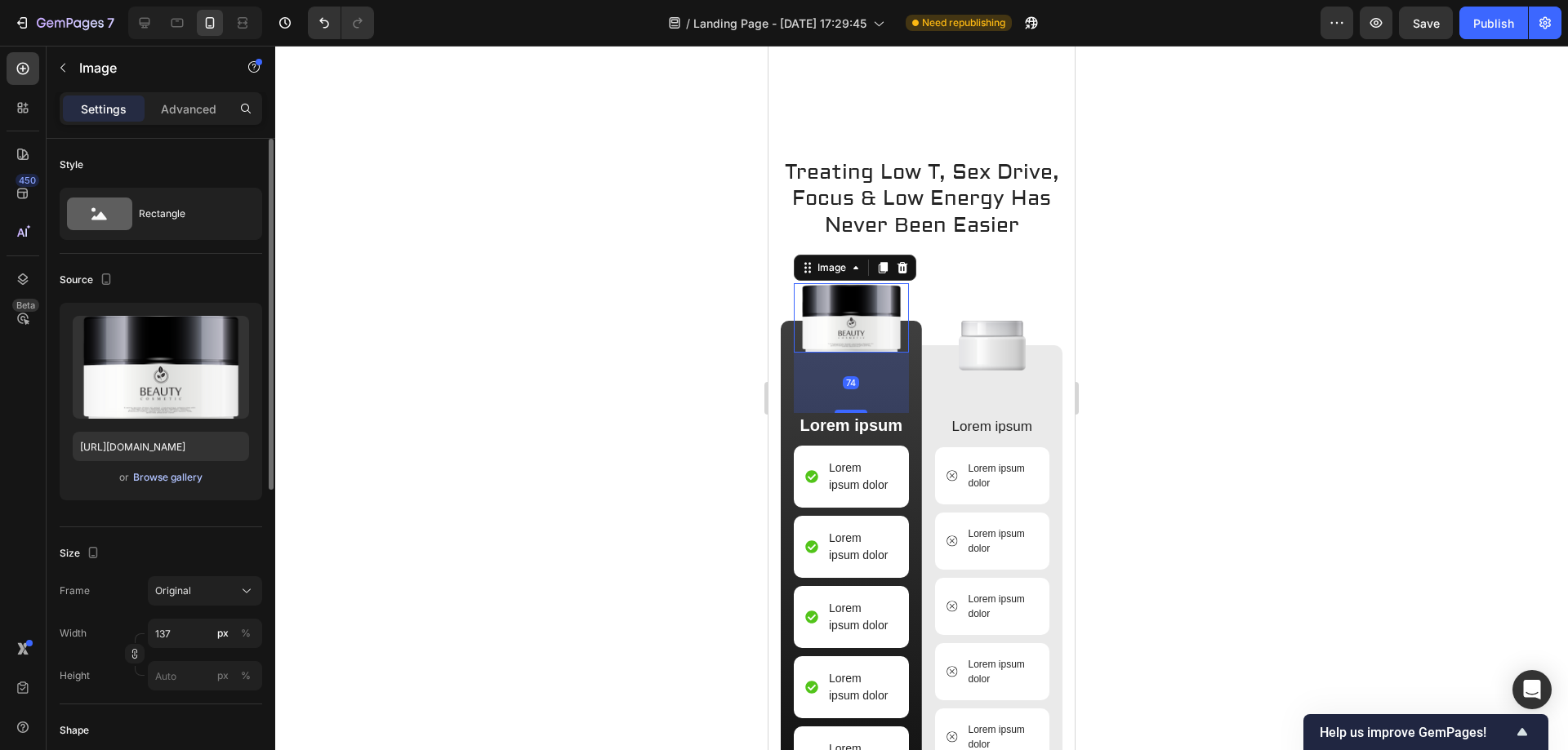
click at [165, 475] on div "Browse gallery" at bounding box center [167, 478] width 69 height 15
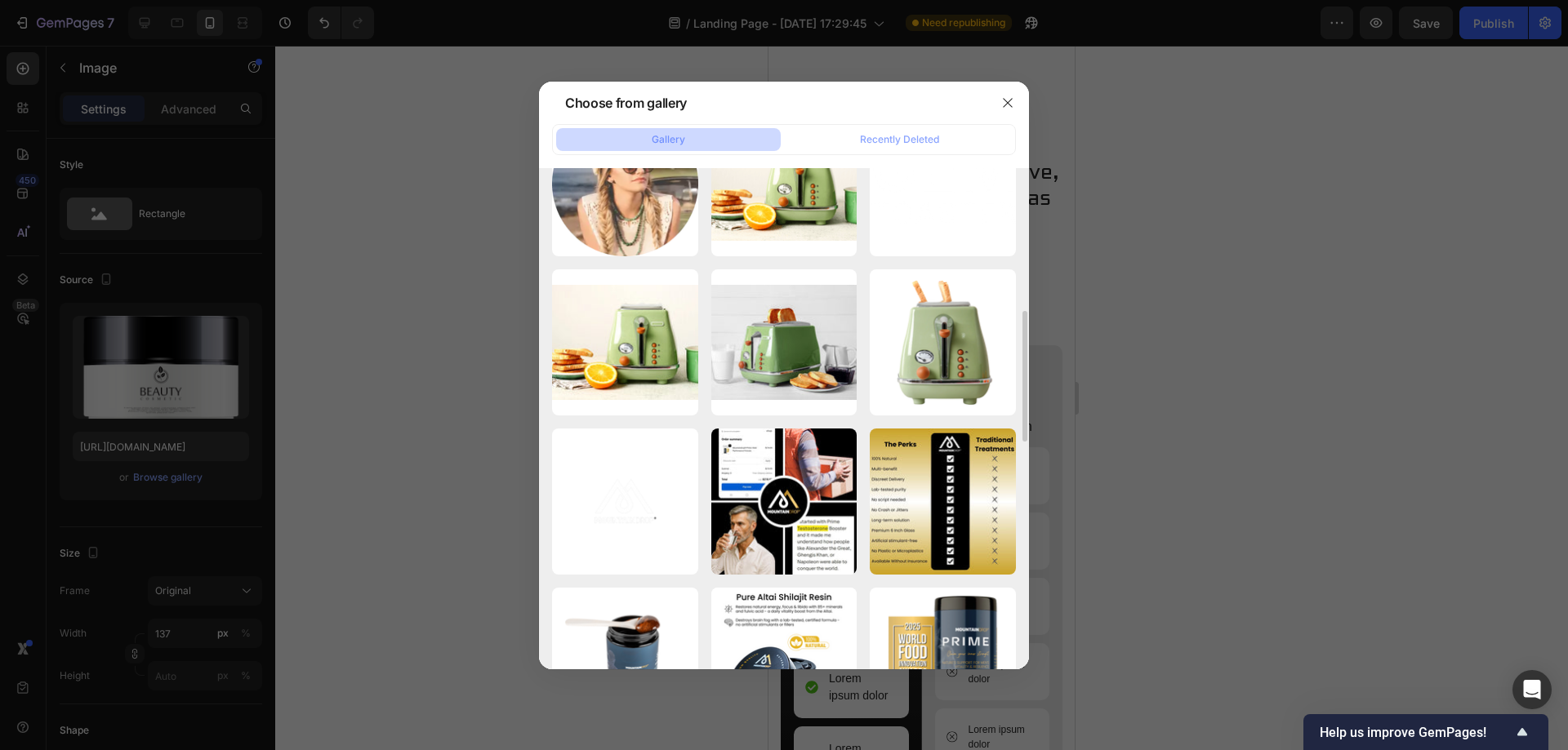
scroll to position [710, 0]
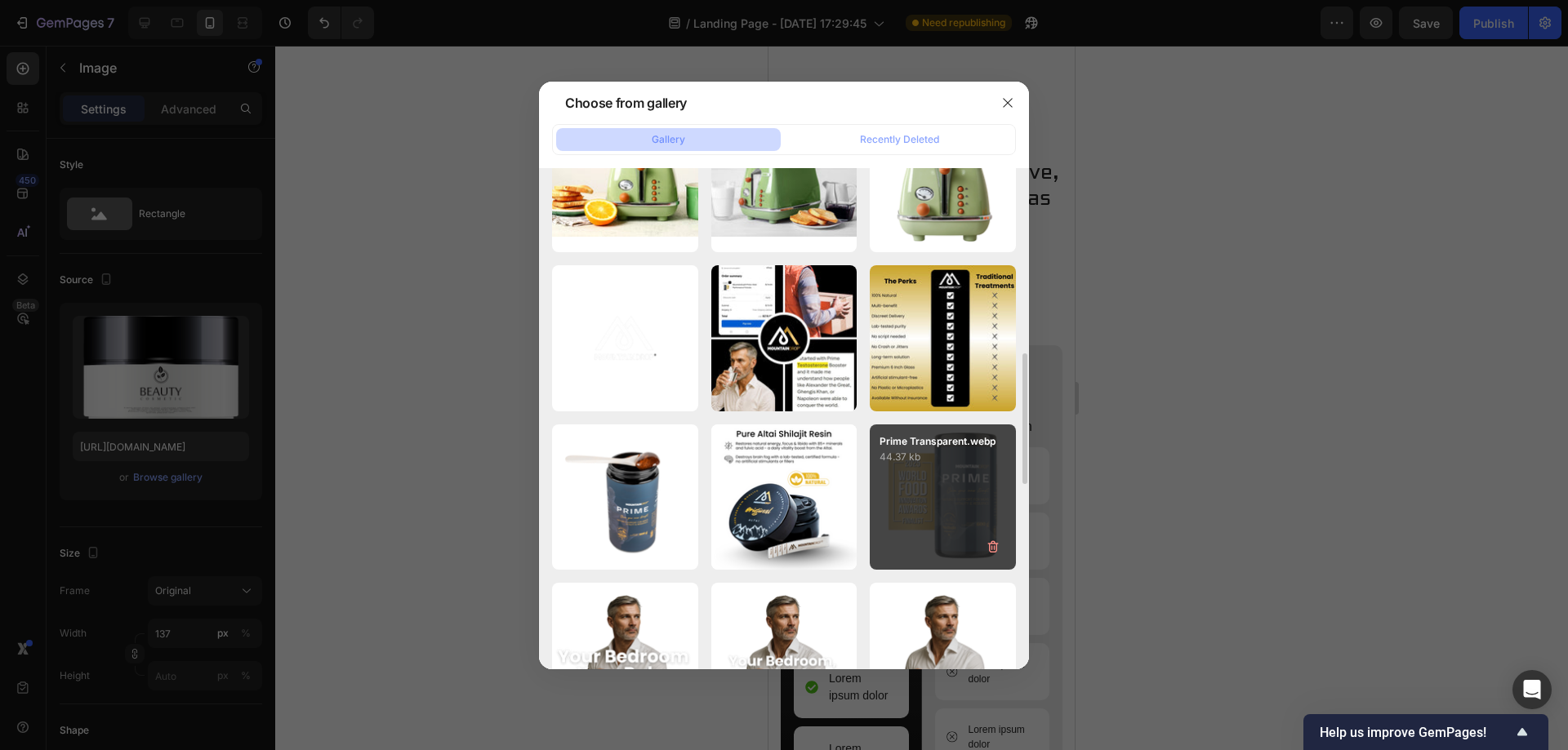
click at [933, 458] on p "44.37 kb" at bounding box center [944, 457] width 127 height 17
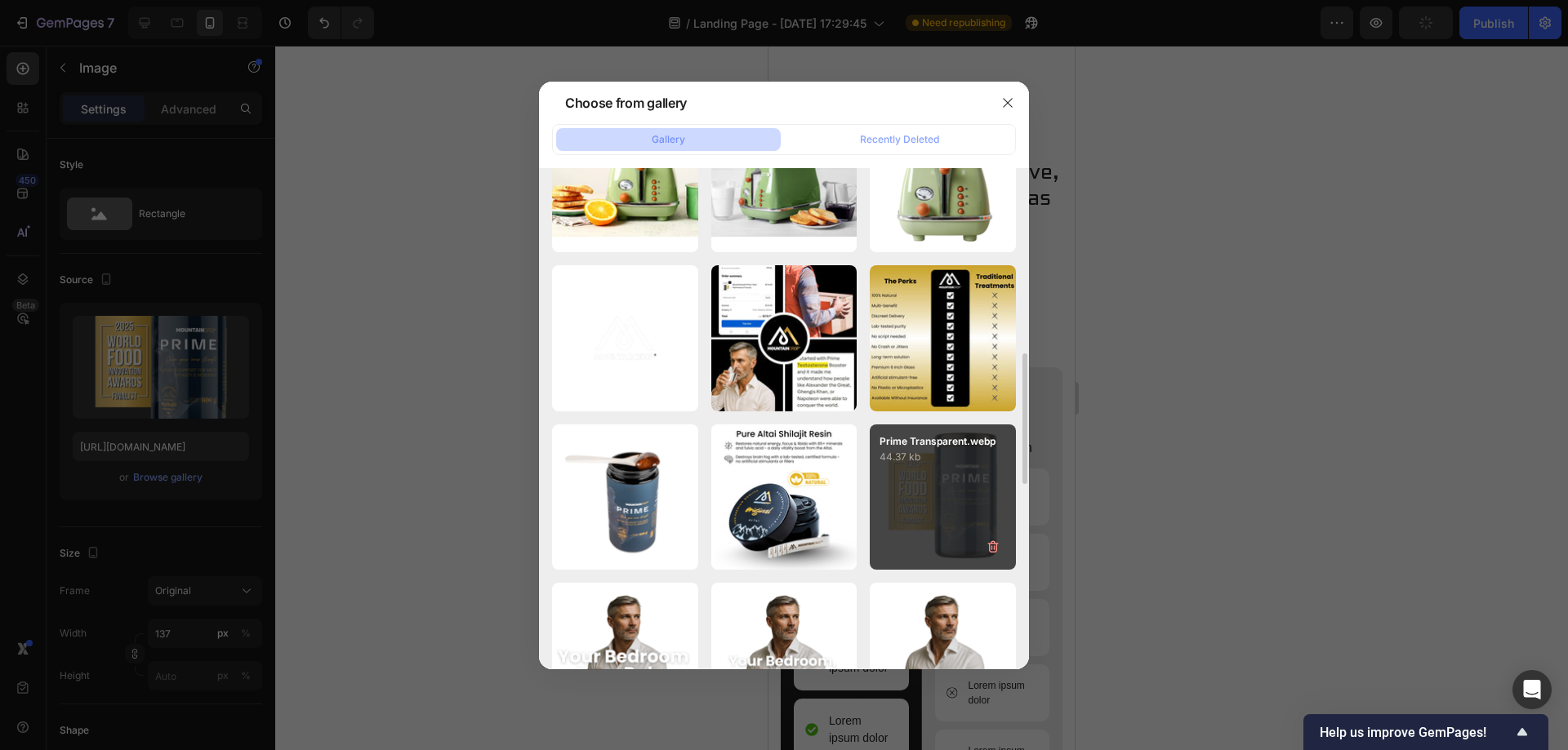
type input "[URL][DOMAIN_NAME]"
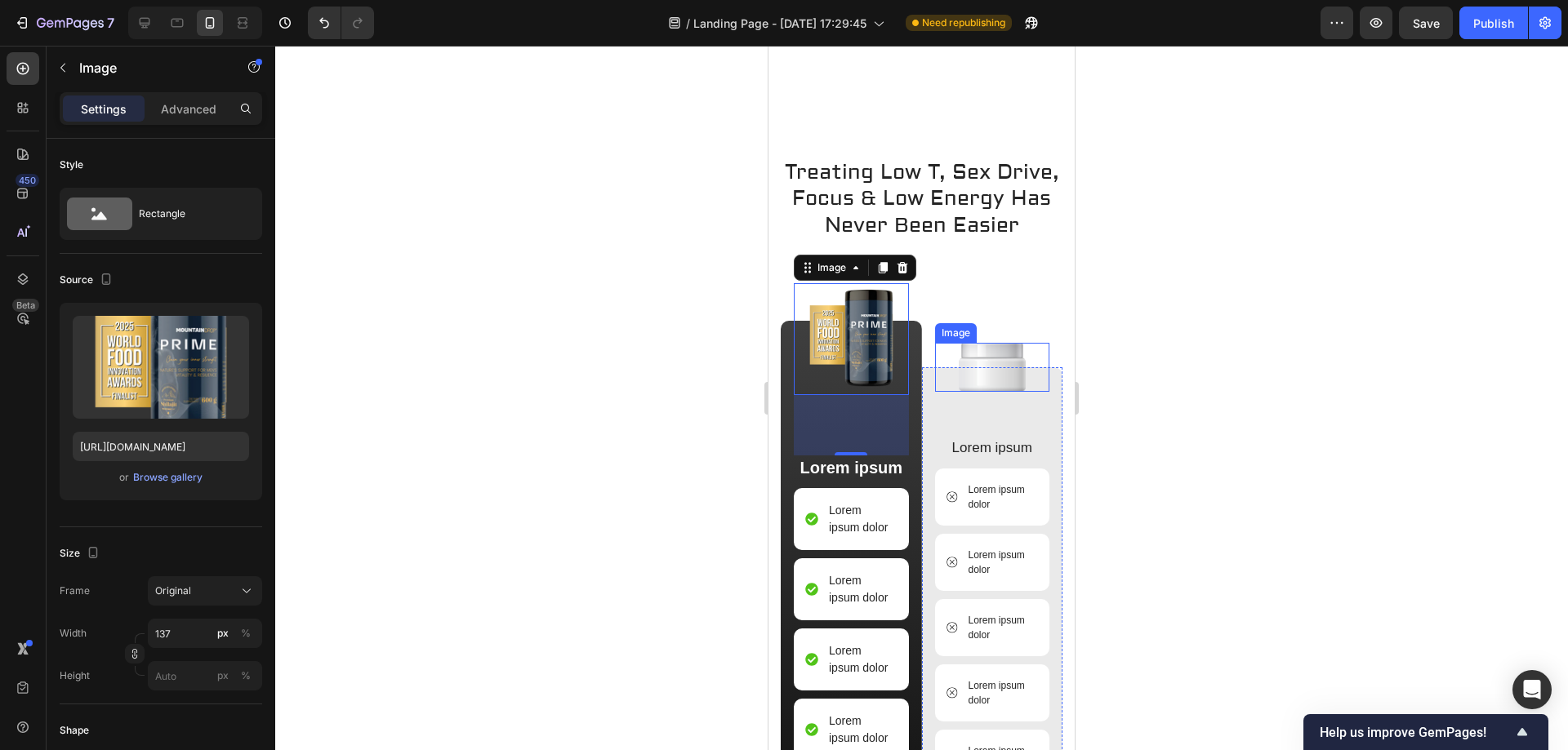
click at [981, 393] on img at bounding box center [993, 367] width 67 height 50
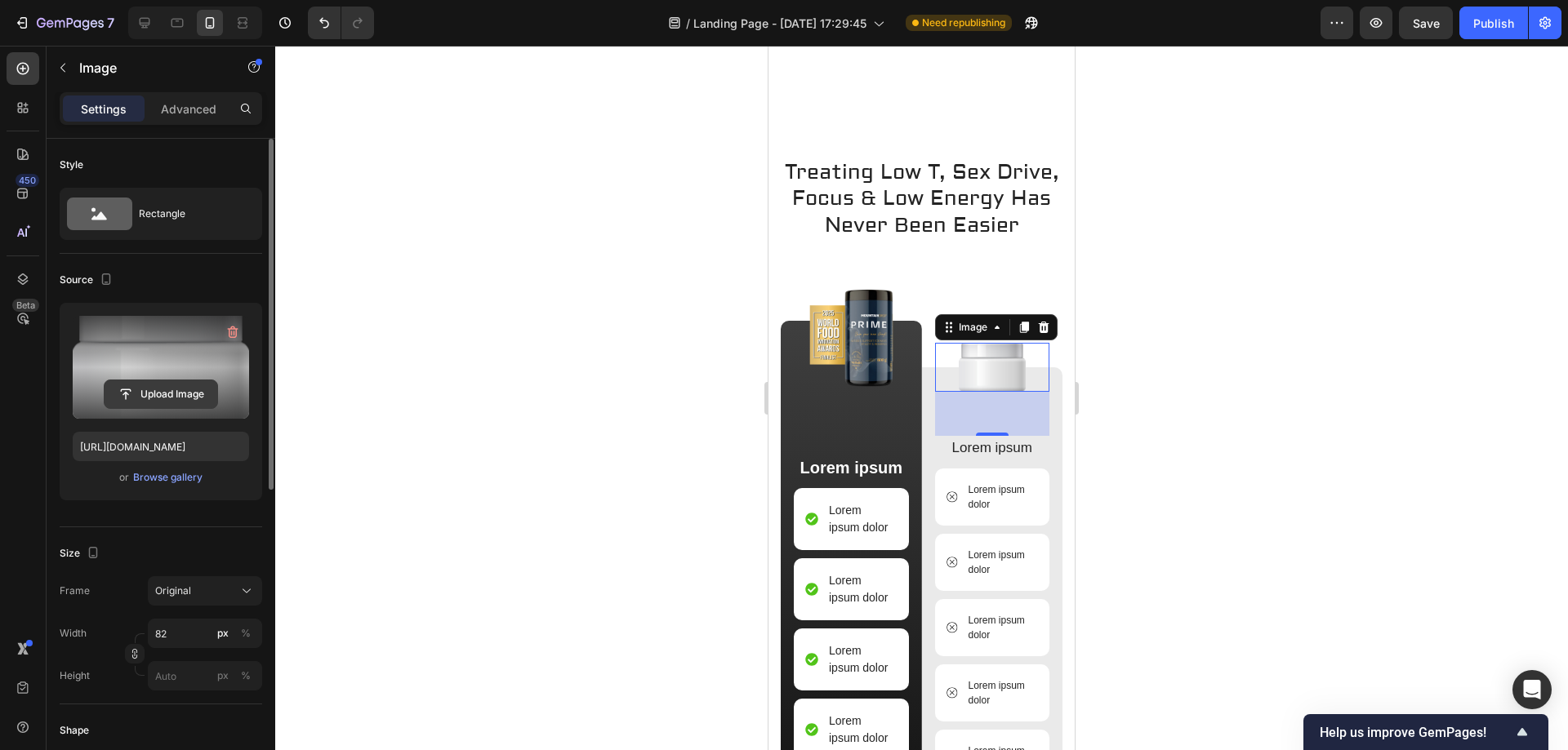
click at [142, 386] on input "file" at bounding box center [160, 395] width 112 height 27
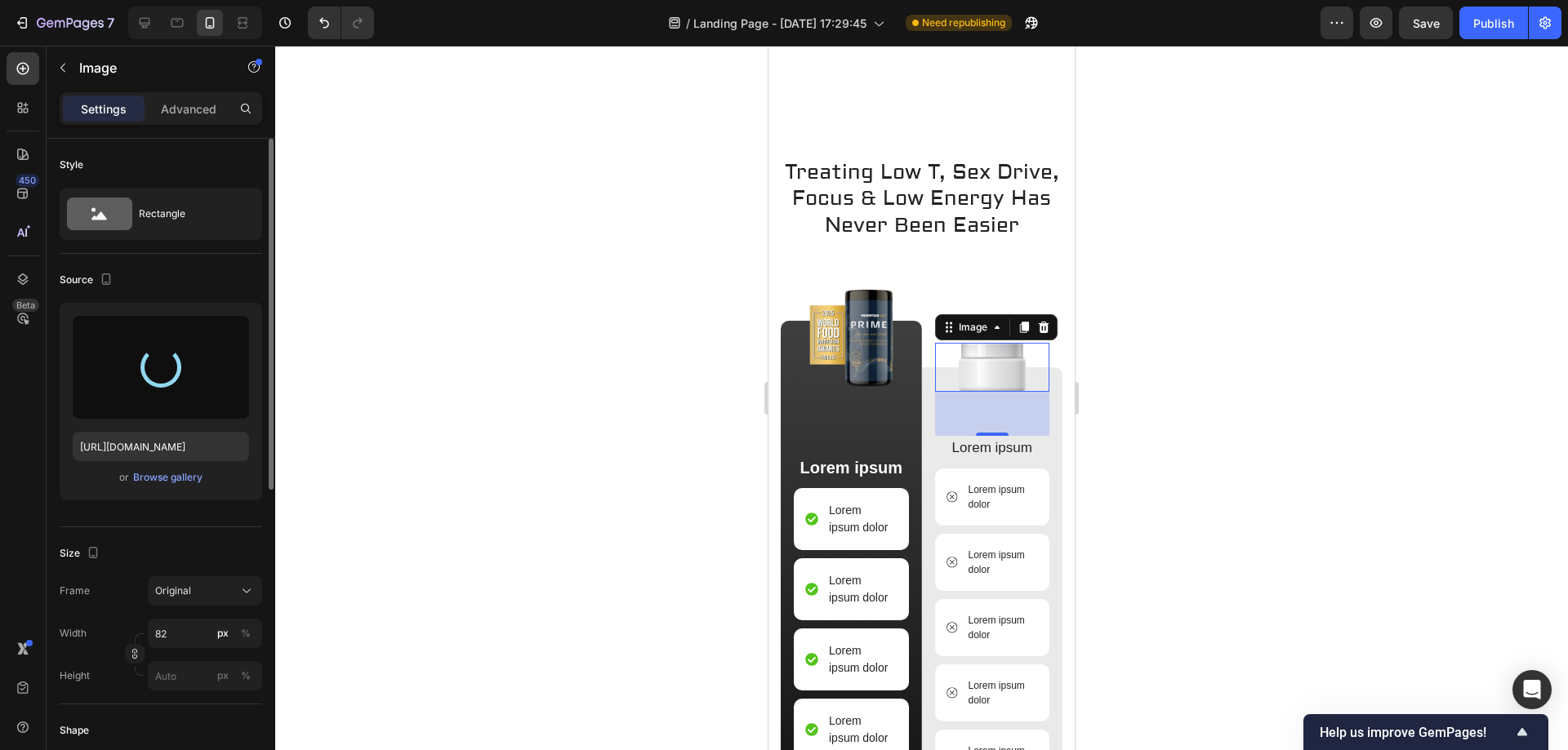
type input "[URL][DOMAIN_NAME]"
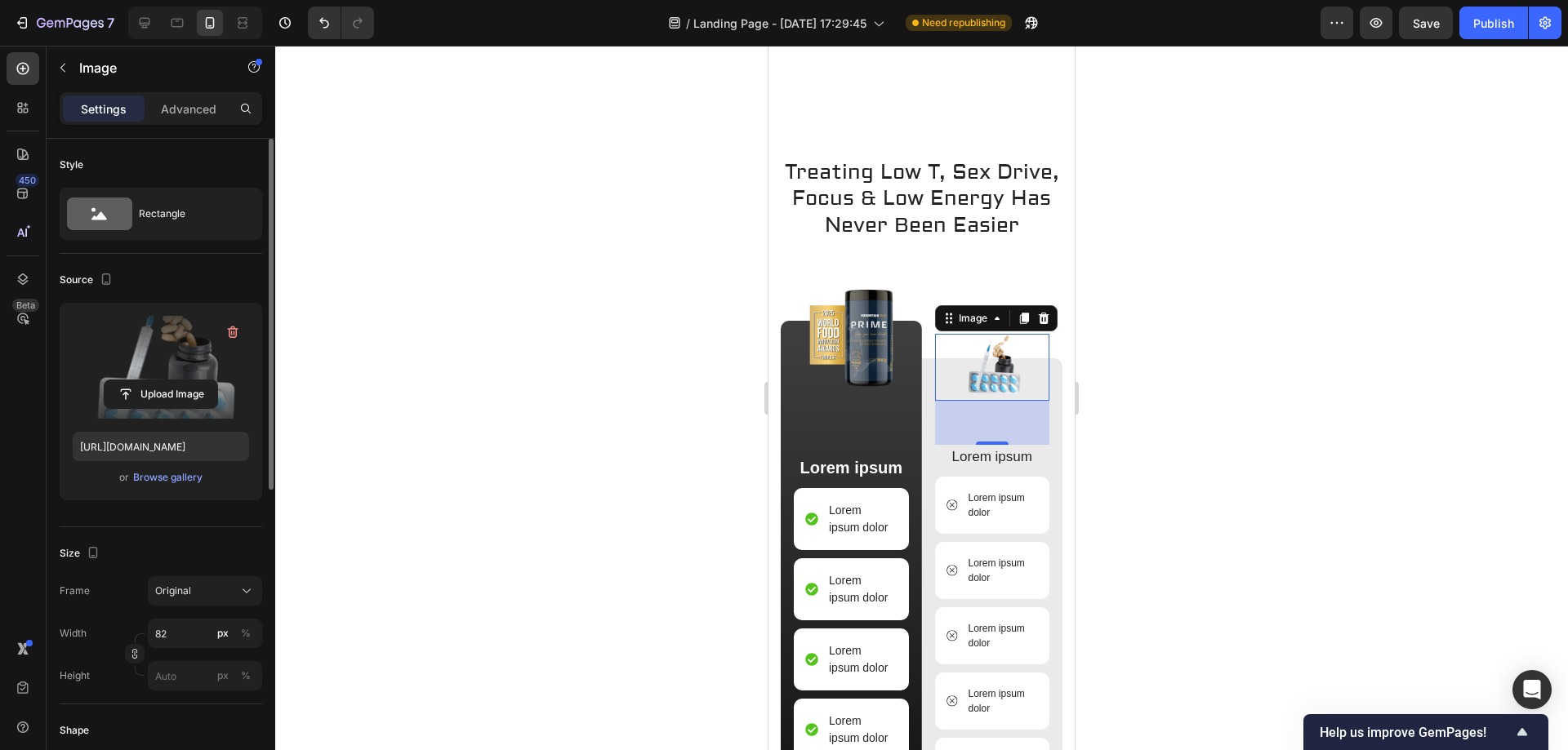
click at [1195, 357] on div at bounding box center [922, 398] width 1293 height 705
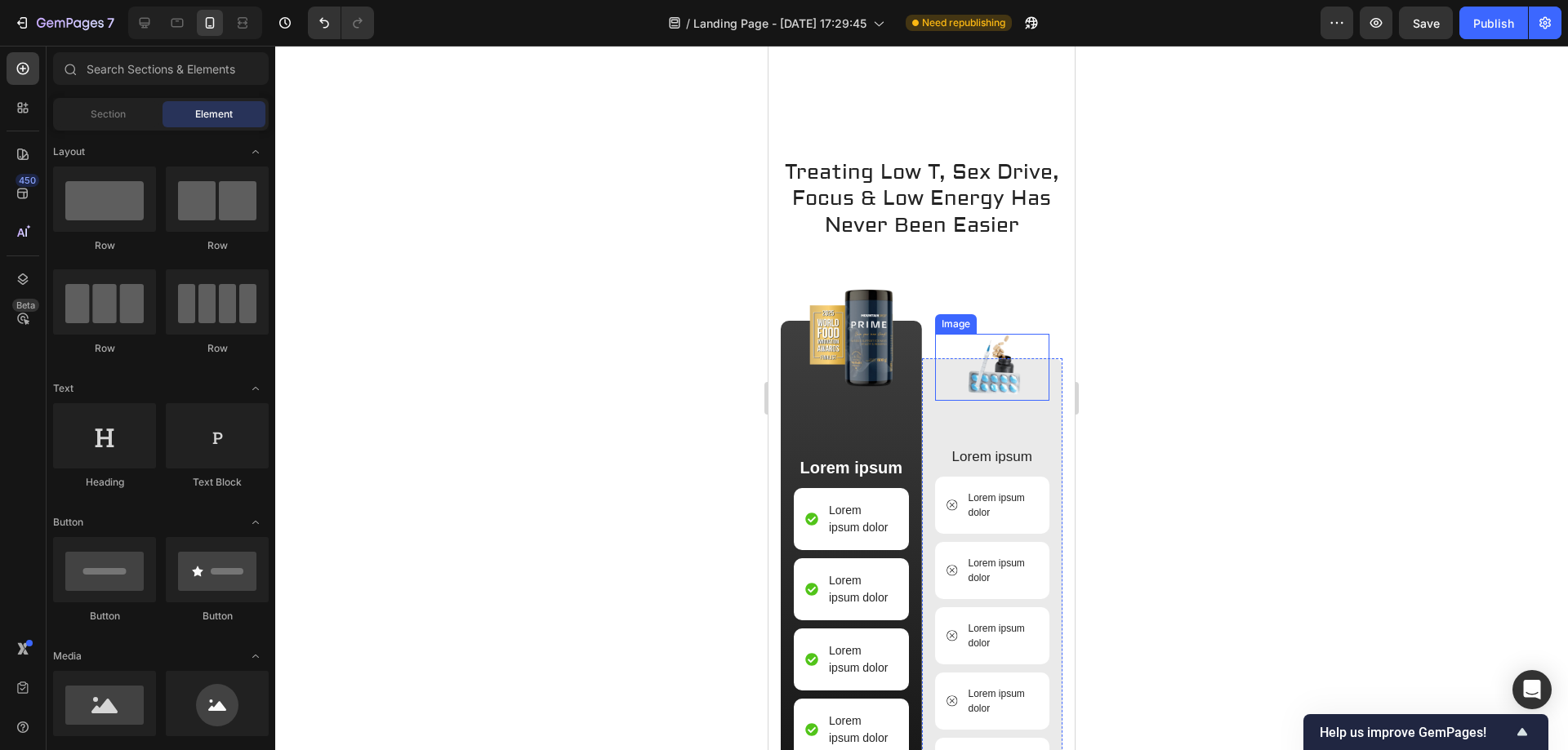
click at [981, 401] on img at bounding box center [993, 367] width 67 height 67
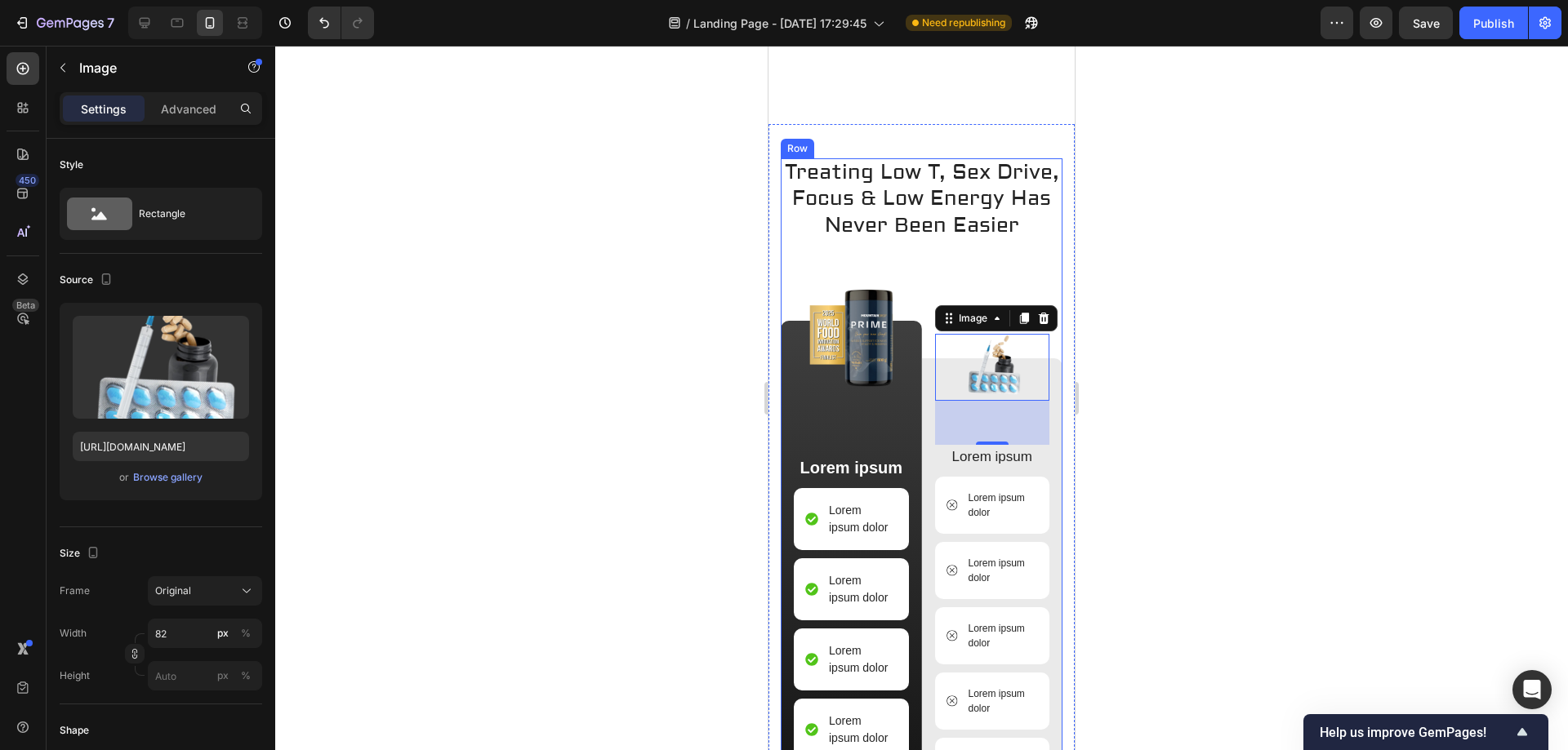
click at [1263, 301] on div at bounding box center [922, 398] width 1293 height 705
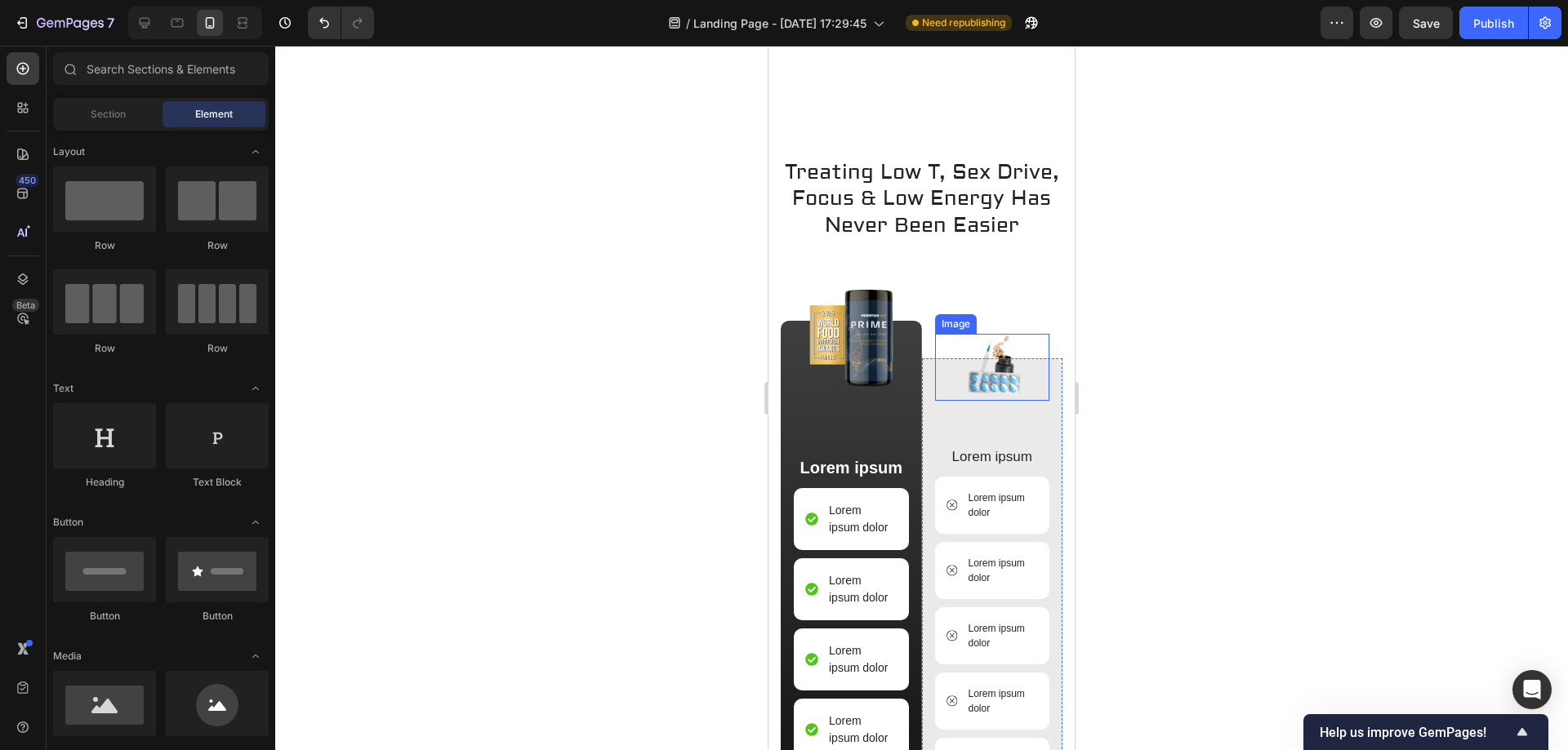
drag, startPoint x: 986, startPoint y: 419, endPoint x: 826, endPoint y: 425, distance: 160.1
click at [986, 401] on img at bounding box center [993, 367] width 67 height 67
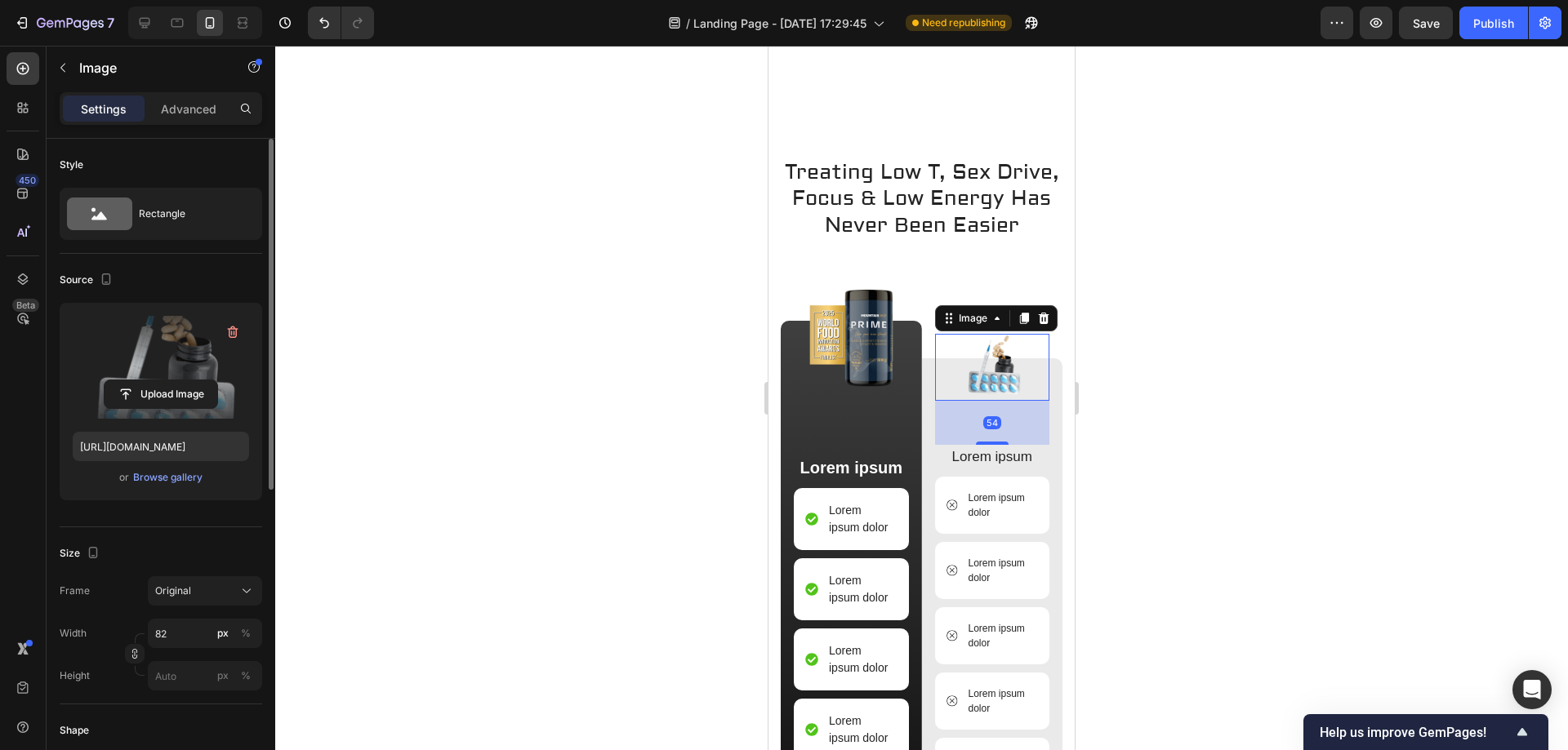
click at [170, 361] on label at bounding box center [160, 367] width 177 height 103
click at [170, 381] on input "file" at bounding box center [160, 395] width 112 height 27
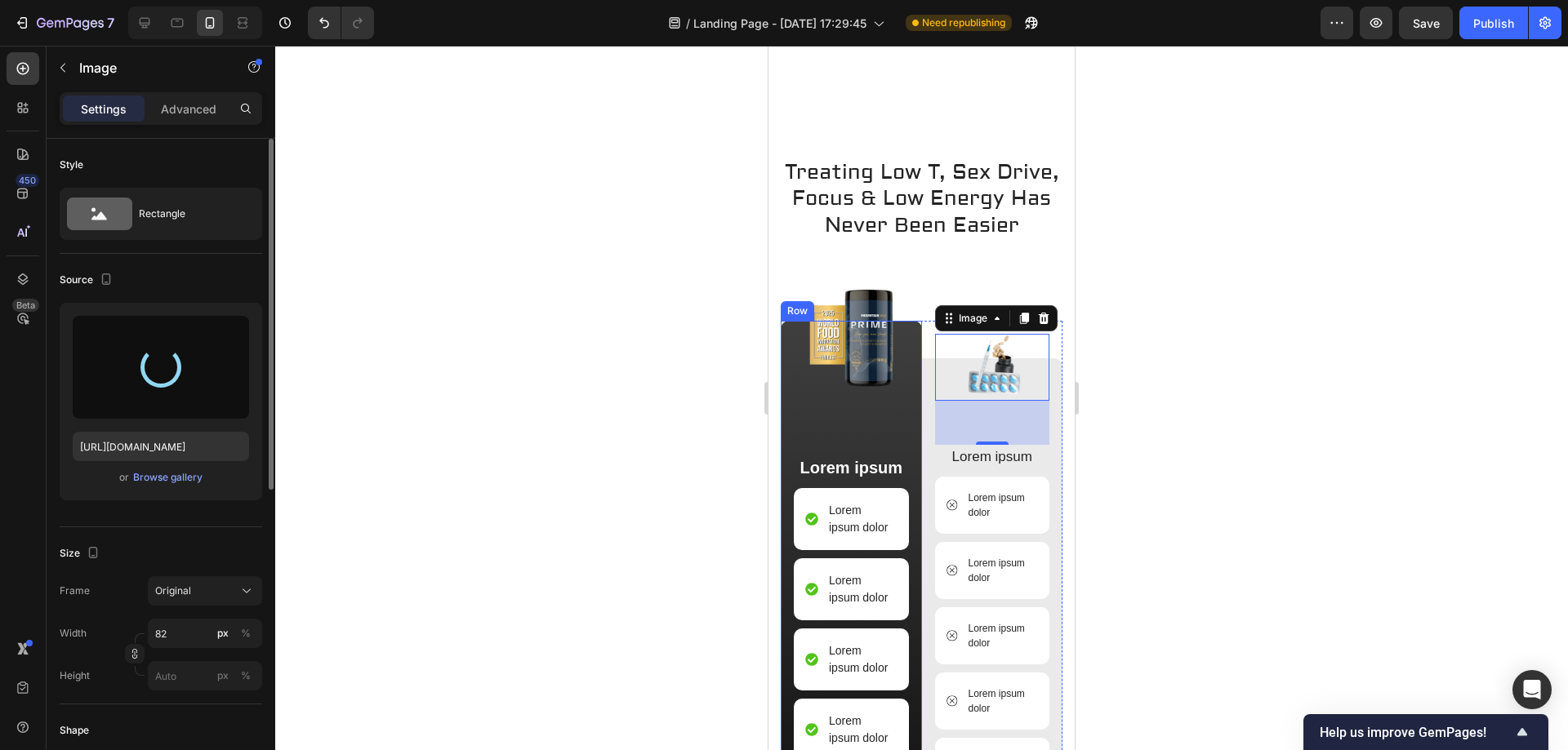
type input "[URL][DOMAIN_NAME]"
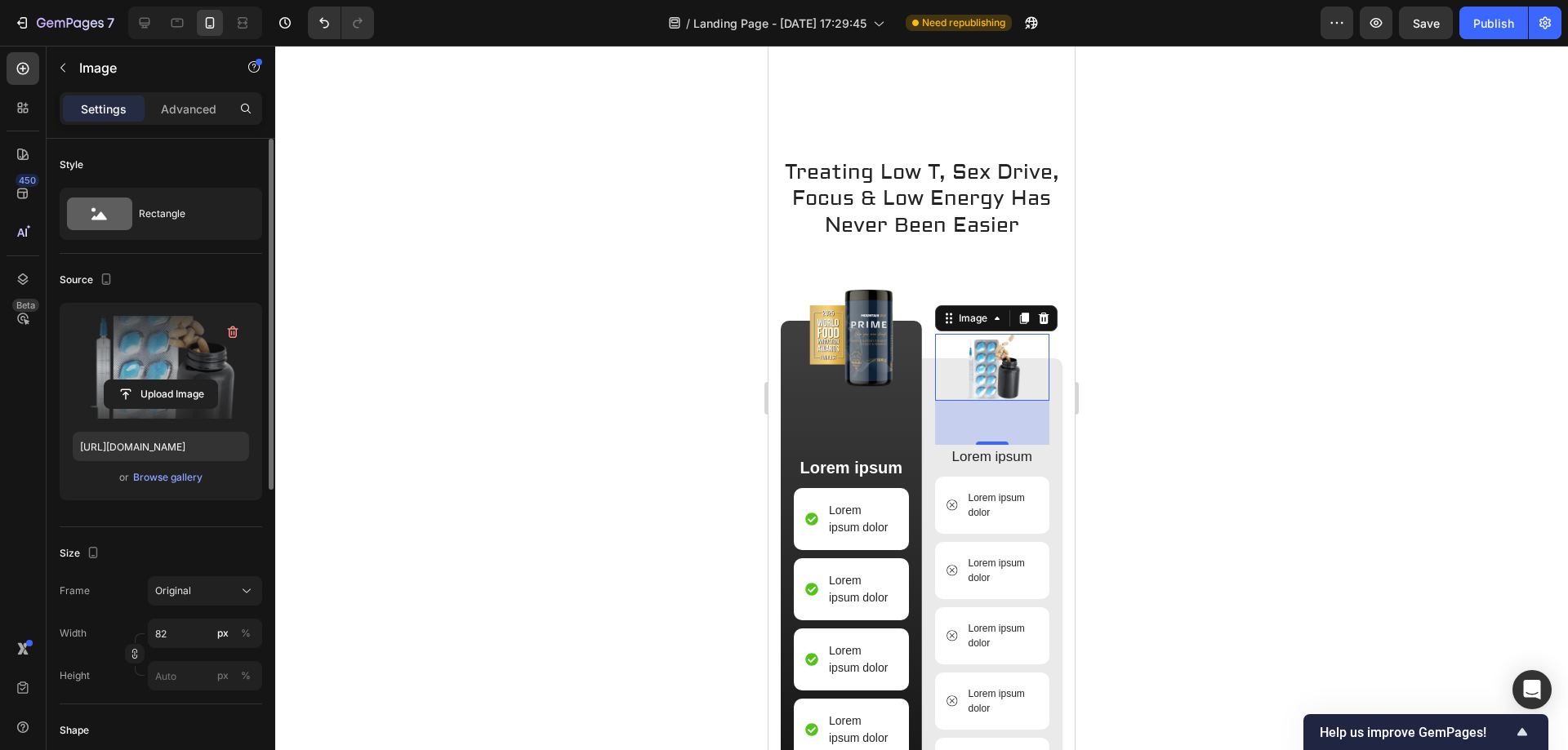
click at [1278, 449] on div at bounding box center [922, 398] width 1293 height 705
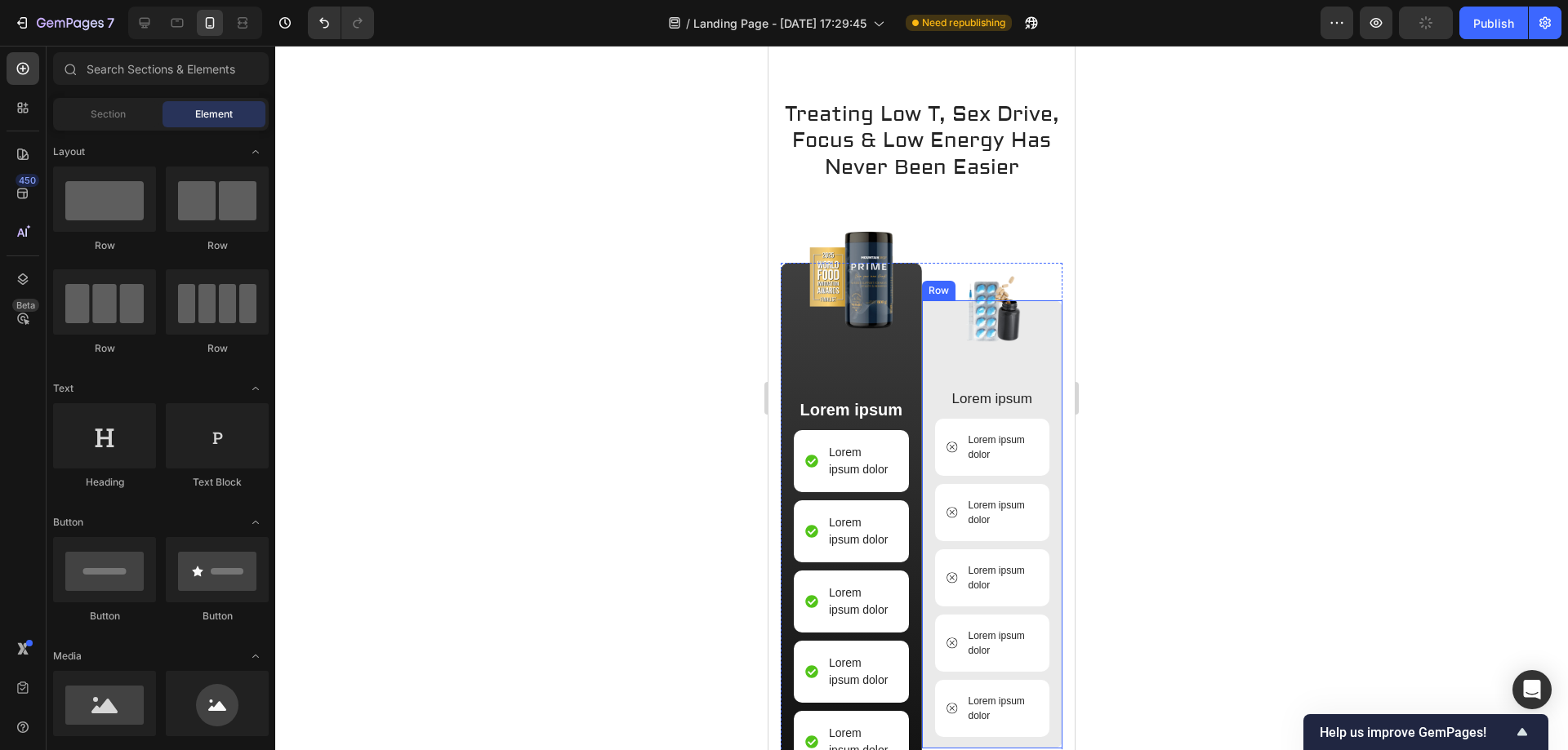
scroll to position [4419, 0]
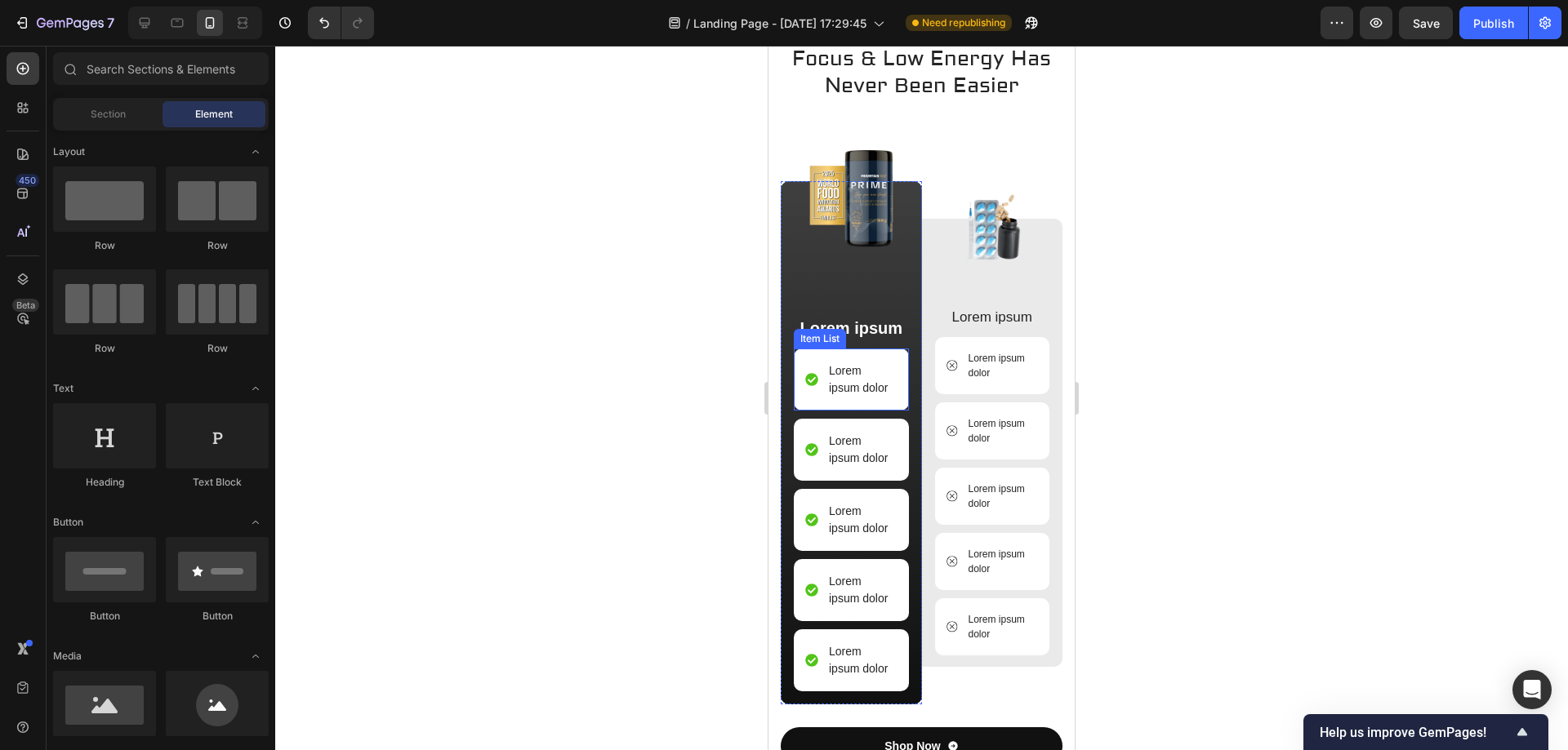
click at [806, 386] on icon at bounding box center [811, 379] width 13 height 13
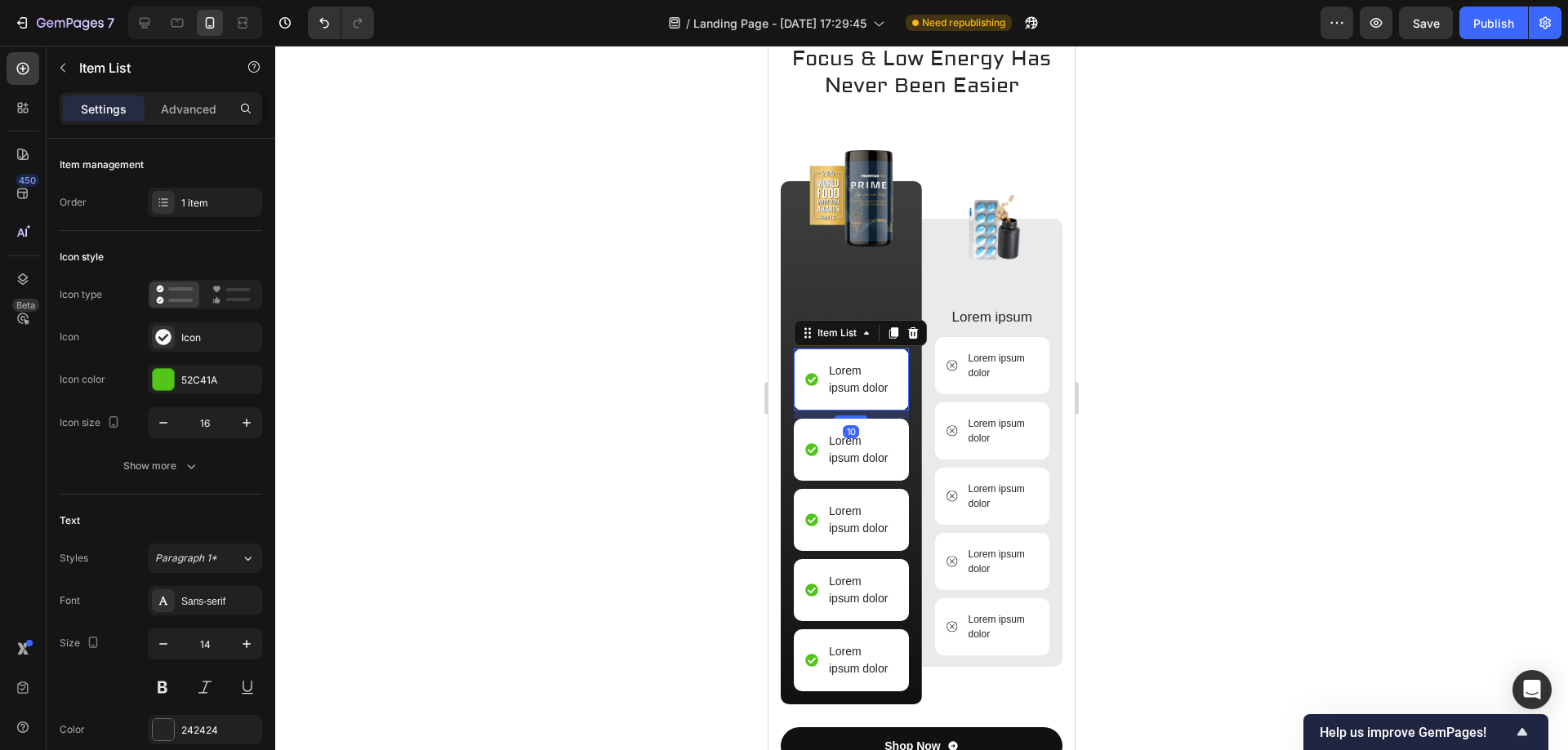
click at [840, 396] on p "Lorem ipsum dolor" at bounding box center [863, 379] width 66 height 34
click at [813, 386] on icon at bounding box center [811, 379] width 13 height 13
click at [222, 334] on div "Icon" at bounding box center [220, 338] width 77 height 15
click at [105, 334] on div "Icon Icon" at bounding box center [160, 337] width 202 height 29
click at [812, 386] on icon at bounding box center [811, 379] width 13 height 13
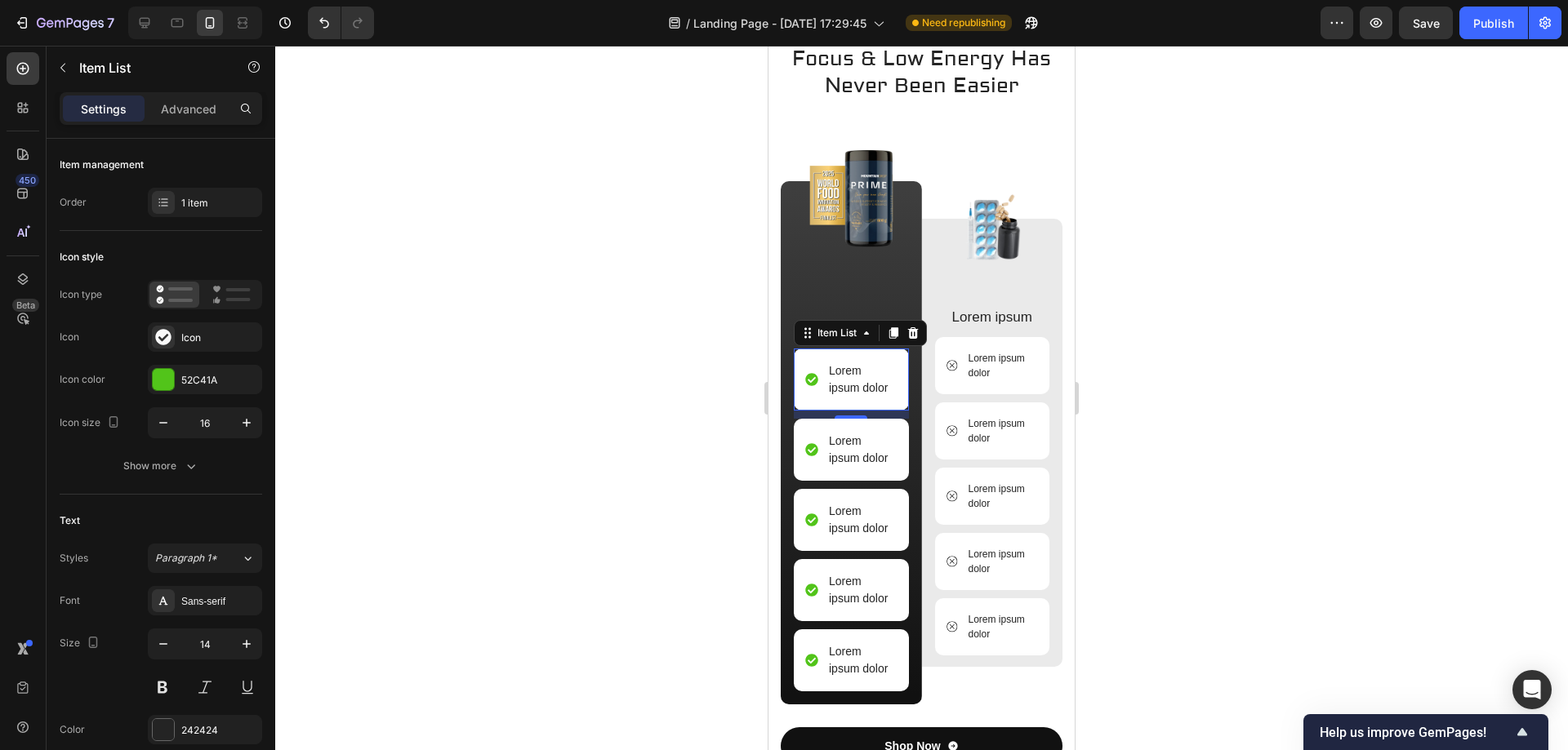
click at [845, 396] on p "Lorem ipsum dolor" at bounding box center [863, 379] width 66 height 34
click at [815, 386] on icon at bounding box center [811, 379] width 13 height 13
click at [915, 340] on icon at bounding box center [912, 332] width 13 height 13
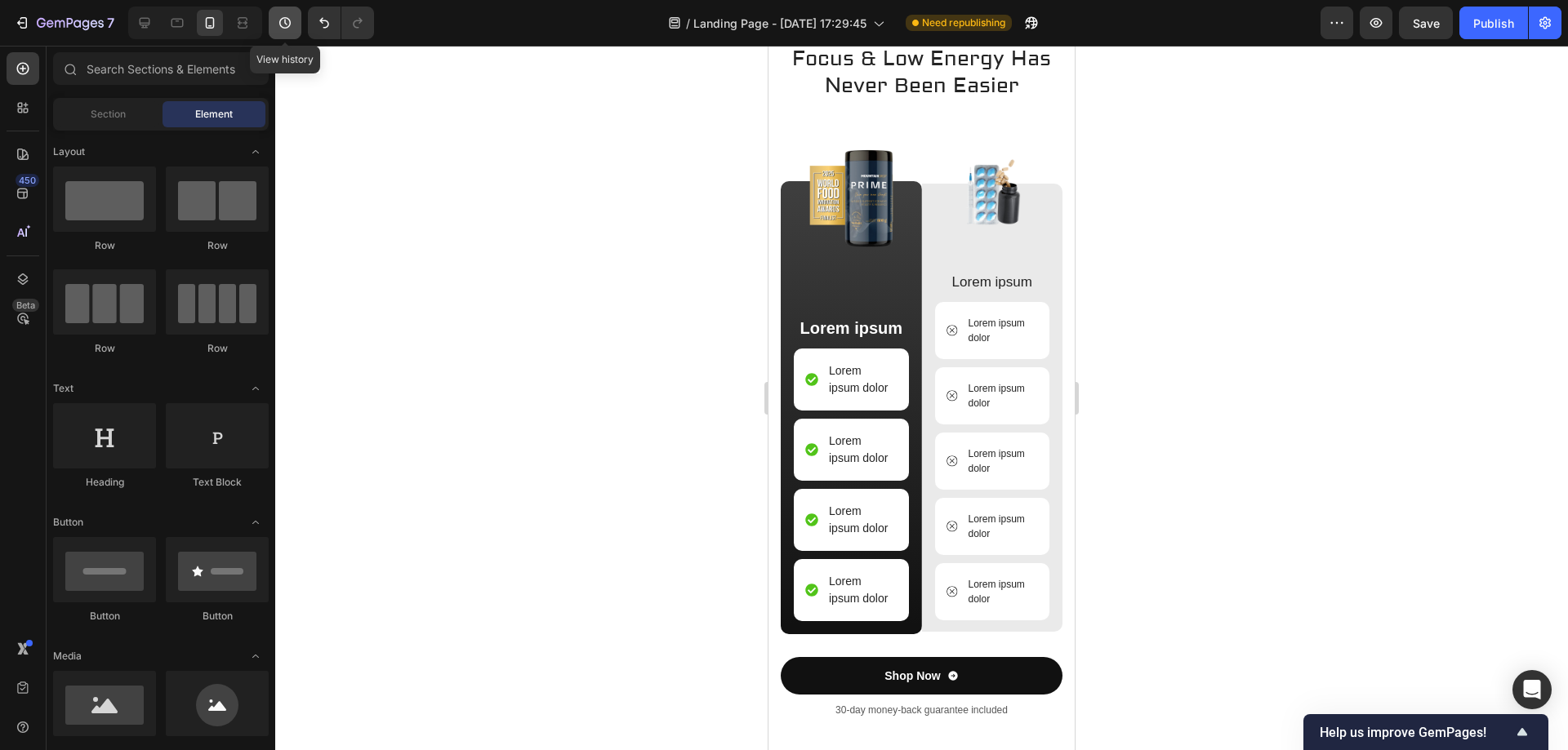
click at [286, 17] on icon "button" at bounding box center [284, 22] width 17 height 17
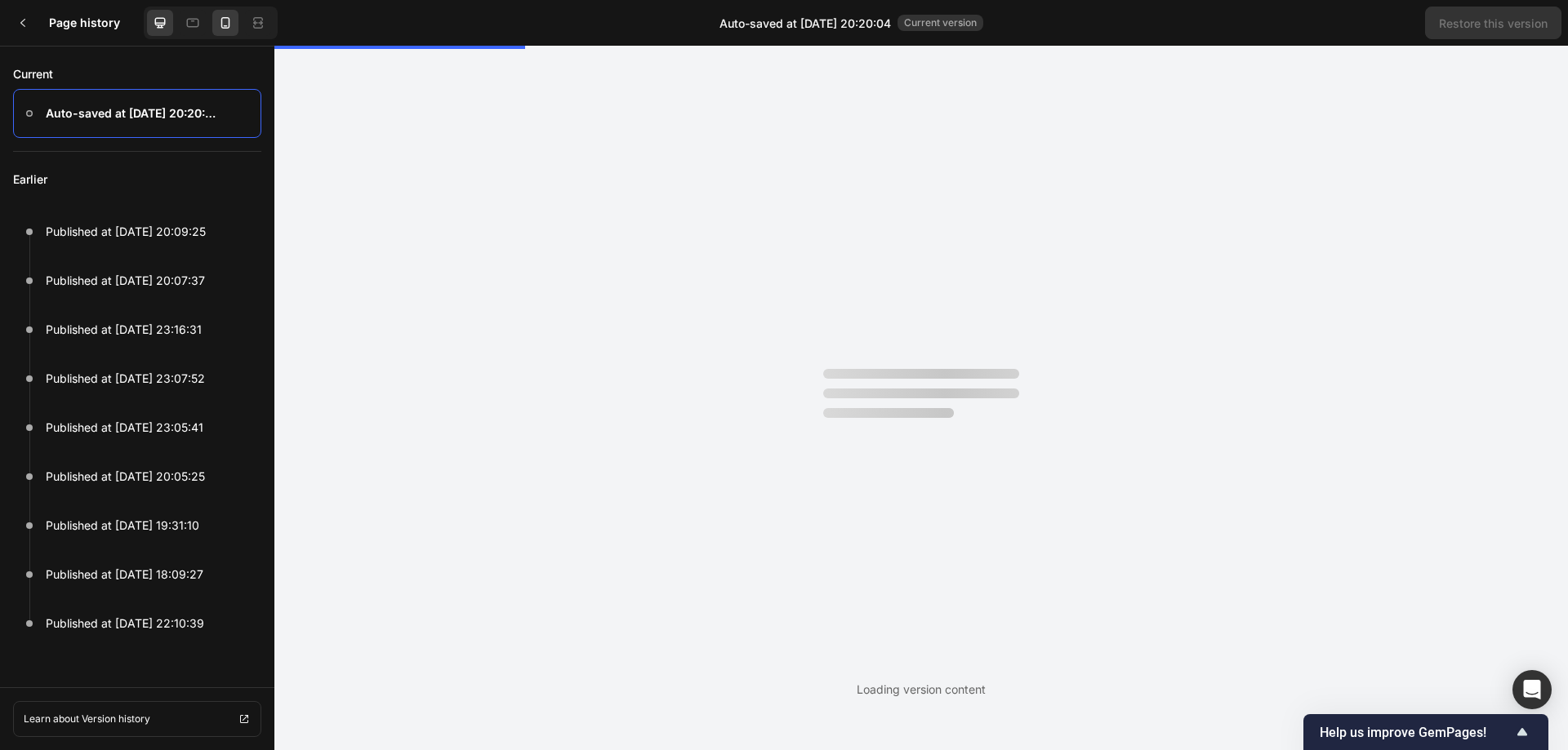
scroll to position [0, 0]
click at [214, 26] on div at bounding box center [225, 22] width 26 height 26
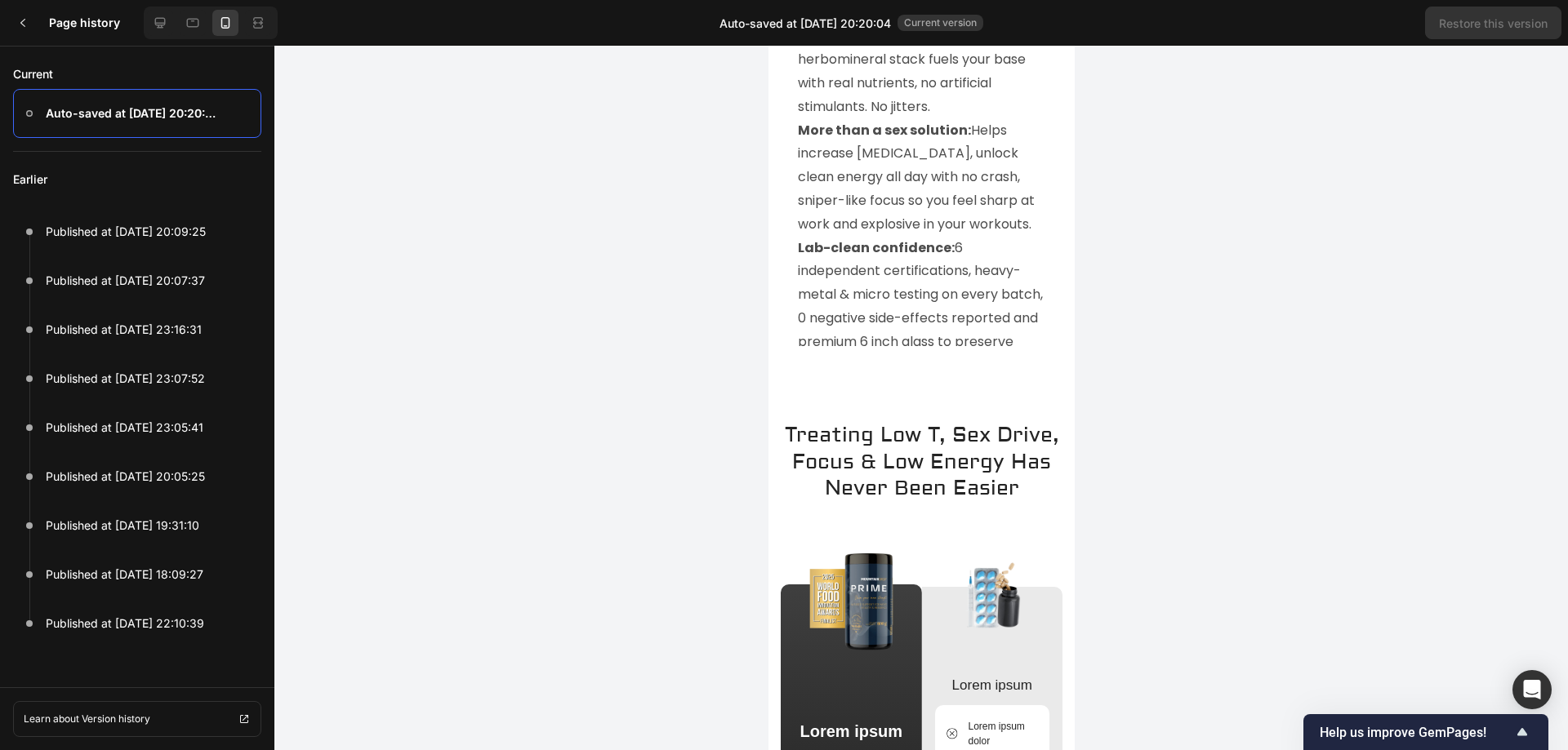
scroll to position [4164, 0]
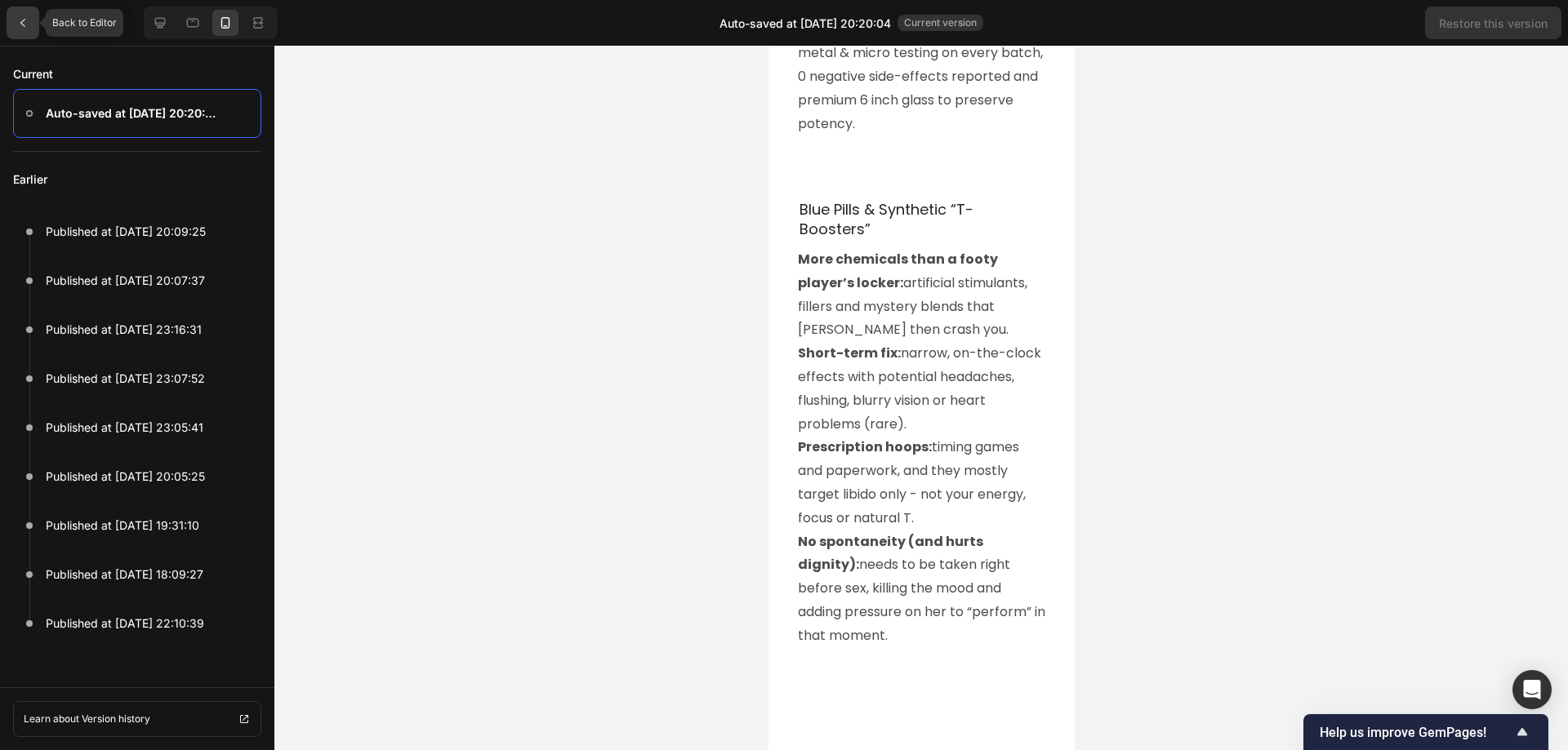
click at [19, 22] on icon at bounding box center [22, 22] width 13 height 13
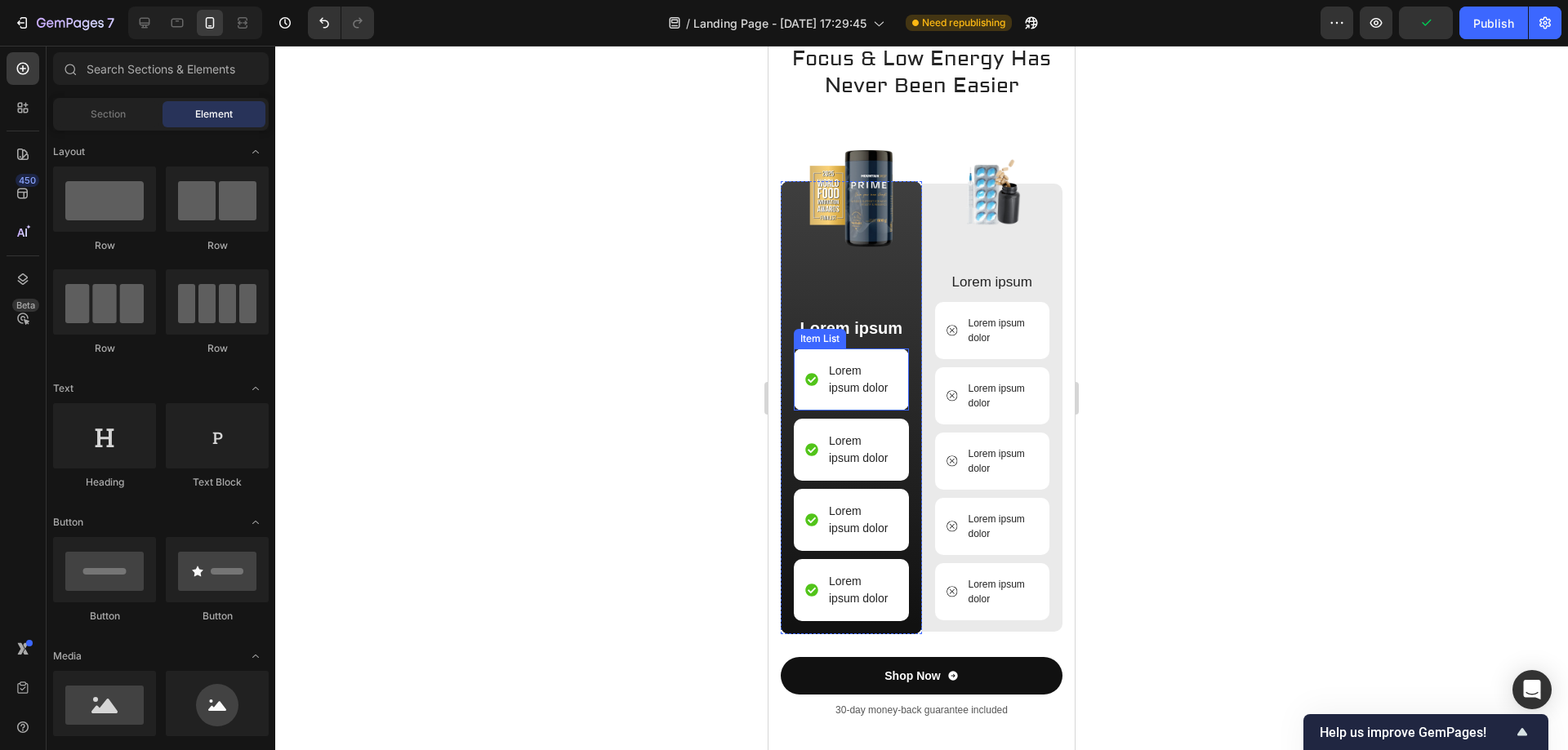
click at [810, 389] on div "Lorem ipsum dolor" at bounding box center [851, 380] width 92 height 39
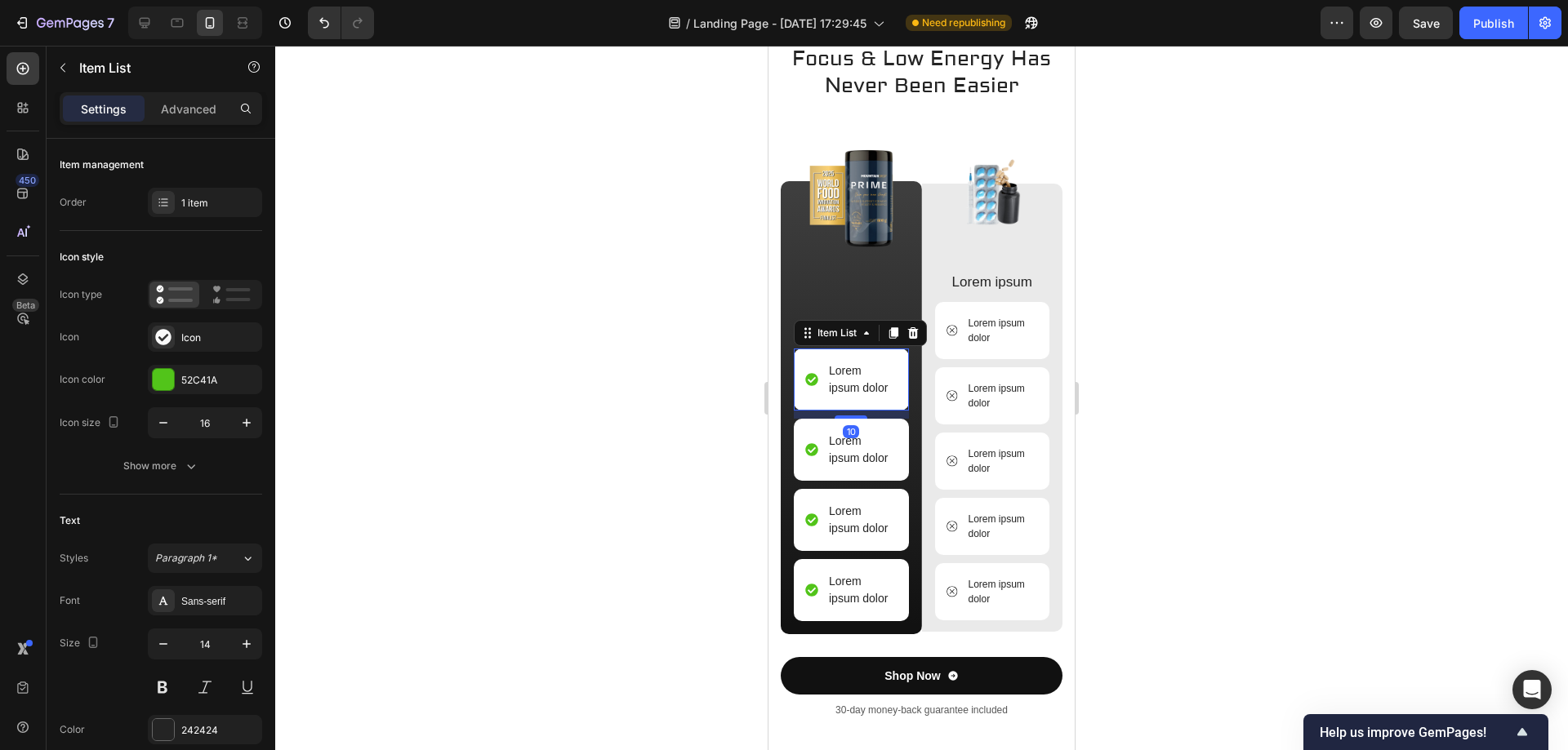
click at [855, 396] on p "Lorem ipsum dolor" at bounding box center [863, 379] width 66 height 34
click at [321, 15] on icon "Undo/Redo" at bounding box center [324, 22] width 17 height 17
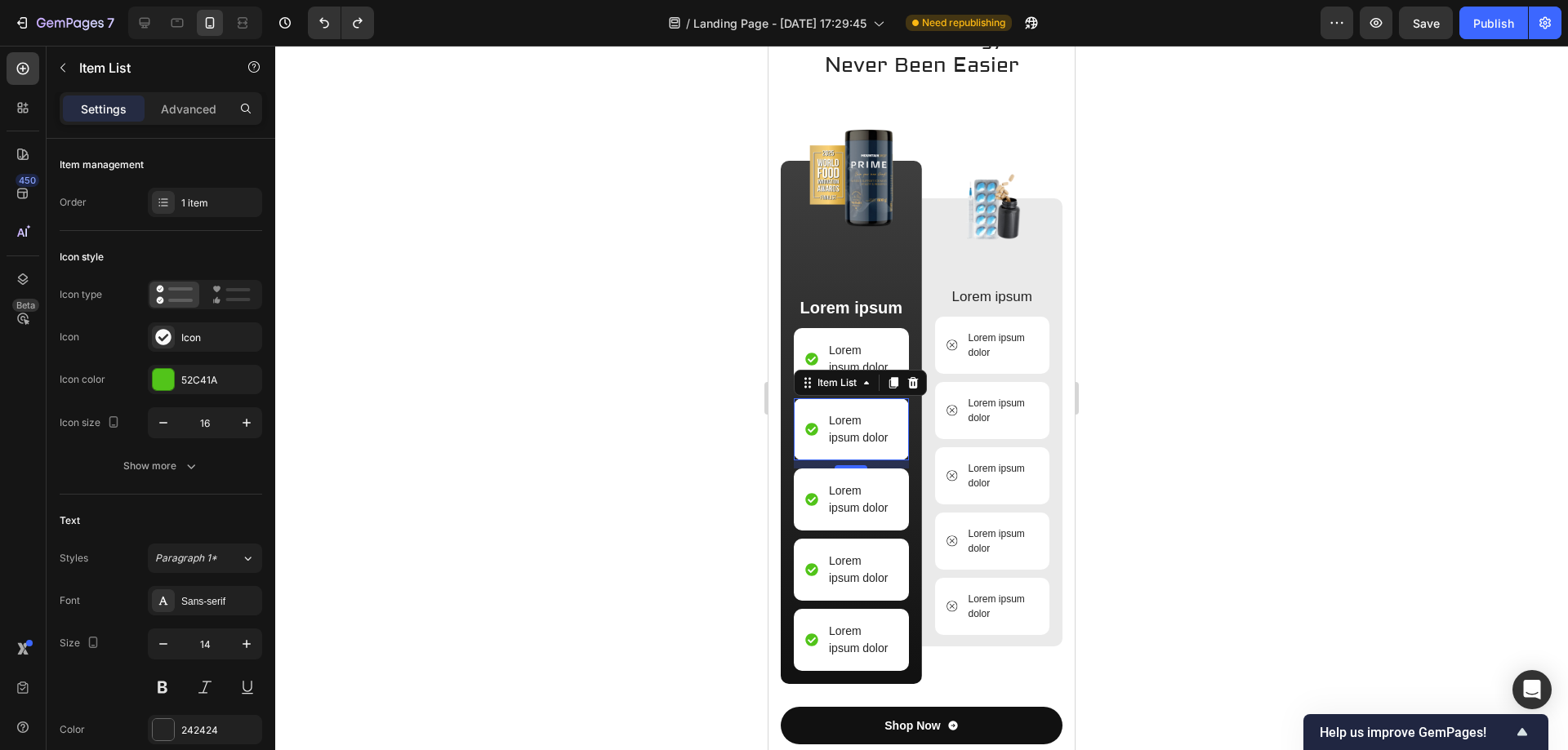
scroll to position [4501, 0]
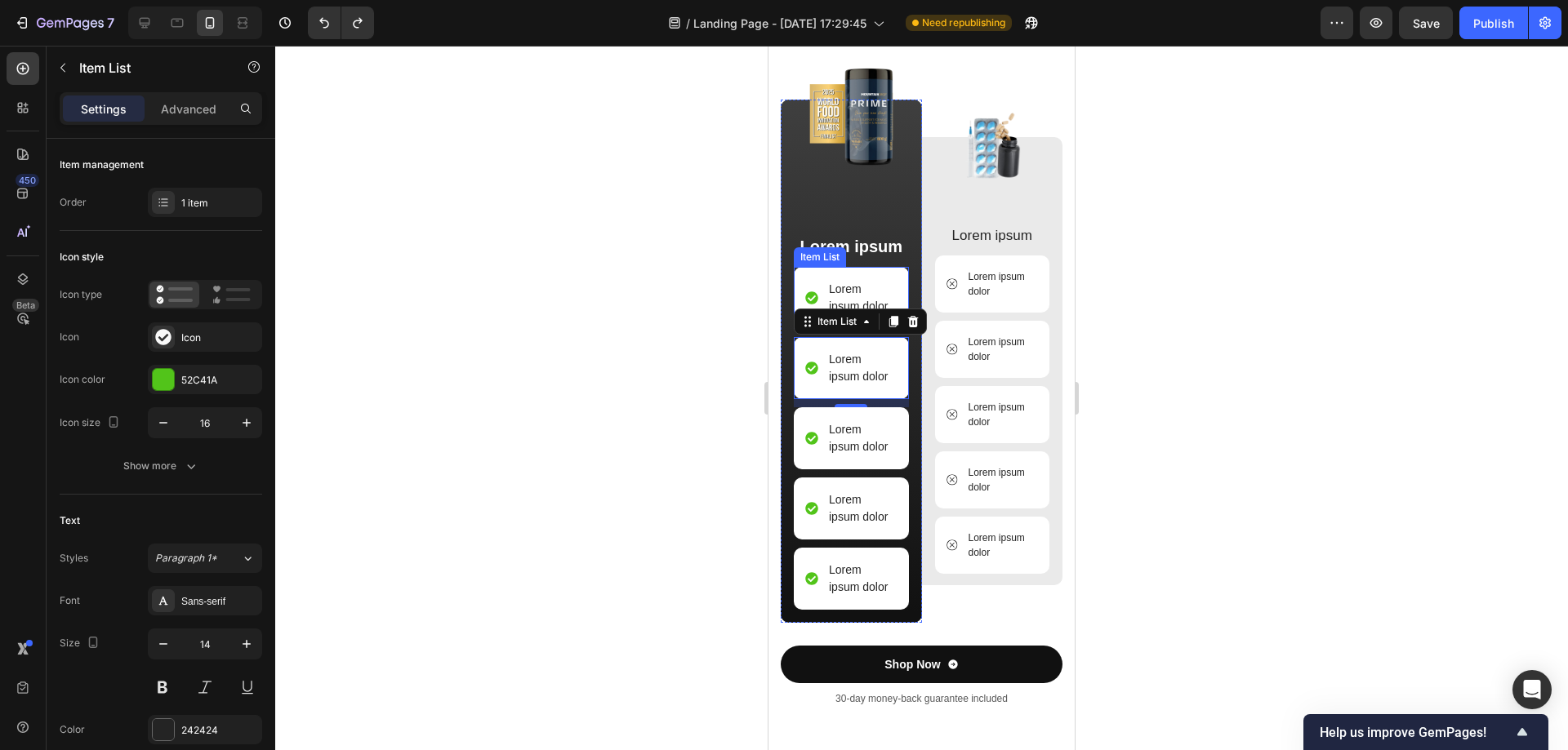
click at [845, 315] on p "Lorem ipsum dolor" at bounding box center [863, 298] width 66 height 34
click at [814, 305] on icon at bounding box center [811, 297] width 13 height 13
click at [808, 375] on icon at bounding box center [811, 367] width 13 height 13
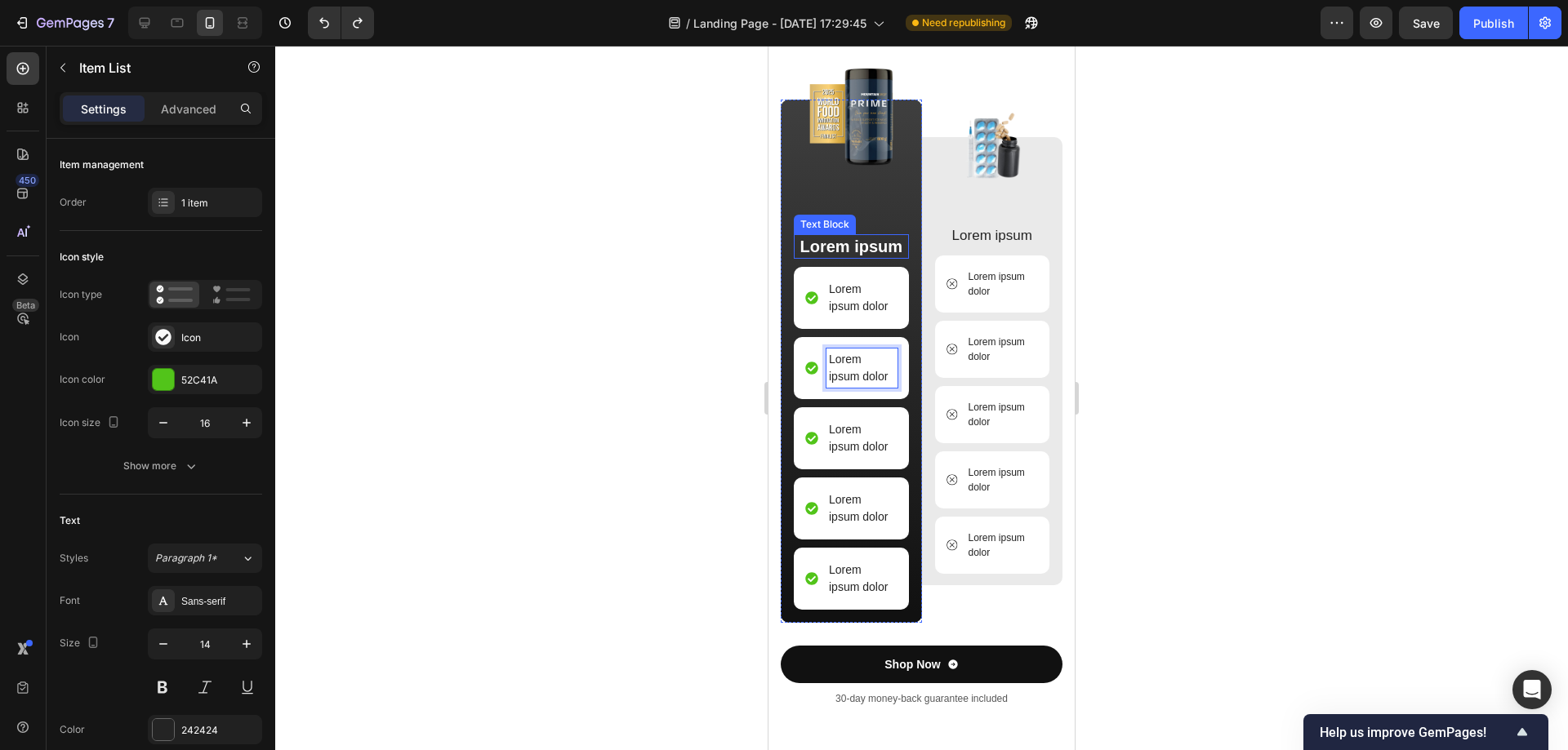
click at [835, 257] on p "Lorem ipsum" at bounding box center [851, 247] width 112 height 21
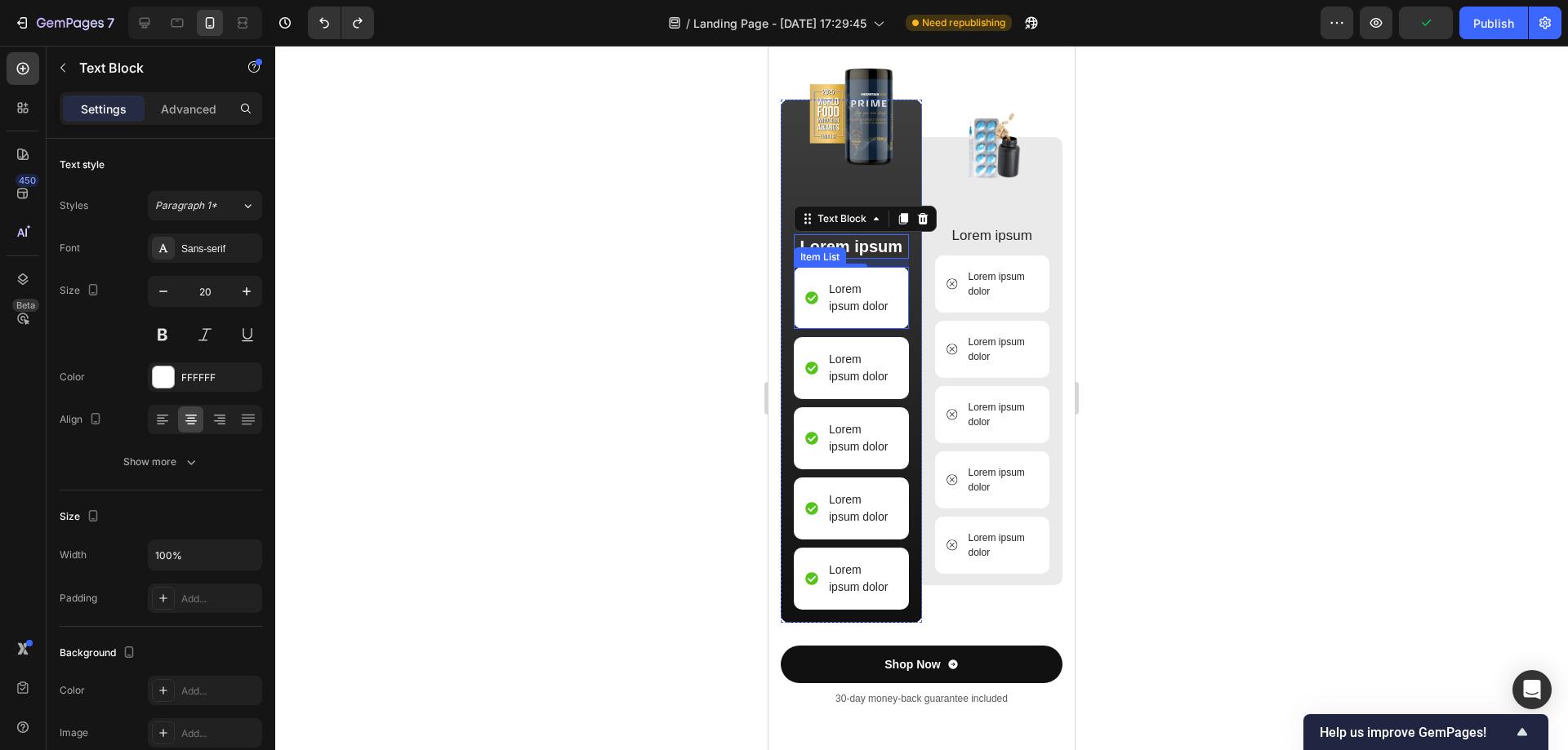
click at [821, 267] on div "Item List" at bounding box center [821, 257] width 53 height 20
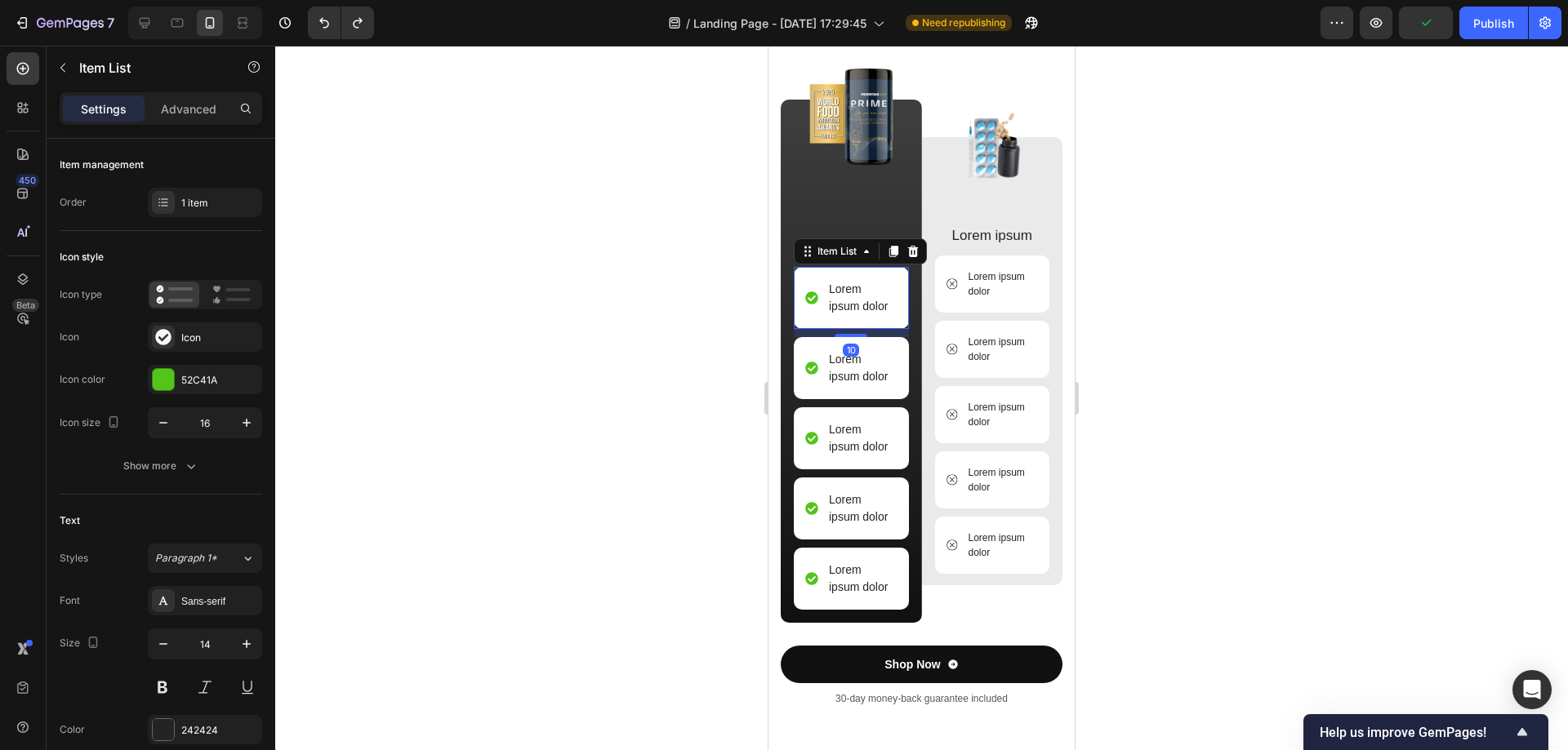
click at [866, 237] on div "Image Lorem ipsum Text Block Lorem ipsum dolor Item List 10 Lorem ipsum dolor I…" at bounding box center [852, 361] width 115 height 523
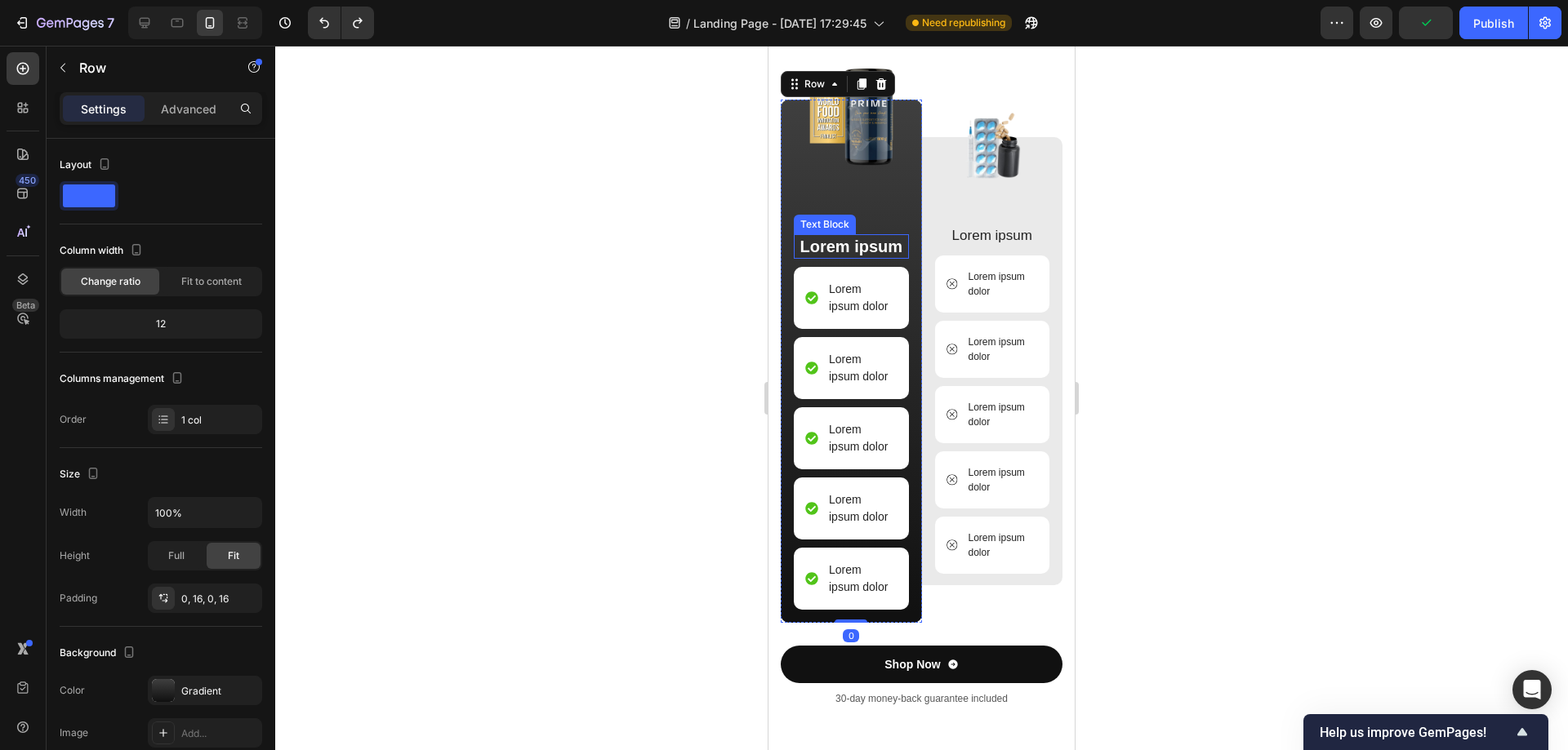
click at [826, 257] on p "Lorem ipsum" at bounding box center [851, 247] width 112 height 21
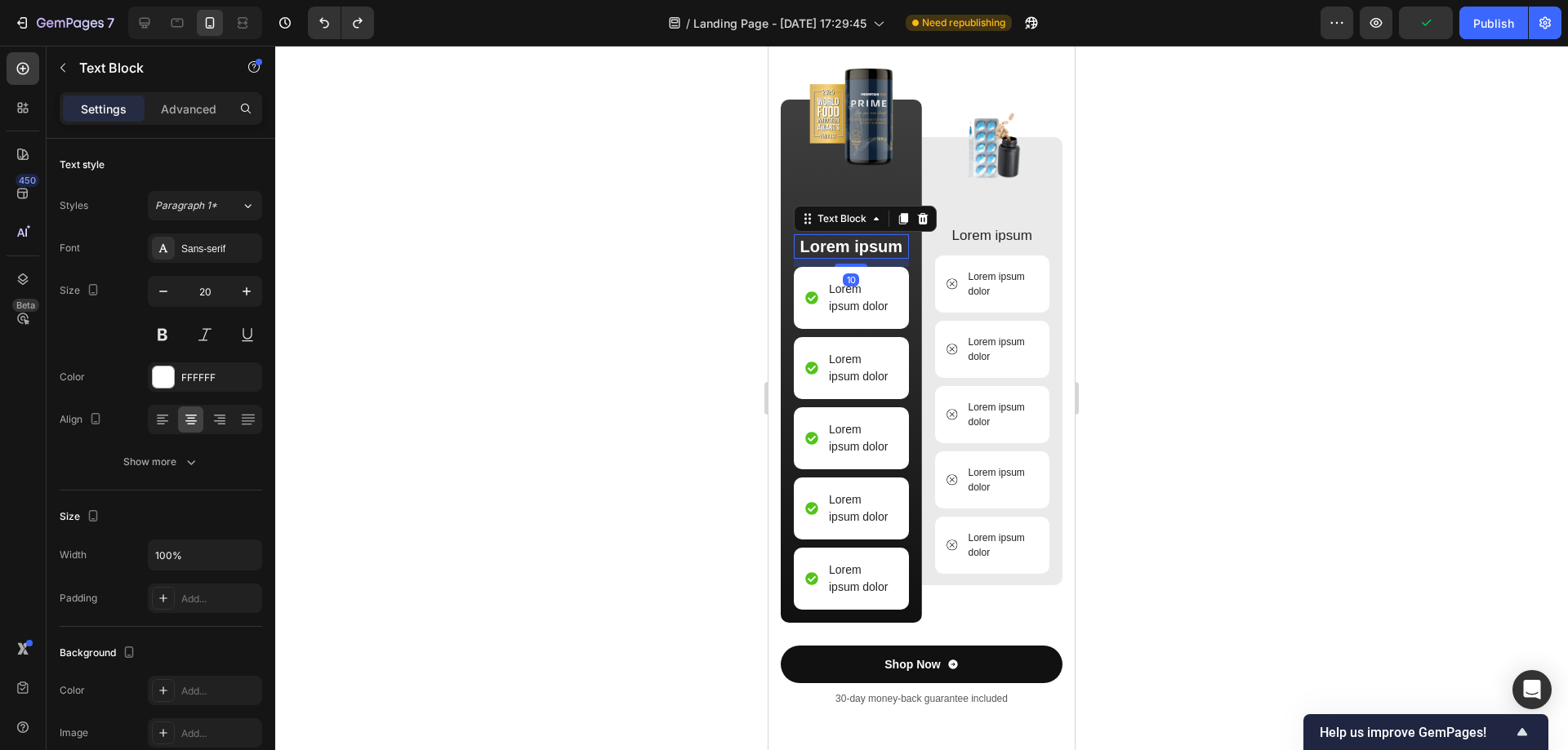
click at [826, 257] on p "Lorem ipsum" at bounding box center [851, 247] width 112 height 21
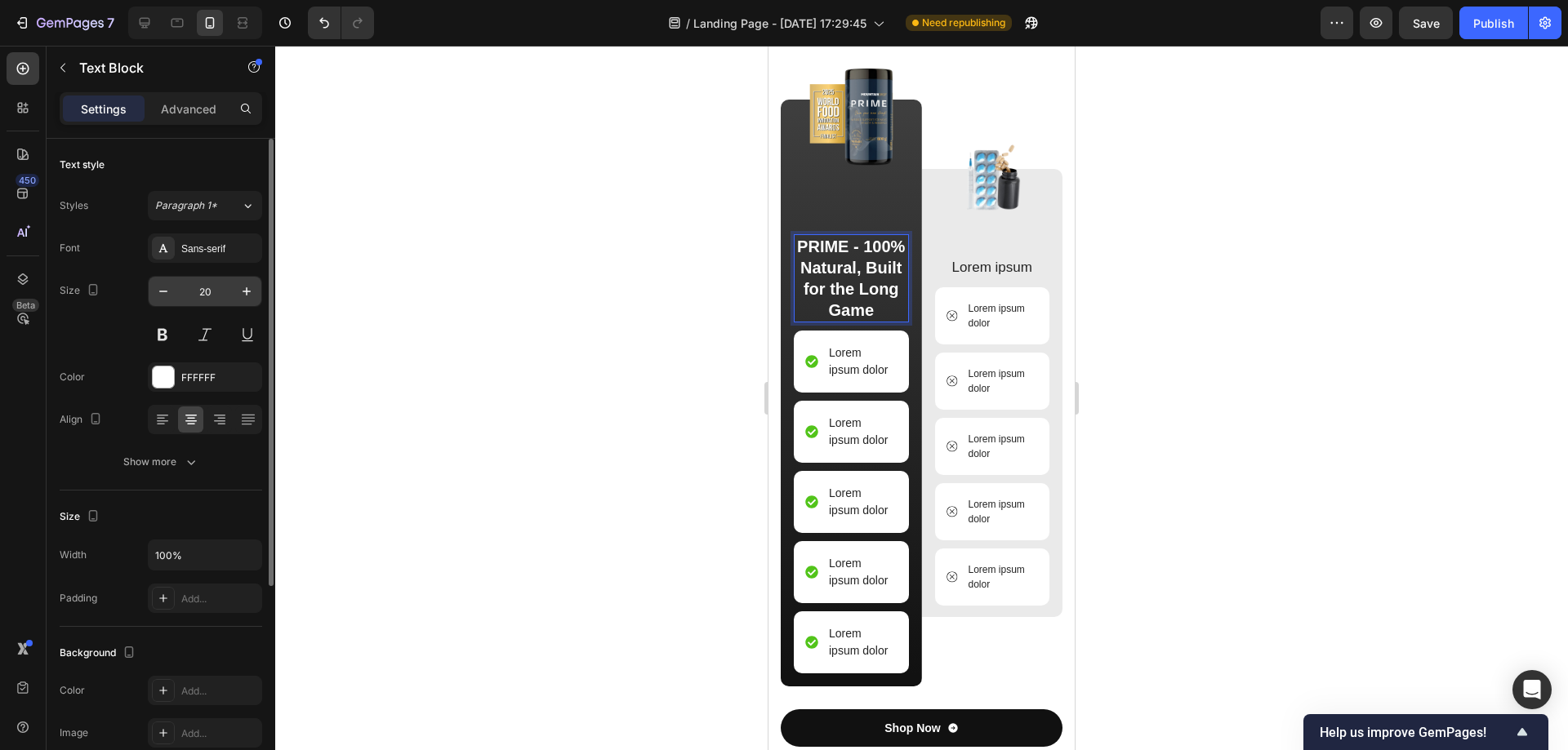
click at [205, 285] on input "20" at bounding box center [204, 291] width 54 height 29
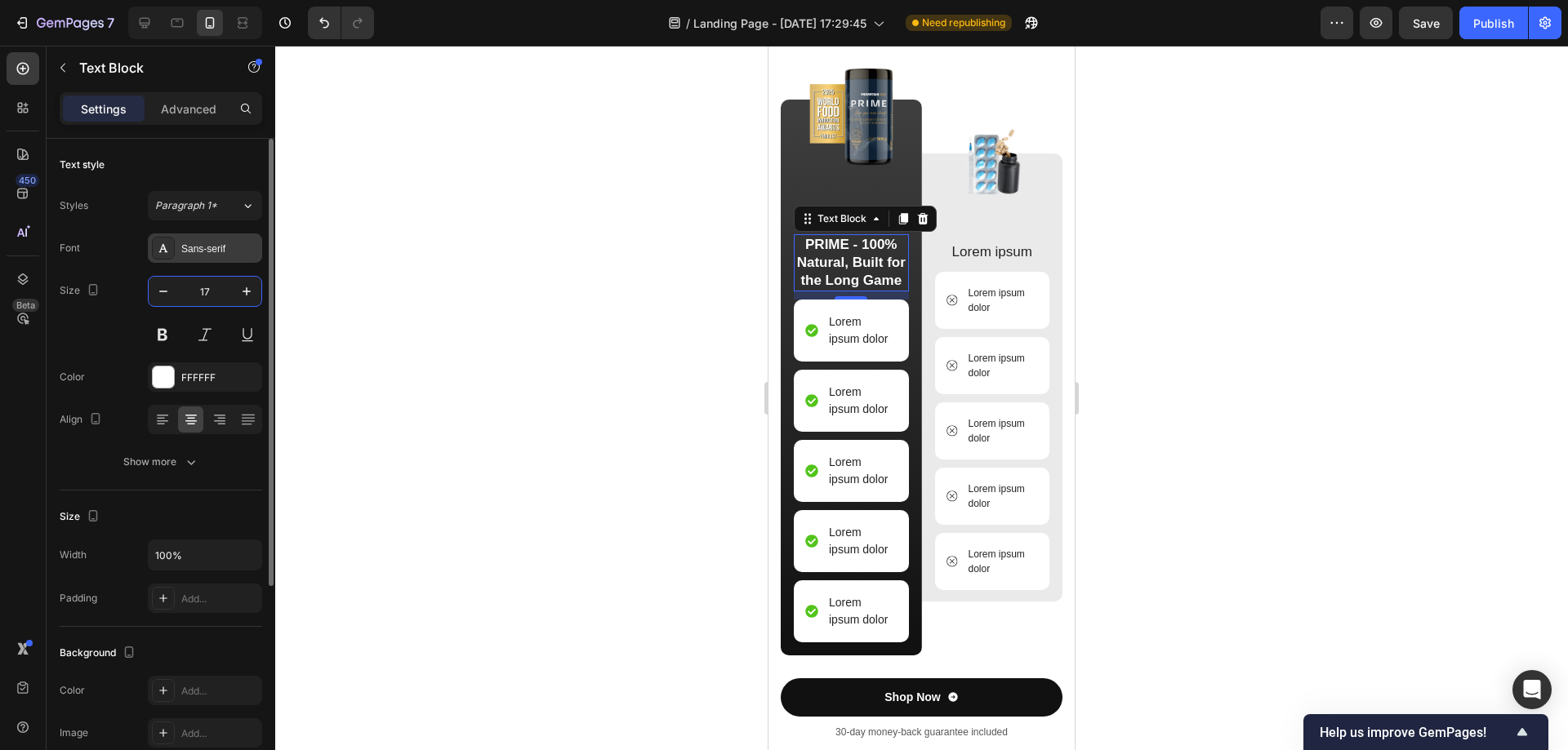
type input "17"
click at [218, 262] on div "Sans-serif" at bounding box center [204, 248] width 114 height 29
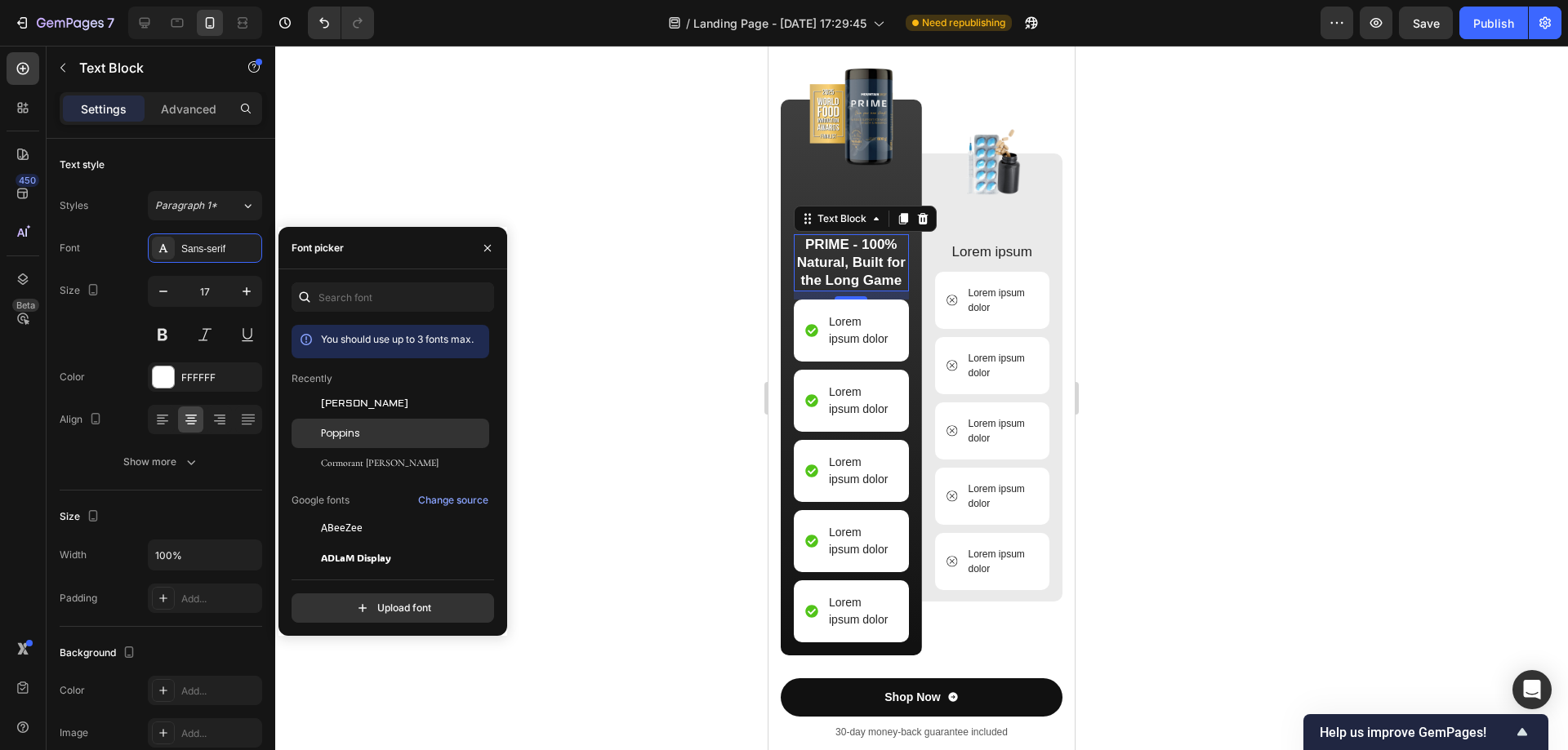
click at [357, 434] on span "Poppins" at bounding box center [341, 433] width 39 height 15
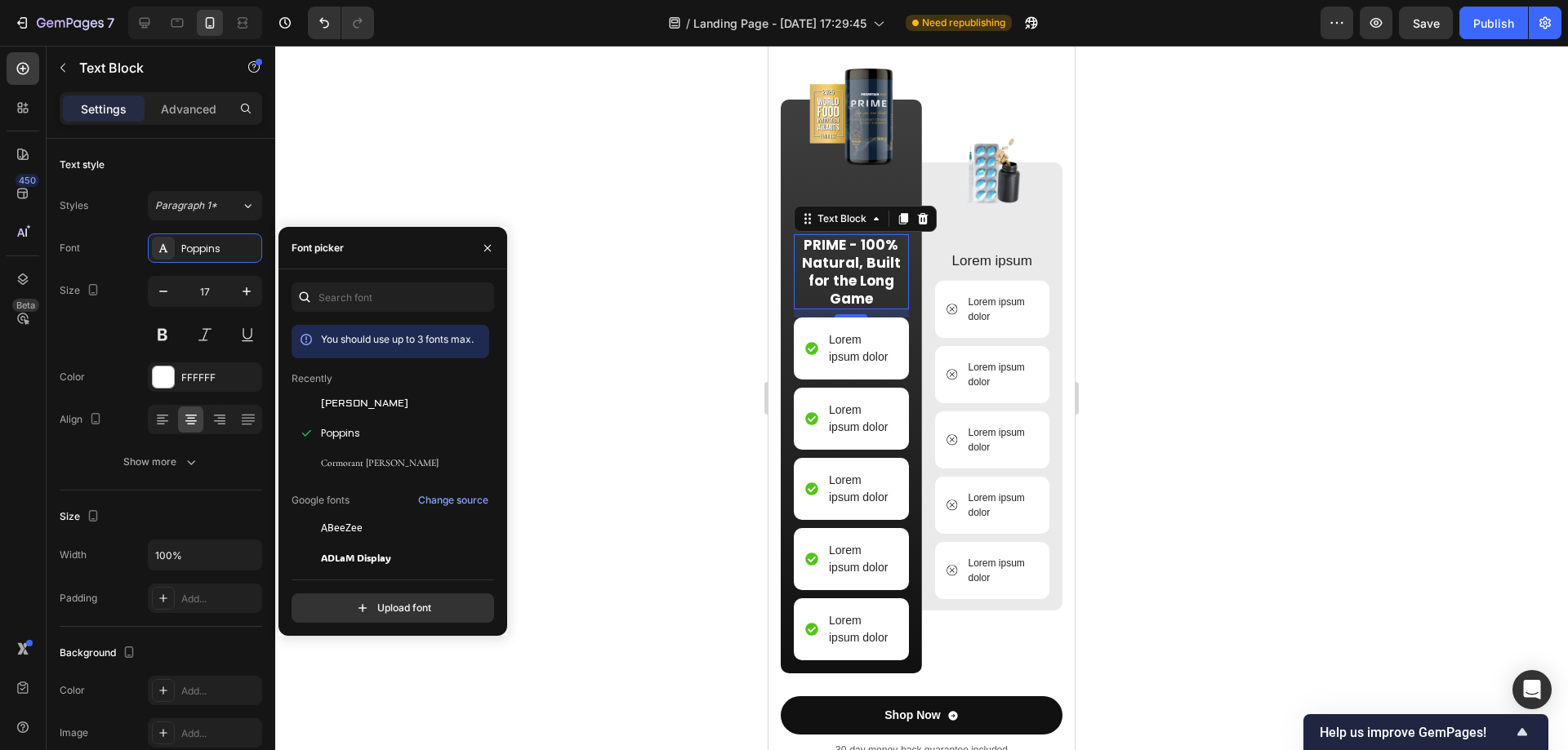
click at [1237, 366] on div at bounding box center [922, 398] width 1293 height 705
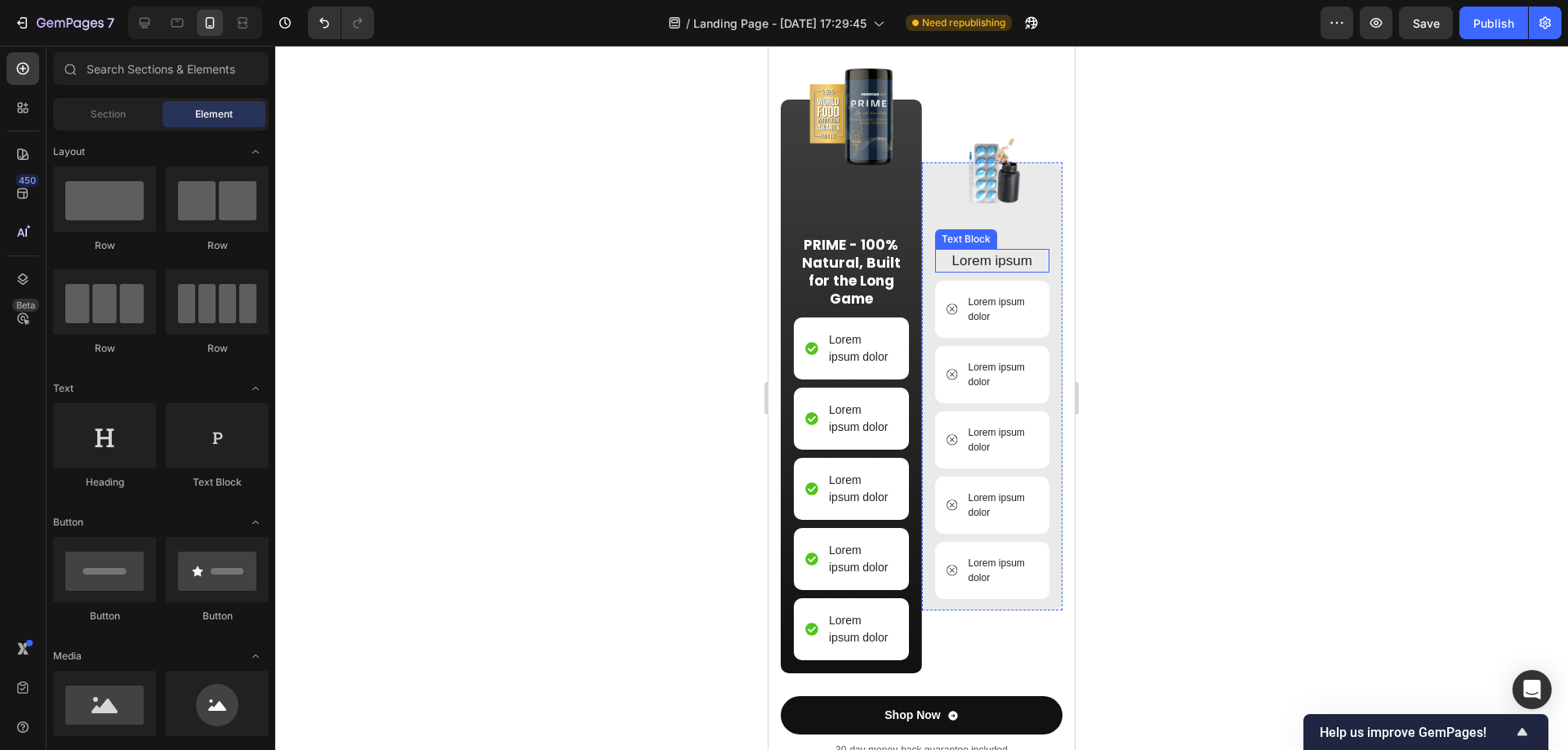
click at [985, 271] on p "Lorem ipsum" at bounding box center [993, 262] width 112 height 21
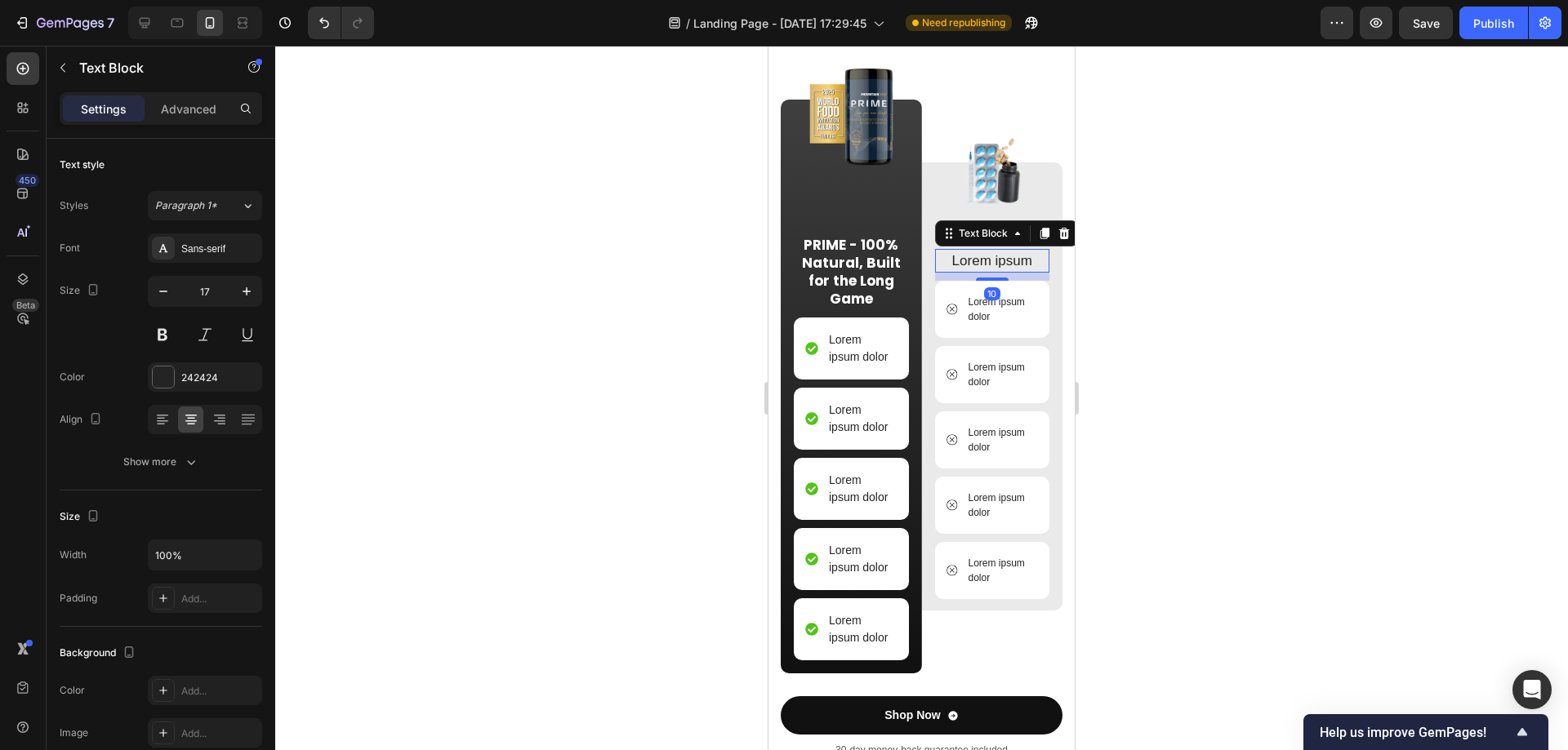
click at [985, 271] on p "Lorem ipsum" at bounding box center [993, 262] width 112 height 21
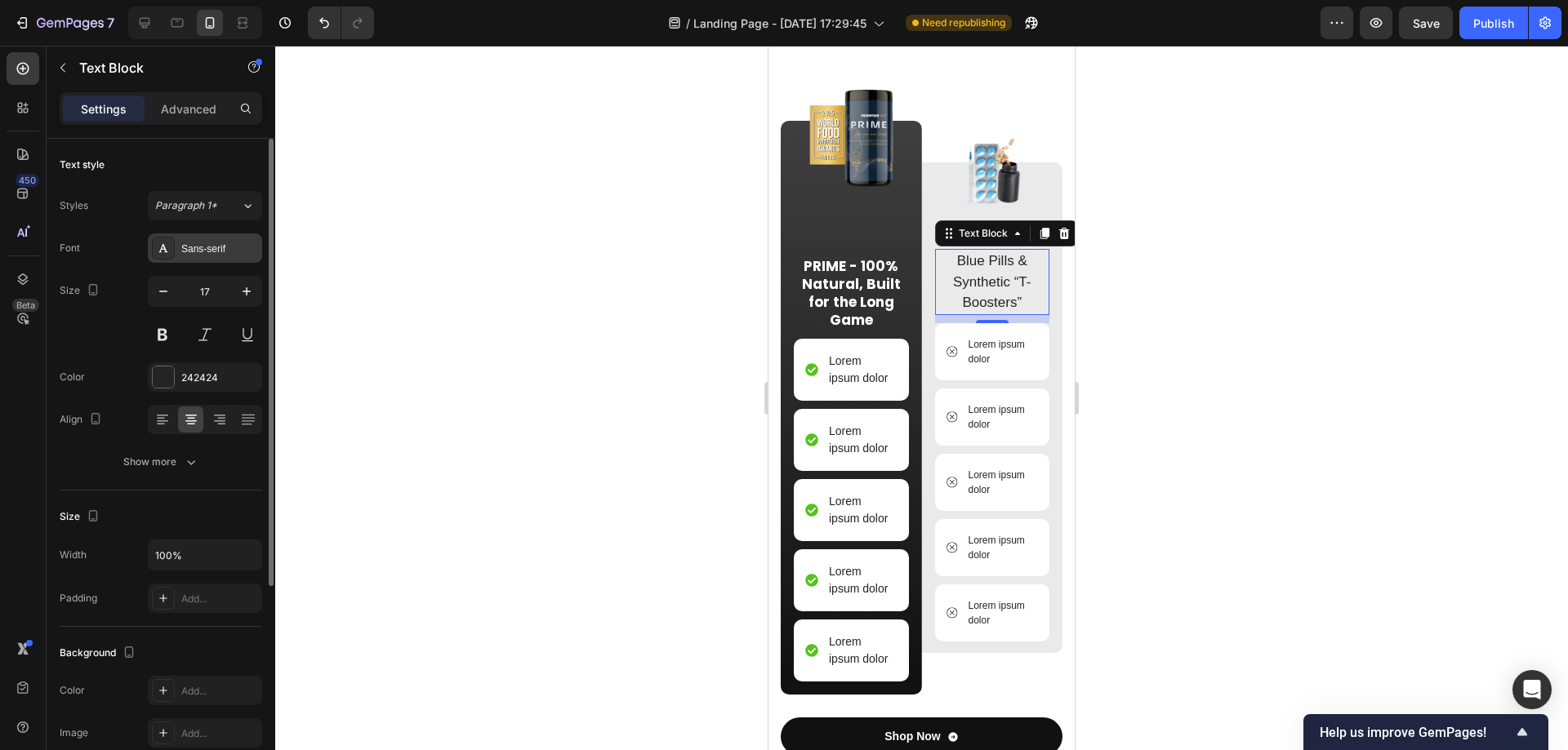
click at [206, 247] on div "Sans-serif" at bounding box center [220, 248] width 77 height 15
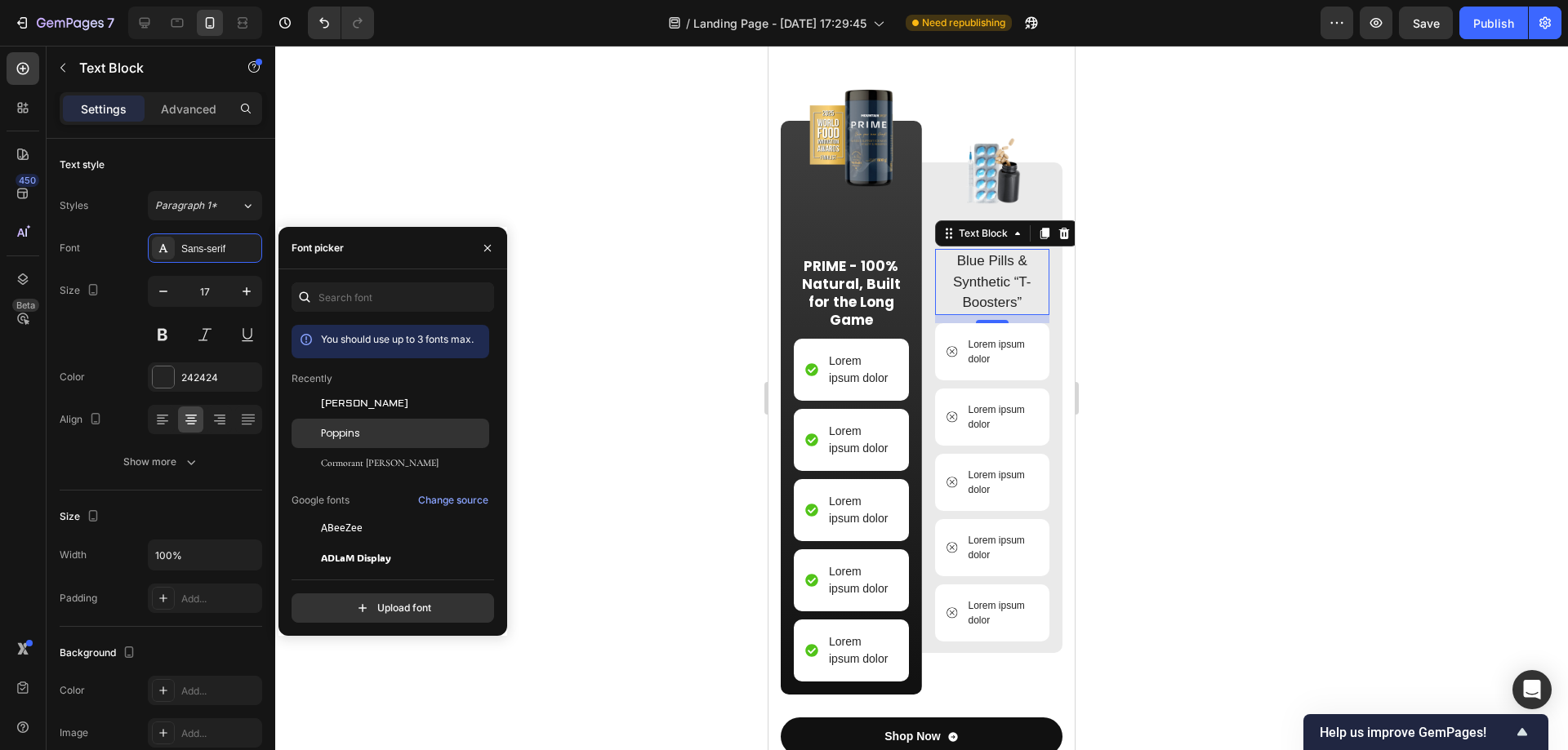
click at [370, 431] on div "Poppins" at bounding box center [403, 433] width 165 height 15
click at [1222, 336] on div at bounding box center [922, 398] width 1293 height 705
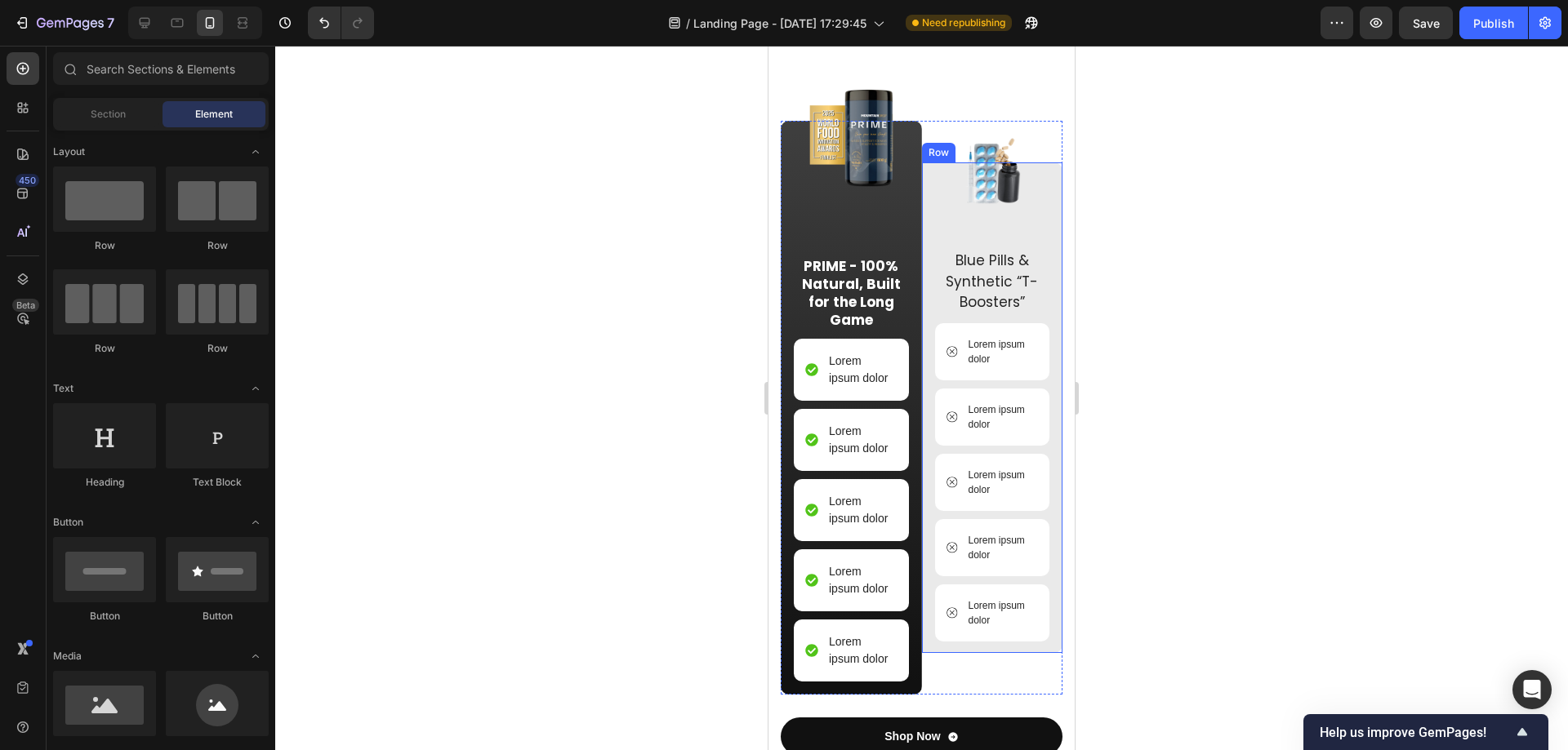
click at [1222, 336] on div at bounding box center [922, 398] width 1293 height 705
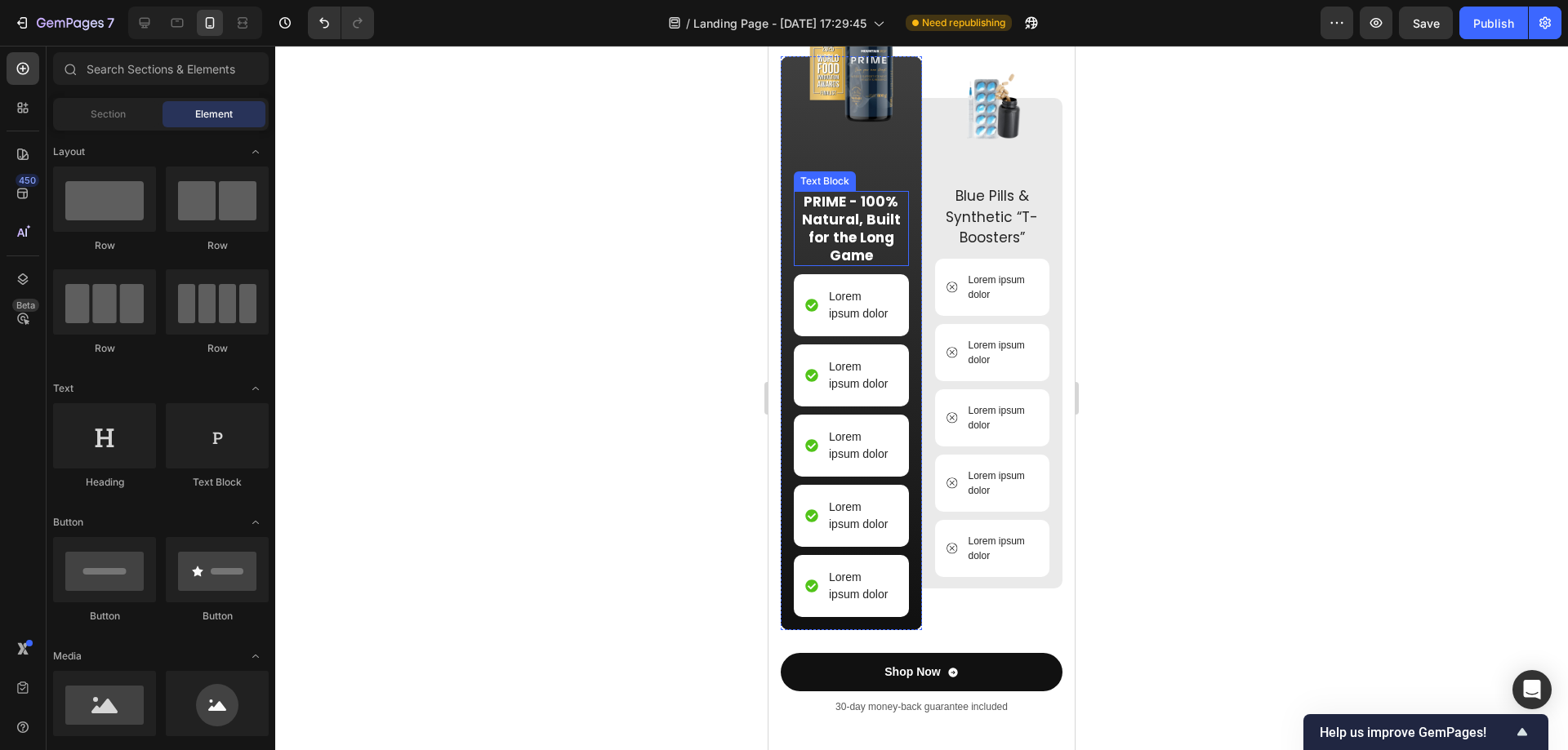
scroll to position [4562, 0]
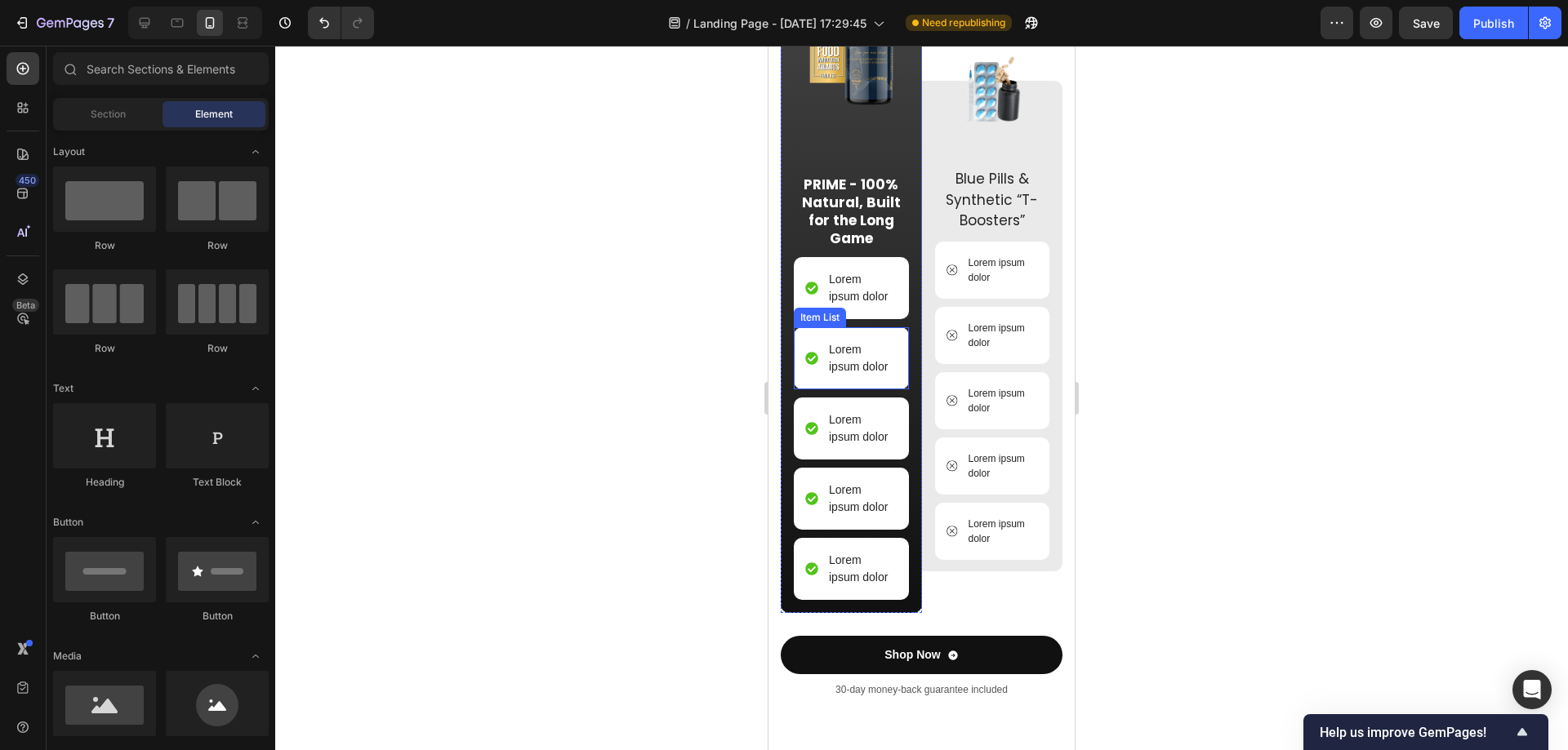
click at [855, 357] on div "Lorem ipsum dolor" at bounding box center [852, 358] width 115 height 62
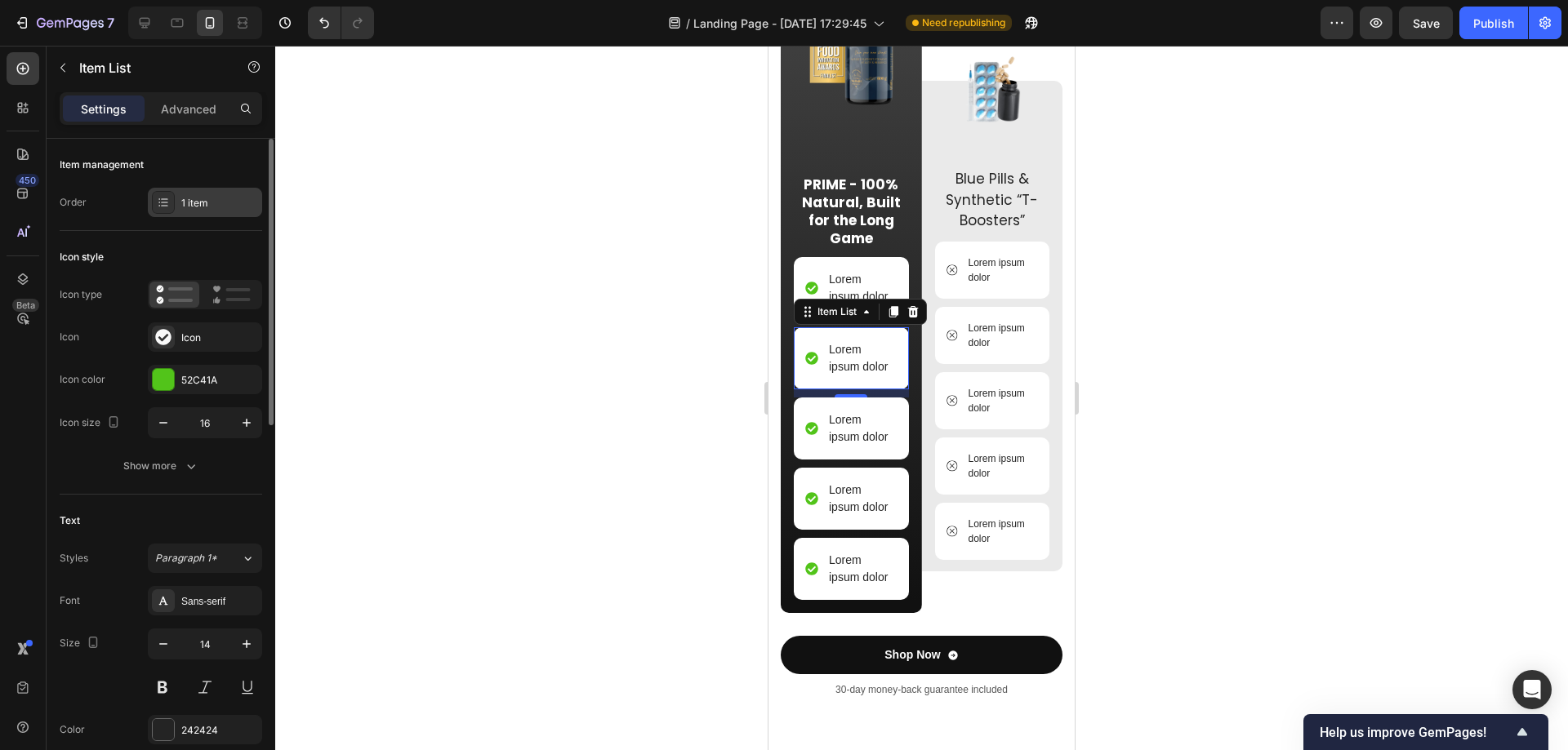
click at [190, 205] on div "1 item" at bounding box center [220, 203] width 77 height 15
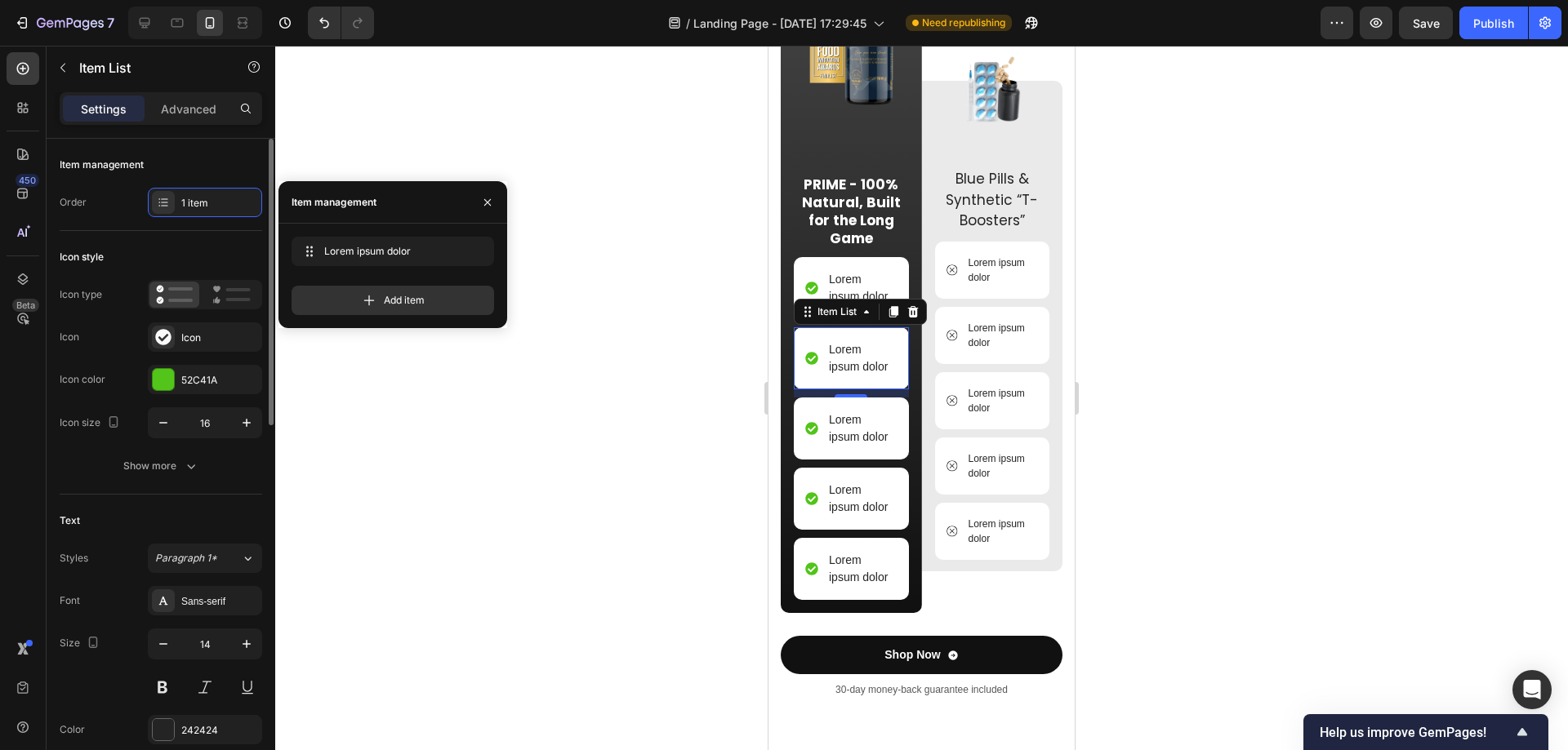
click at [194, 238] on div "Icon style Icon type Icon Icon Icon color 52C41A Icon size 16 Show more" at bounding box center [160, 363] width 202 height 264
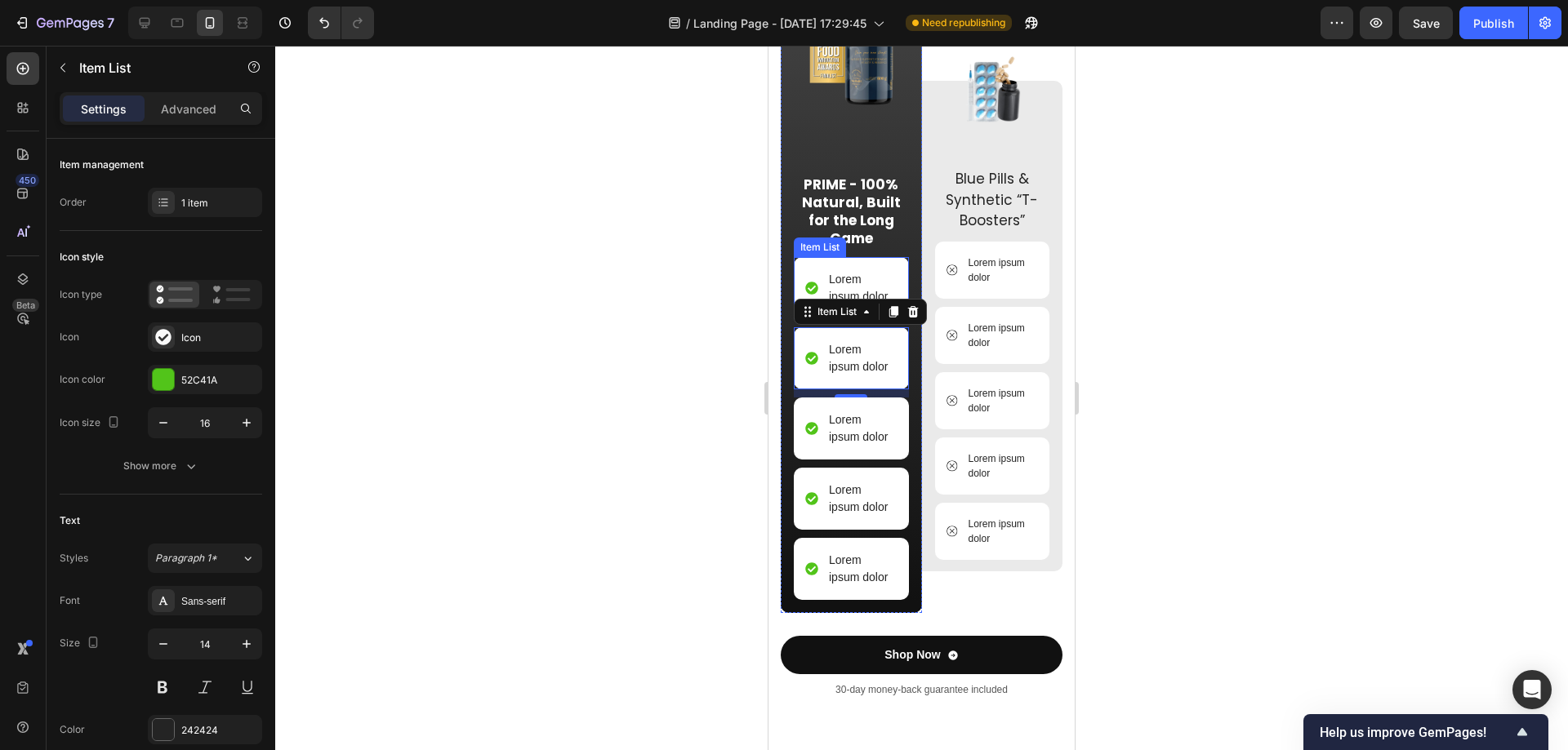
click at [842, 305] on p "Lorem ipsum dolor" at bounding box center [863, 288] width 66 height 34
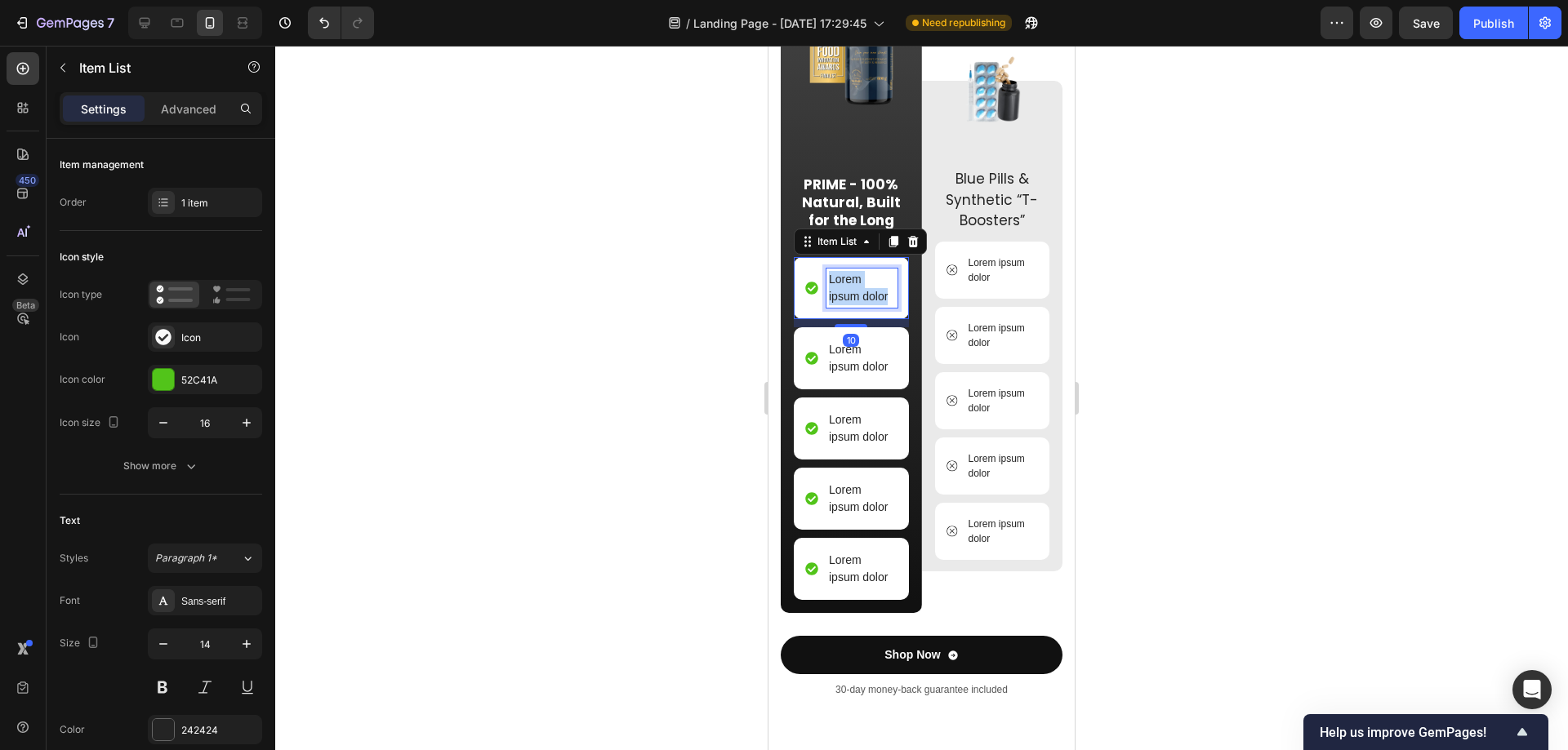
click at [842, 305] on p "Lorem ipsum dolor" at bounding box center [863, 288] width 66 height 34
click at [809, 296] on icon at bounding box center [811, 288] width 13 height 13
click at [79, 67] on p "Item List" at bounding box center [148, 67] width 139 height 20
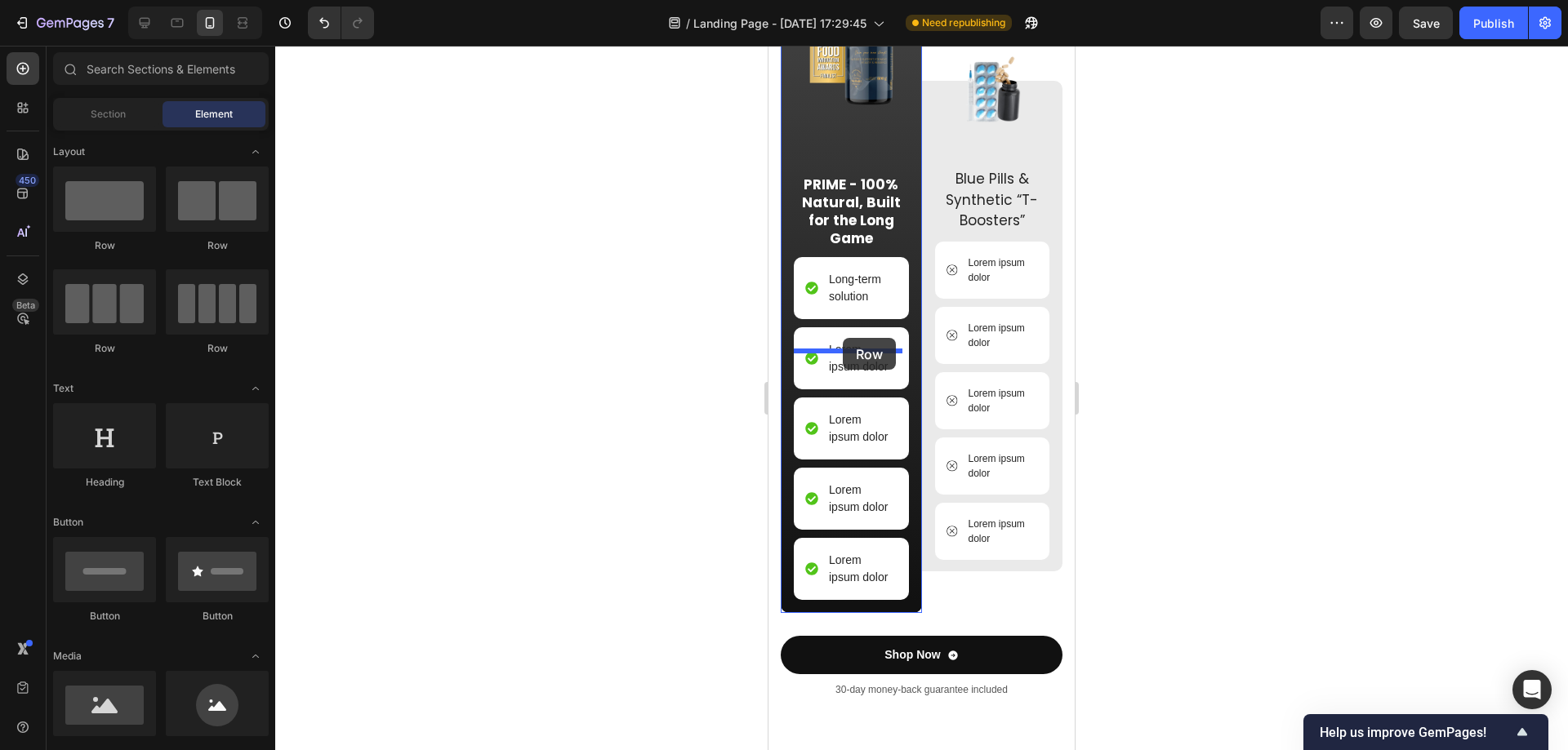
drag, startPoint x: 872, startPoint y: 247, endPoint x: 843, endPoint y: 338, distance: 95.5
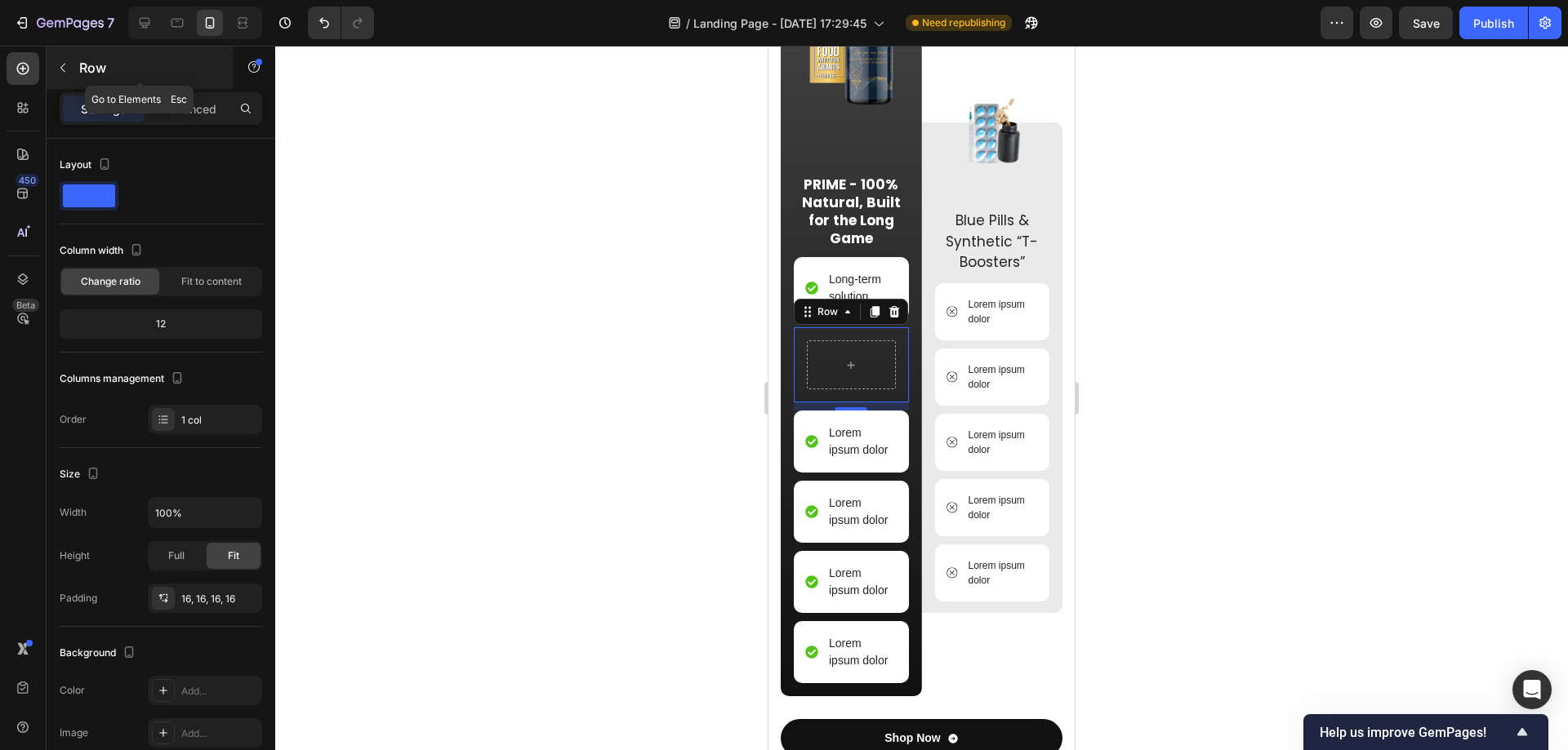
click at [79, 73] on p "Row" at bounding box center [148, 67] width 139 height 20
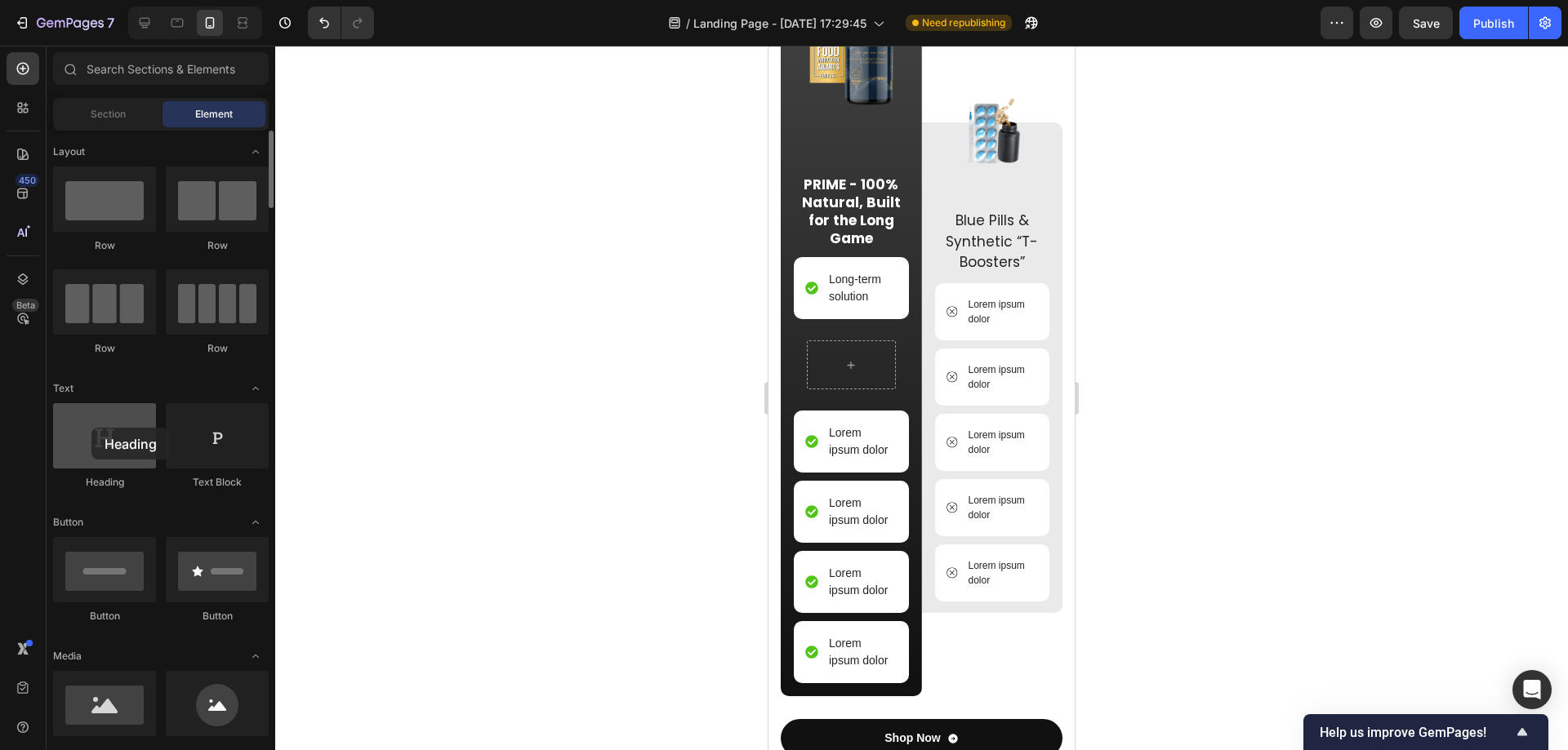
drag, startPoint x: 102, startPoint y: 465, endPoint x: 92, endPoint y: 428, distance: 38.3
click at [92, 428] on div at bounding box center [104, 436] width 103 height 65
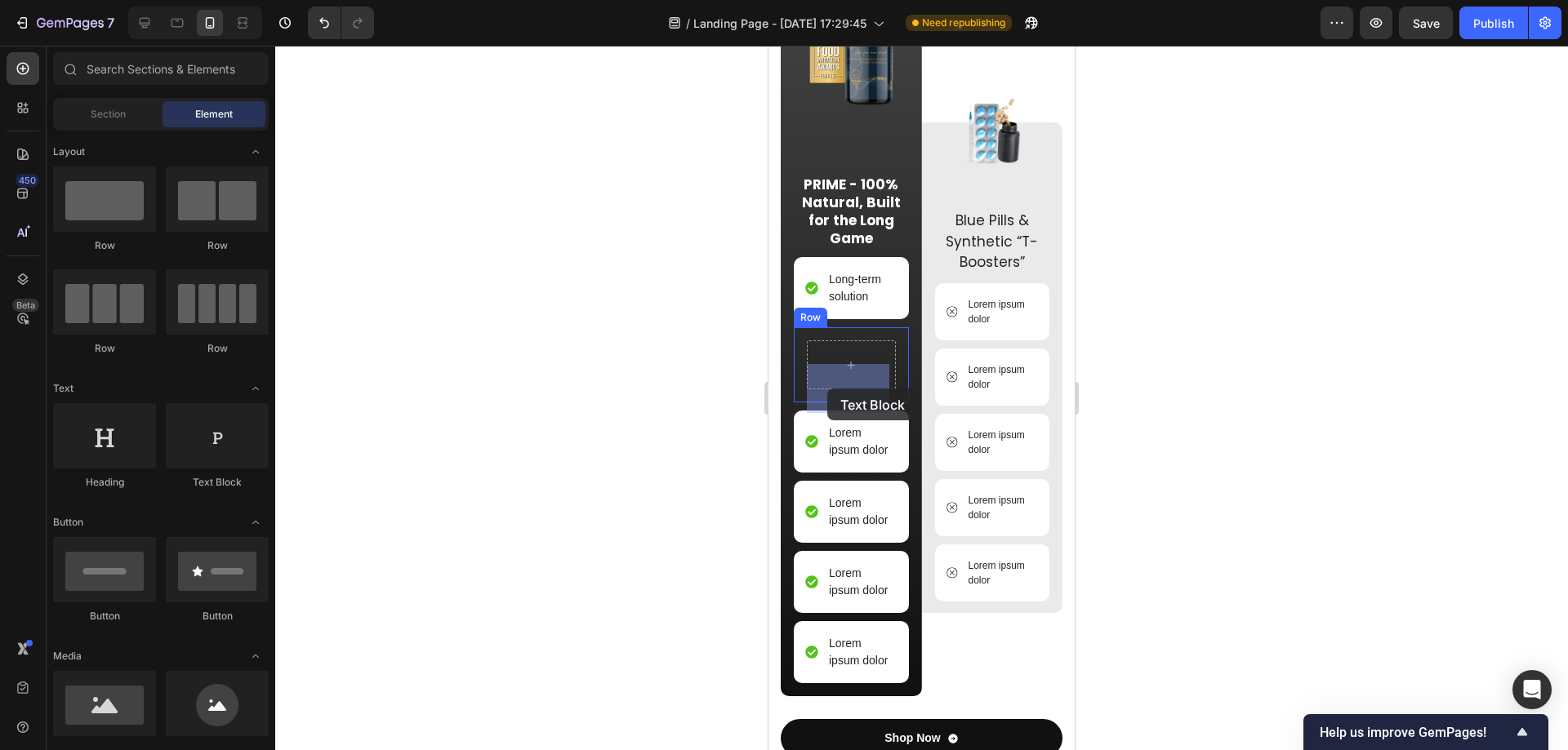
drag, startPoint x: 989, startPoint y: 495, endPoint x: 806, endPoint y: 393, distance: 209.5
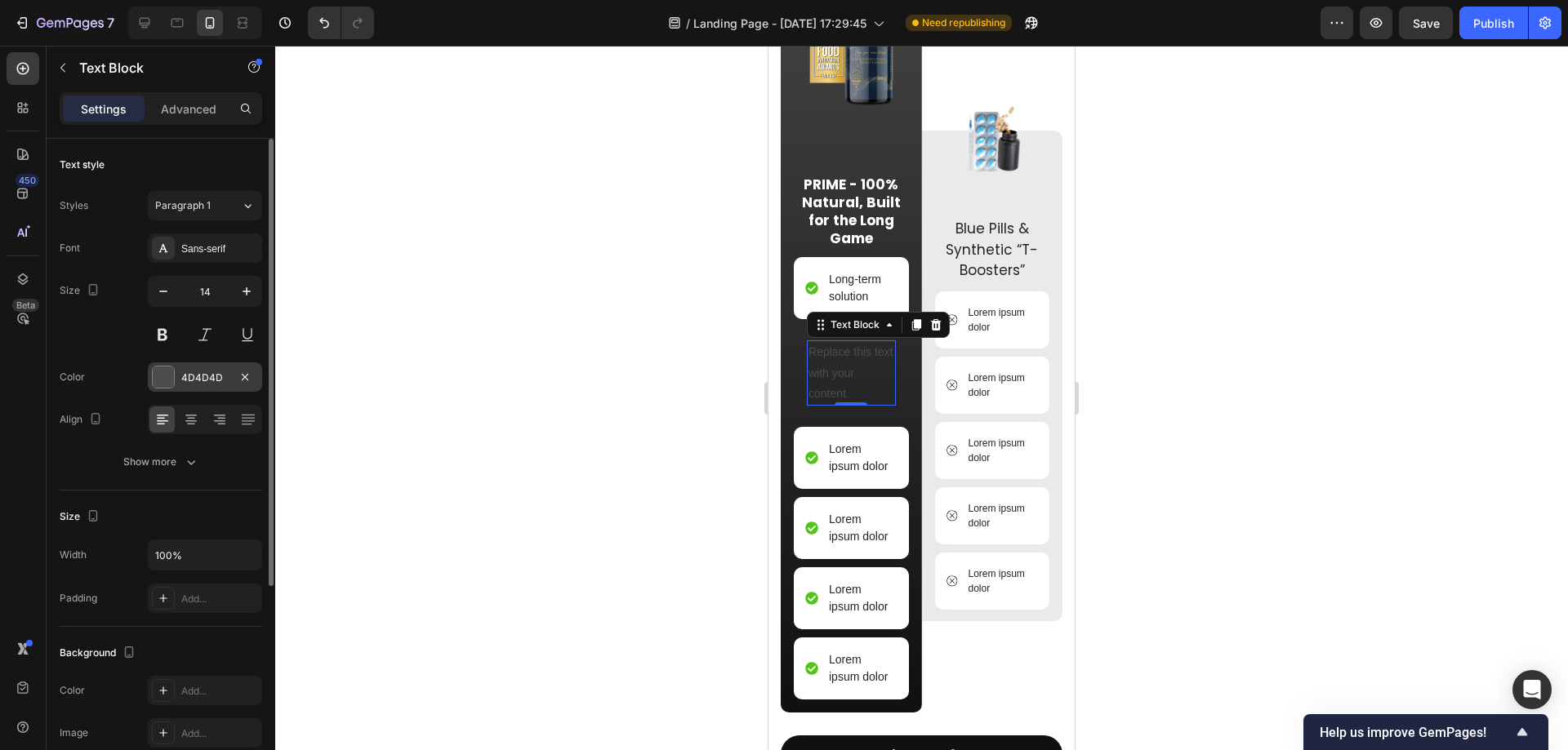
click at [203, 381] on div "4D4D4D" at bounding box center [205, 378] width 47 height 15
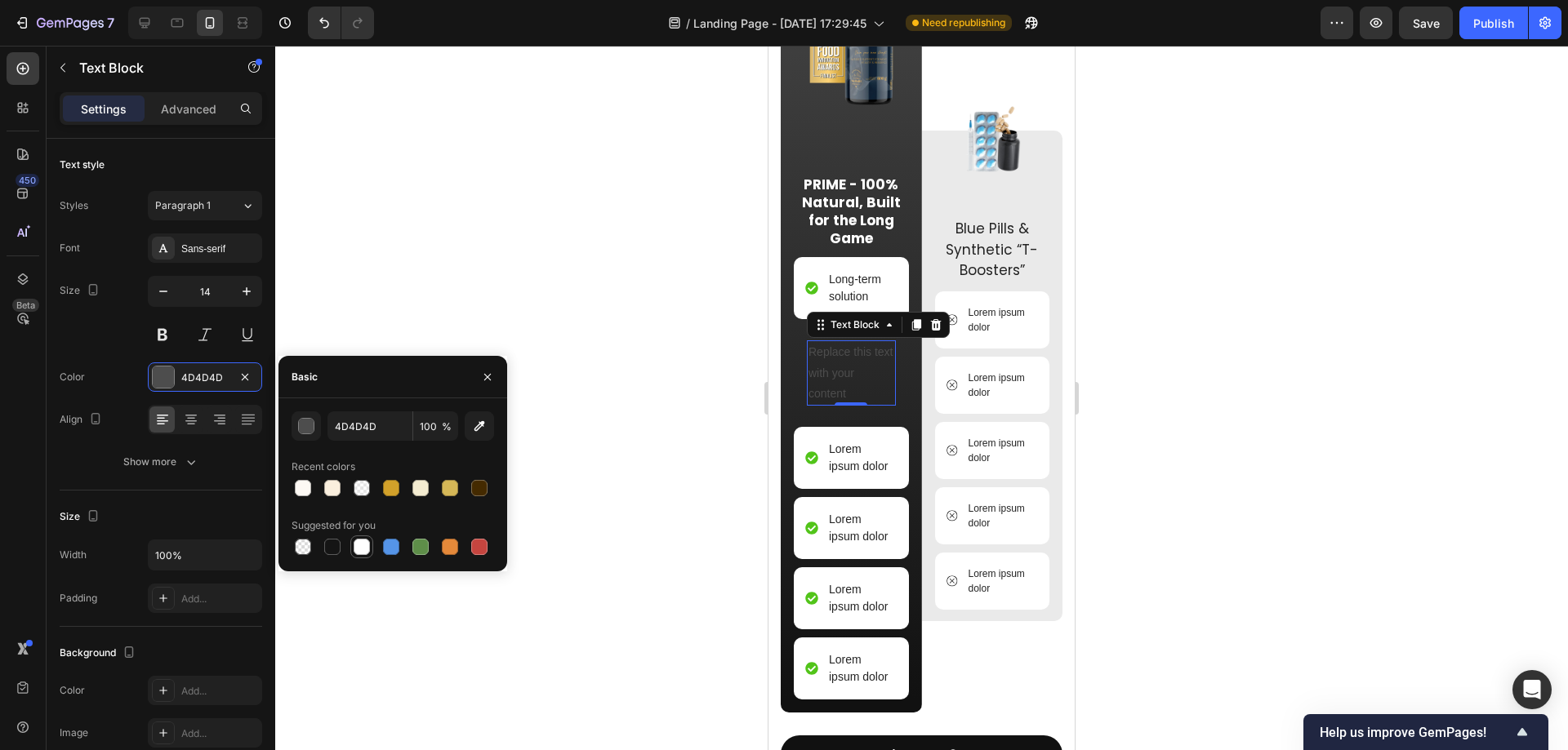
click at [356, 542] on div at bounding box center [361, 547] width 17 height 17
click at [327, 549] on div at bounding box center [332, 547] width 17 height 17
type input "151515"
click at [840, 401] on div "Replace this text with your content" at bounding box center [851, 373] width 89 height 65
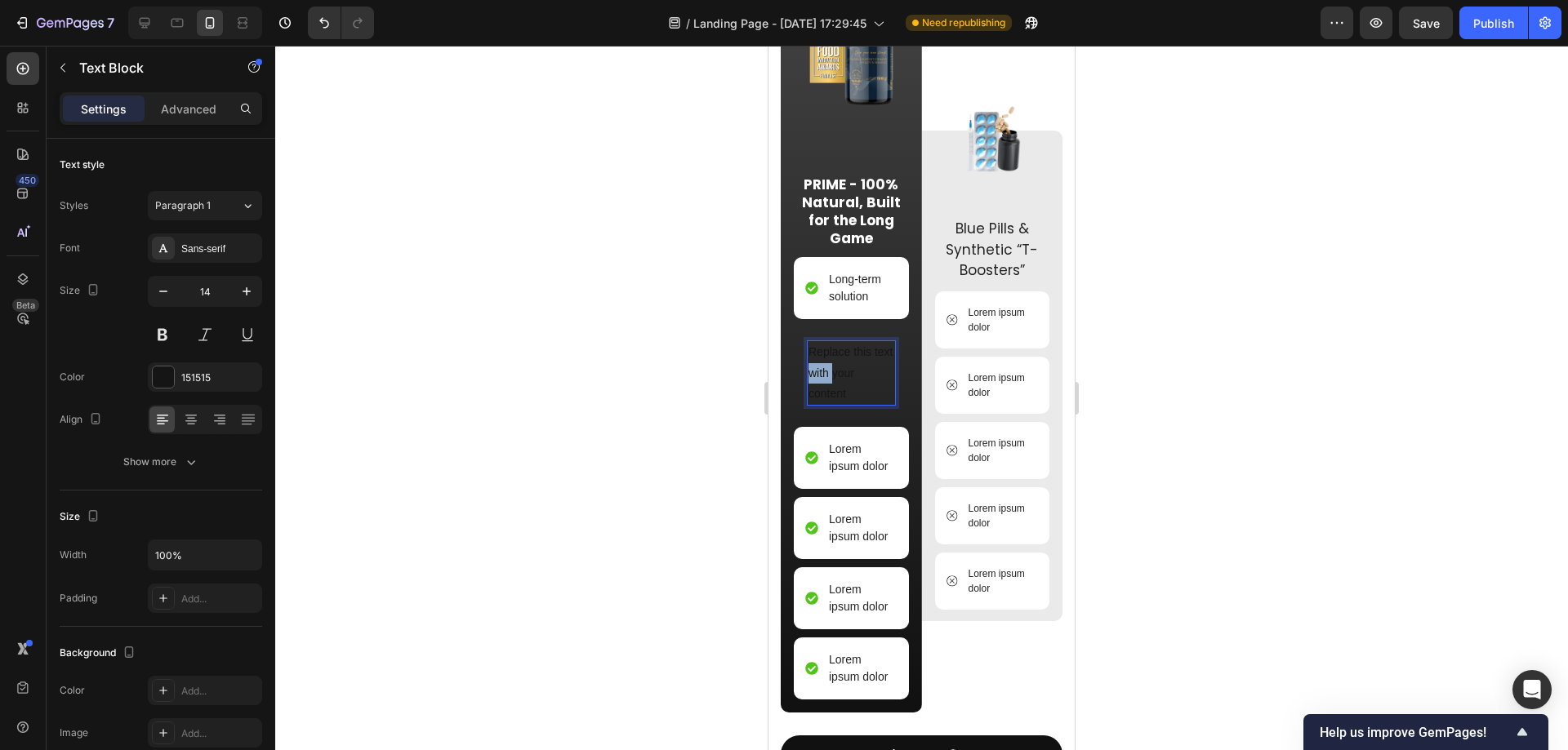
click at [840, 401] on p "Replace this text with your content" at bounding box center [852, 373] width 86 height 62
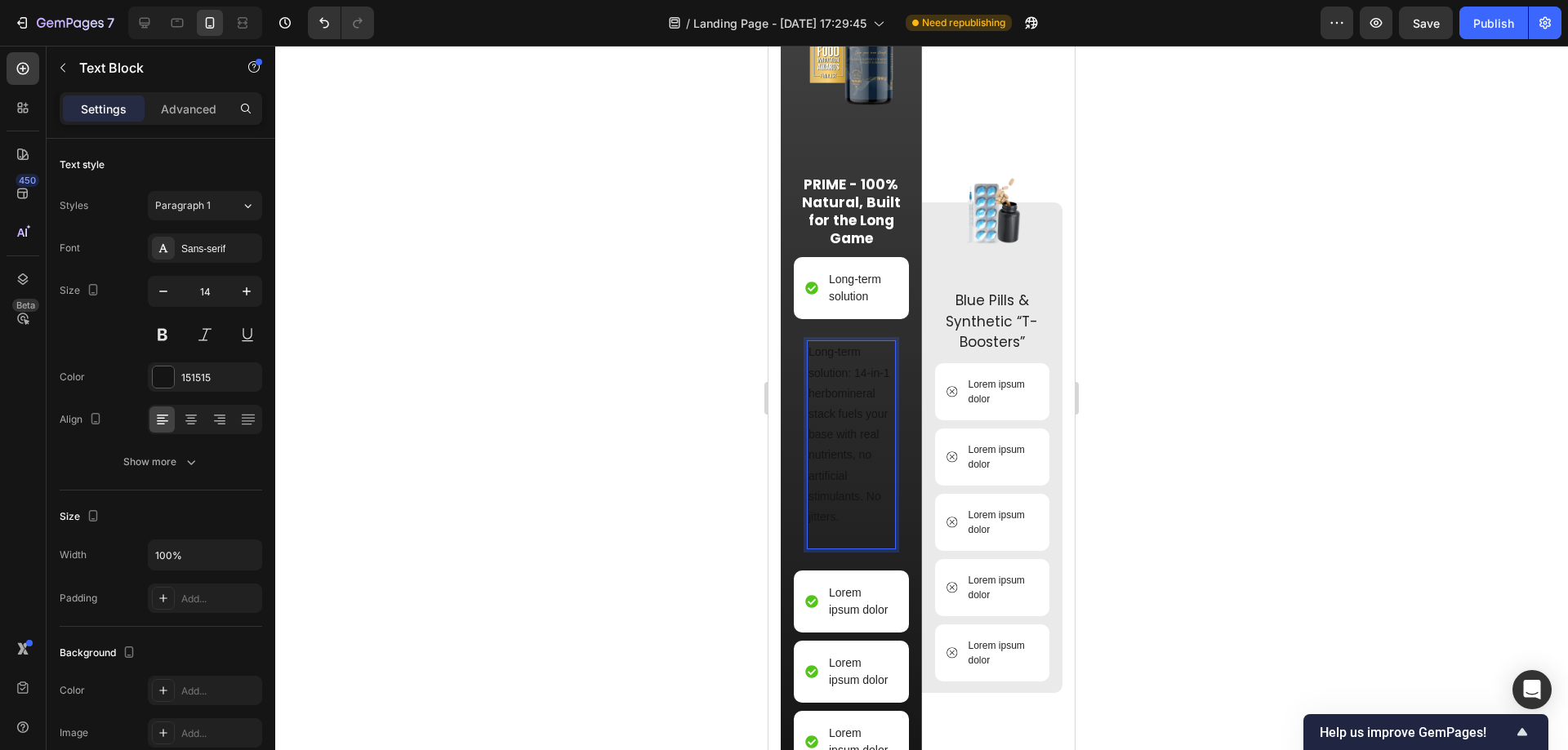
click at [848, 457] on p "Long-term solution: 14-in-1 herbomineral stack fuels your base with real nutrie…" at bounding box center [852, 444] width 86 height 206
click at [187, 110] on p "Advanced" at bounding box center [189, 109] width 56 height 18
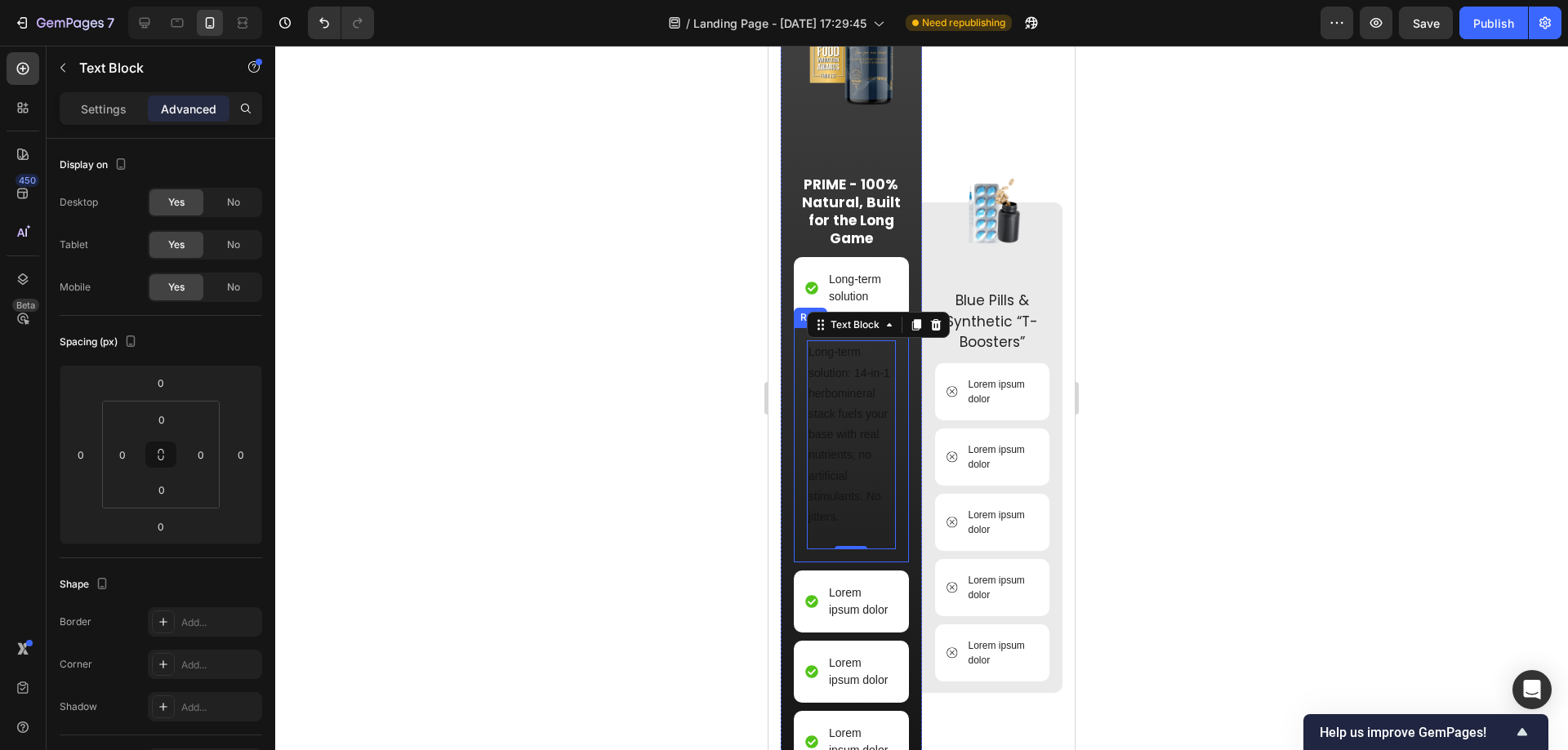
click at [802, 436] on div "Long-term solution: 14-in-1 herbomineral stack fuels your base with real nutrie…" at bounding box center [852, 444] width 115 height 235
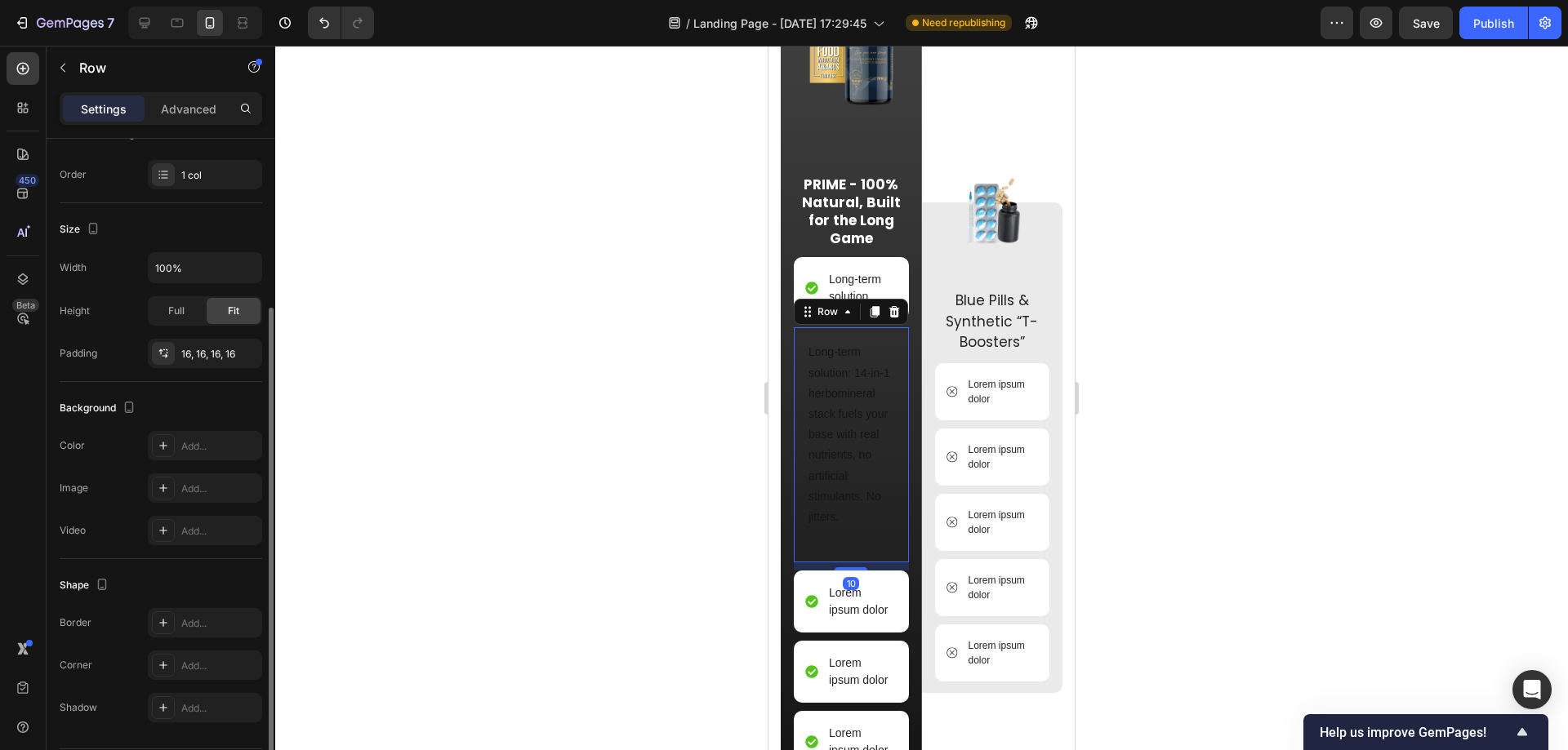
scroll to position [296, 0]
